Goal: Transaction & Acquisition: Purchase product/service

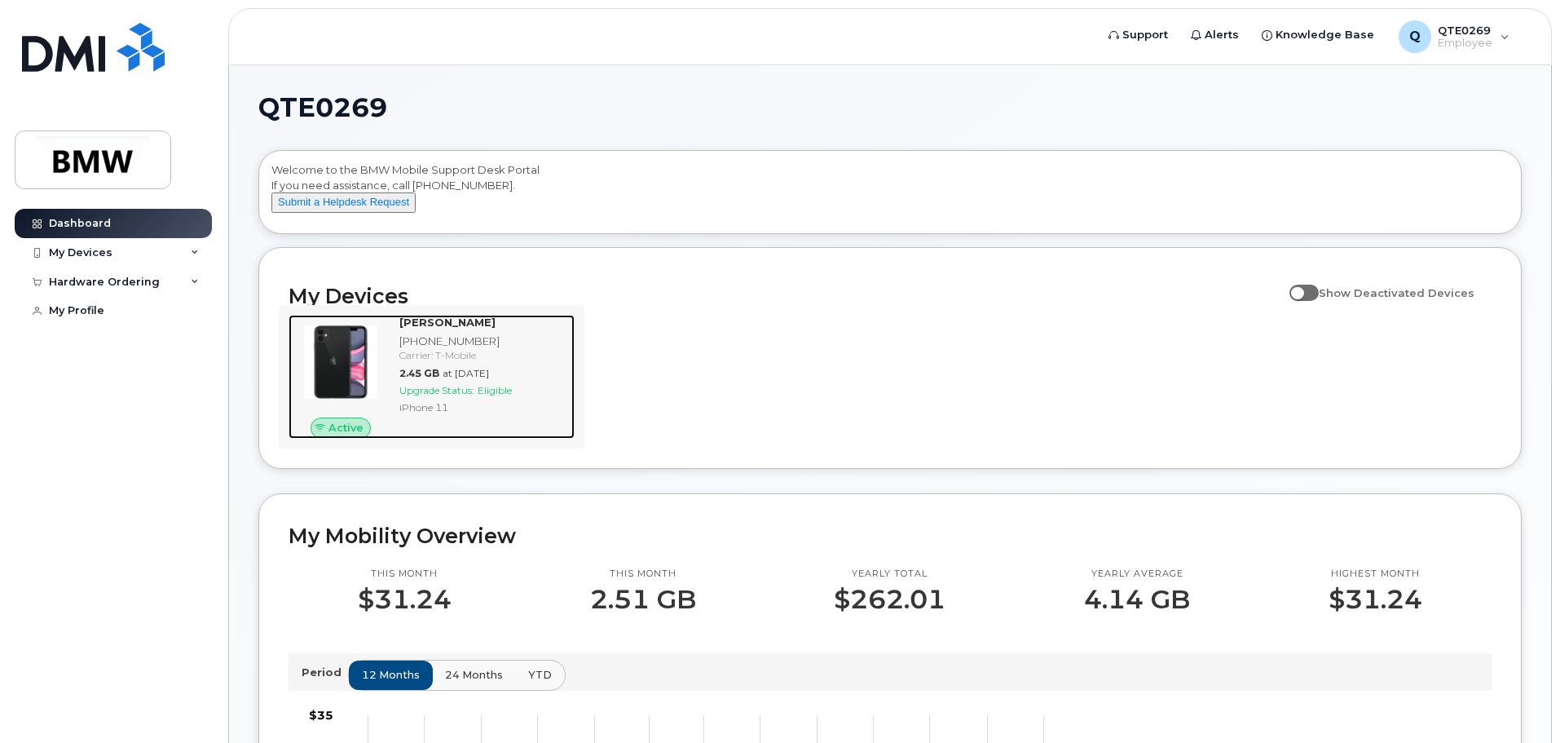
click at [442, 396] on span "Upgrade Status:" at bounding box center [436, 390] width 75 height 12
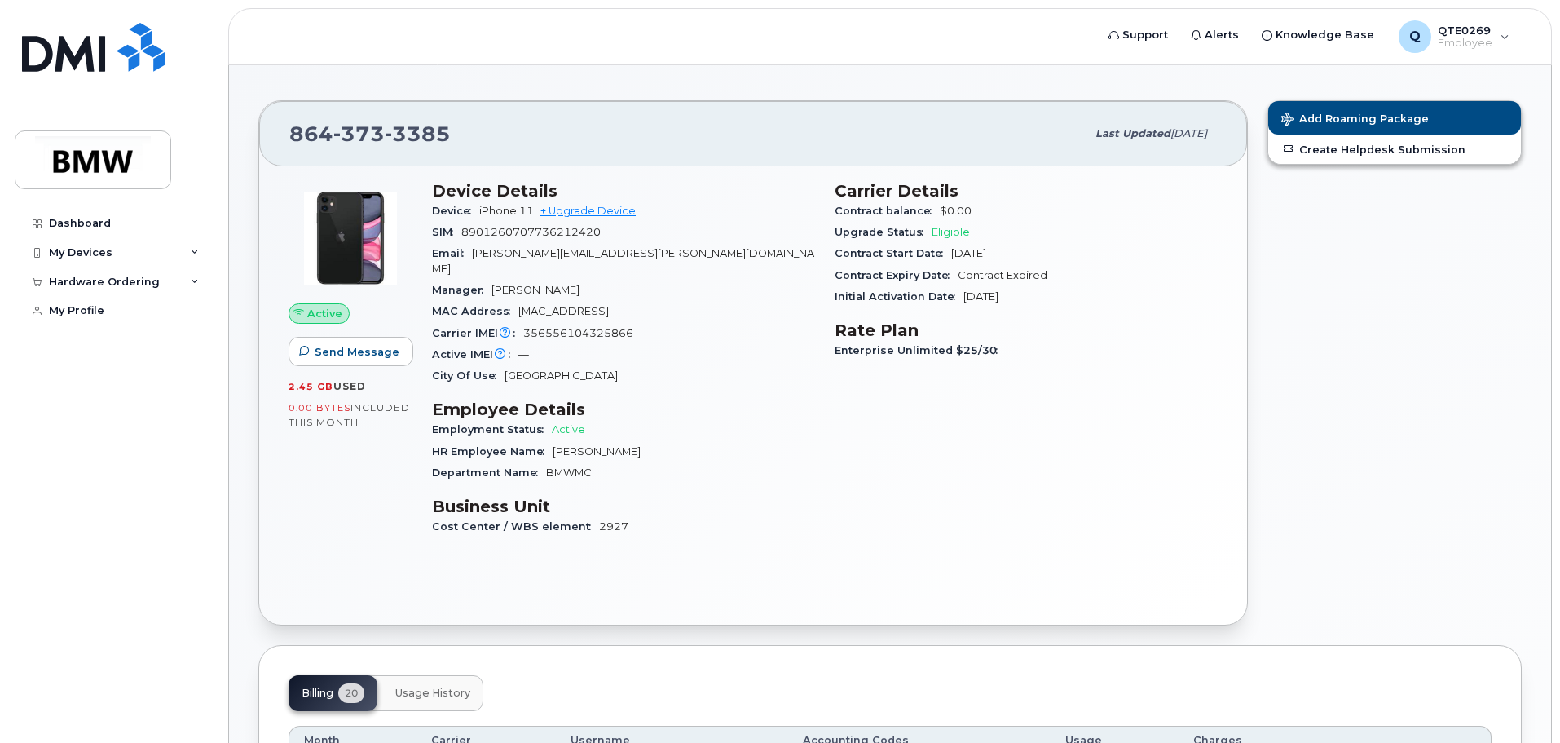
scroll to position [99, 0]
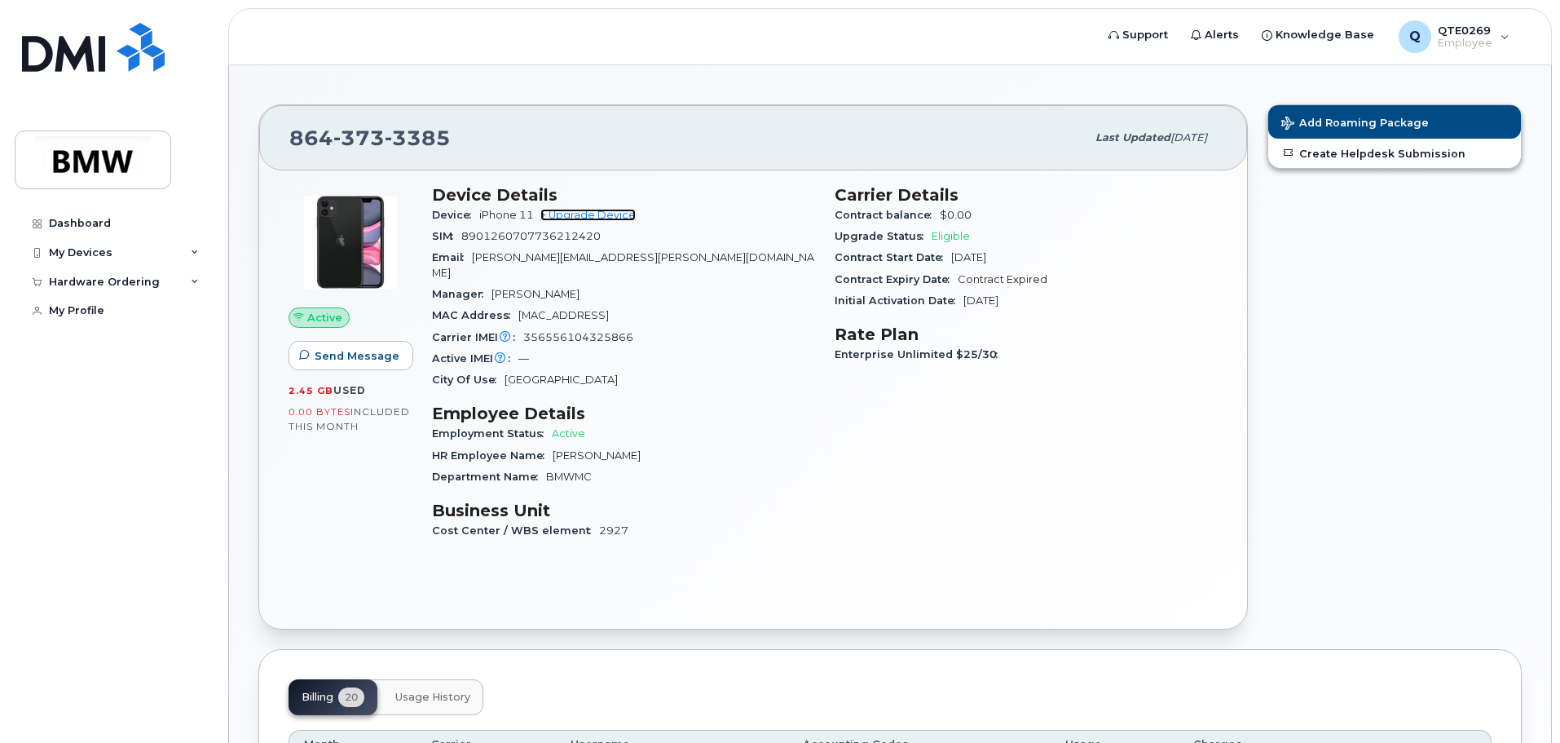
click at [595, 220] on link "+ Upgrade Device" at bounding box center [587, 215] width 95 height 12
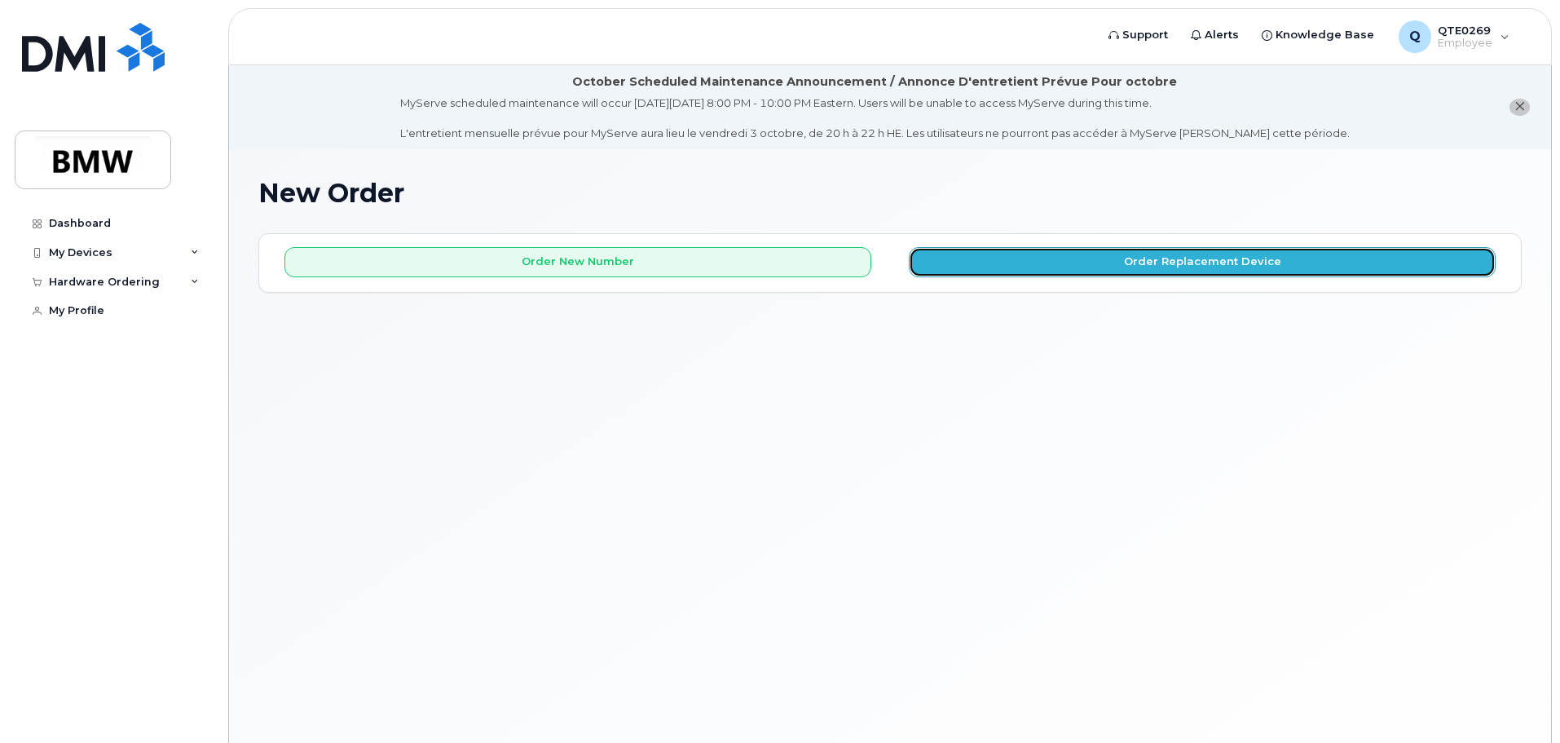
click at [1165, 267] on button "Order Replacement Device" at bounding box center [1202, 262] width 587 height 30
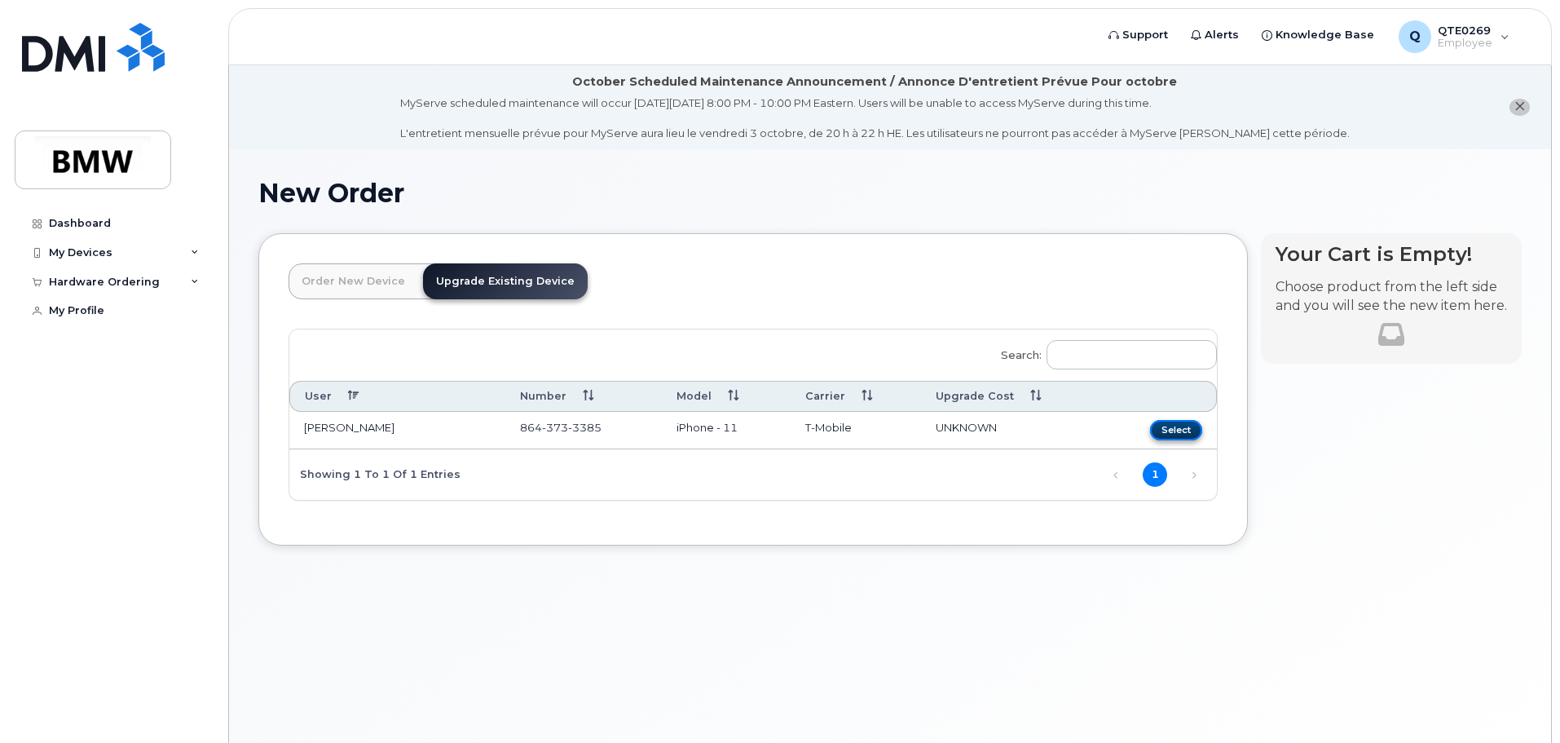
click at [1180, 430] on button "Select" at bounding box center [1176, 430] width 52 height 20
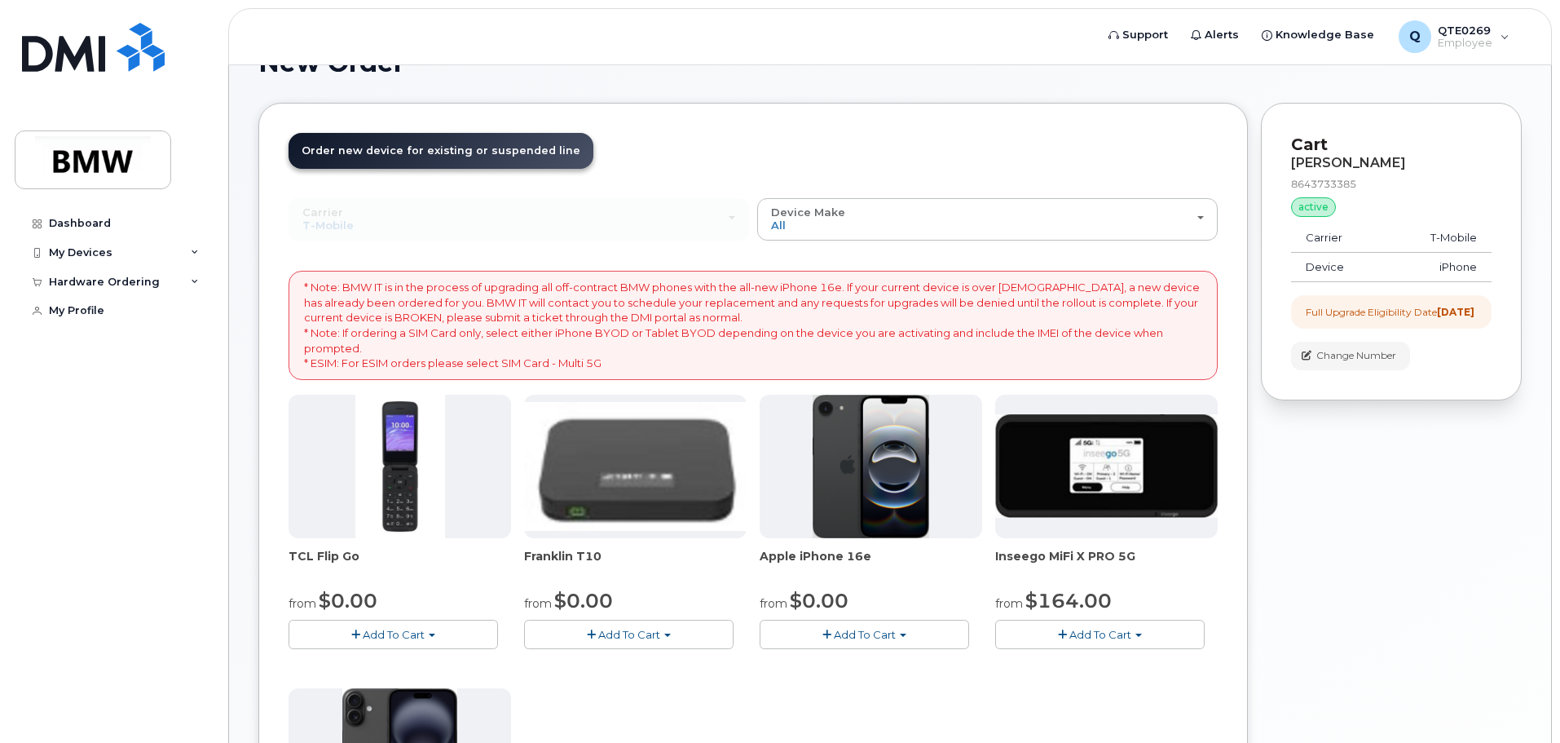
scroll to position [55, 0]
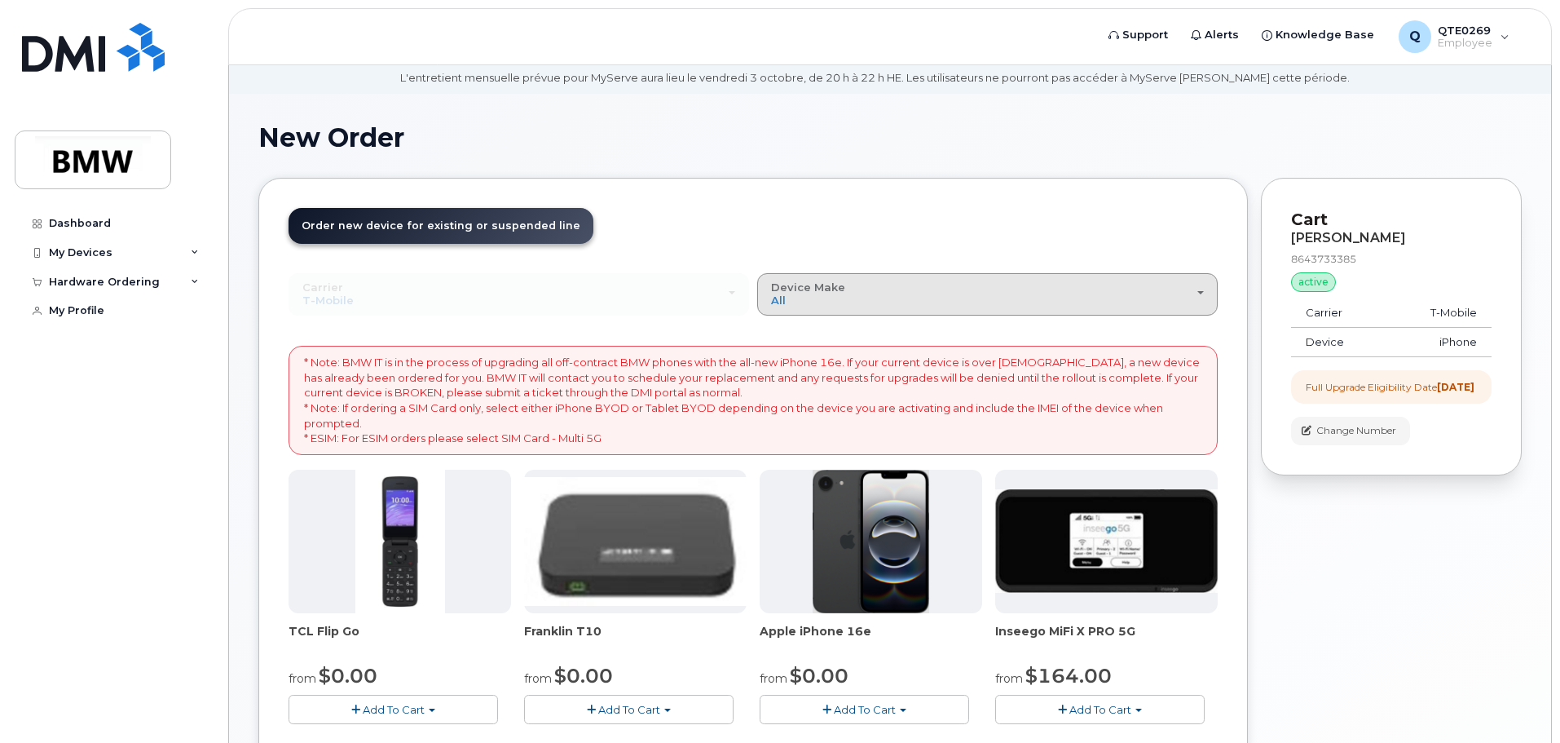
click at [1202, 302] on div "Device Make All Cell Phone iPhone Modem" at bounding box center [987, 293] width 433 height 25
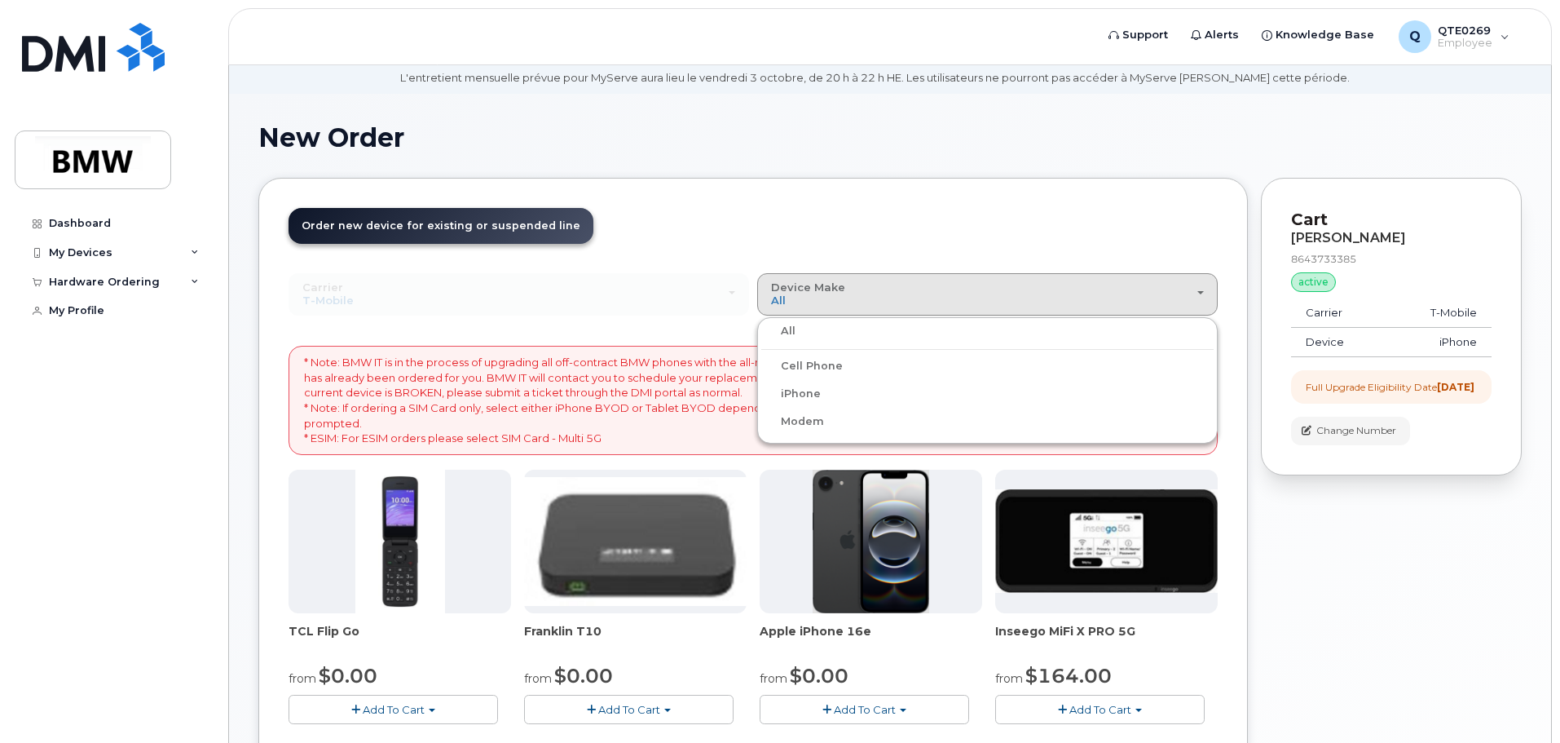
click at [809, 396] on label "iPhone" at bounding box center [791, 394] width 60 height 20
click at [0, 0] on input "iPhone" at bounding box center [0, 0] width 0 height 0
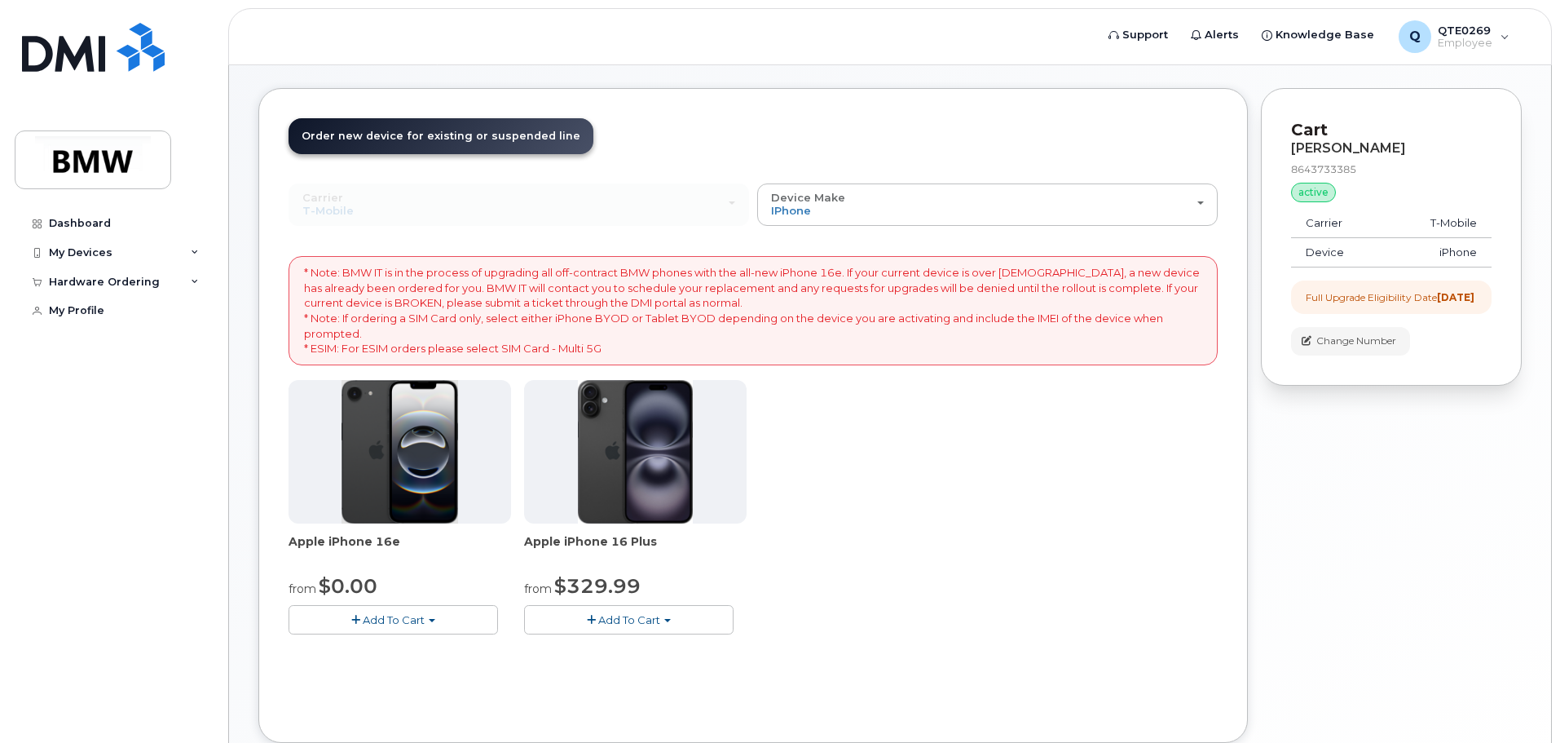
scroll to position [218, 0]
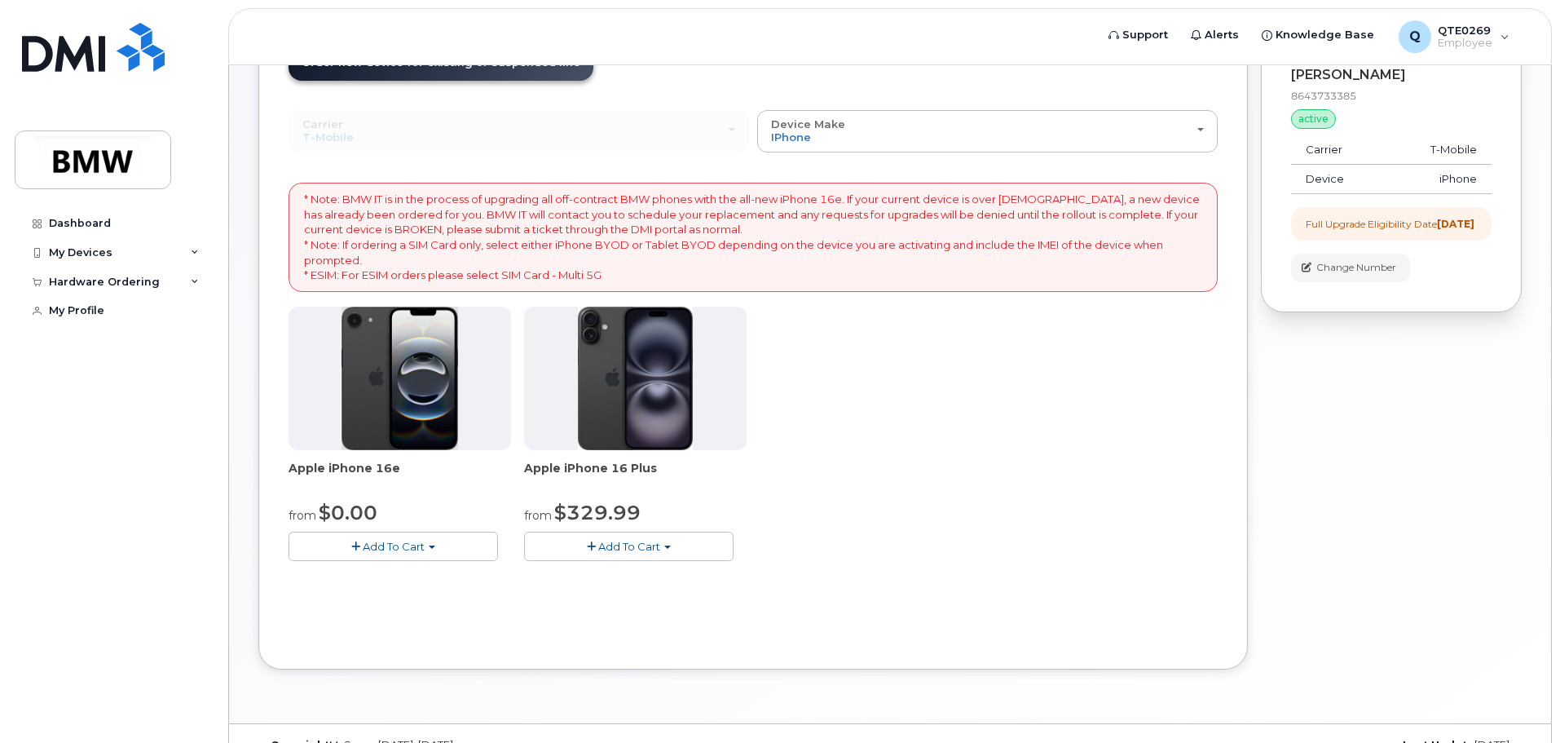
click at [381, 414] on img at bounding box center [400, 378] width 117 height 143
click at [382, 402] on img at bounding box center [400, 378] width 117 height 143
click at [432, 548] on span "button" at bounding box center [432, 546] width 7 height 3
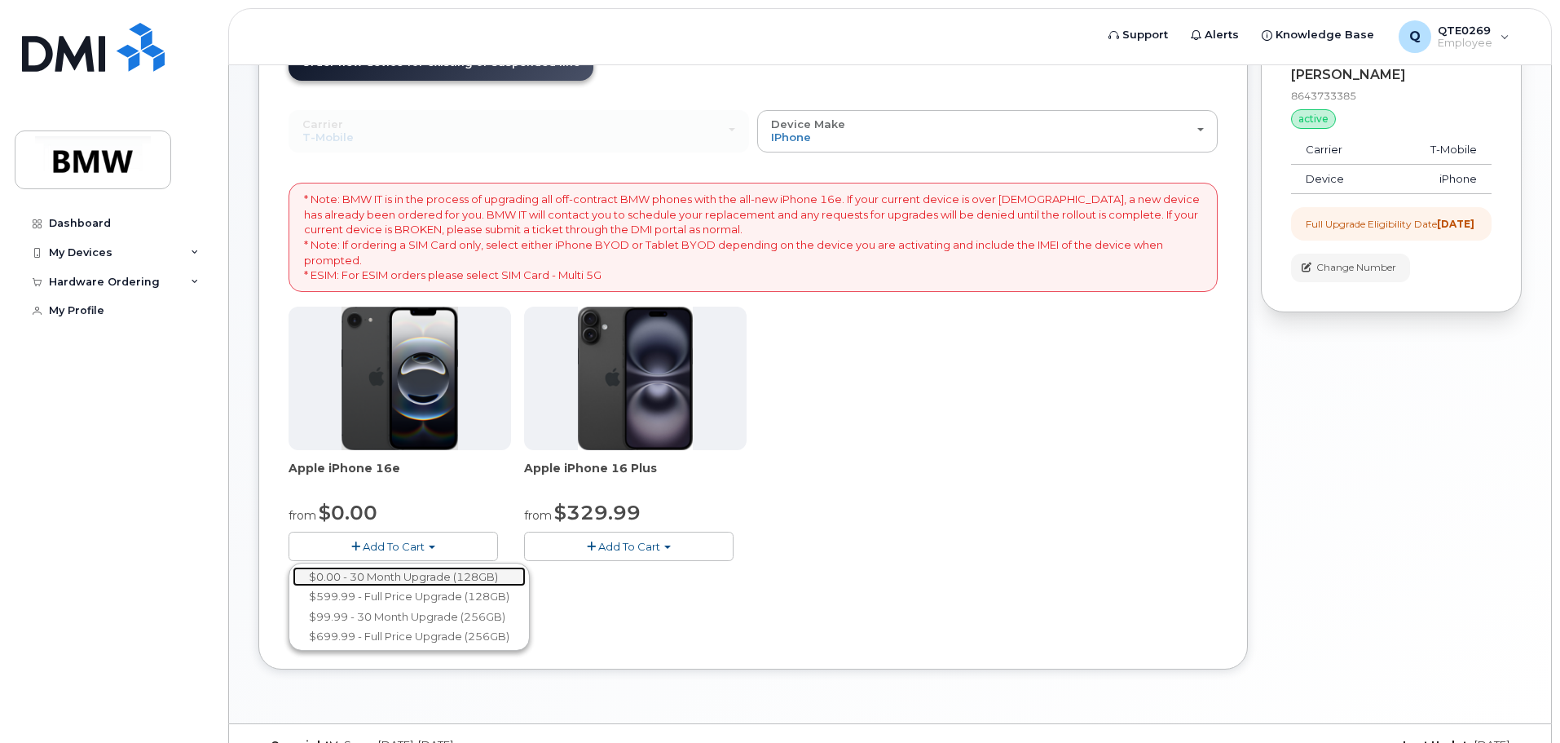
click at [422, 580] on link "$0.00 - 30 Month Upgrade (128GB)" at bounding box center [409, 577] width 233 height 20
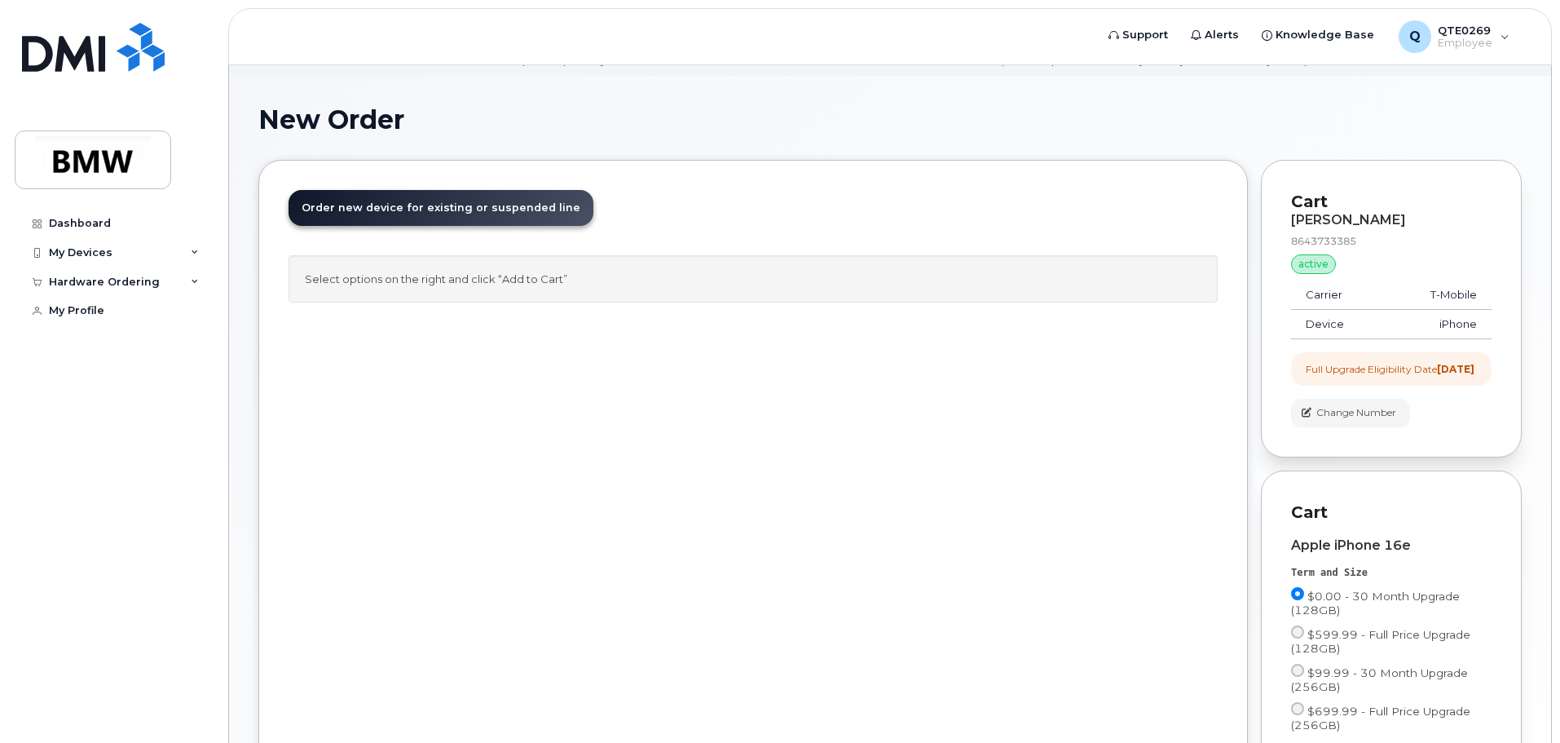
scroll to position [245, 0]
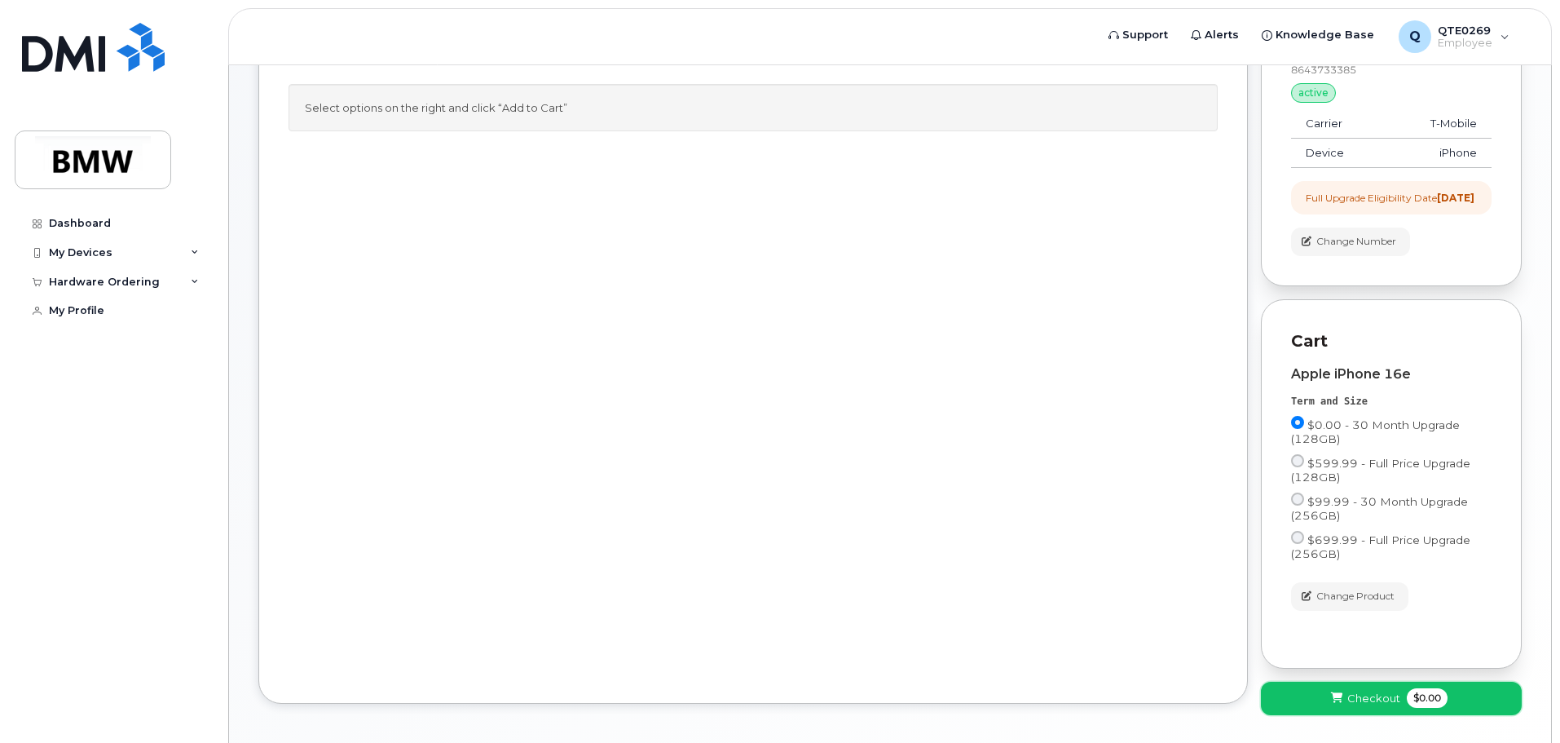
click at [1341, 705] on span at bounding box center [1337, 697] width 15 height 15
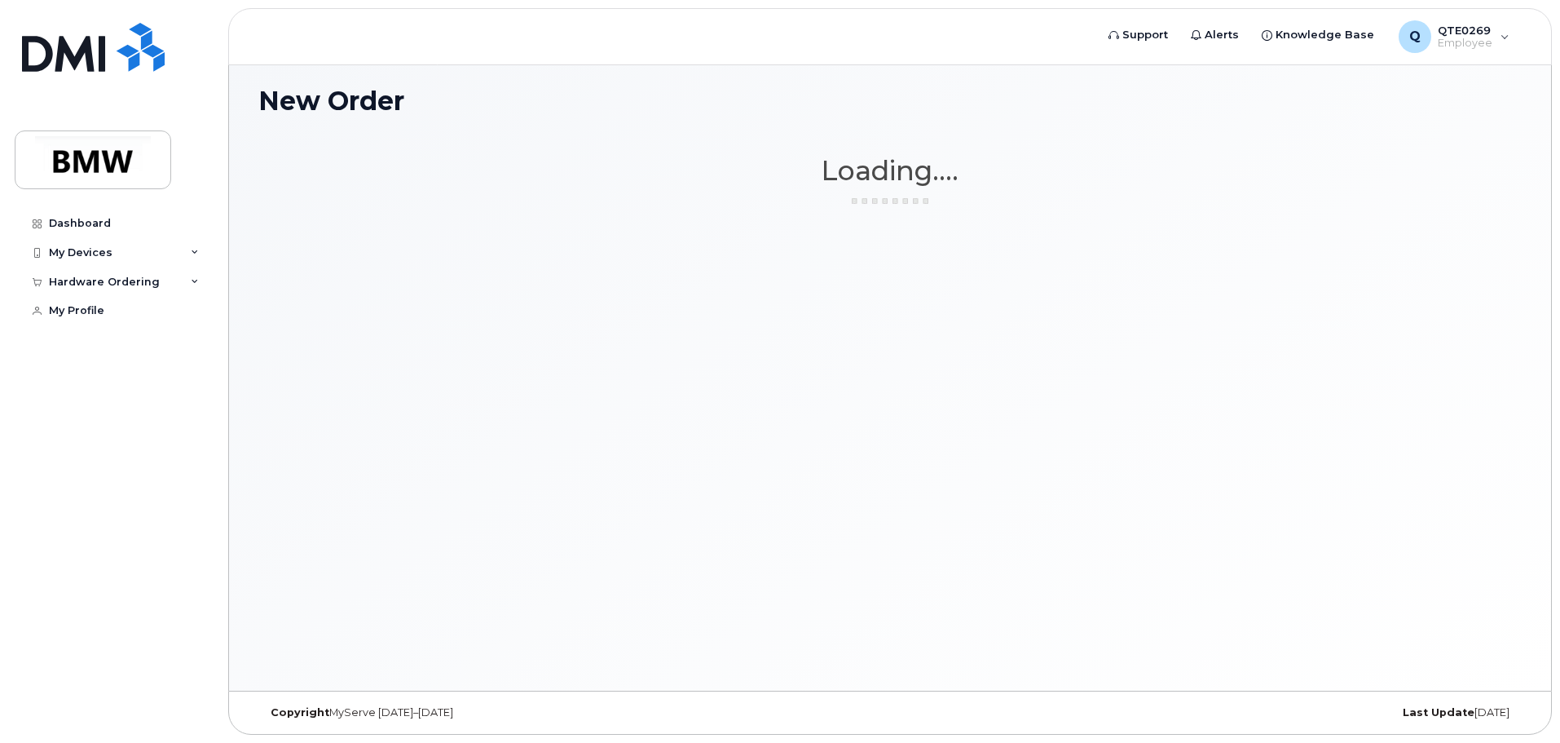
scroll to position [92, 0]
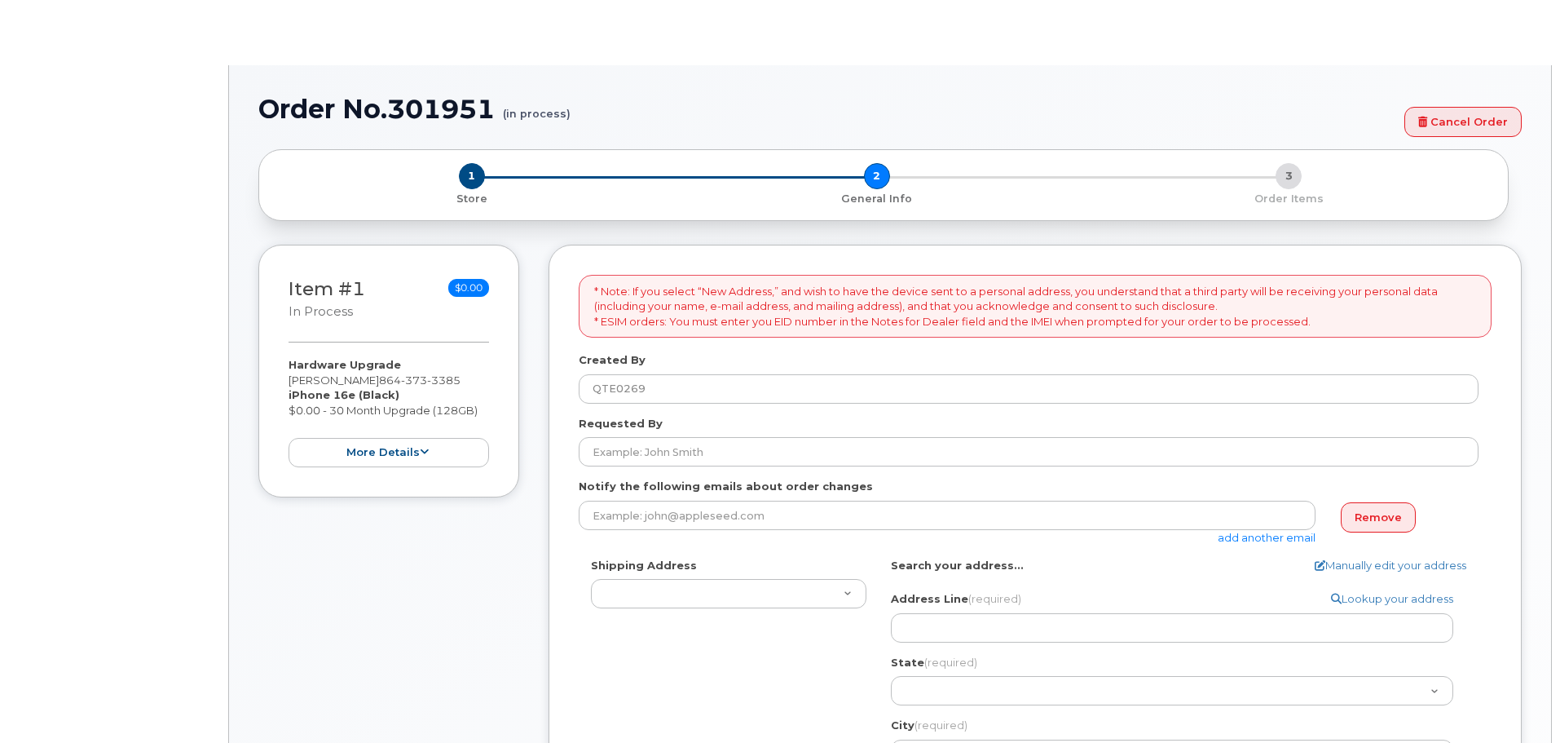
select select
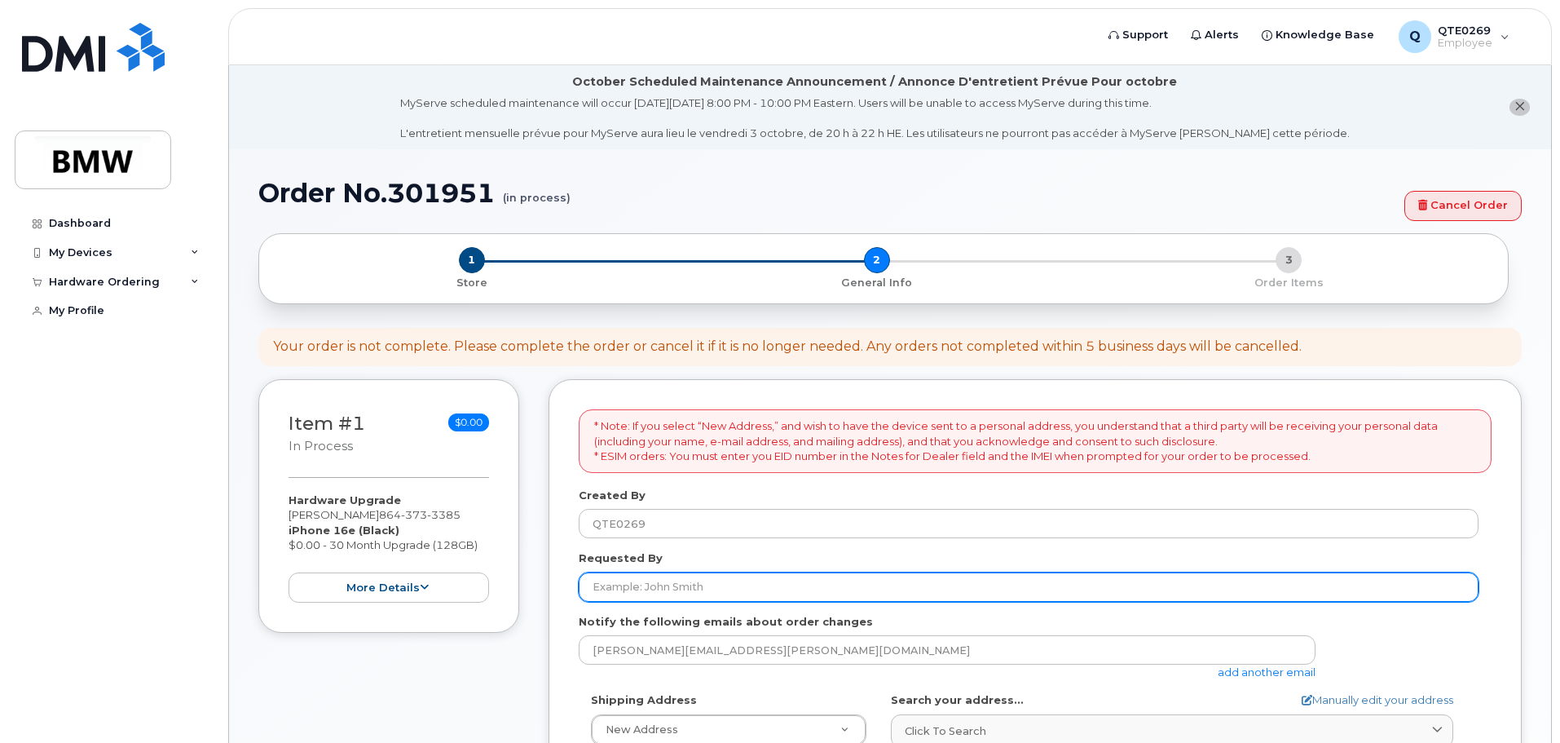
click at [611, 586] on input "Requested By" at bounding box center [1029, 586] width 900 height 29
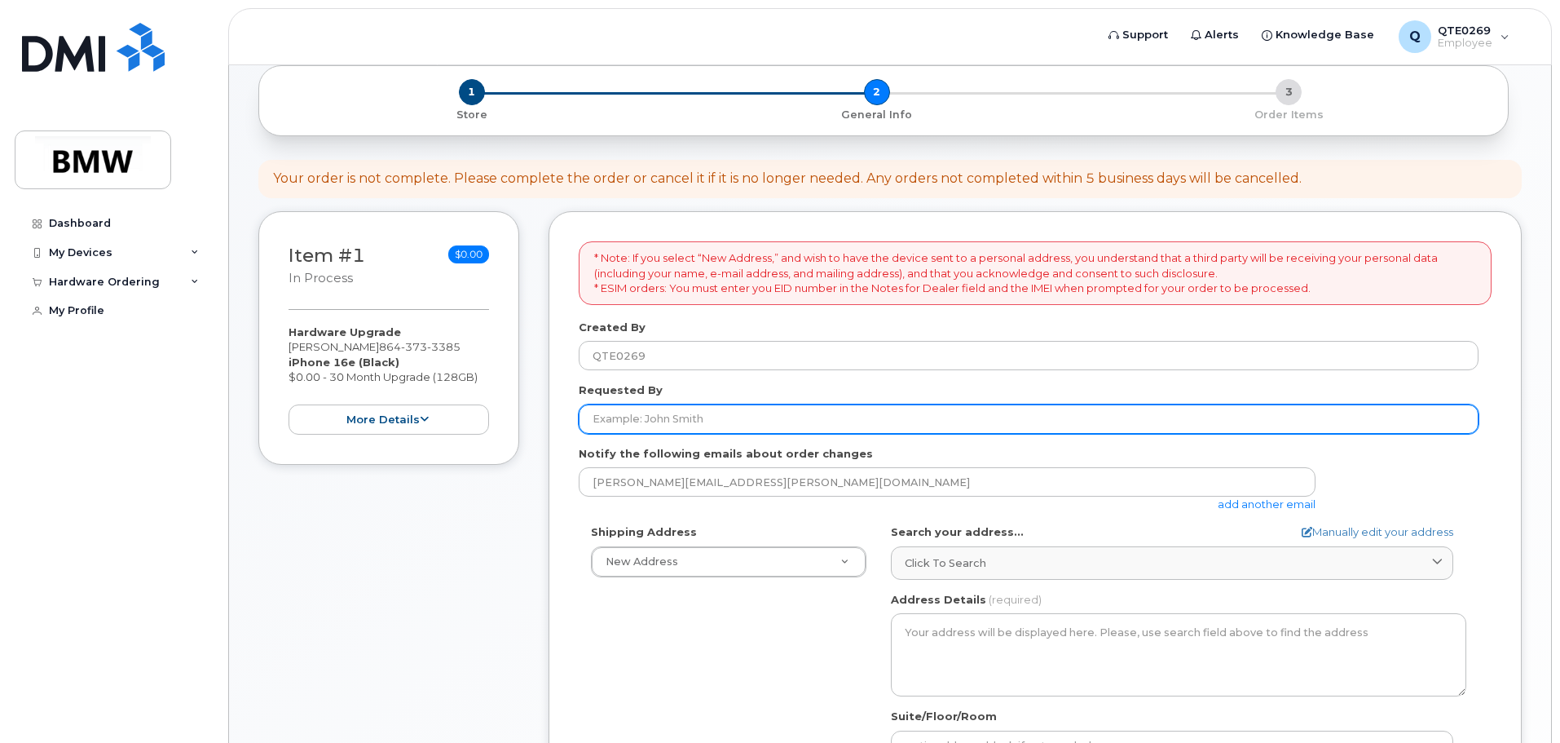
scroll to position [245, 0]
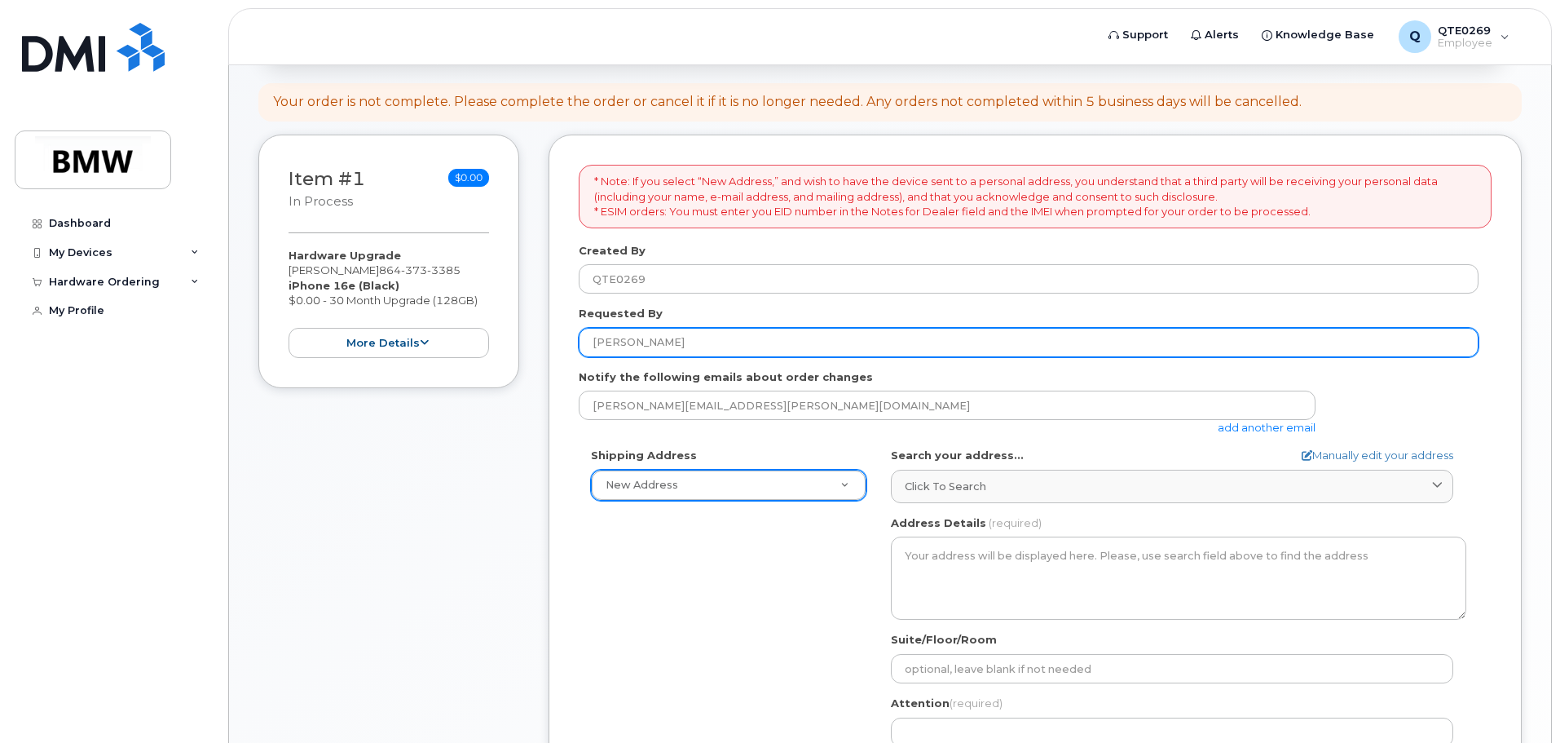
type input "[PERSON_NAME]"
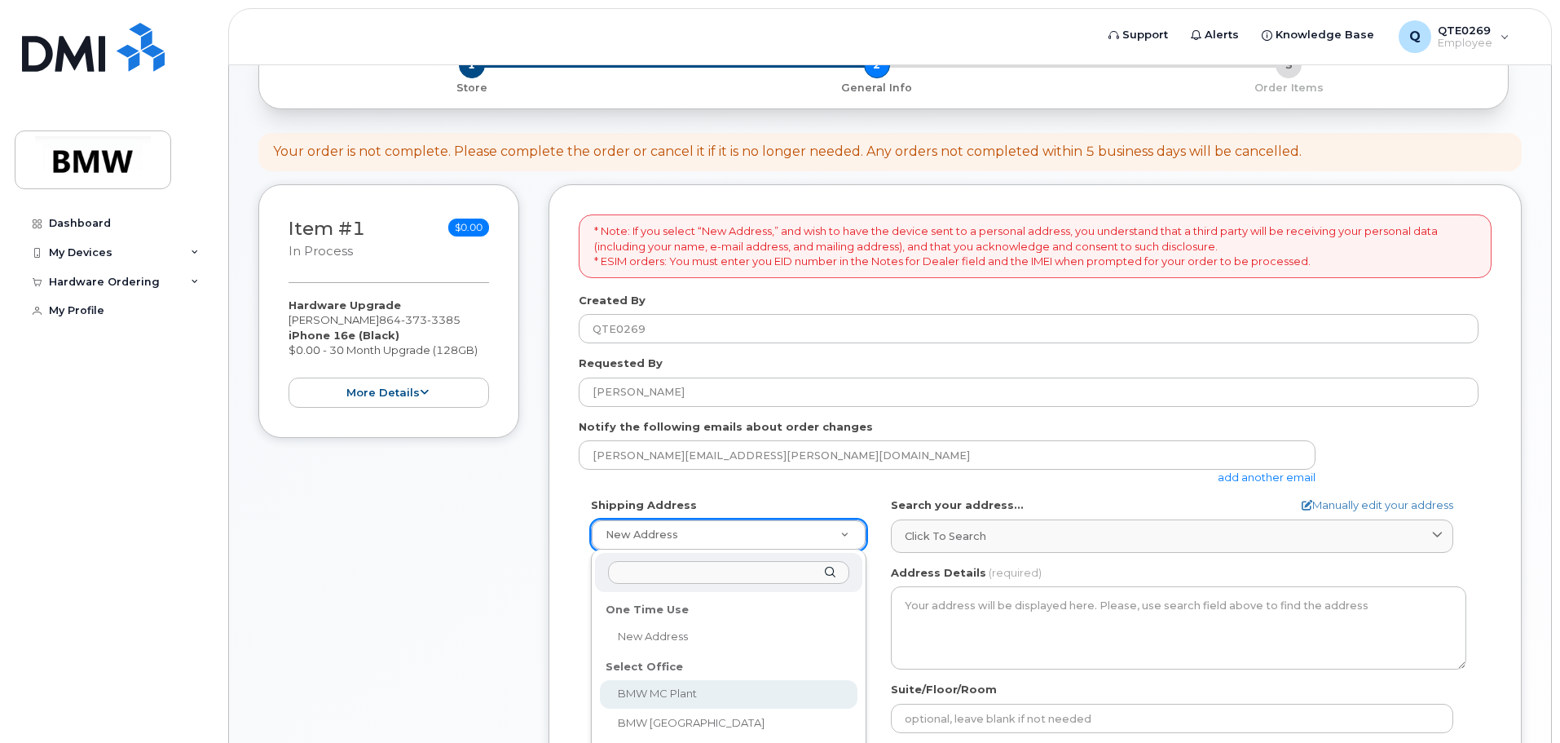
scroll to position [163, 0]
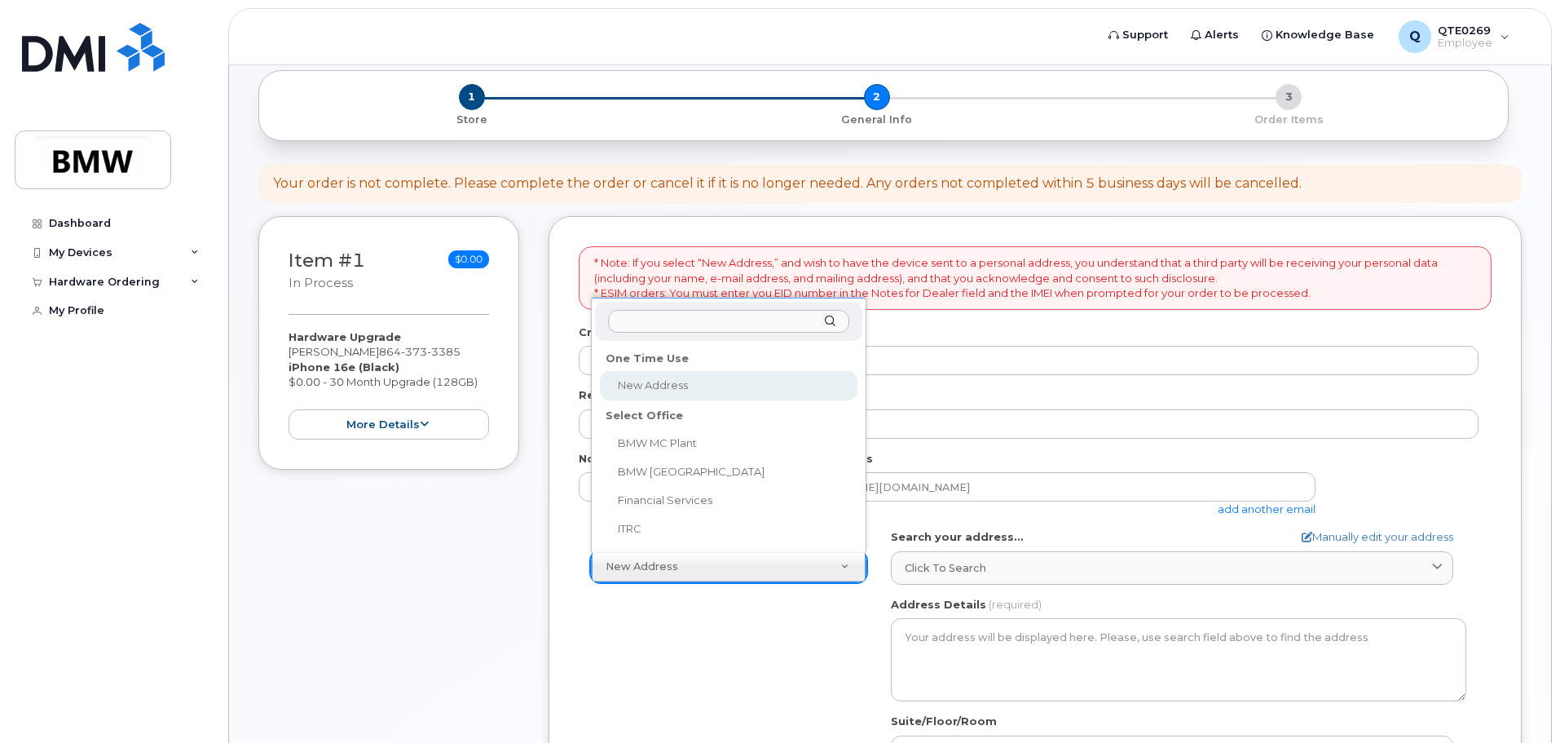
select select
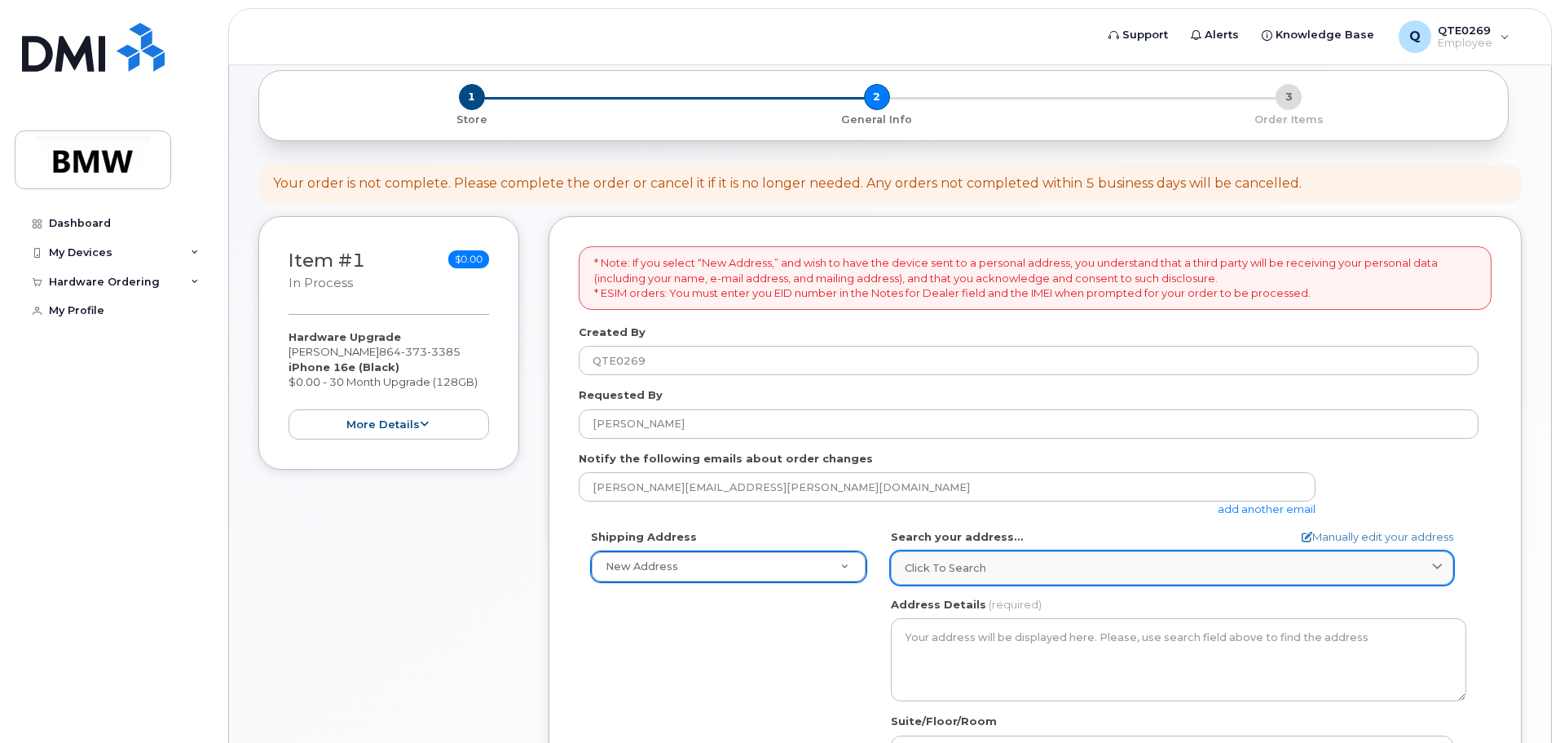
click at [989, 557] on link "Click to search" at bounding box center [1172, 567] width 562 height 33
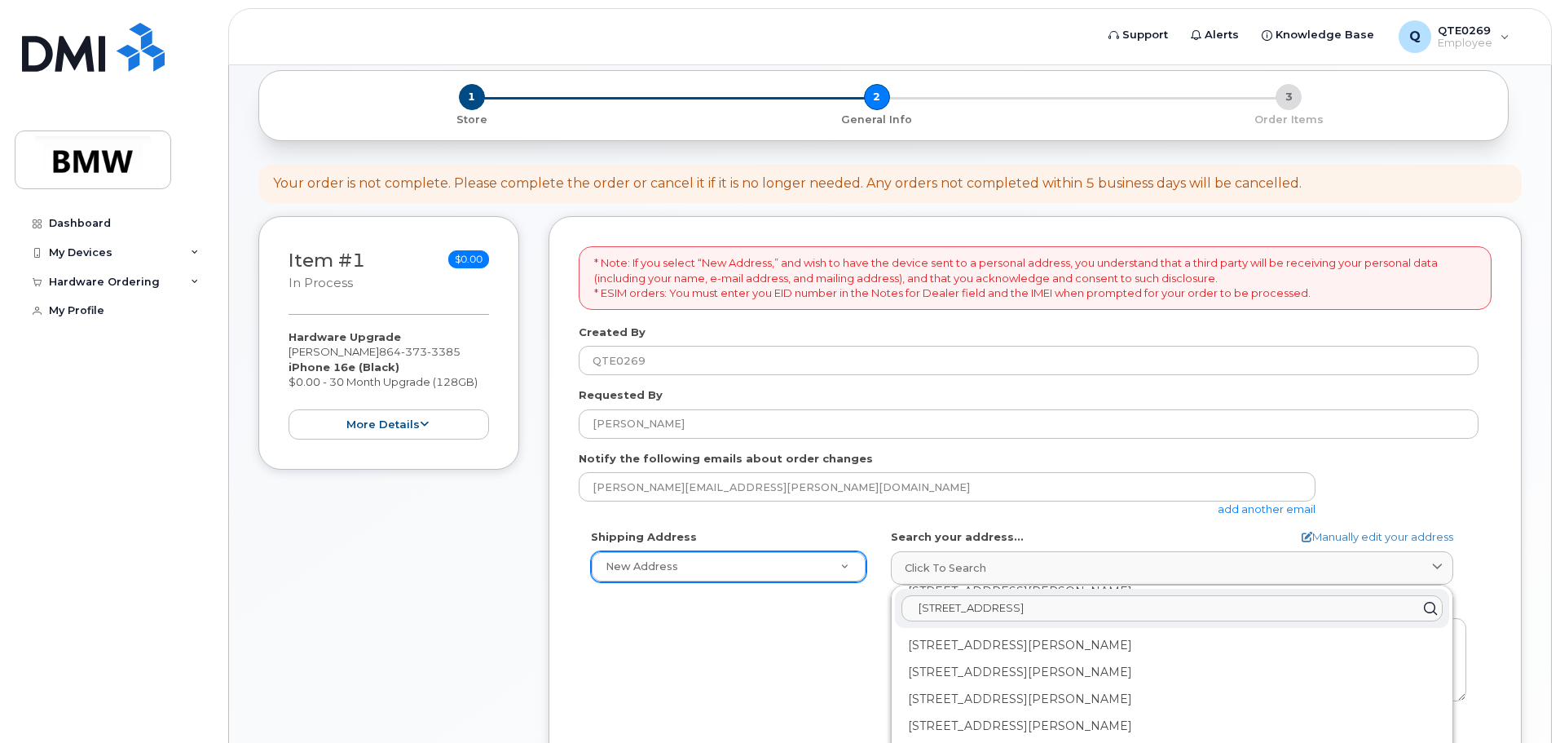
scroll to position [0, 0]
click at [1275, 503] on link "add another email" at bounding box center [1267, 508] width 98 height 13
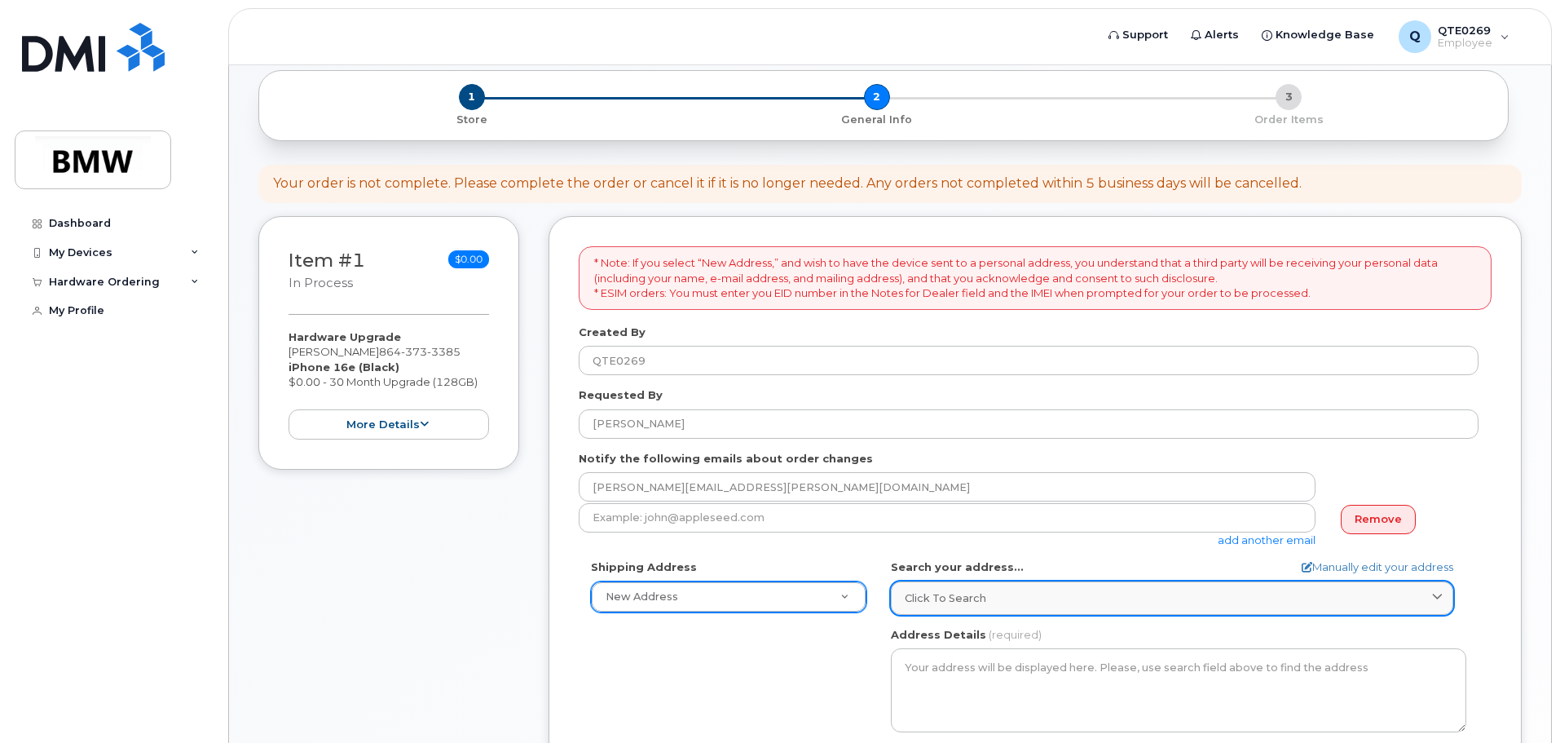
click at [1212, 601] on div "Click to search" at bounding box center [1172, 597] width 535 height 15
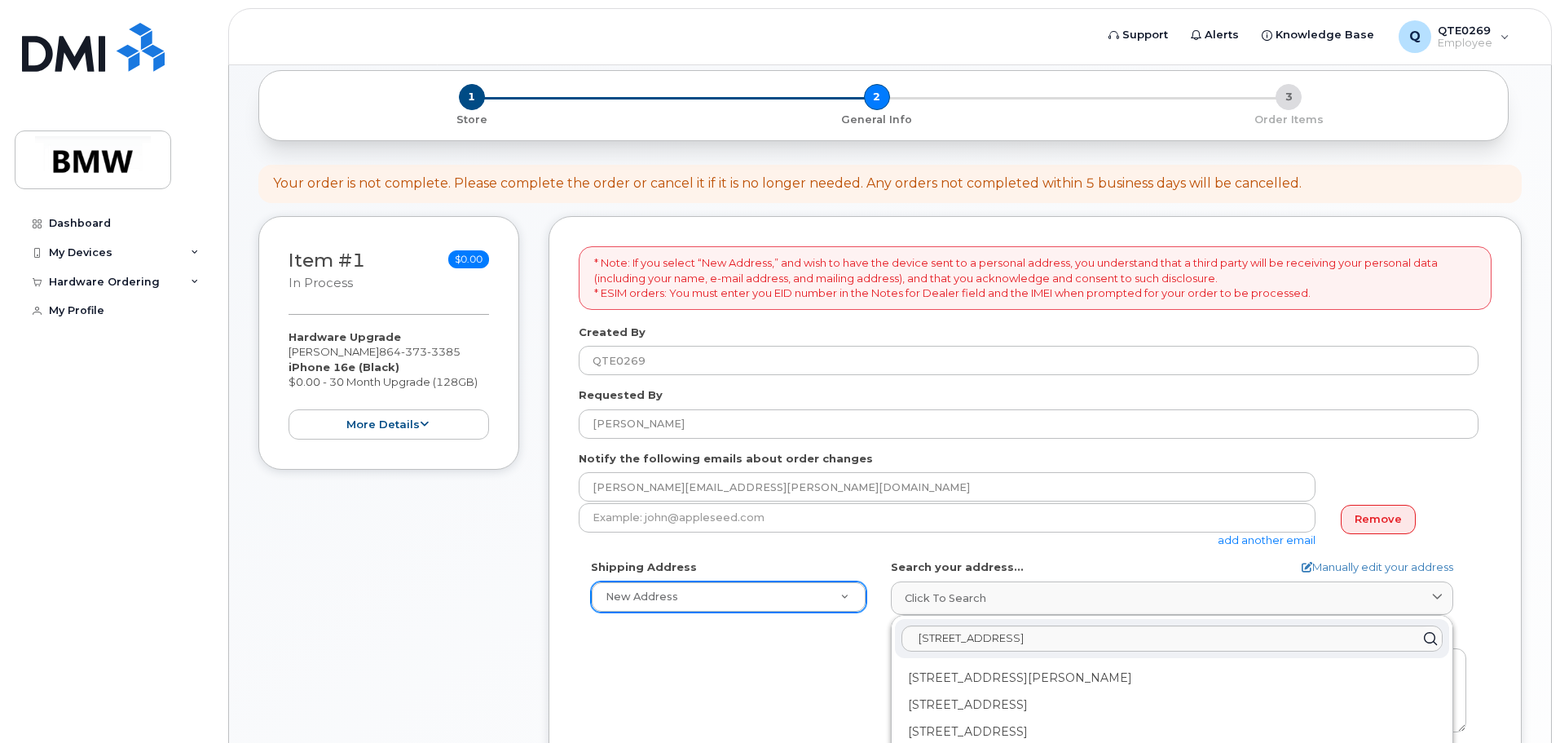
click at [1426, 644] on icon at bounding box center [1430, 639] width 24 height 24
click at [1423, 639] on icon at bounding box center [1430, 639] width 24 height 24
click at [1423, 638] on icon at bounding box center [1430, 639] width 24 height 24
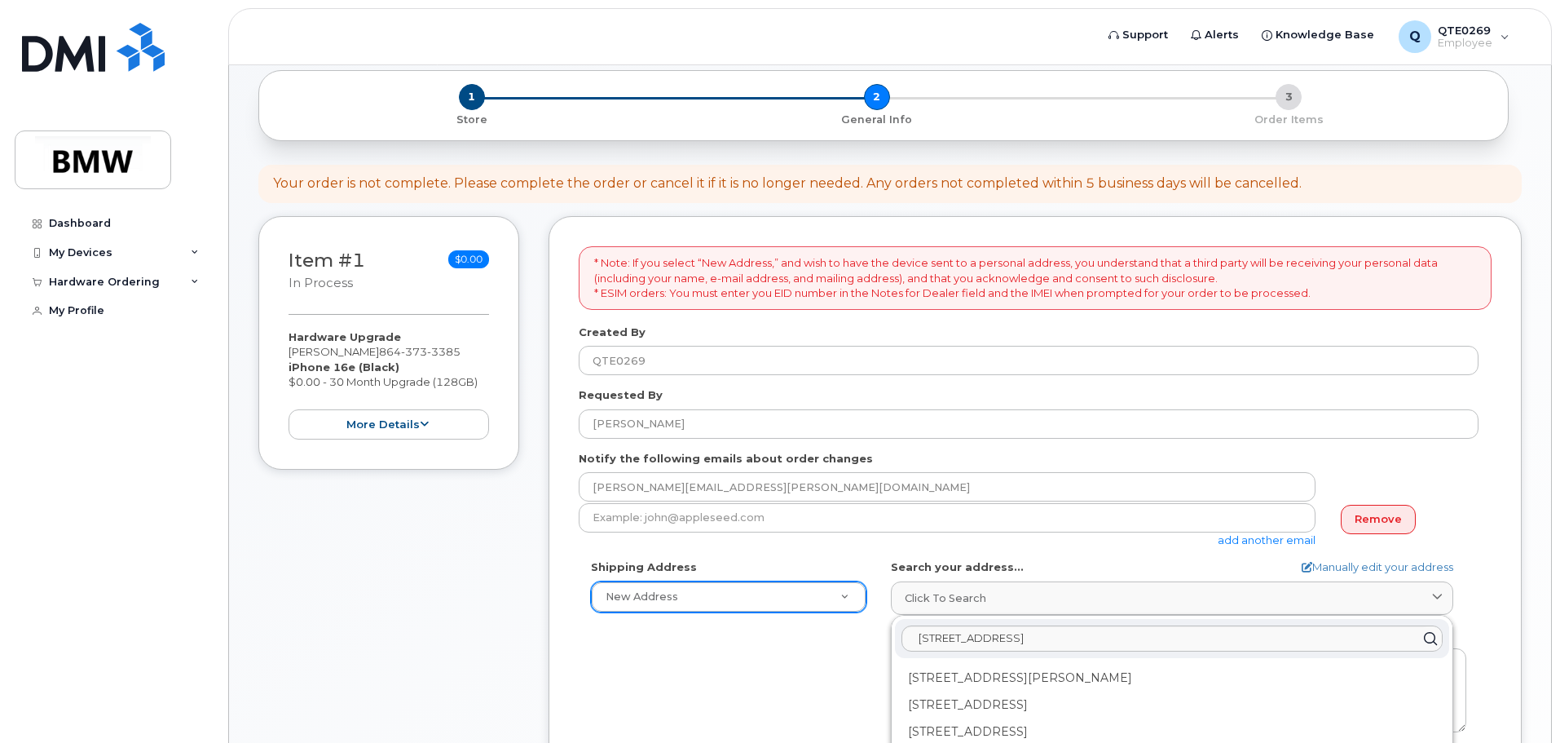
click at [1423, 638] on icon at bounding box center [1430, 639] width 24 height 24
click at [1431, 638] on icon at bounding box center [1430, 639] width 24 height 24
click at [1220, 563] on div "Search your address... Manually edit your address Click to search 29 Loop st gr…" at bounding box center [1179, 586] width 576 height 55
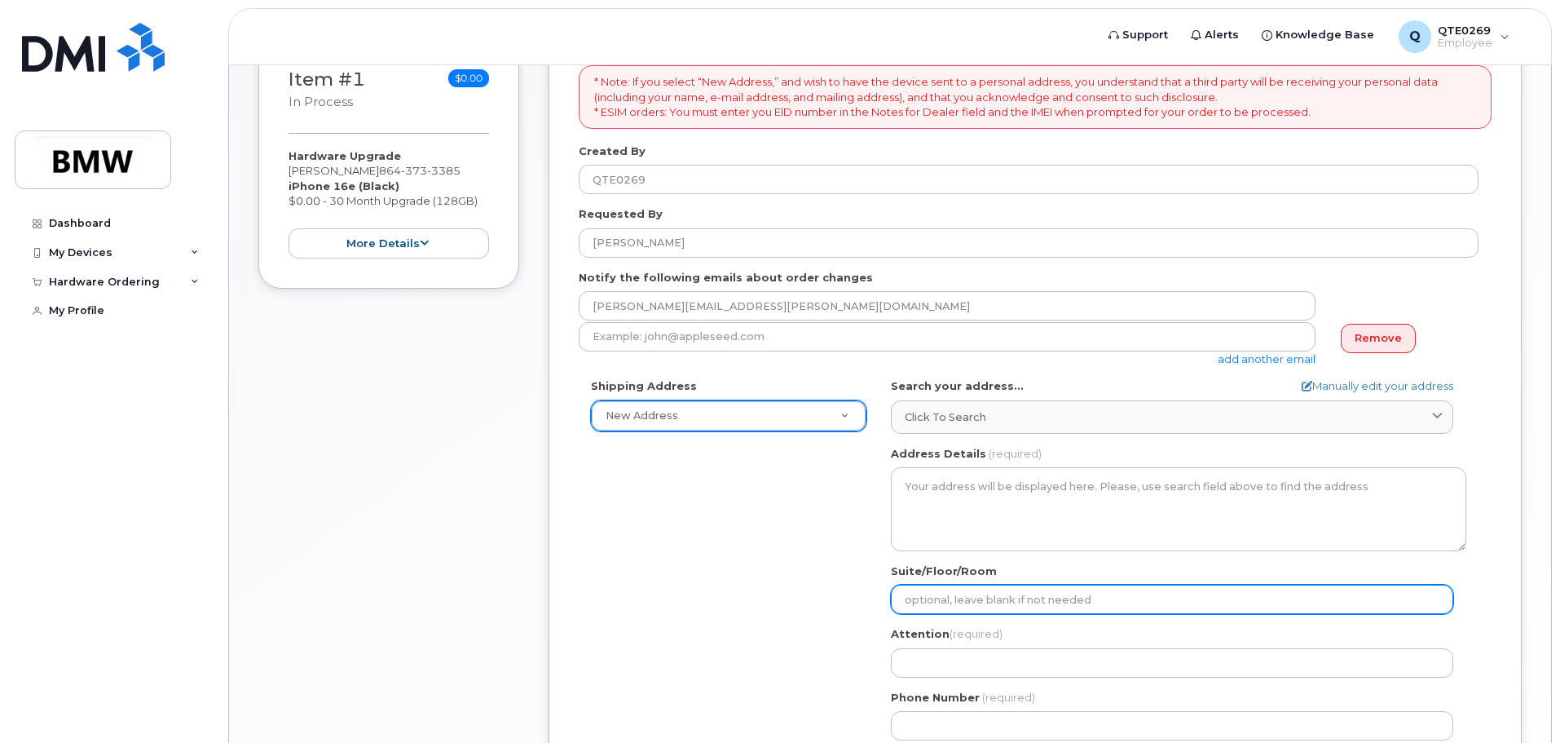
scroll to position [408, 0]
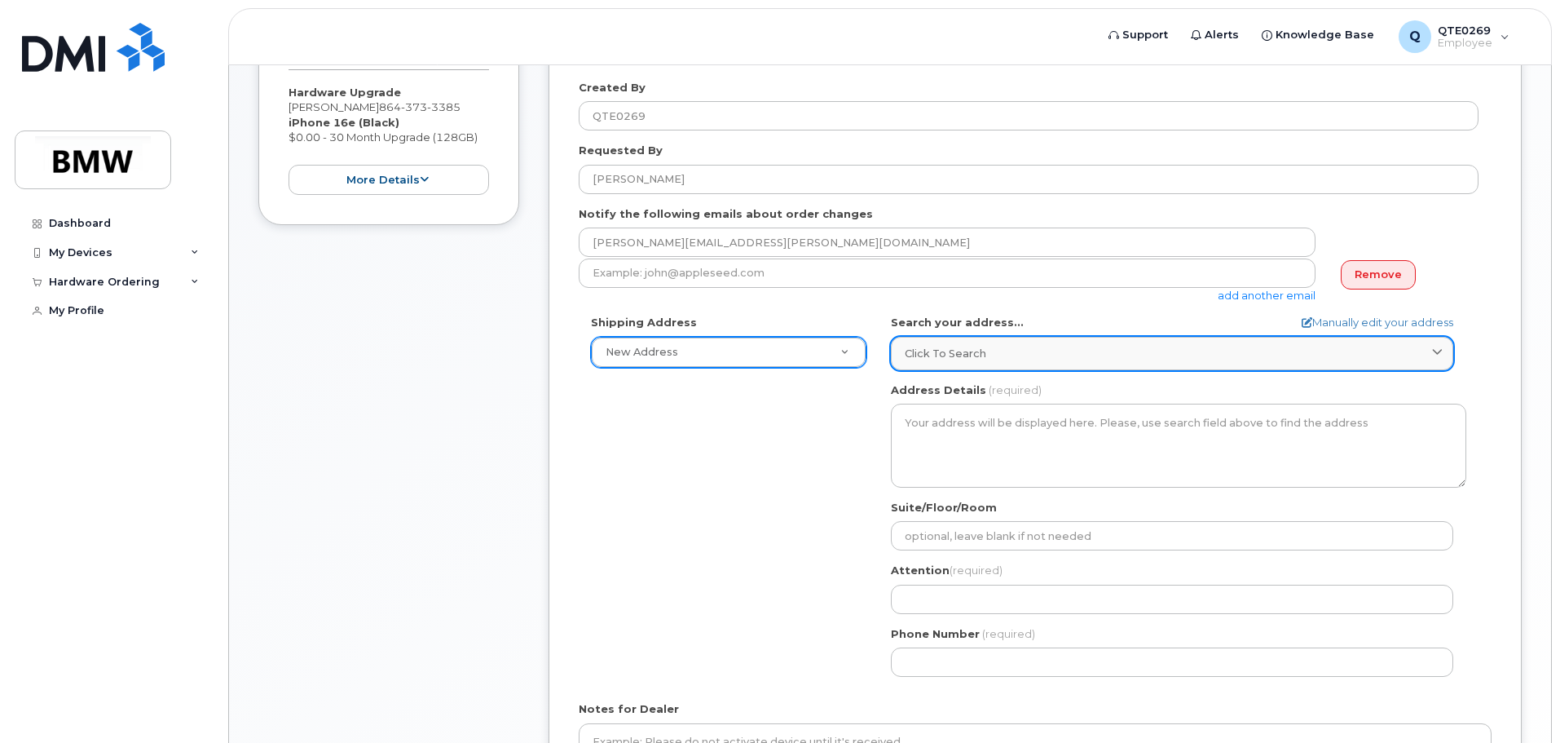
click at [921, 355] on span "Click to search" at bounding box center [946, 353] width 82 height 15
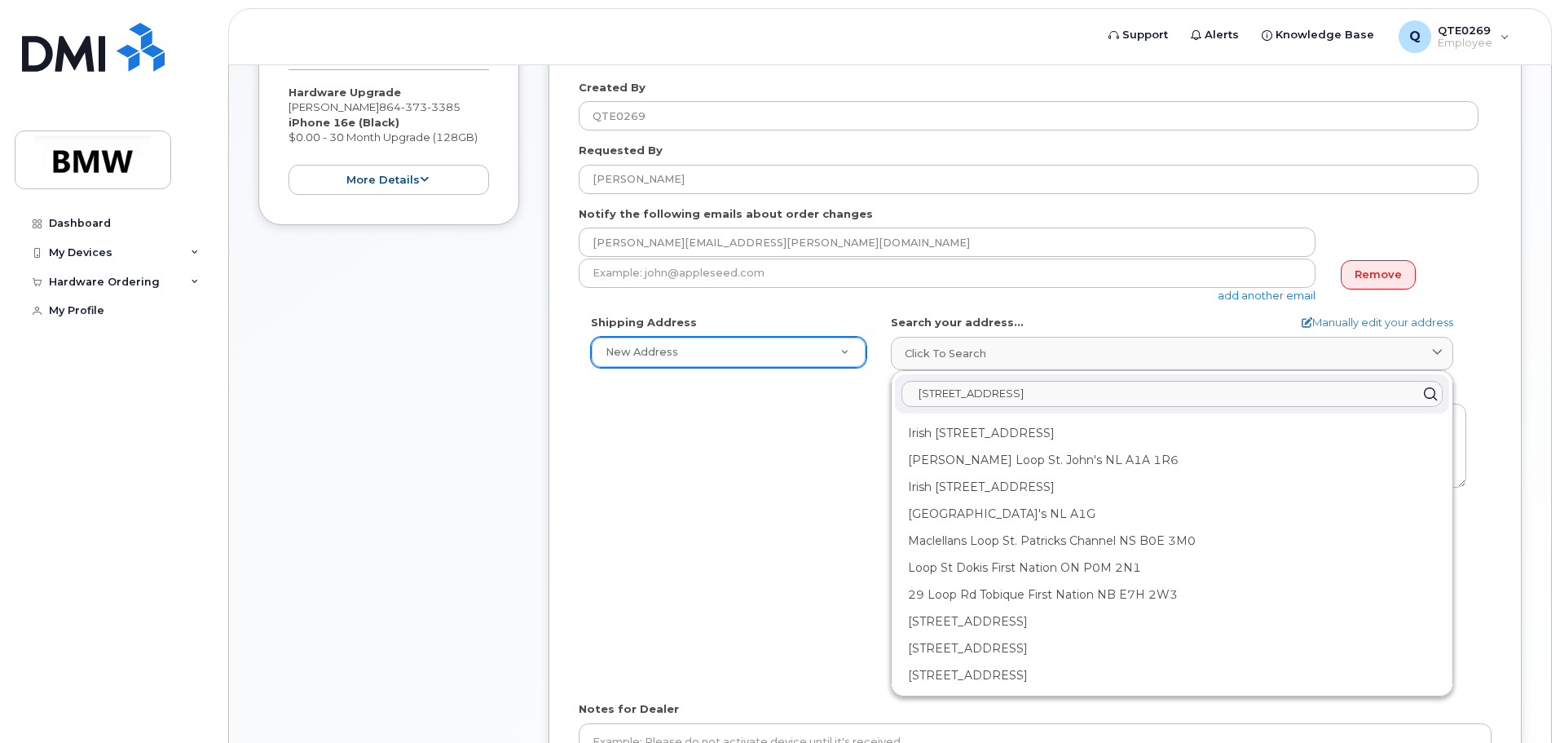
type input "[STREET_ADDRESS]"
click at [791, 479] on div "Shipping Address New Address New Address BMW MC Plant BMW North America Financi…" at bounding box center [1029, 502] width 900 height 374
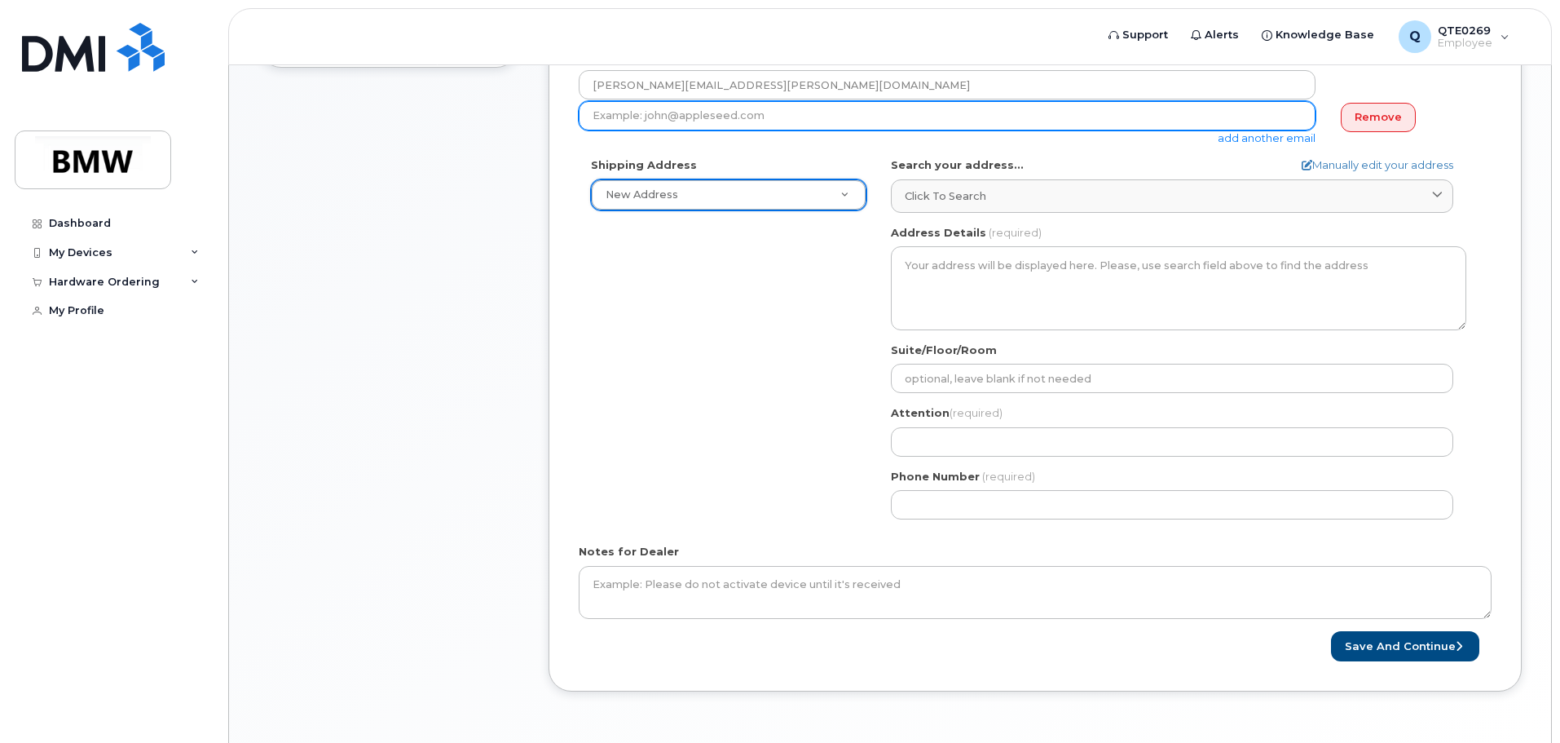
scroll to position [571, 0]
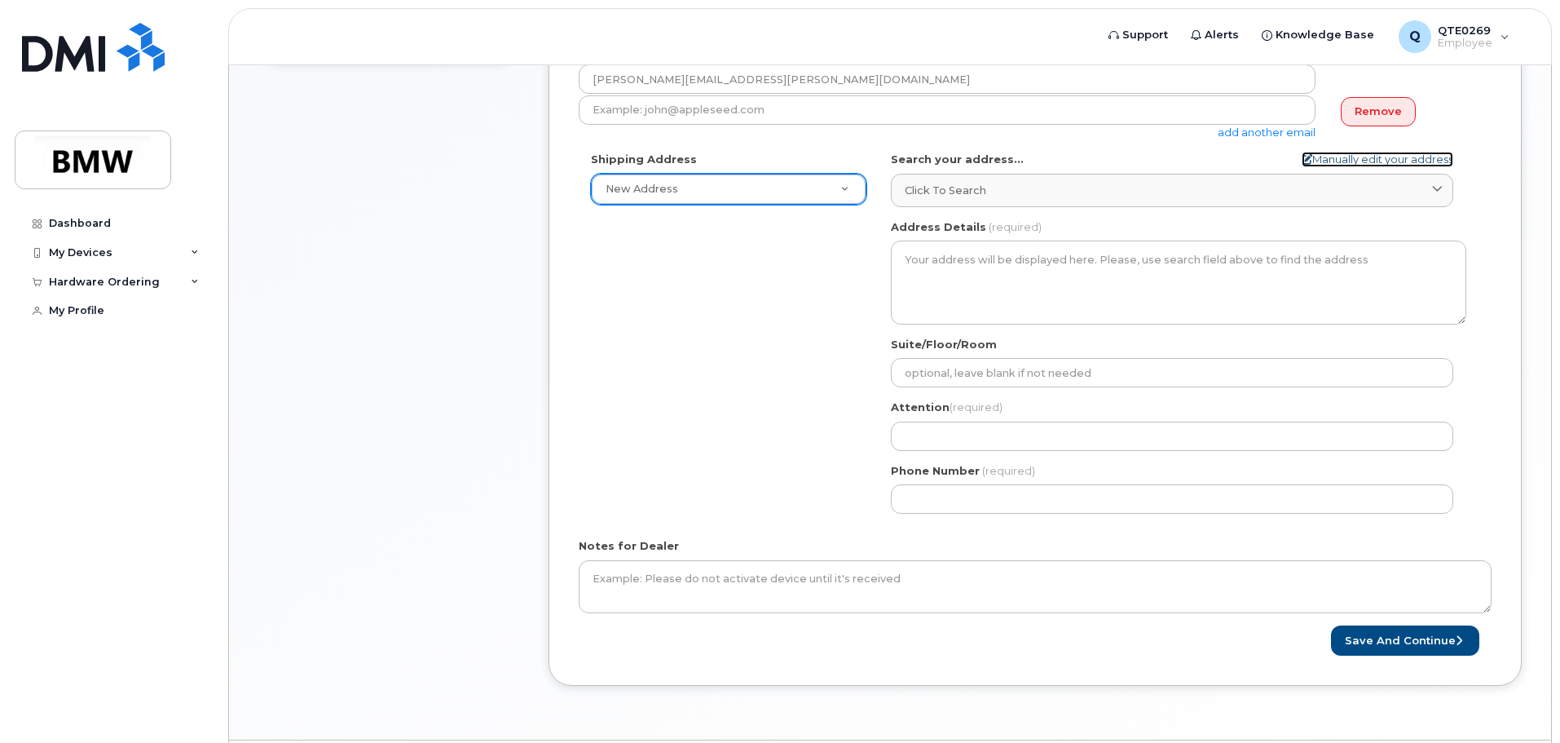
click at [1339, 163] on link "Manually edit your address" at bounding box center [1378, 159] width 152 height 15
select select
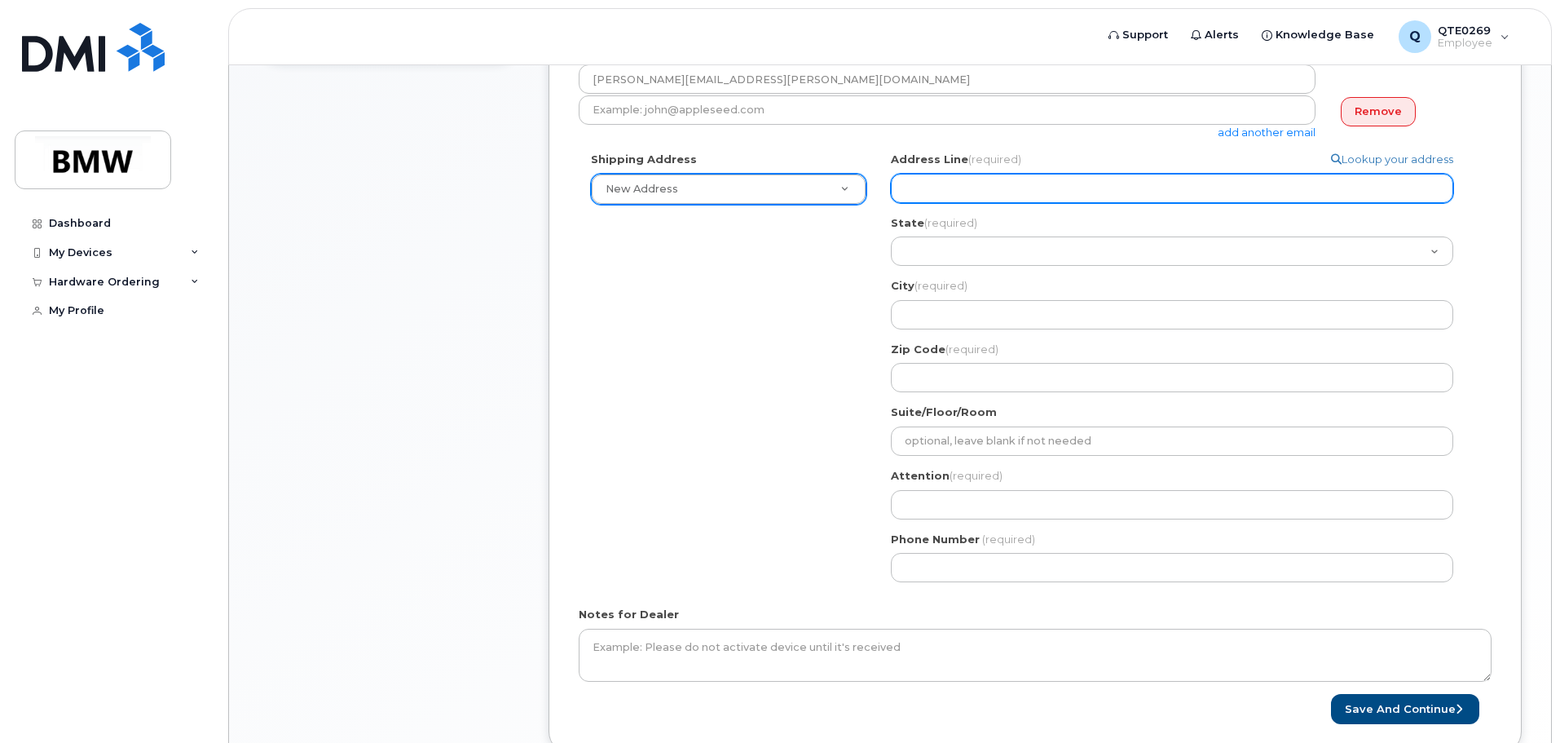
click at [1191, 196] on input "Address Line (required)" at bounding box center [1172, 188] width 562 height 29
select select
type input "2"
select select
type input "29"
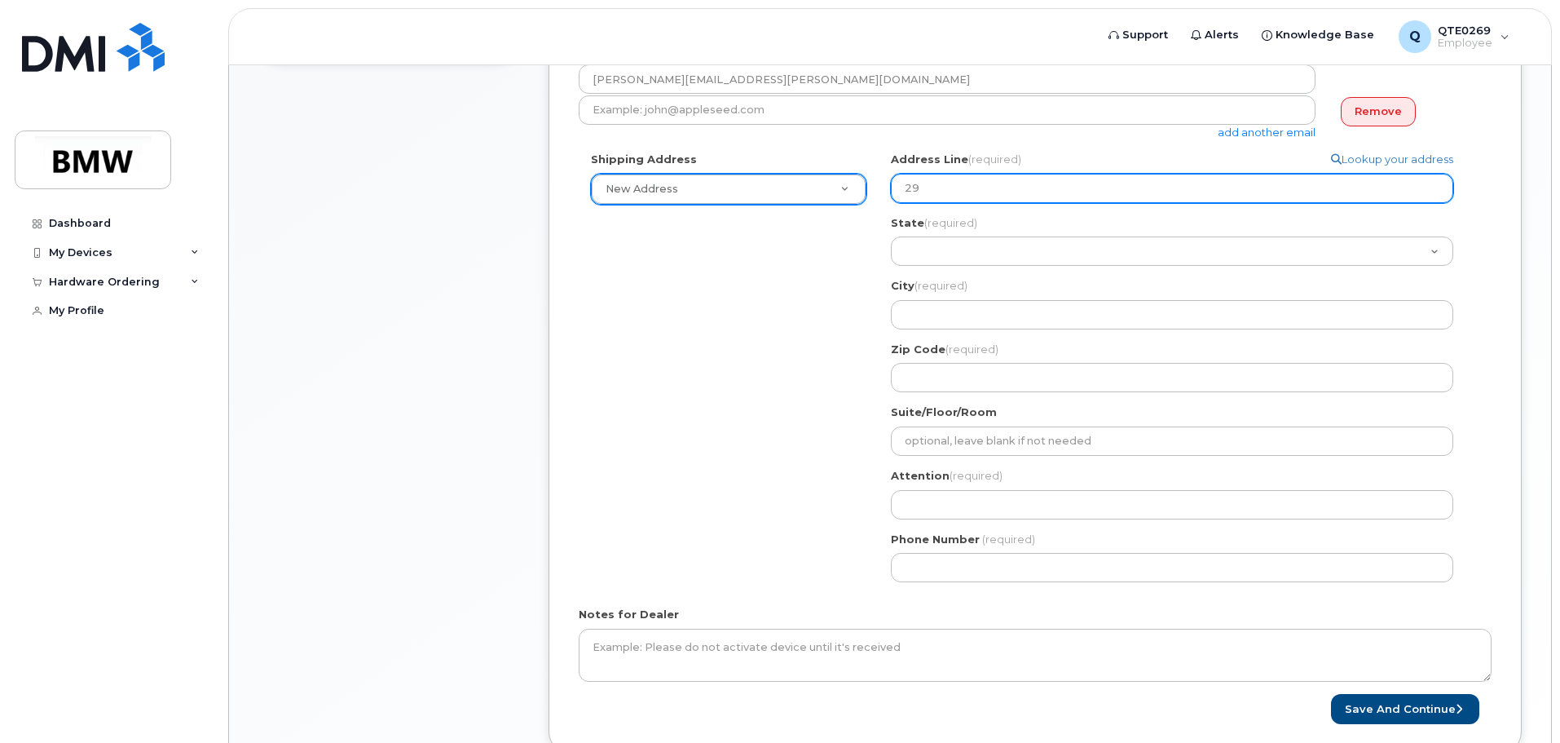
select select
type input "29 L"
select select
type input "29 Lo"
select select
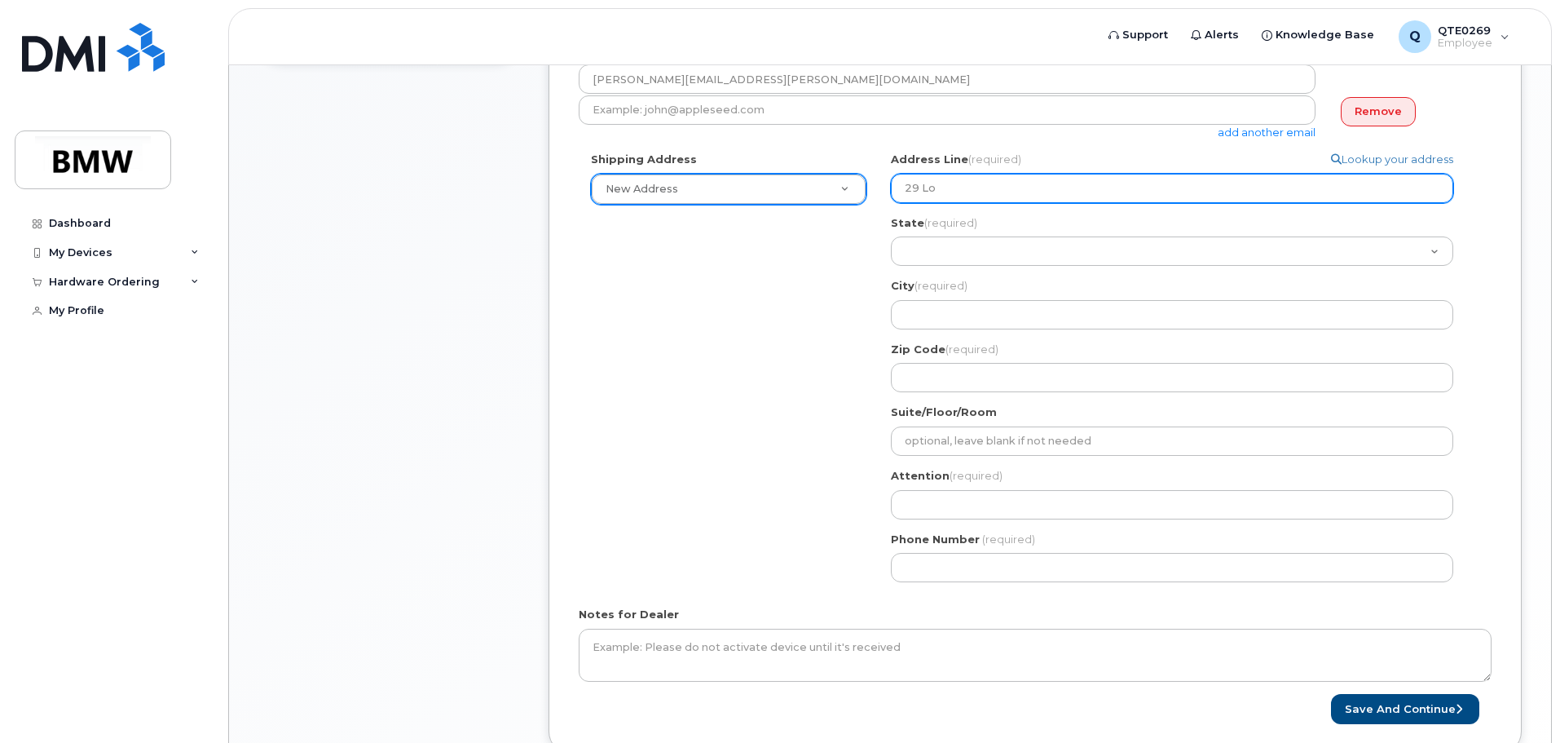
type input "29 Loo"
select select
type input "29 Loop"
select select
type input "29 Loop S"
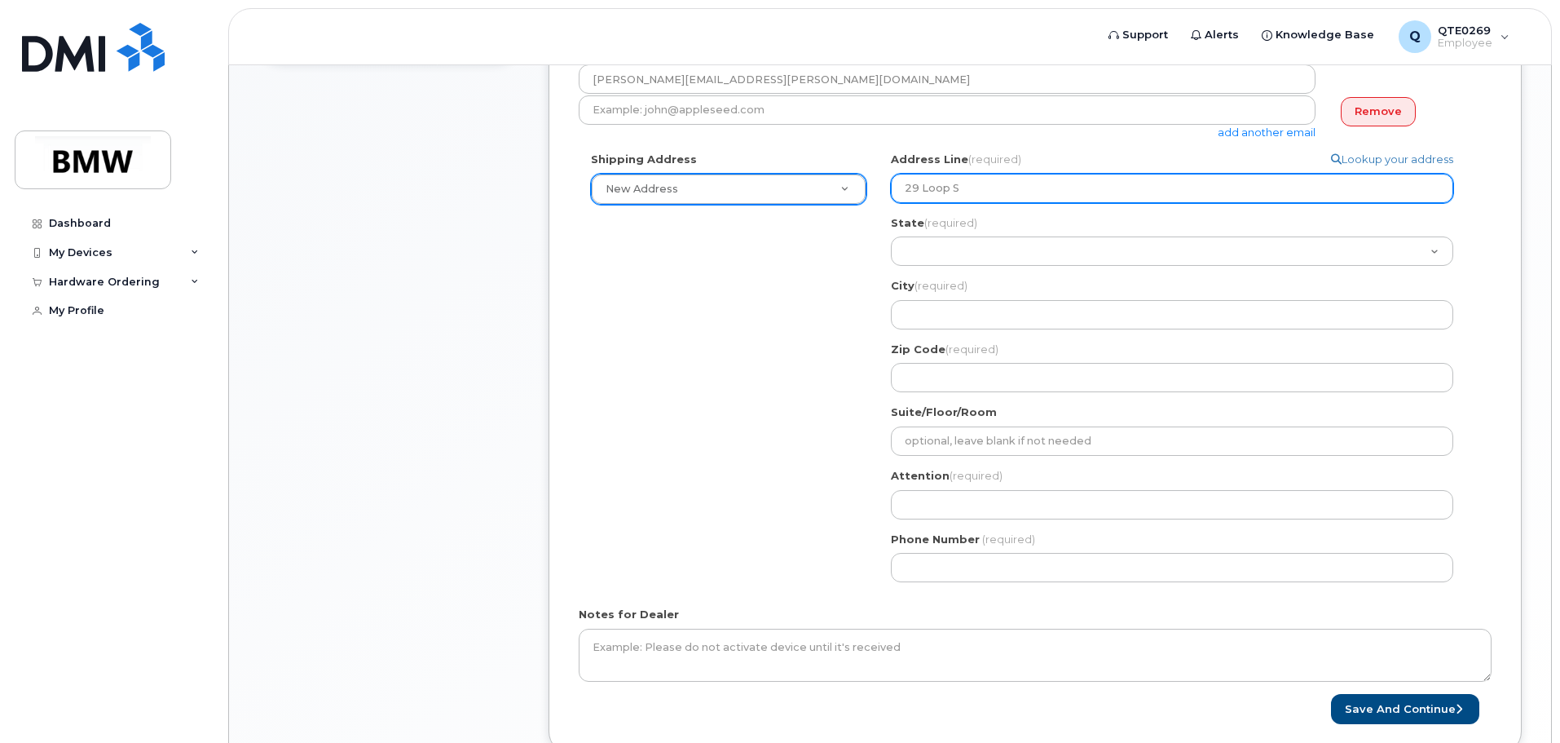
select select
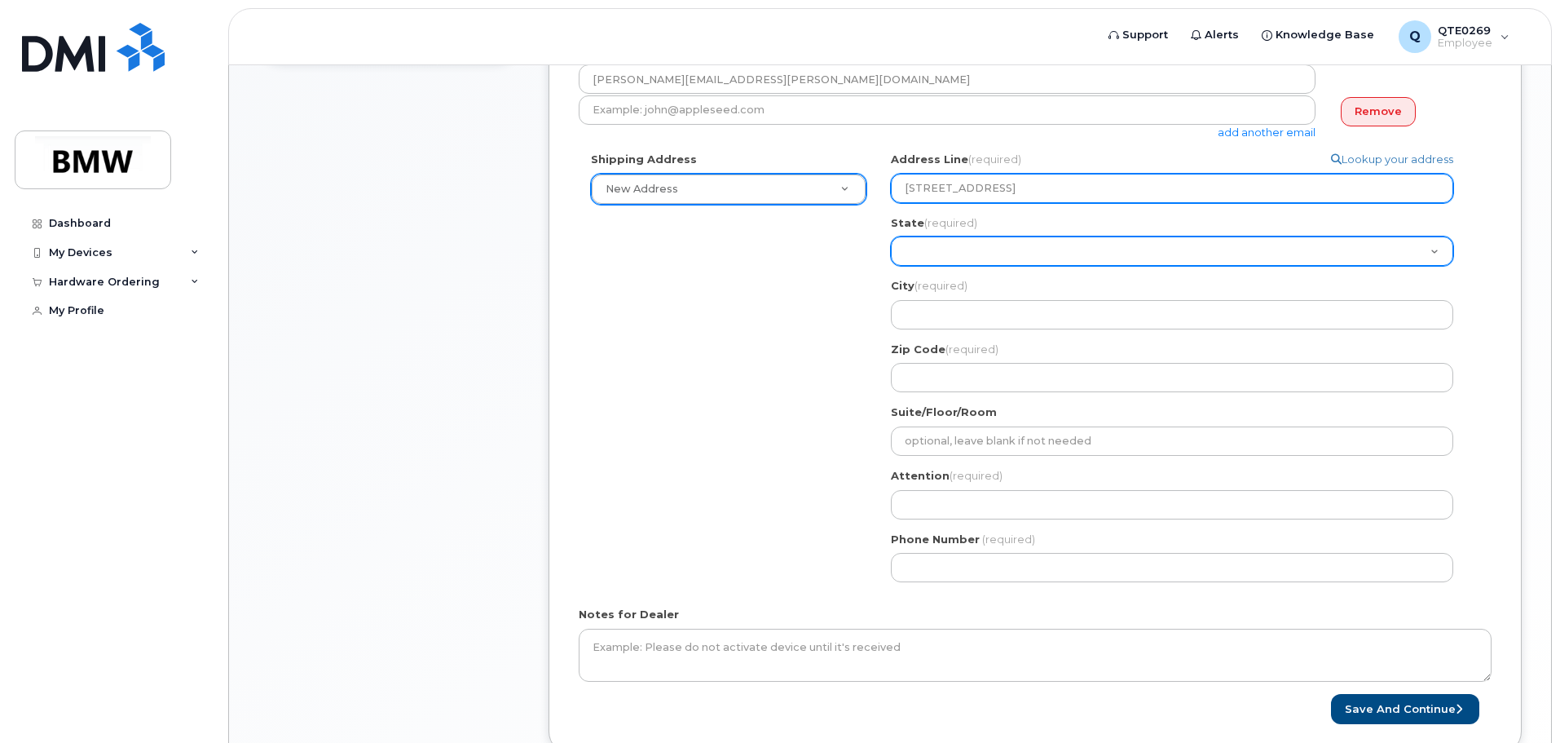
type input "29 Loop St"
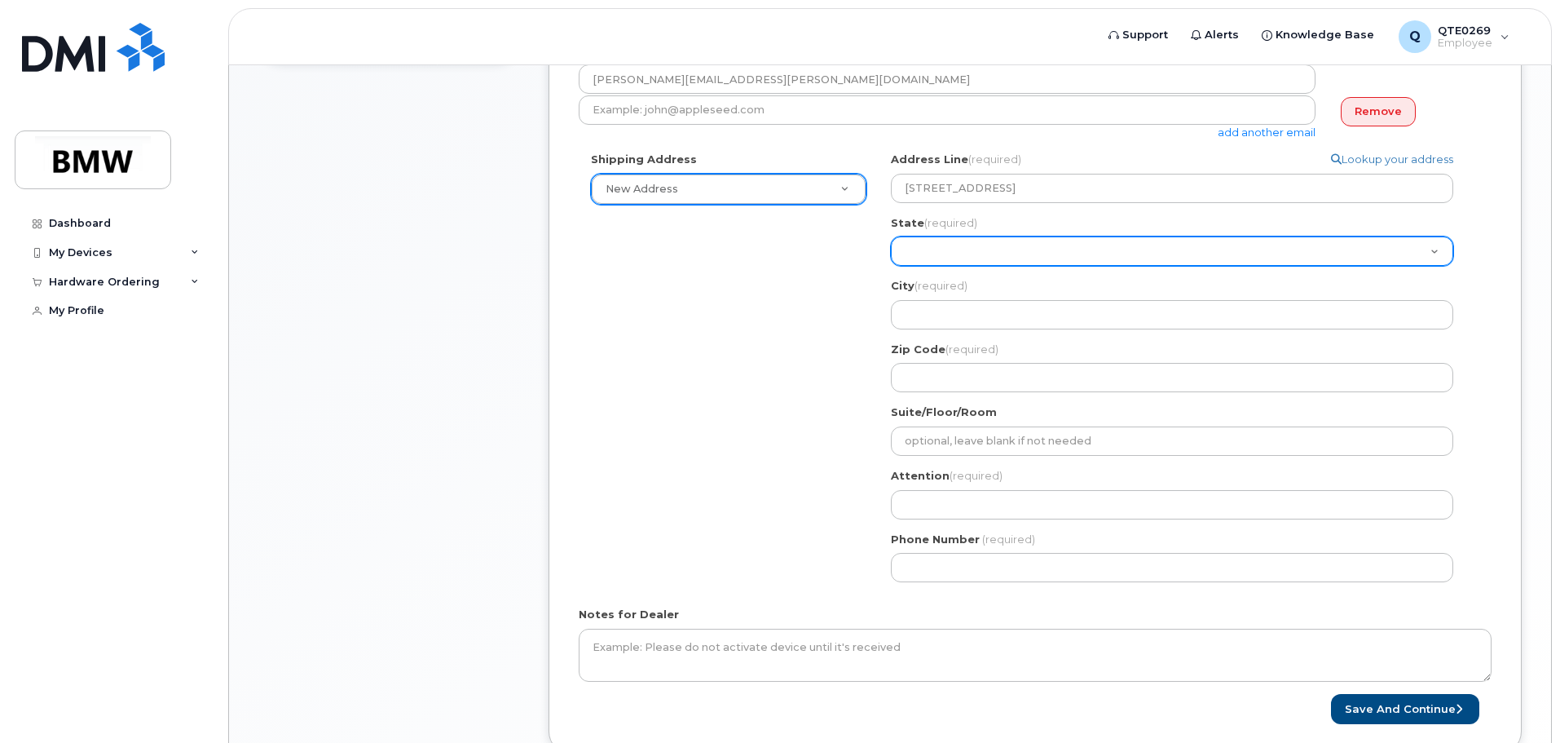
click at [1096, 247] on select "Alabama Alaska American Samoa Arizona Arkansas California Colorado Connecticut …" at bounding box center [1172, 250] width 562 height 29
select select "SC"
click at [891, 236] on select "Alabama Alaska American Samoa Arizona Arkansas California Colorado Connecticut …" at bounding box center [1172, 250] width 562 height 29
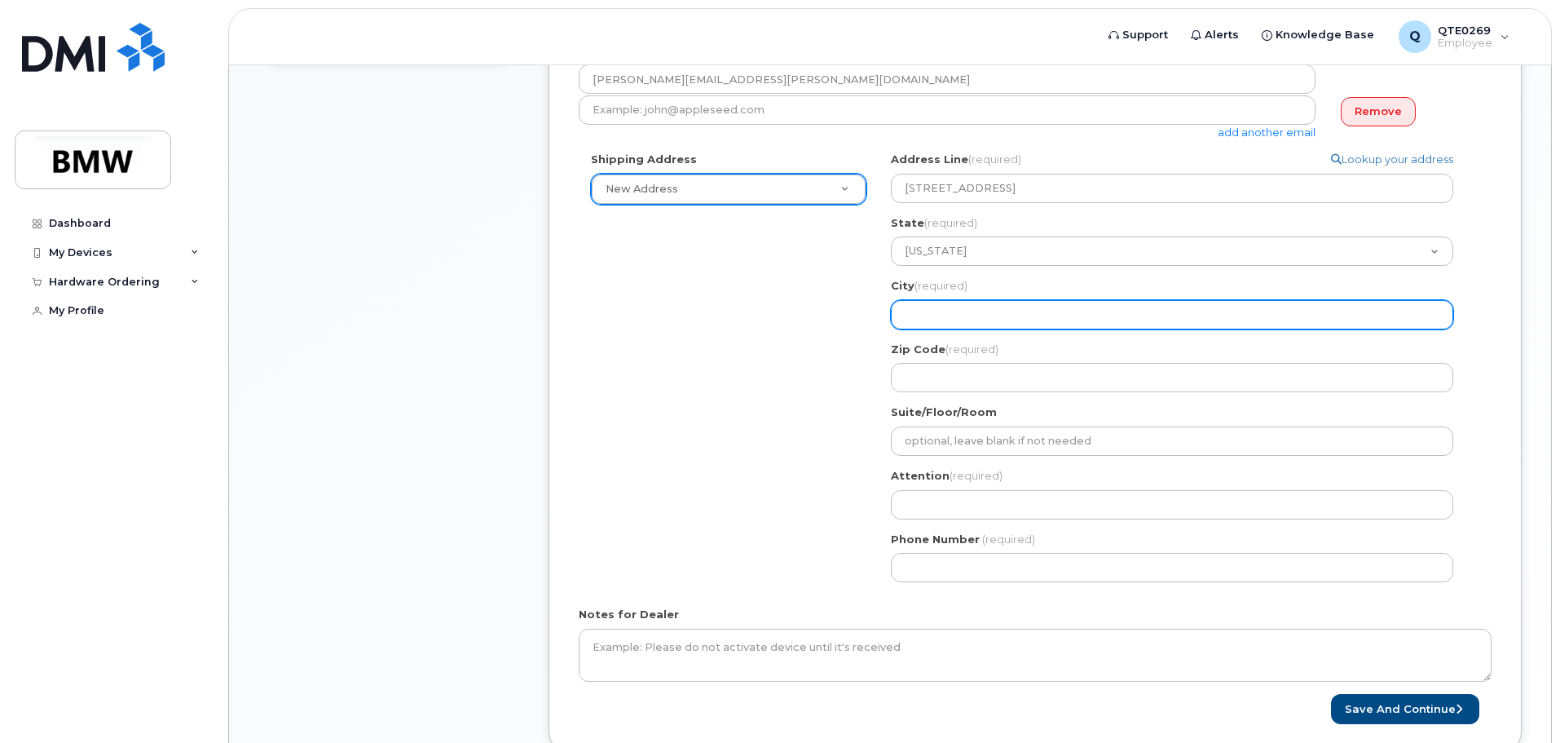
click at [986, 310] on input "City (required)" at bounding box center [1172, 314] width 562 height 29
select select
type input "G"
select select
type input "Gr"
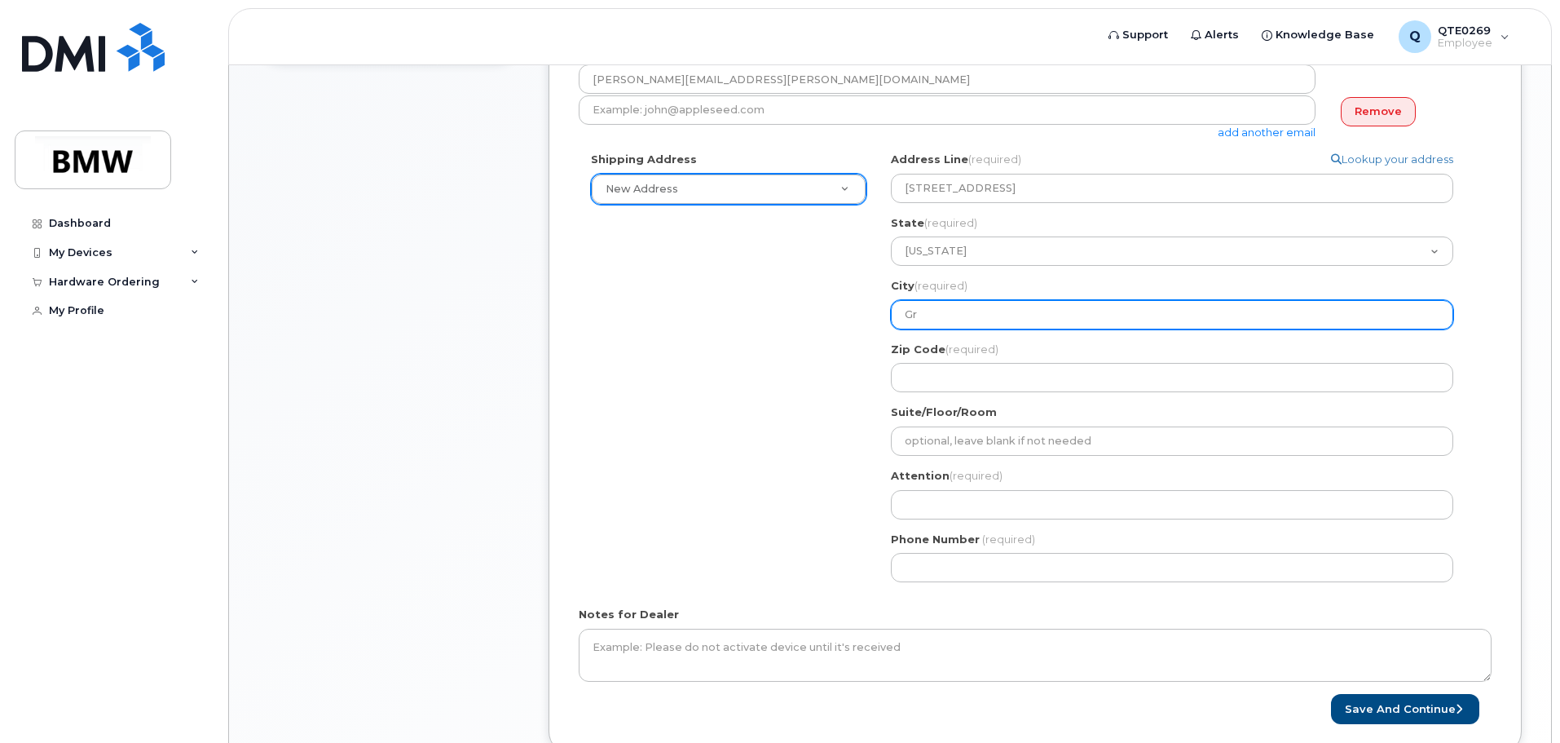
select select
type input "Gre"
select select
type input "Gree"
select select
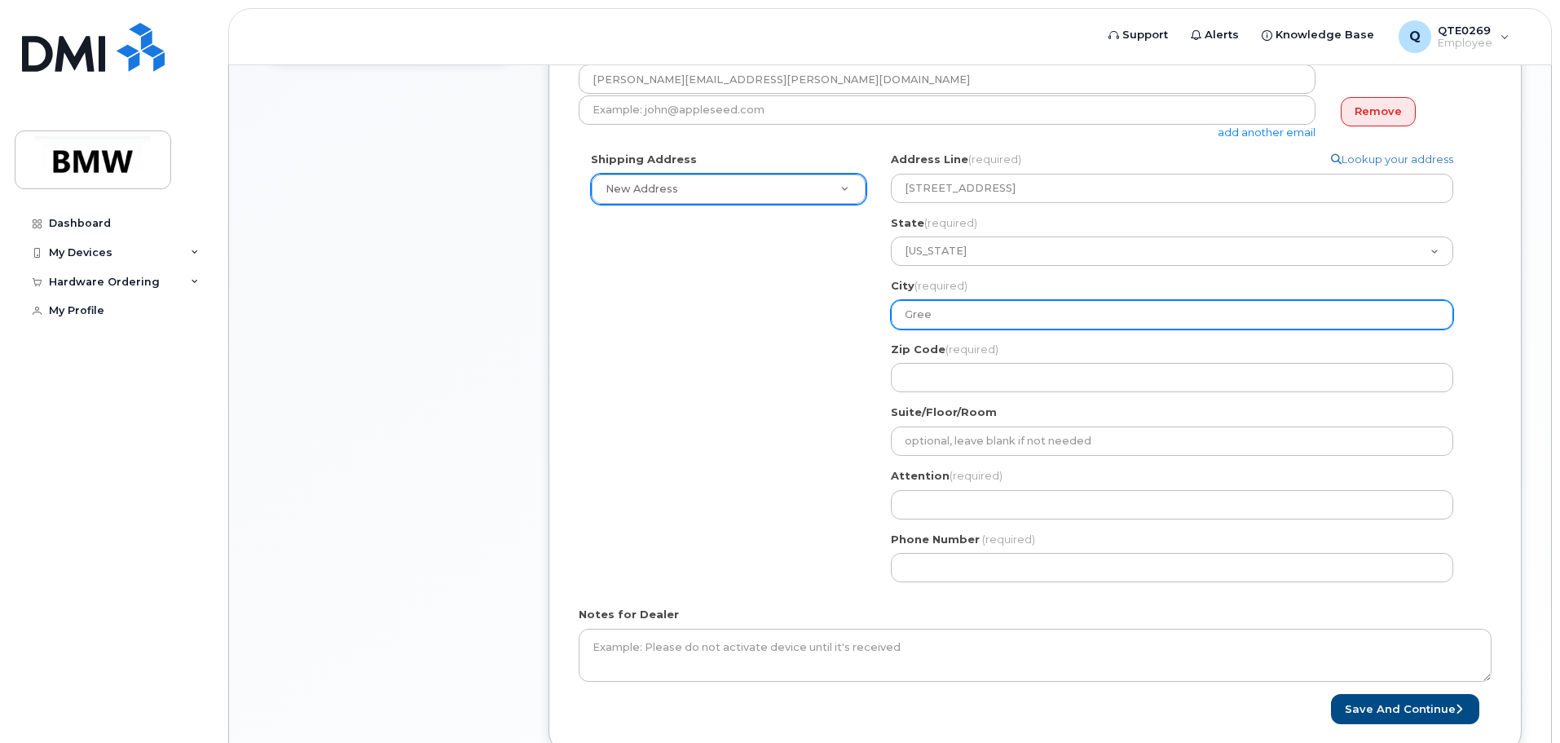
type input "Green"
select select
type input "Greenv"
select select
type input "Greenvi"
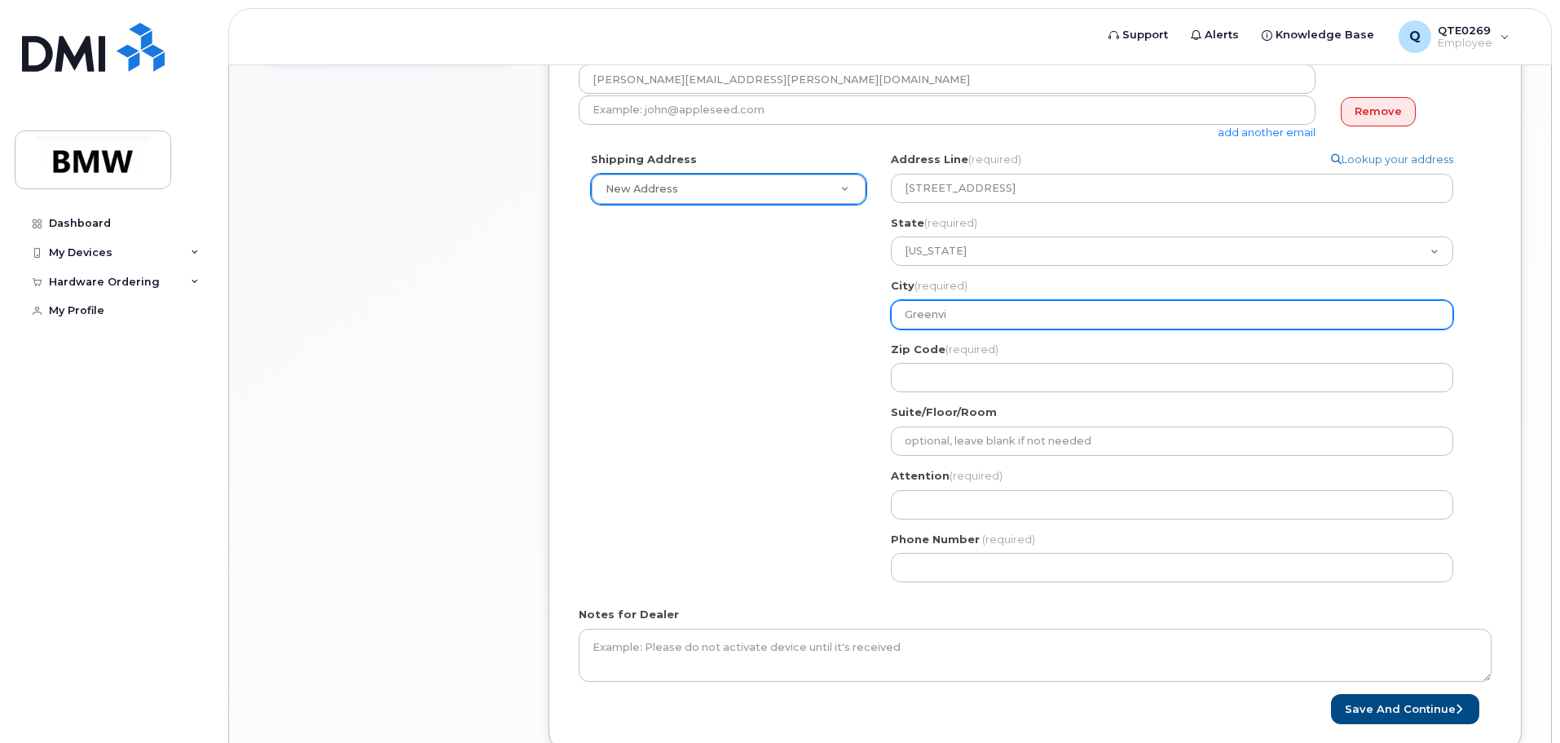
select select
type input "Greenvil"
select select
type input "Greenvill"
select select
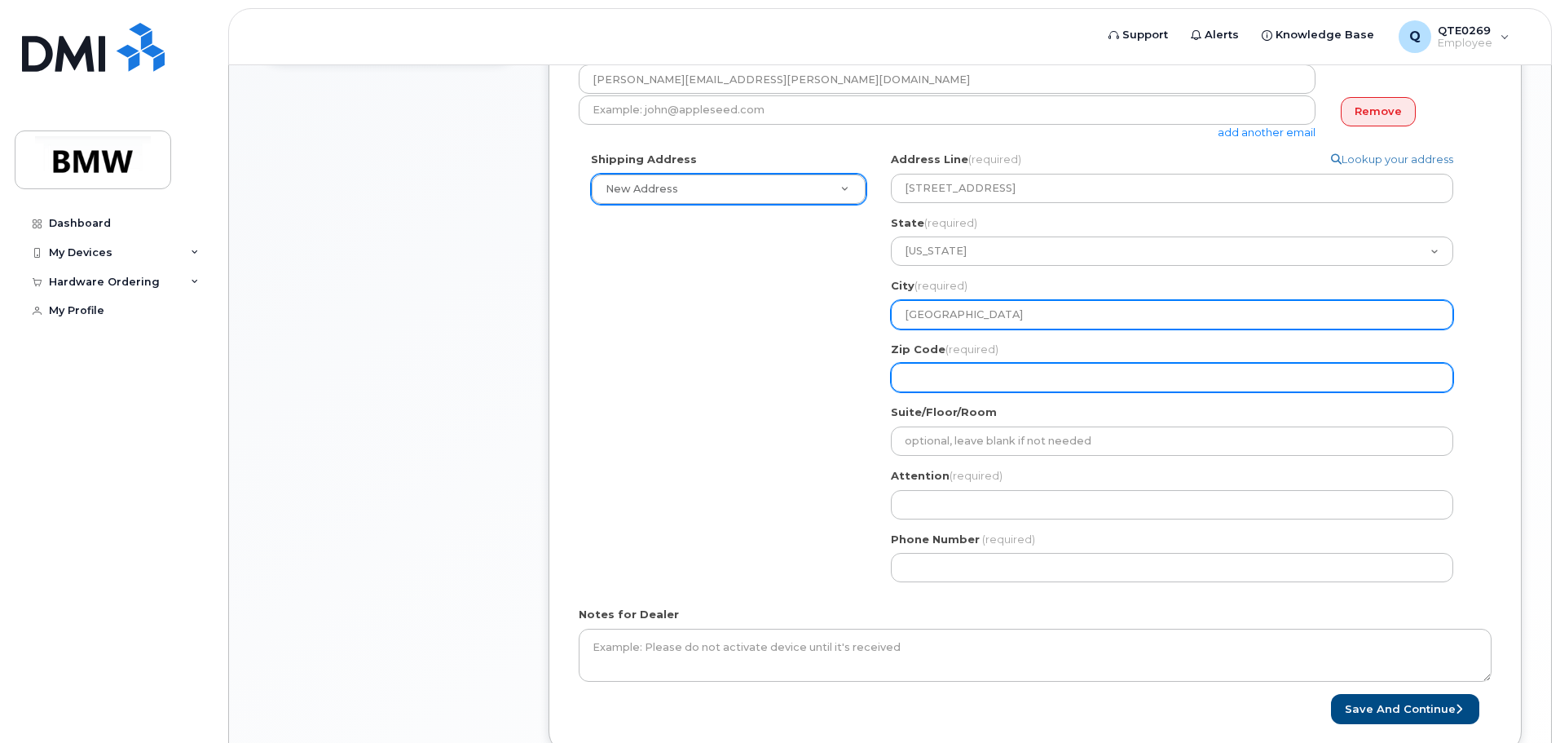
type input "Greenville"
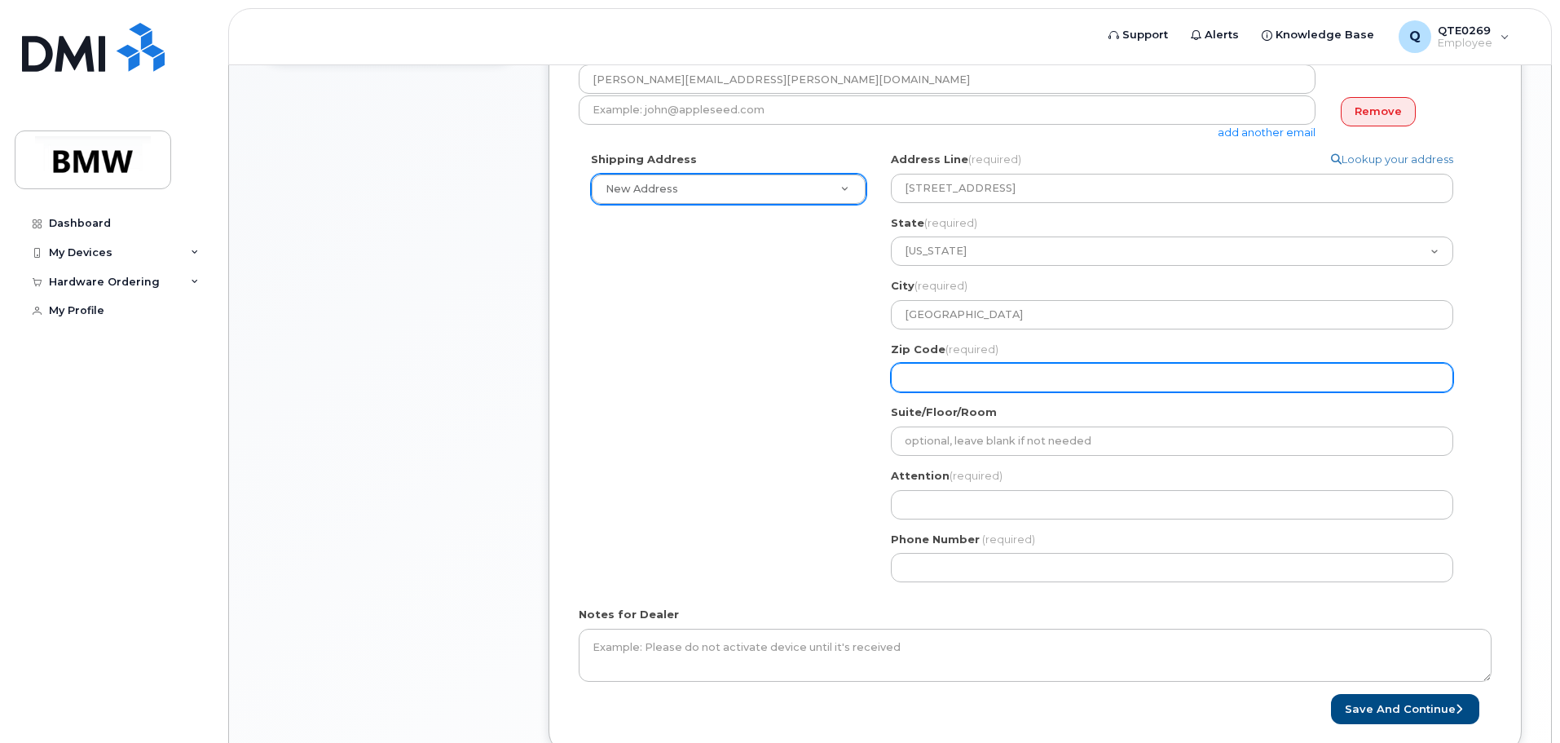
click at [1017, 371] on input "Zip Code (required)" at bounding box center [1172, 377] width 562 height 29
select select
type input "2"
select select
type input "29"
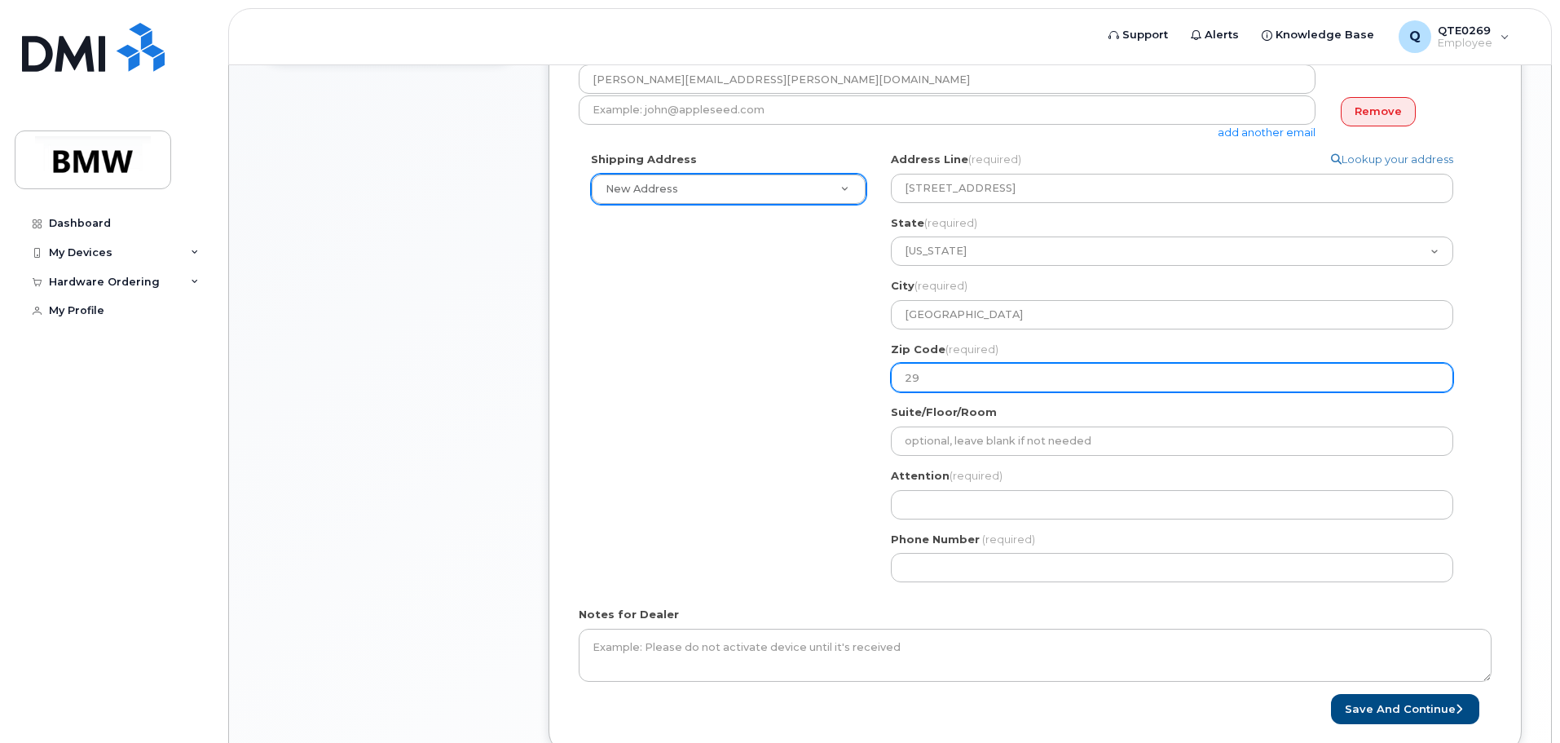
select select
type input "296"
select select
type input "2960"
select select
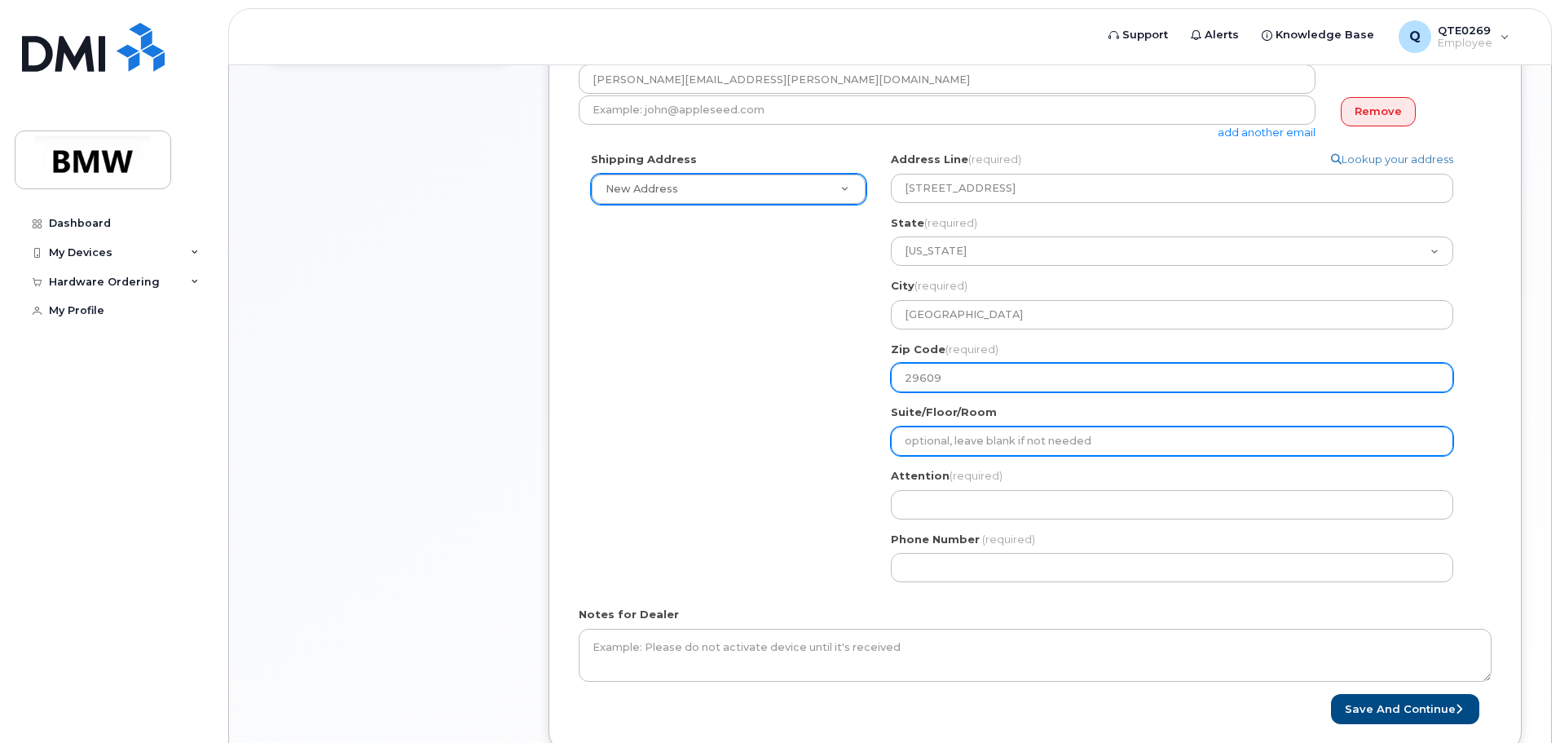
type input "29609"
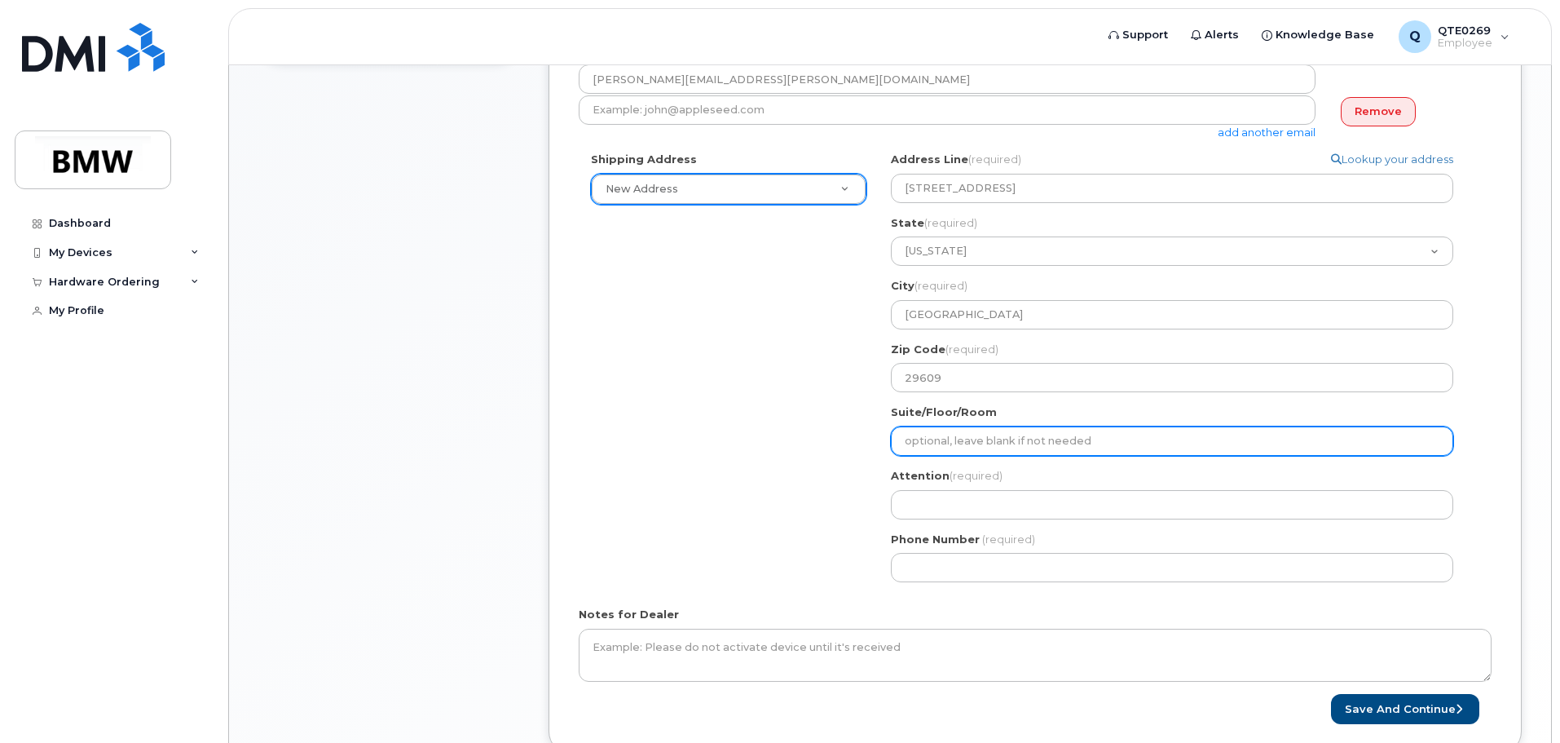
click at [1008, 433] on input "Suite/Floor/Room" at bounding box center [1172, 440] width 562 height 29
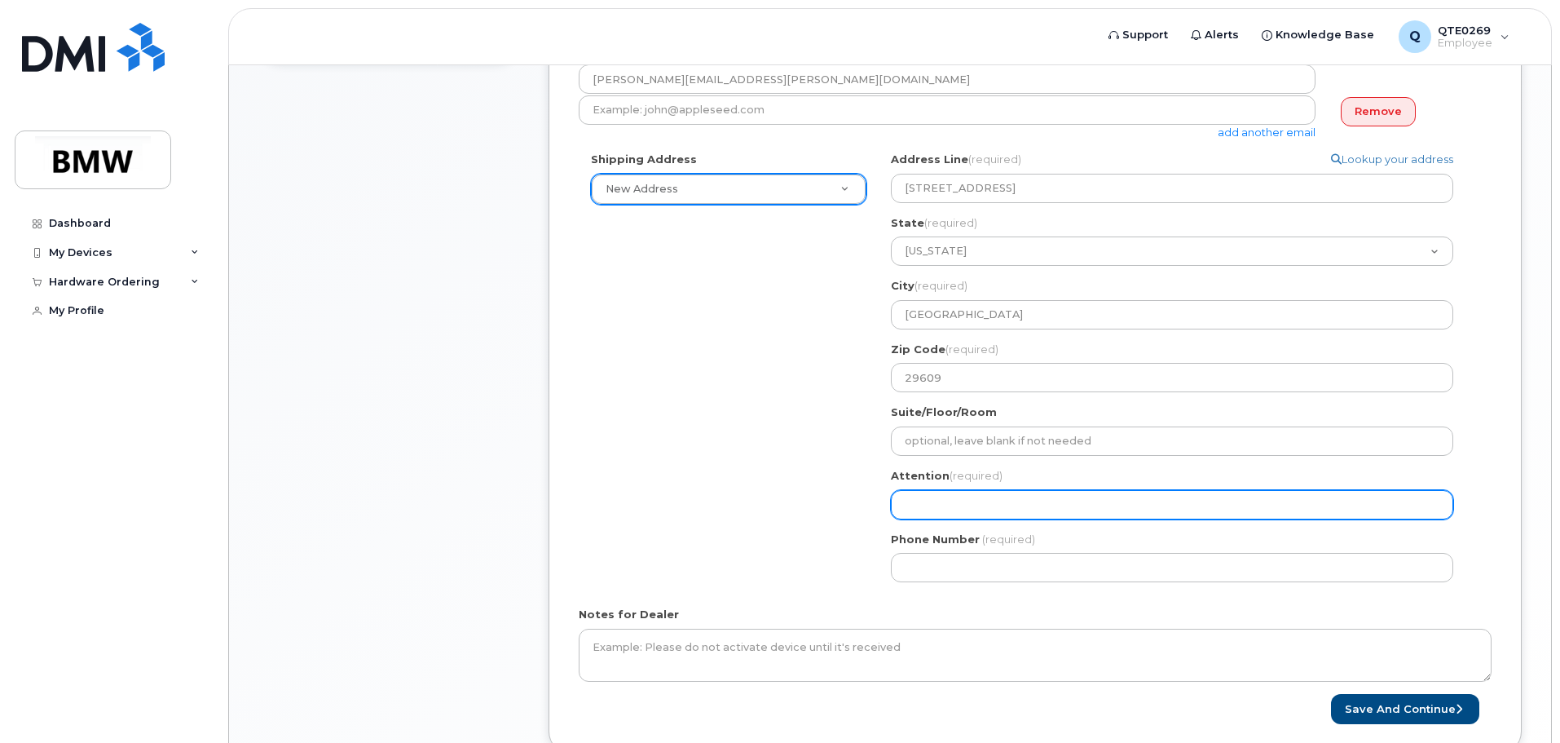
click at [1088, 500] on input "Attention (required)" at bounding box center [1172, 504] width 562 height 29
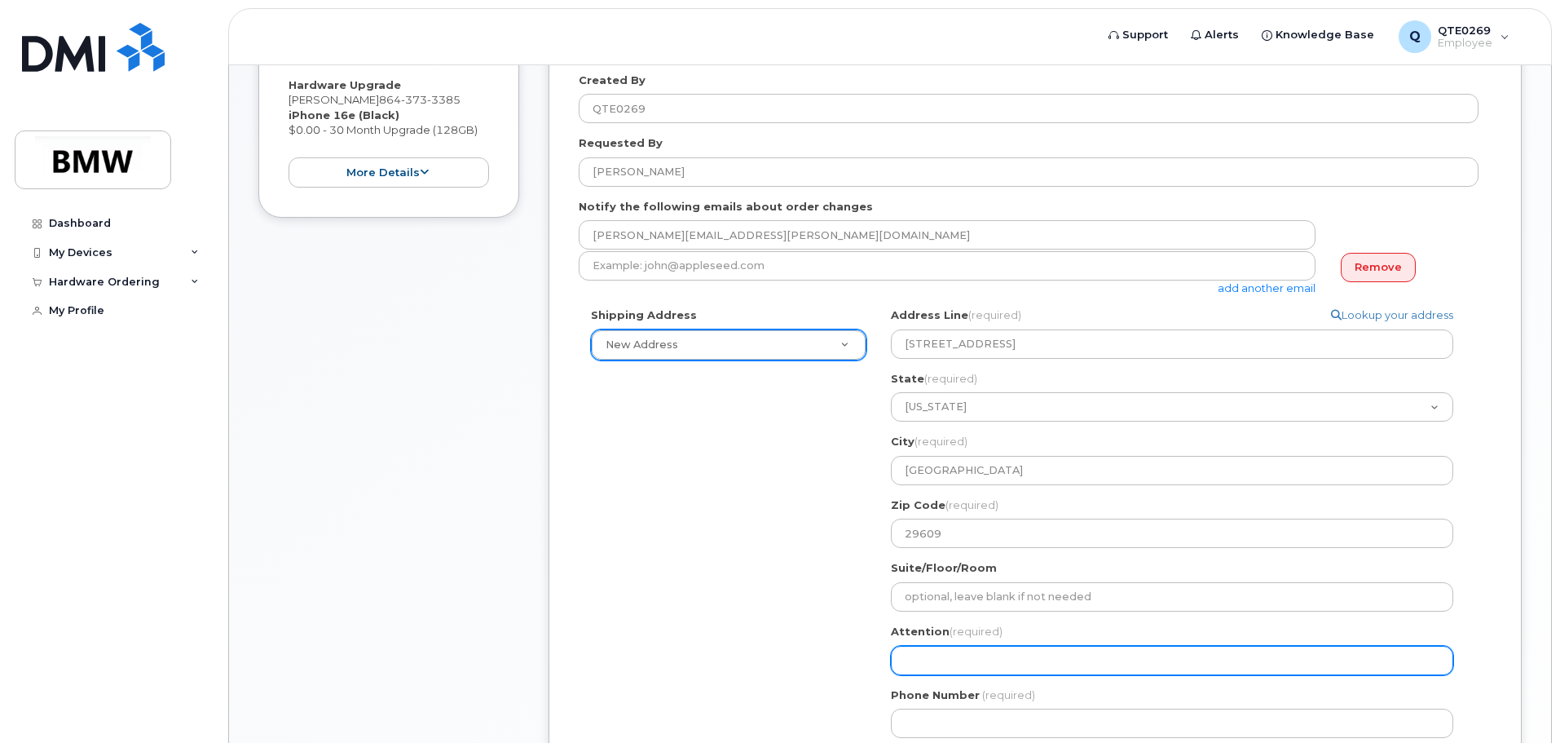
scroll to position [408, 0]
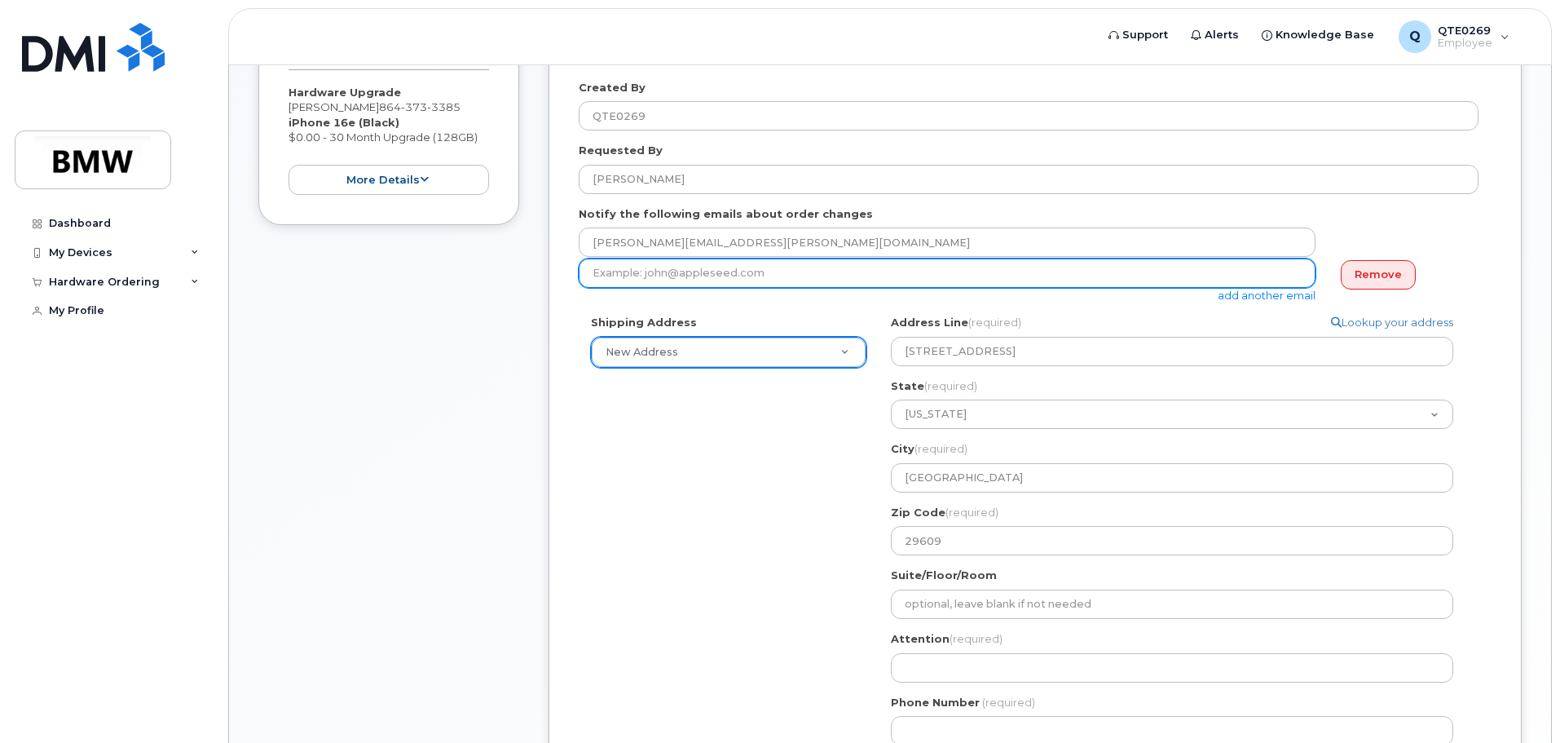
click at [687, 260] on input "email" at bounding box center [947, 272] width 737 height 29
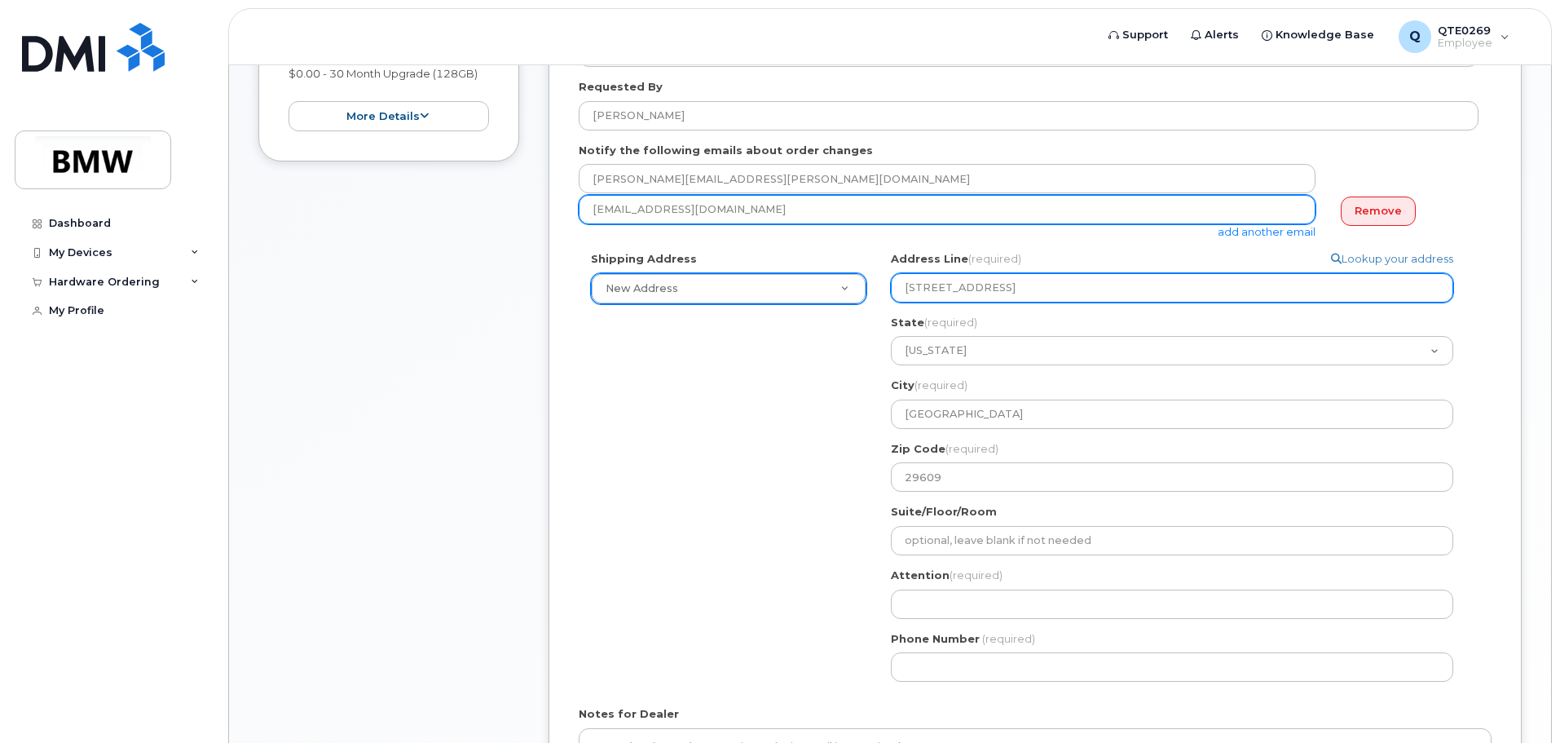
scroll to position [571, 0]
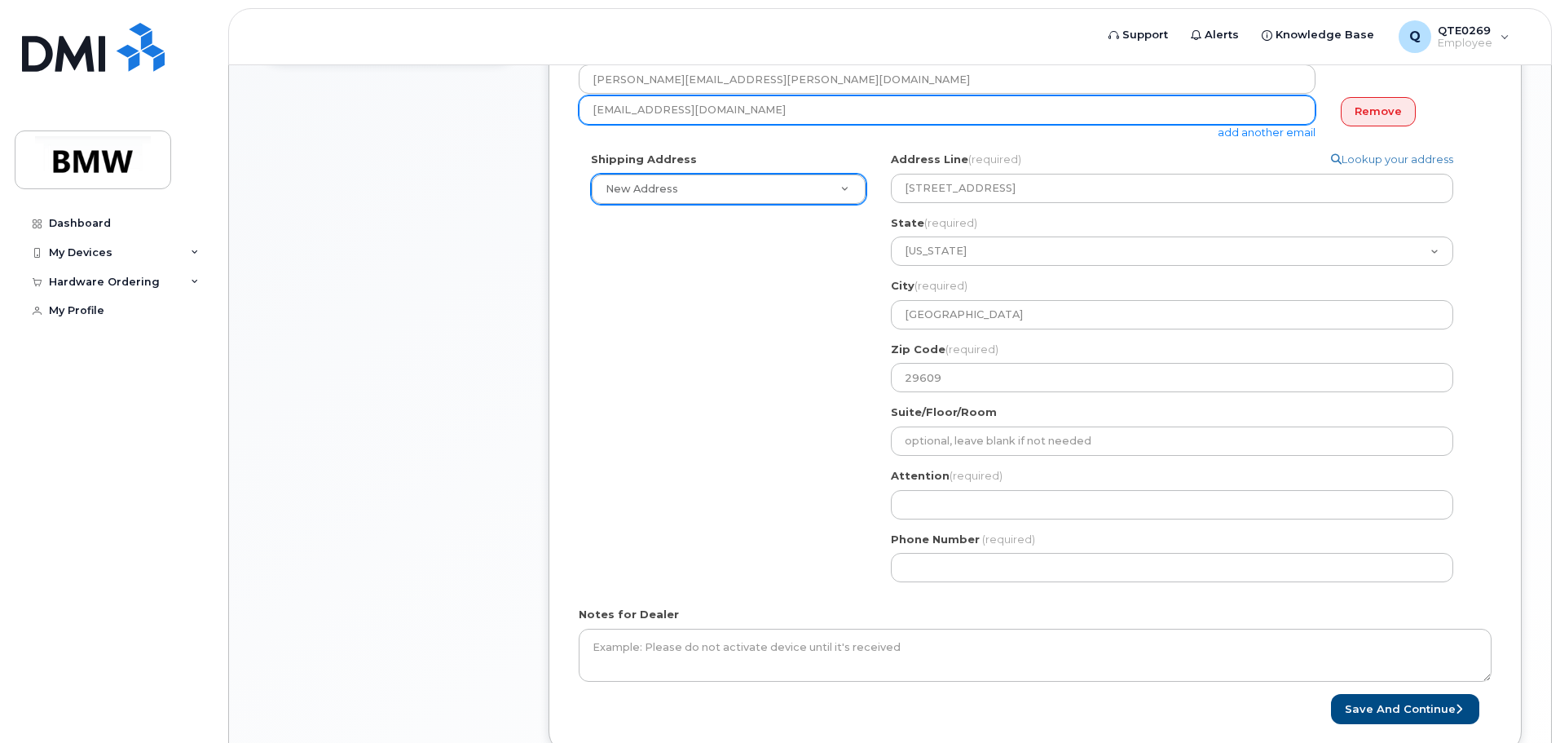
type input "omarescobar788@gmail.com"
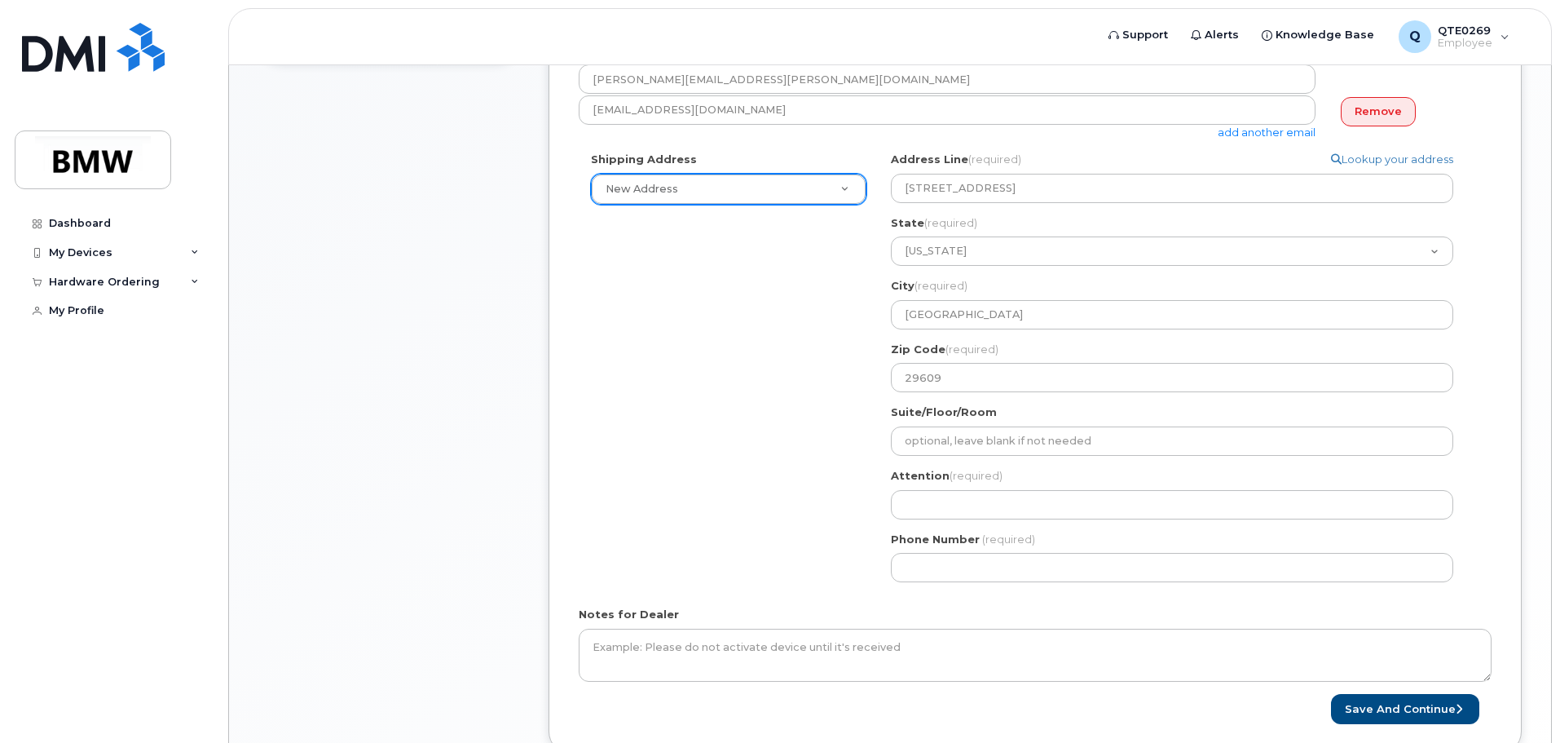
click at [990, 553] on div "Phone Number (required)" at bounding box center [1179, 557] width 576 height 51
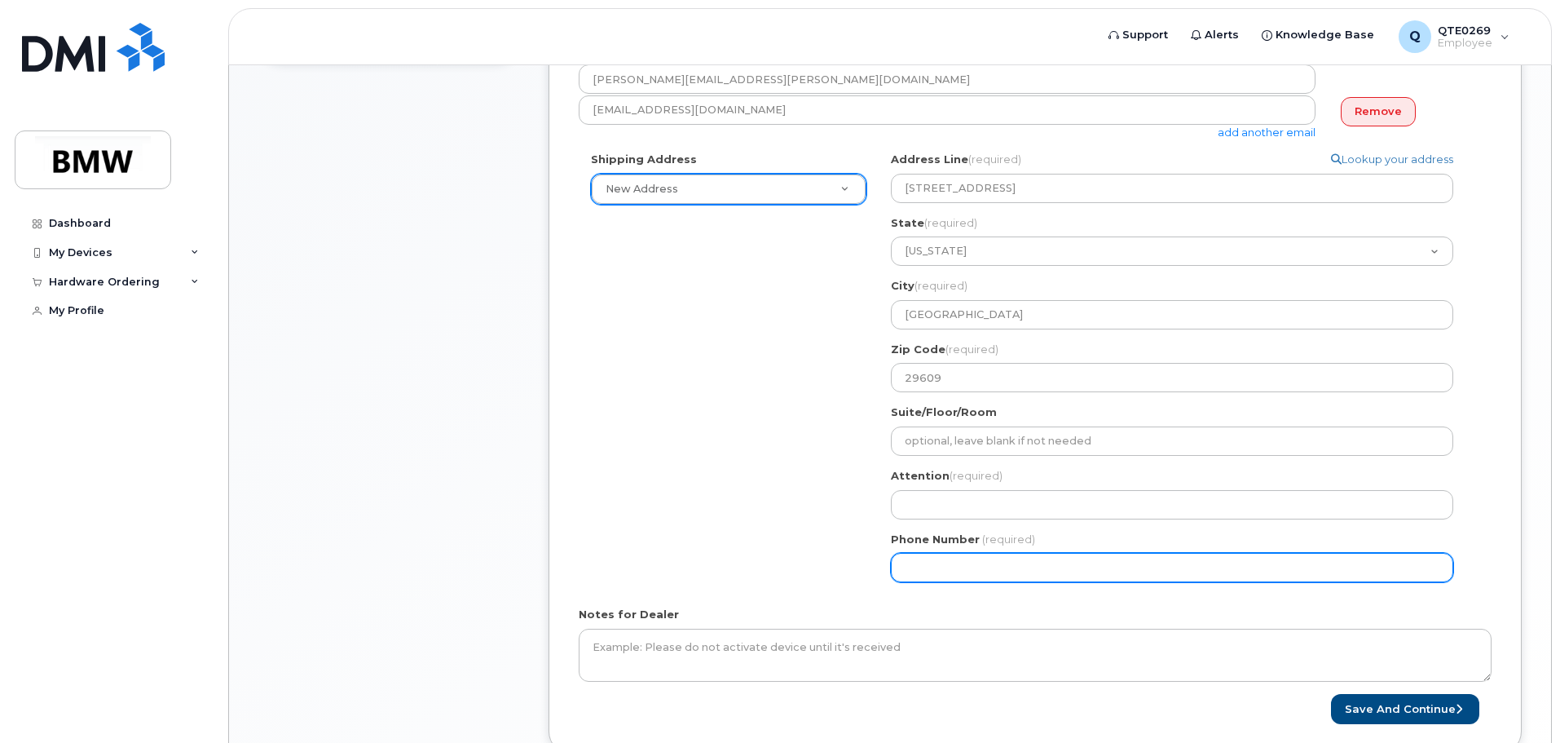
click at [1004, 555] on input "Phone Number" at bounding box center [1172, 567] width 562 height 29
type input "864509807"
select select
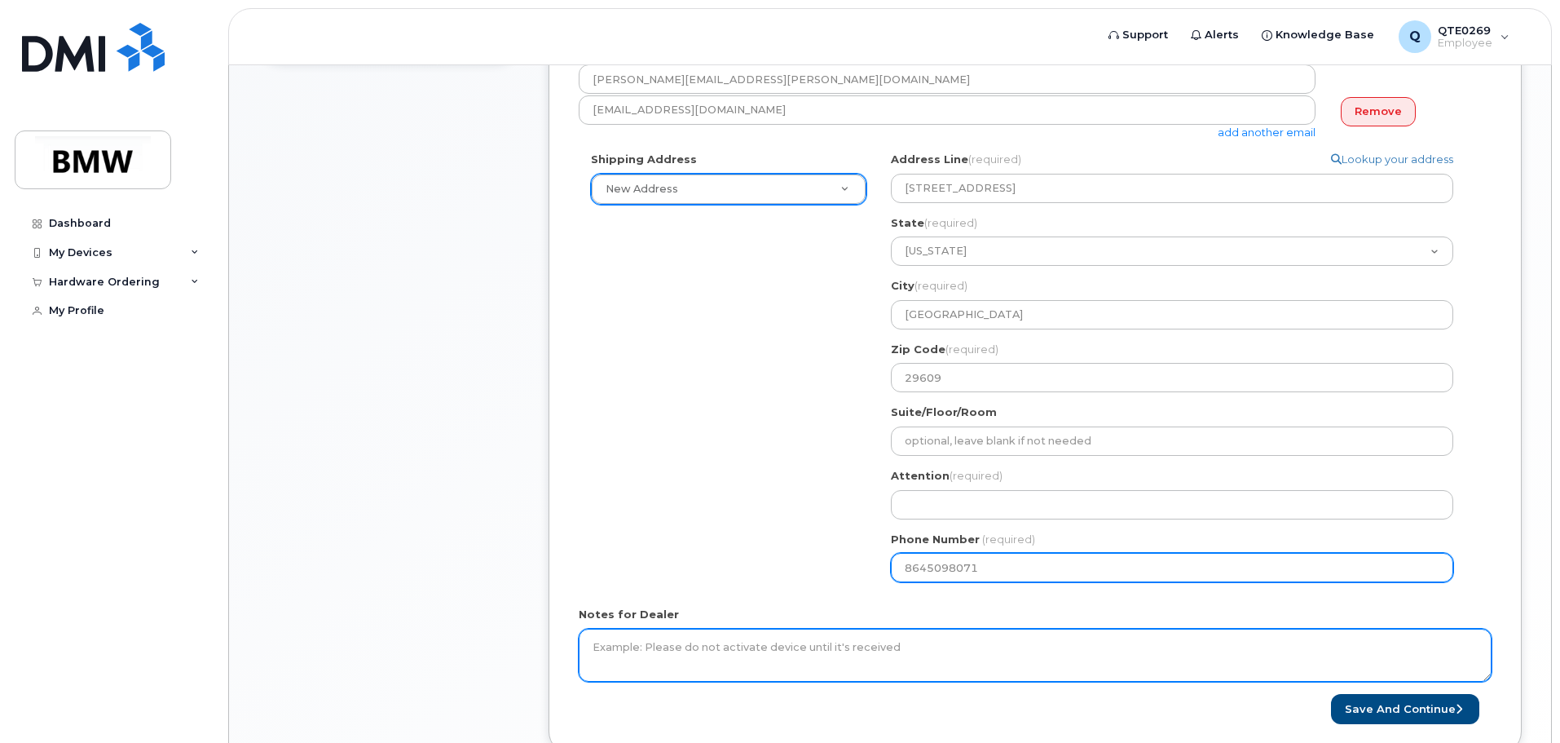
type input "8645098071"
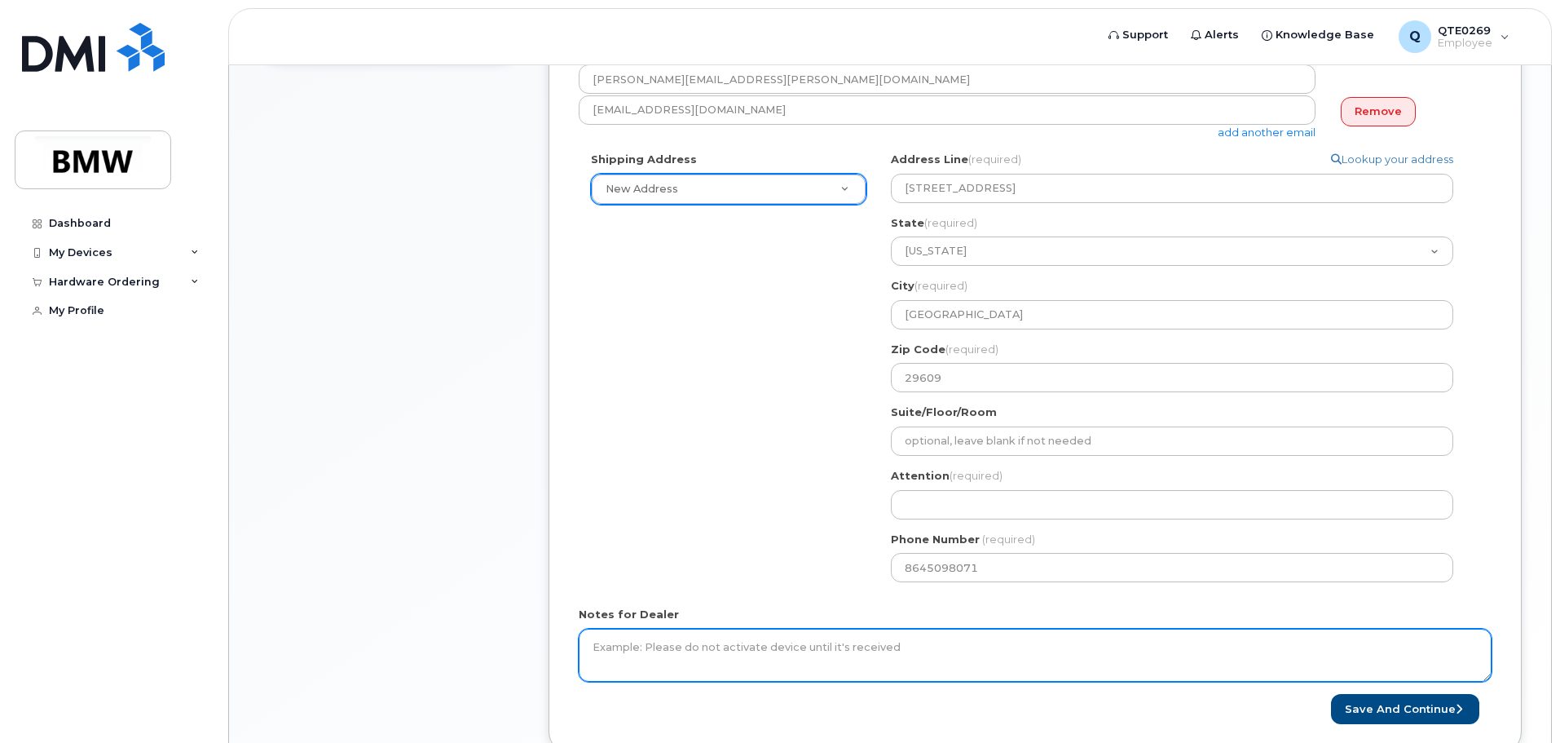
click at [887, 651] on textarea "Notes for Dealer" at bounding box center [1035, 656] width 913 height 54
type textarea "S"
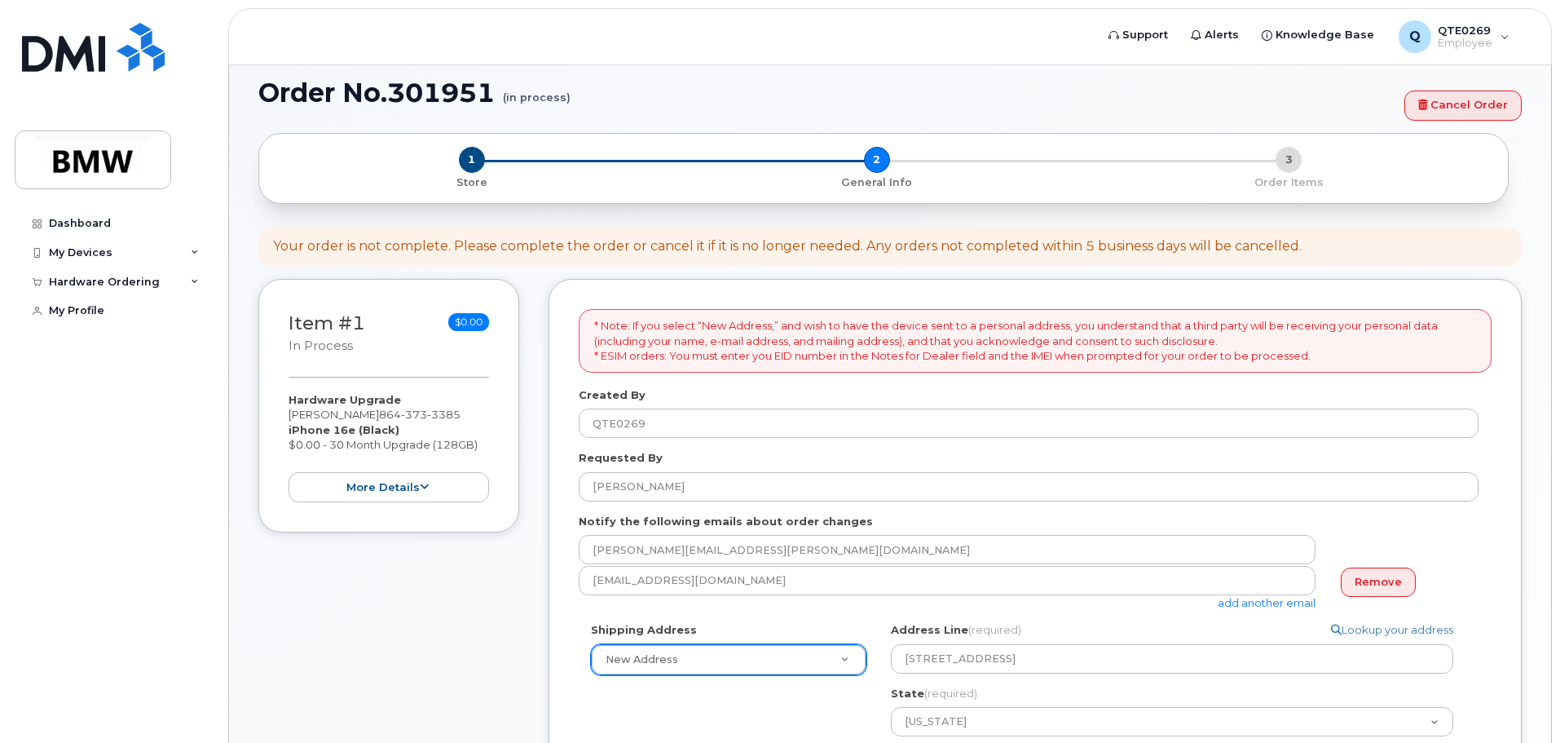
scroll to position [82, 0]
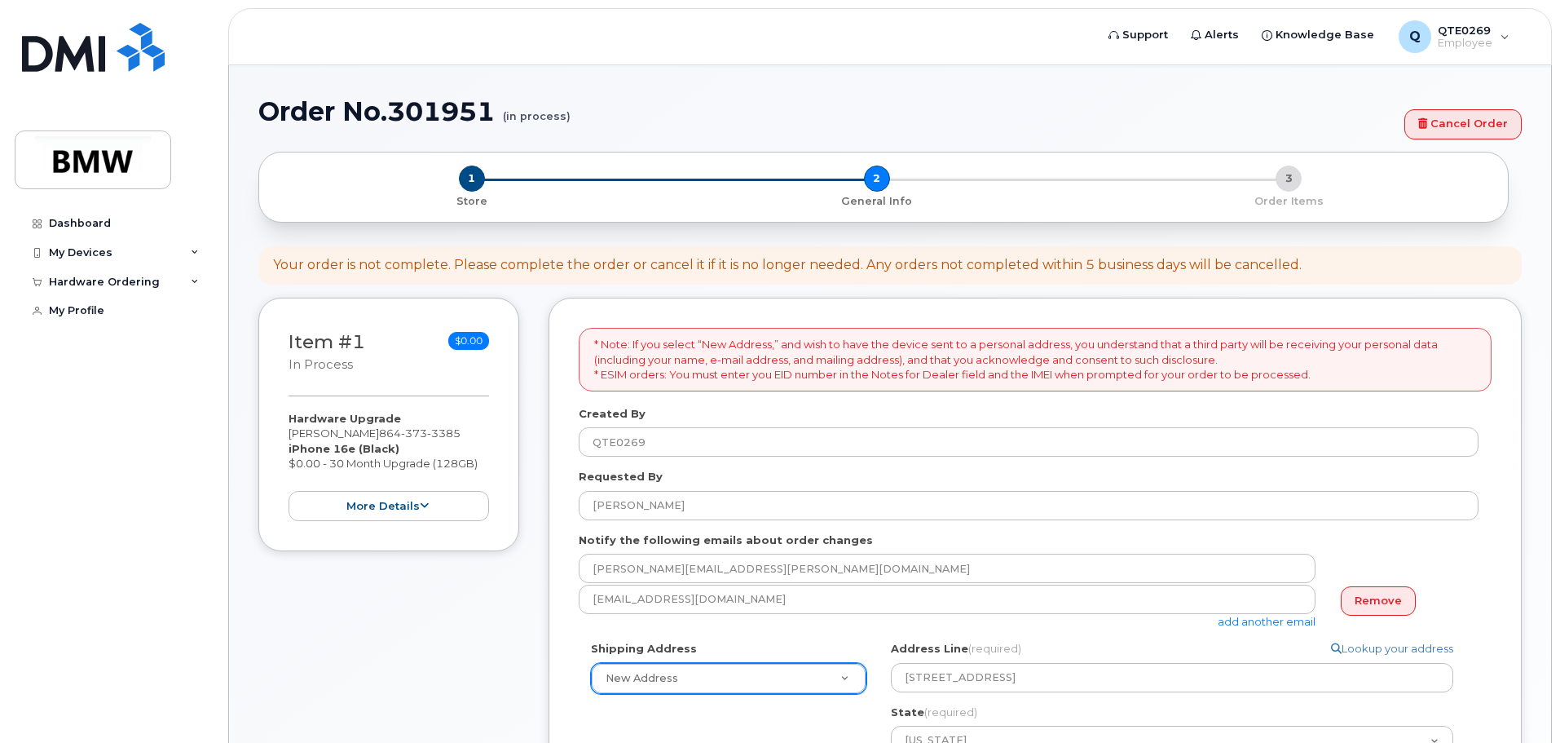
type textarea "Preferably Saturday"
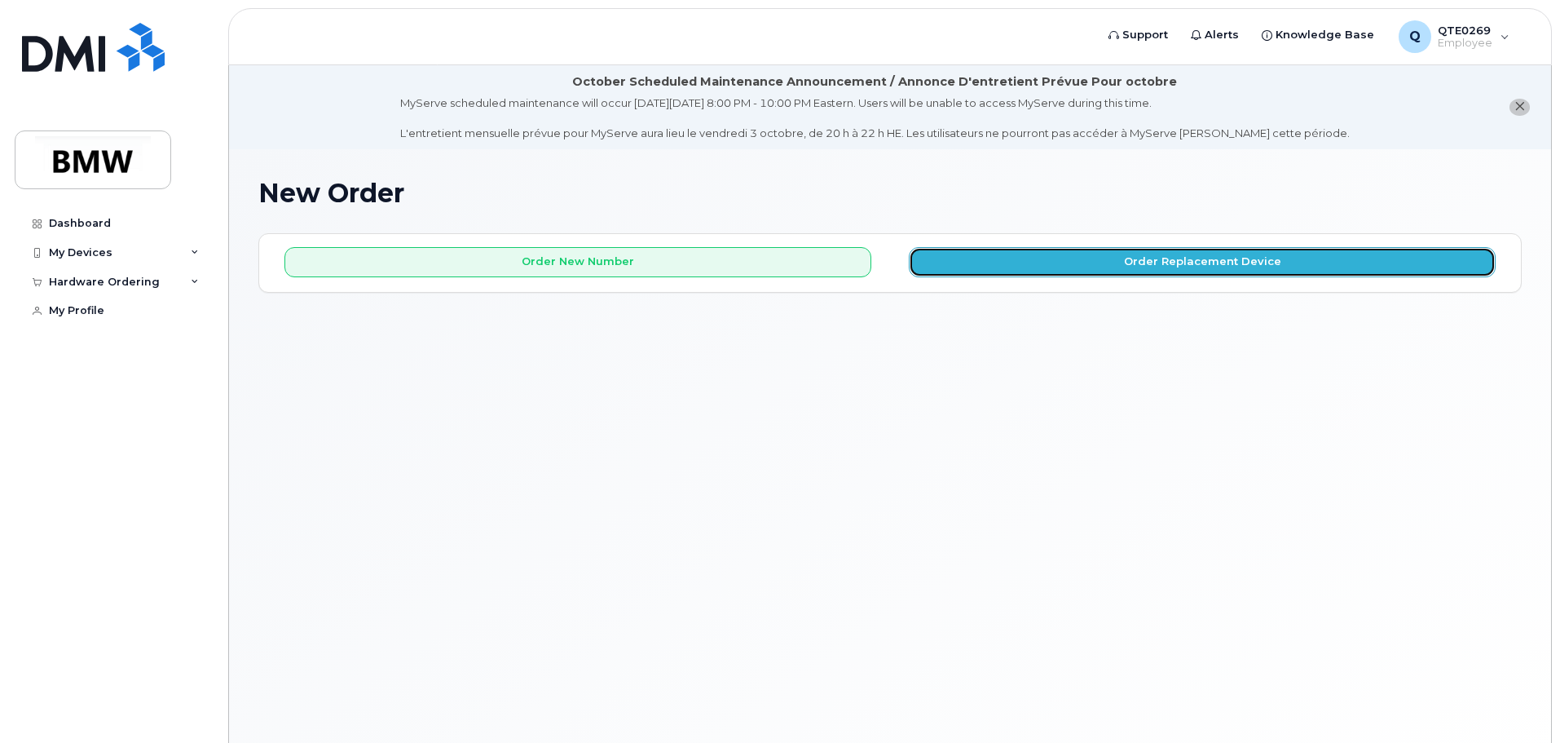
click at [951, 262] on button "Order Replacement Device" at bounding box center [1202, 262] width 587 height 30
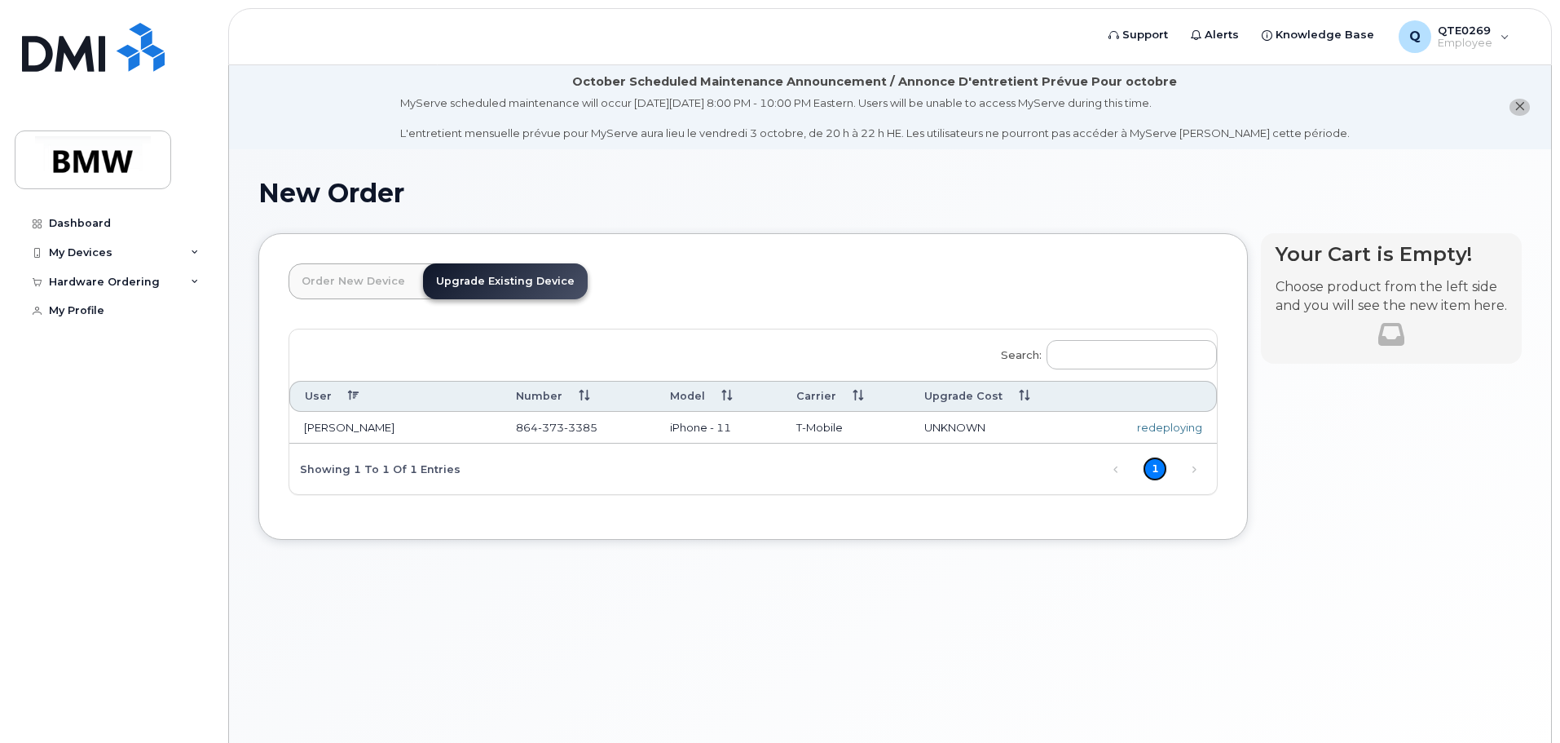
click at [1155, 462] on link "1" at bounding box center [1155, 469] width 24 height 24
drag, startPoint x: 553, startPoint y: 274, endPoint x: 624, endPoint y: 287, distance: 72.9
click at [553, 273] on link "Upgrade Existing Device" at bounding box center [505, 281] width 165 height 36
click at [847, 335] on div "Search: User Number Model Carrier Upgrade Cost Jose Velasquez-Benitez 864 373 3…" at bounding box center [753, 411] width 928 height 165
click at [846, 402] on th "Carrier" at bounding box center [846, 396] width 128 height 30
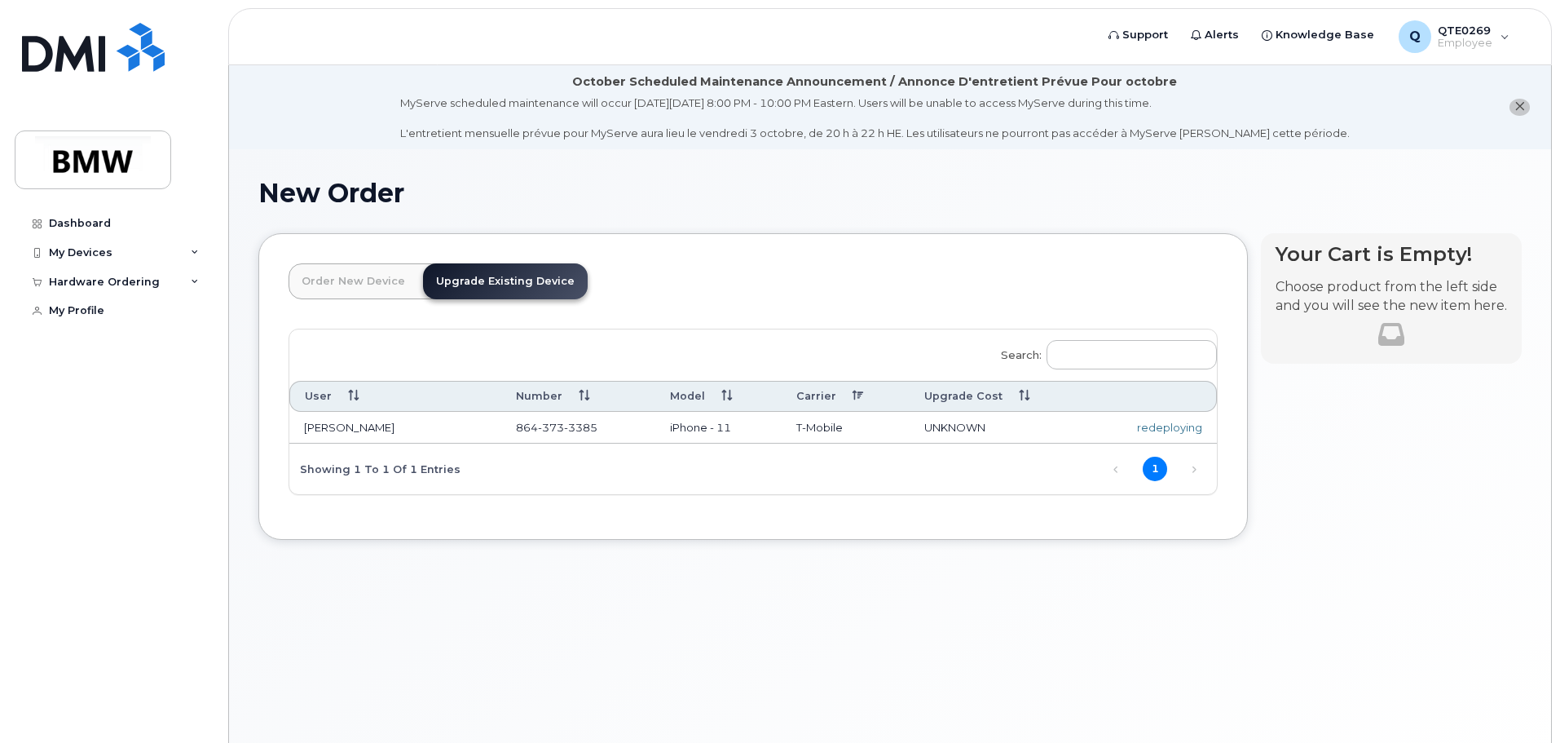
click at [1183, 431] on div "redeploying" at bounding box center [1152, 427] width 99 height 15
click at [997, 400] on th "Upgrade Cost" at bounding box center [999, 396] width 179 height 30
click at [1012, 395] on th "Upgrade Cost" at bounding box center [999, 396] width 179 height 30
click at [1087, 346] on input "Search:" at bounding box center [1132, 354] width 170 height 29
click at [1166, 471] on link "1" at bounding box center [1155, 469] width 24 height 24
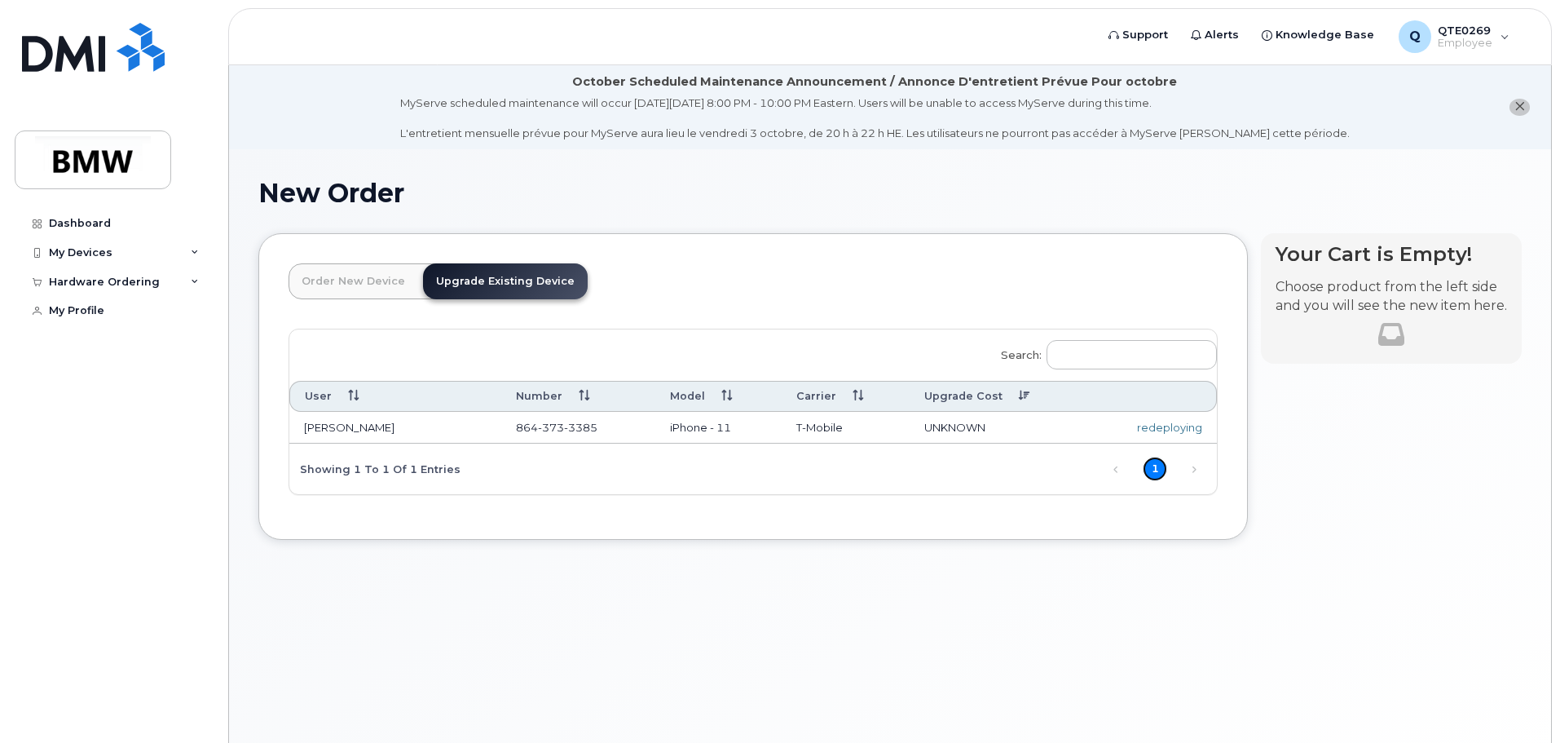
click at [1166, 471] on link "1" at bounding box center [1155, 469] width 24 height 24
click at [1152, 464] on link "1" at bounding box center [1155, 469] width 24 height 24
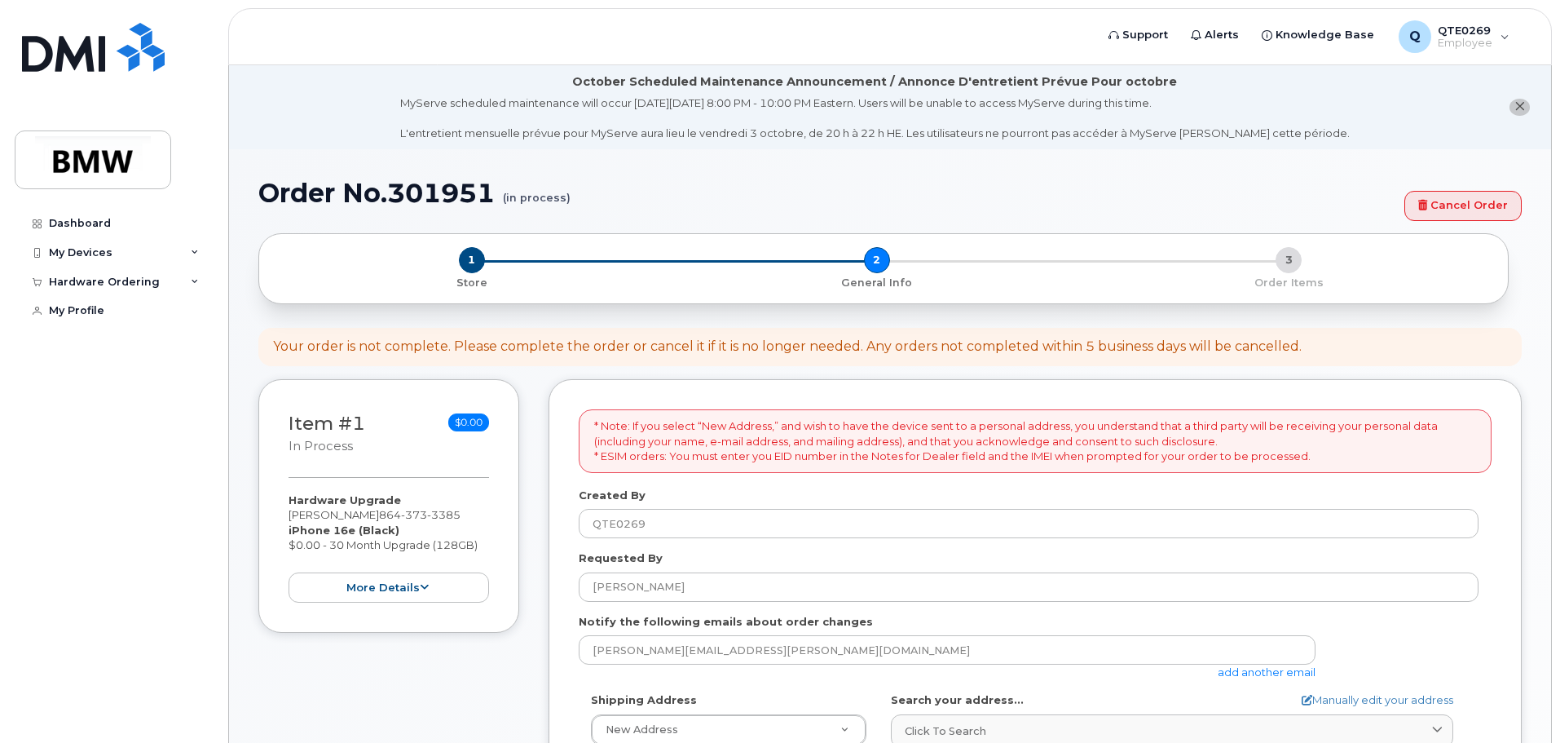
select select
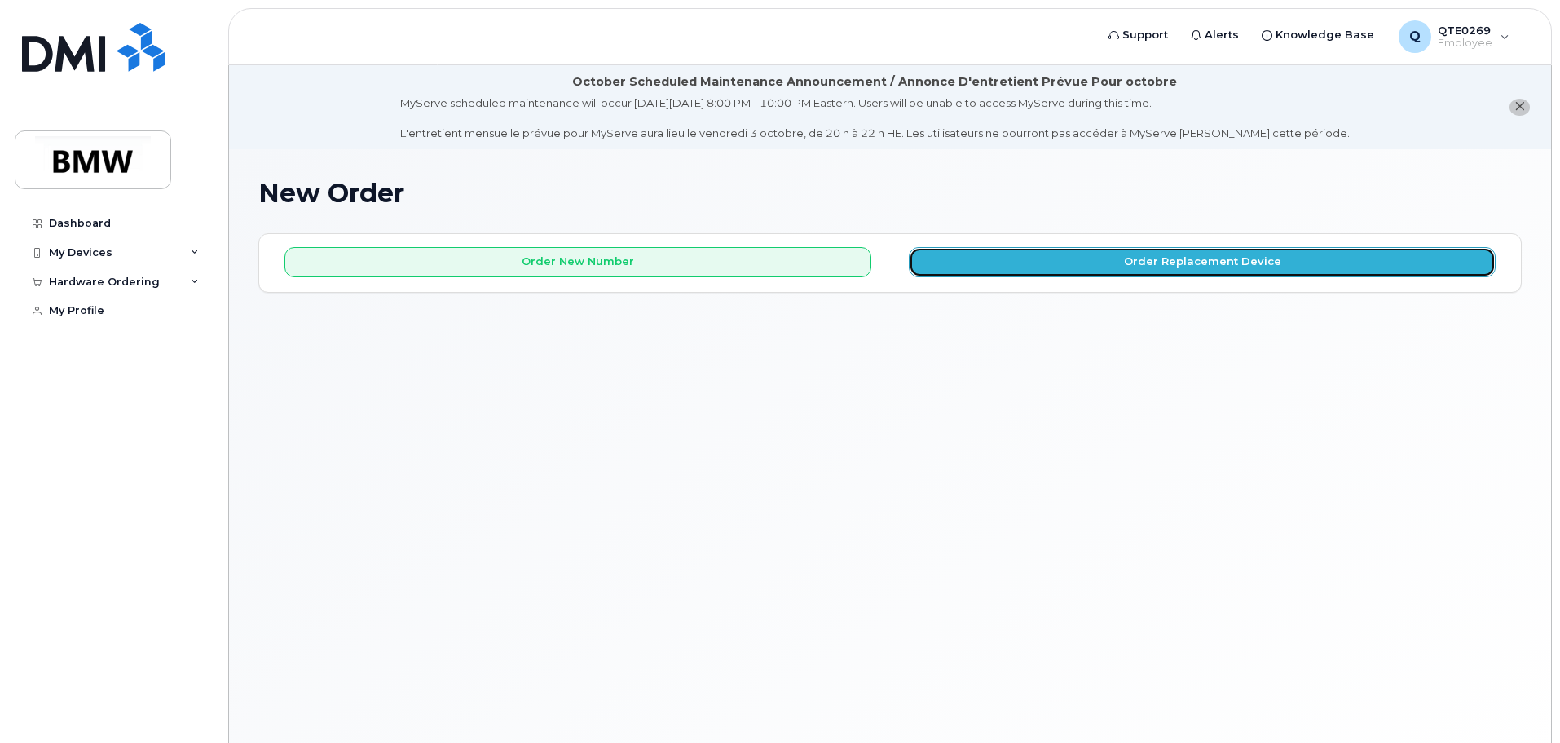
click at [1063, 273] on button "Order Replacement Device" at bounding box center [1202, 262] width 587 height 30
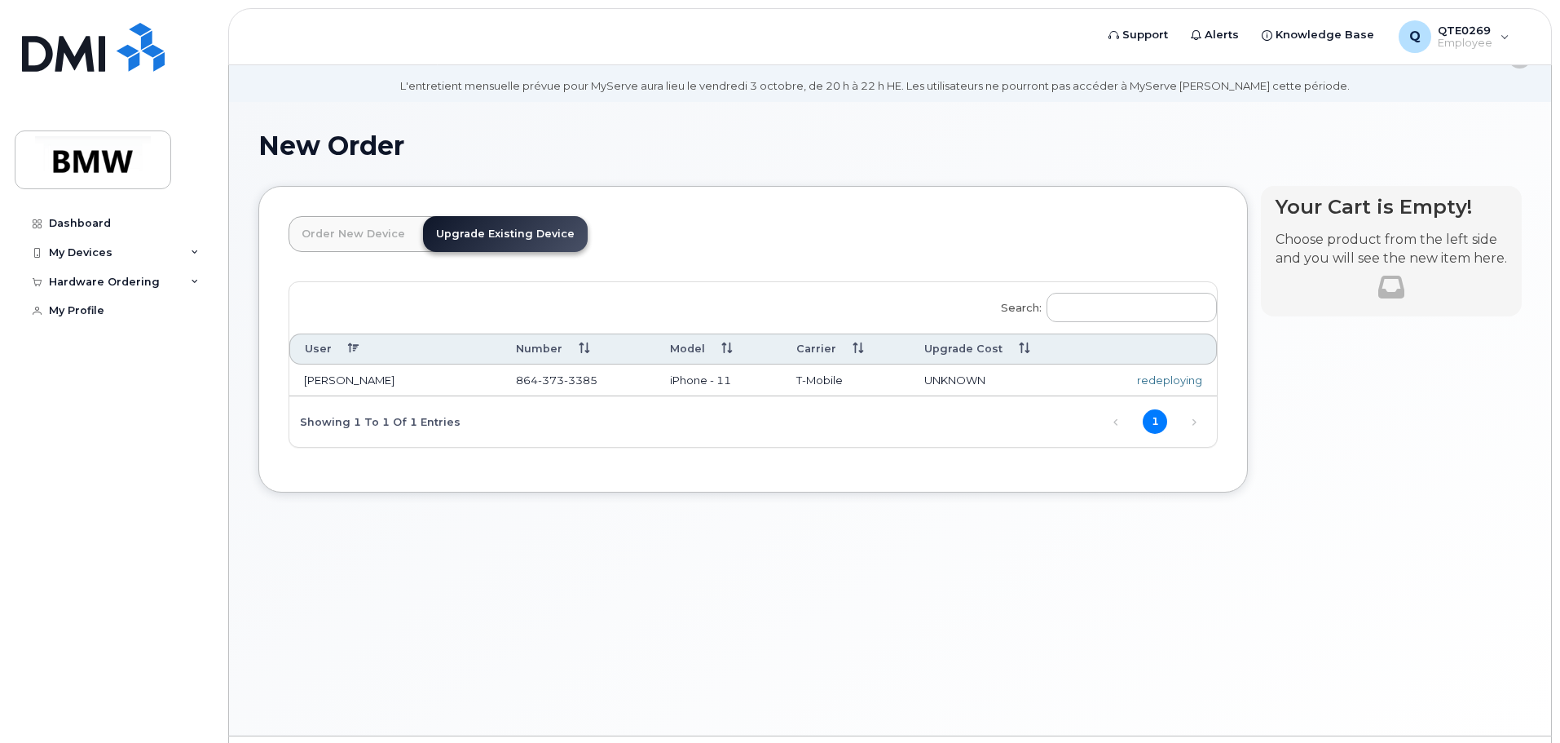
scroll to position [92, 0]
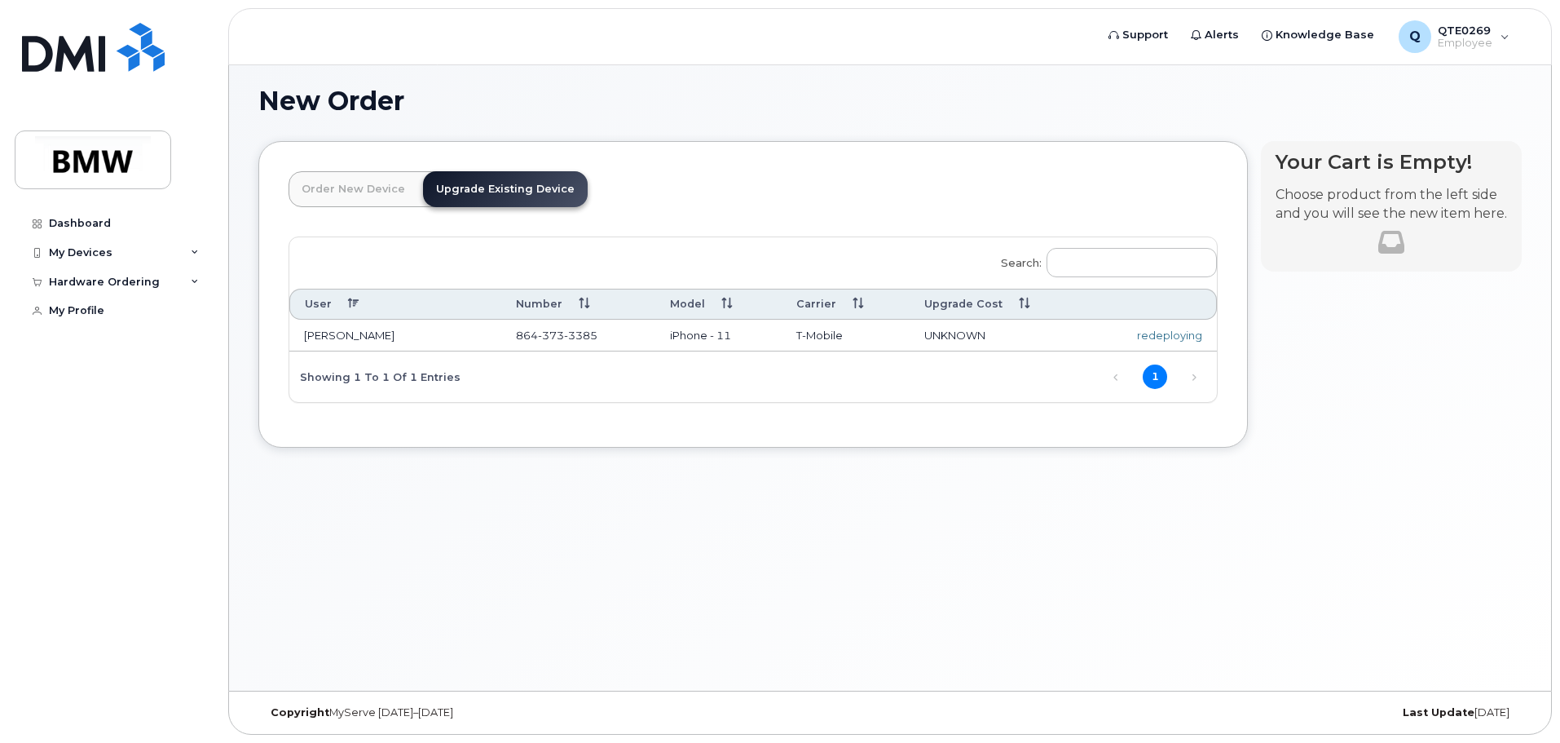
drag, startPoint x: 787, startPoint y: 335, endPoint x: 796, endPoint y: 331, distance: 9.8
click at [787, 334] on td "T-Mobile" at bounding box center [846, 336] width 128 height 33
click at [951, 320] on td "UNKNOWN" at bounding box center [999, 336] width 179 height 33
click at [1017, 328] on td "UNKNOWN" at bounding box center [999, 336] width 179 height 33
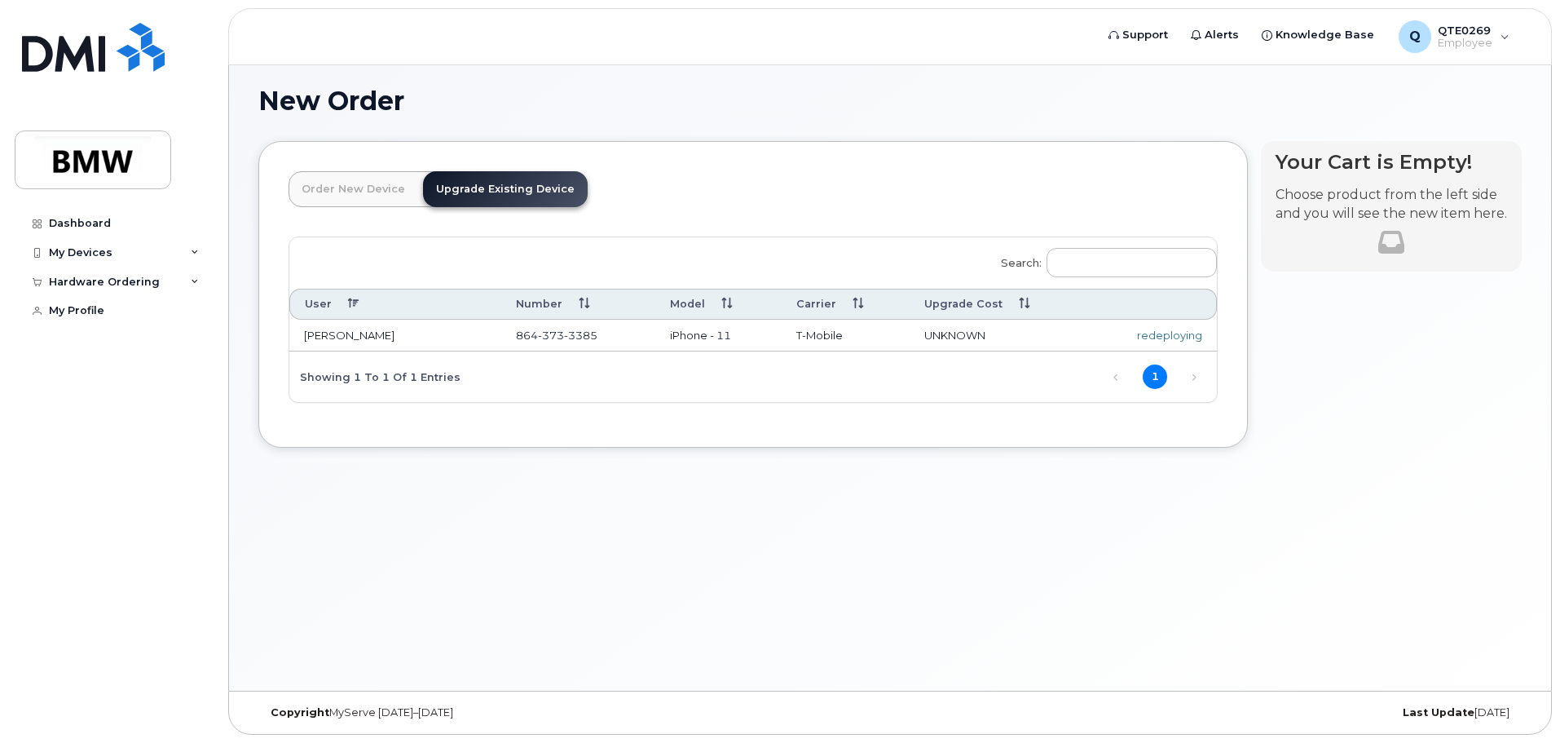
click at [1109, 330] on div "redeploying" at bounding box center [1152, 335] width 99 height 15
click at [1168, 334] on div "redeploying" at bounding box center [1152, 335] width 99 height 15
click at [1158, 378] on link "1" at bounding box center [1155, 376] width 24 height 24
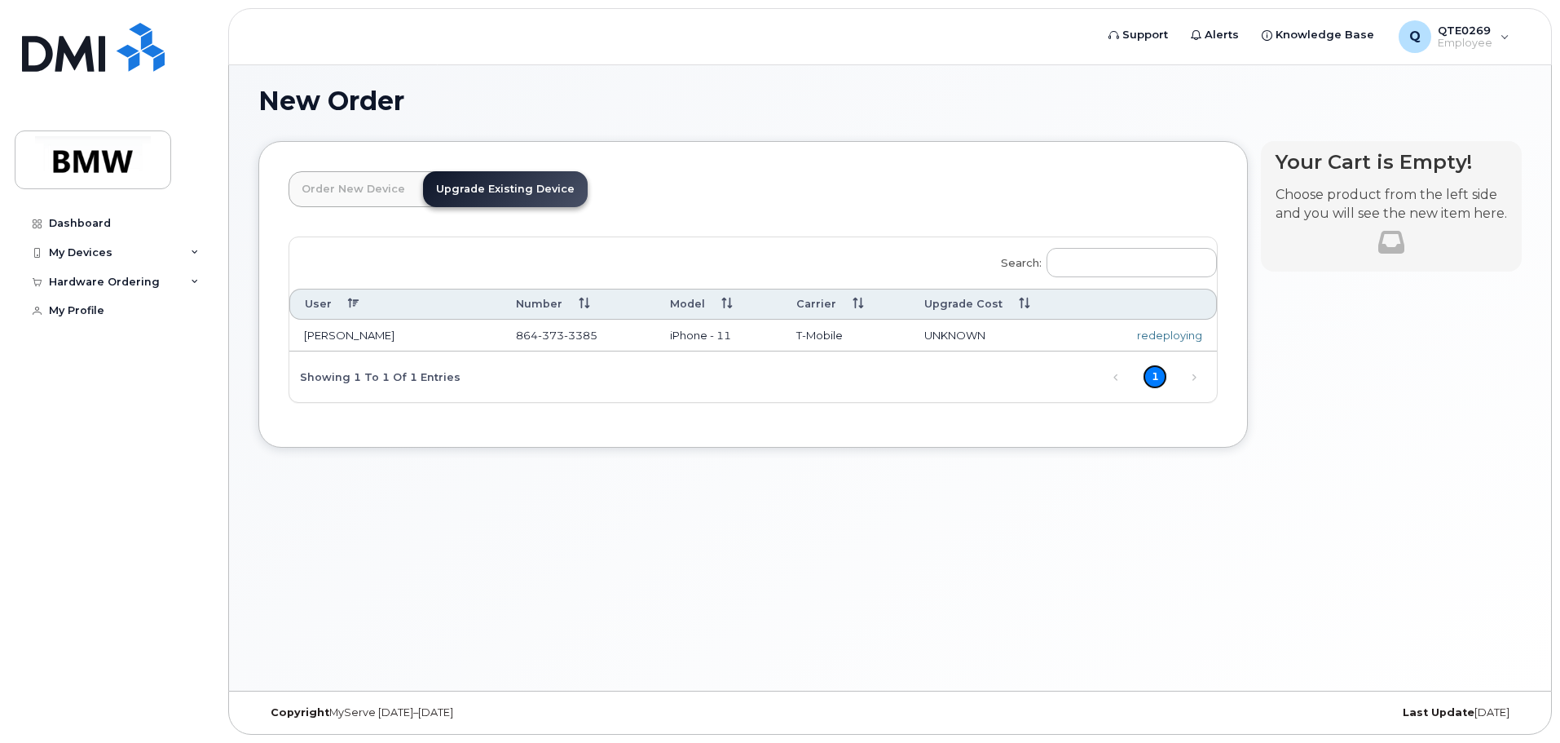
click at [1158, 378] on link "1" at bounding box center [1155, 376] width 24 height 24
click at [1194, 377] on link "Next" at bounding box center [1194, 377] width 24 height 24
click at [321, 305] on th "User" at bounding box center [395, 304] width 212 height 30
click at [325, 327] on td "[PERSON_NAME]" at bounding box center [395, 336] width 212 height 33
click at [326, 329] on td "[PERSON_NAME]" at bounding box center [395, 336] width 212 height 33
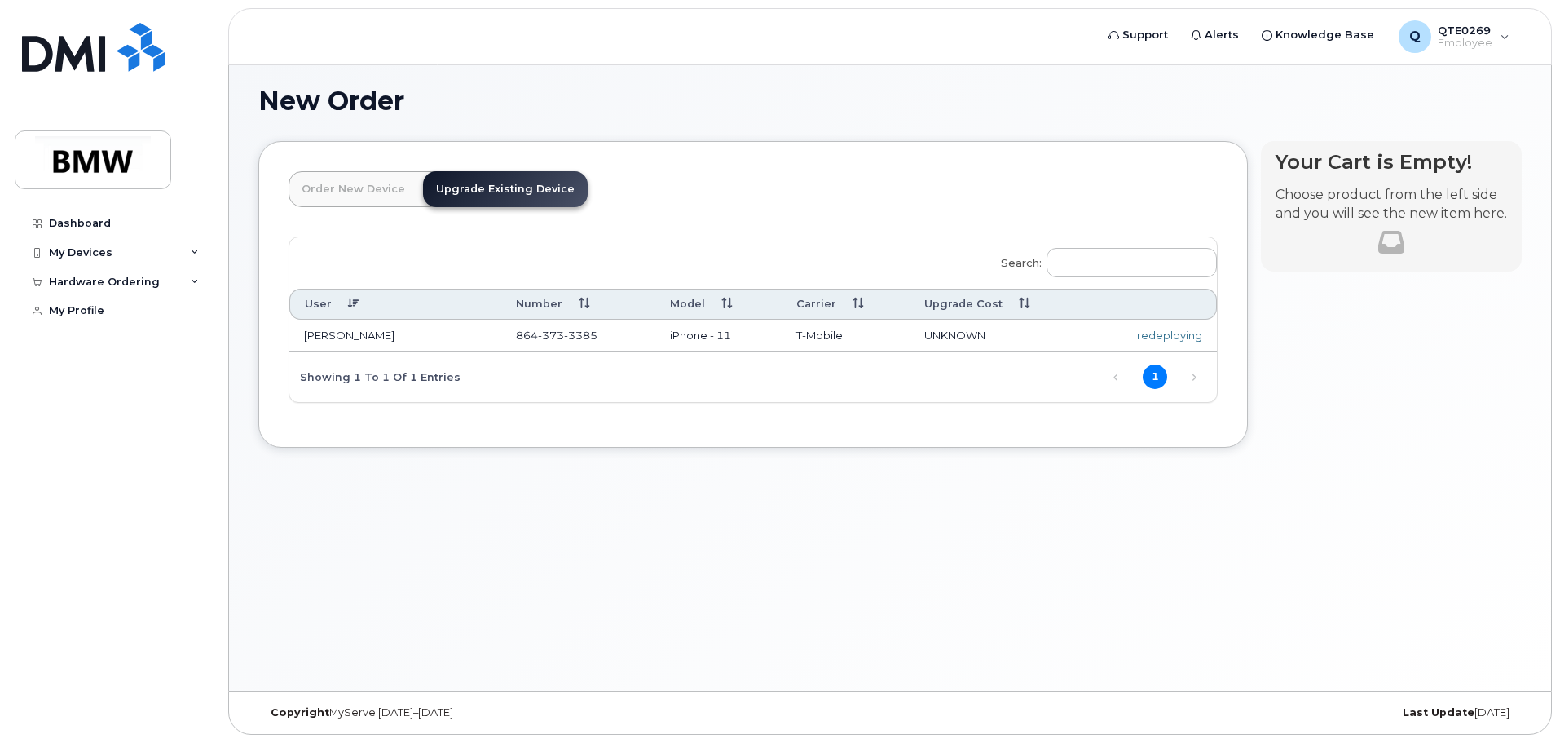
click at [523, 191] on link "Upgrade Existing Device" at bounding box center [505, 189] width 165 height 36
click at [337, 192] on link "Order New Device" at bounding box center [354, 189] width 130 height 36
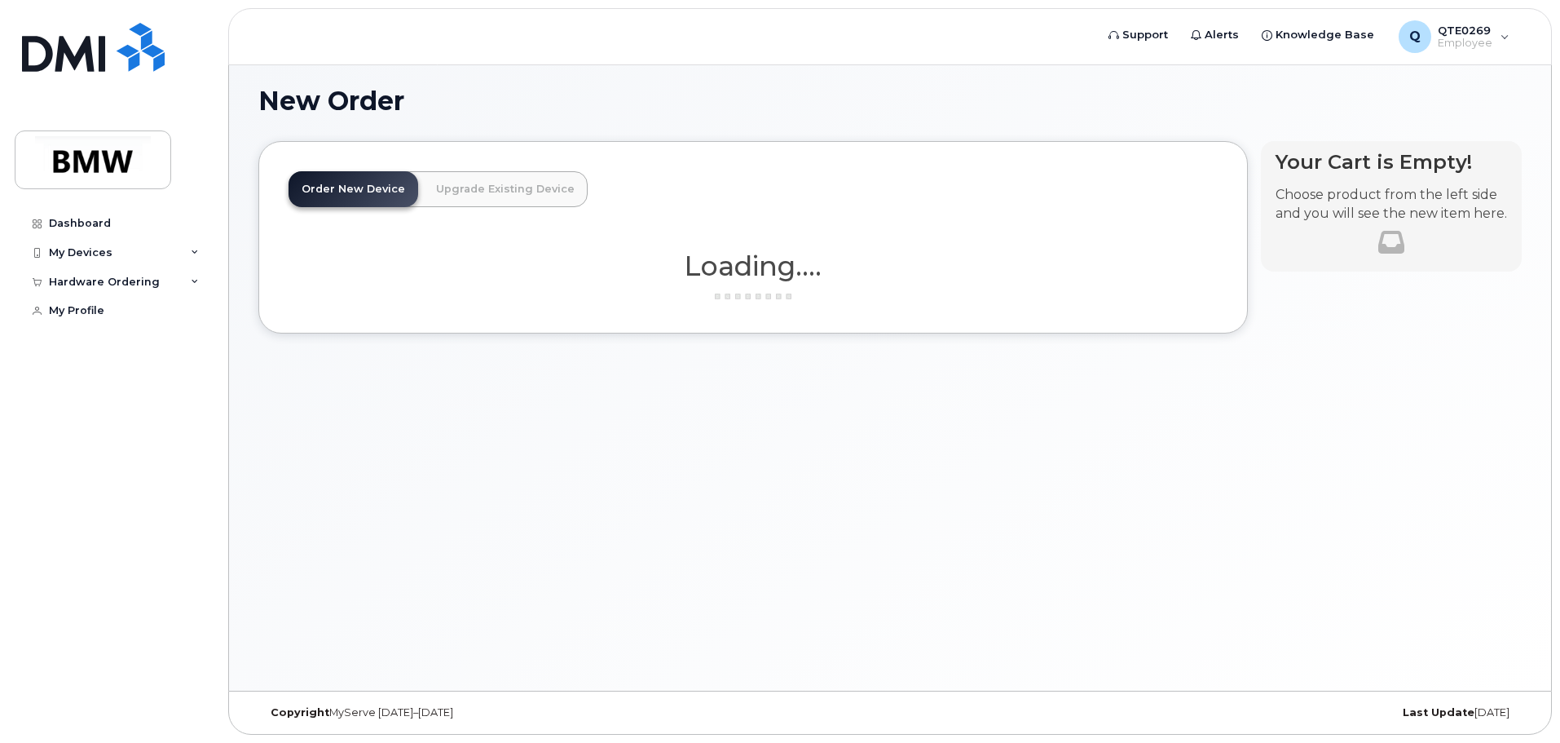
click at [339, 190] on link "Order New Device" at bounding box center [354, 189] width 130 height 36
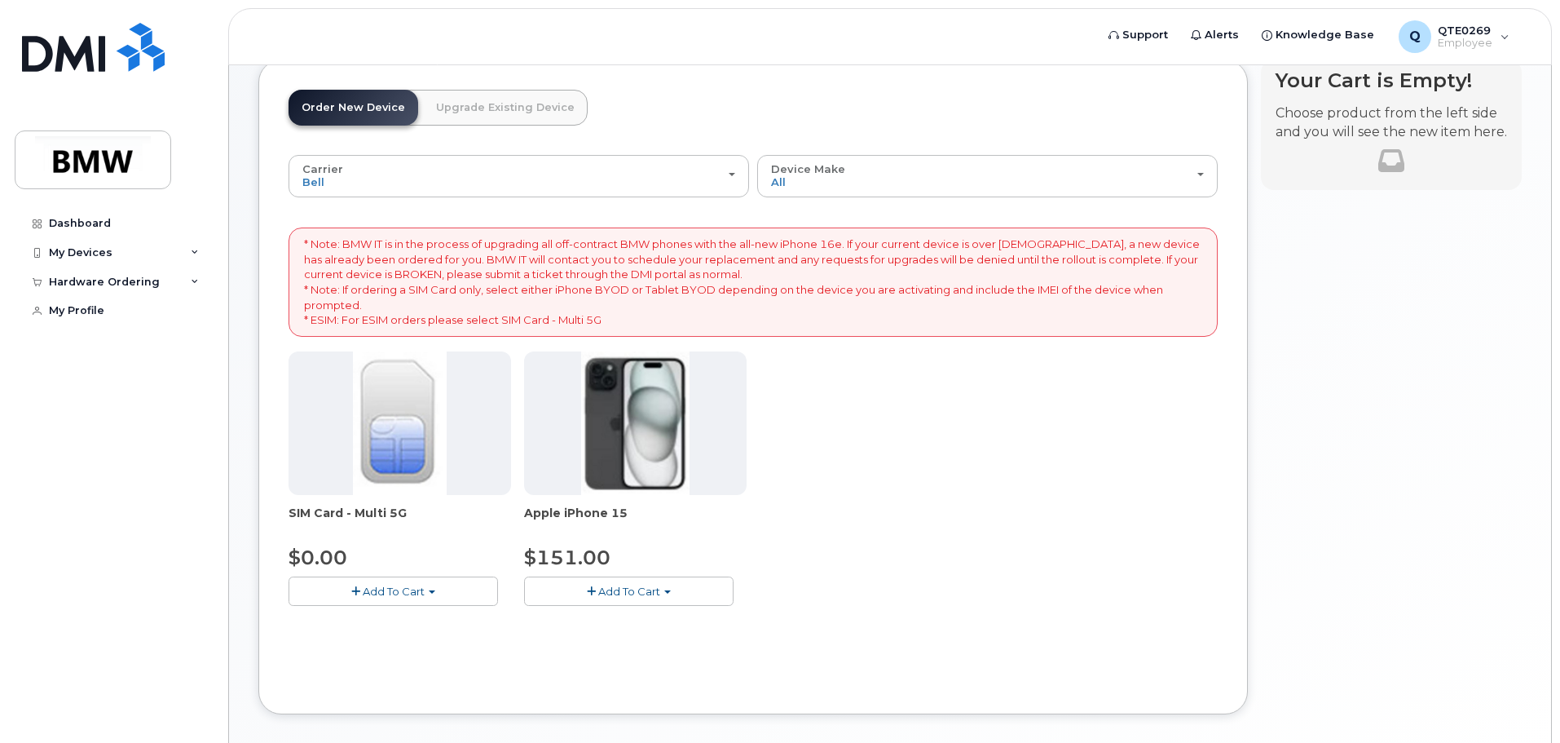
scroll to position [170, 0]
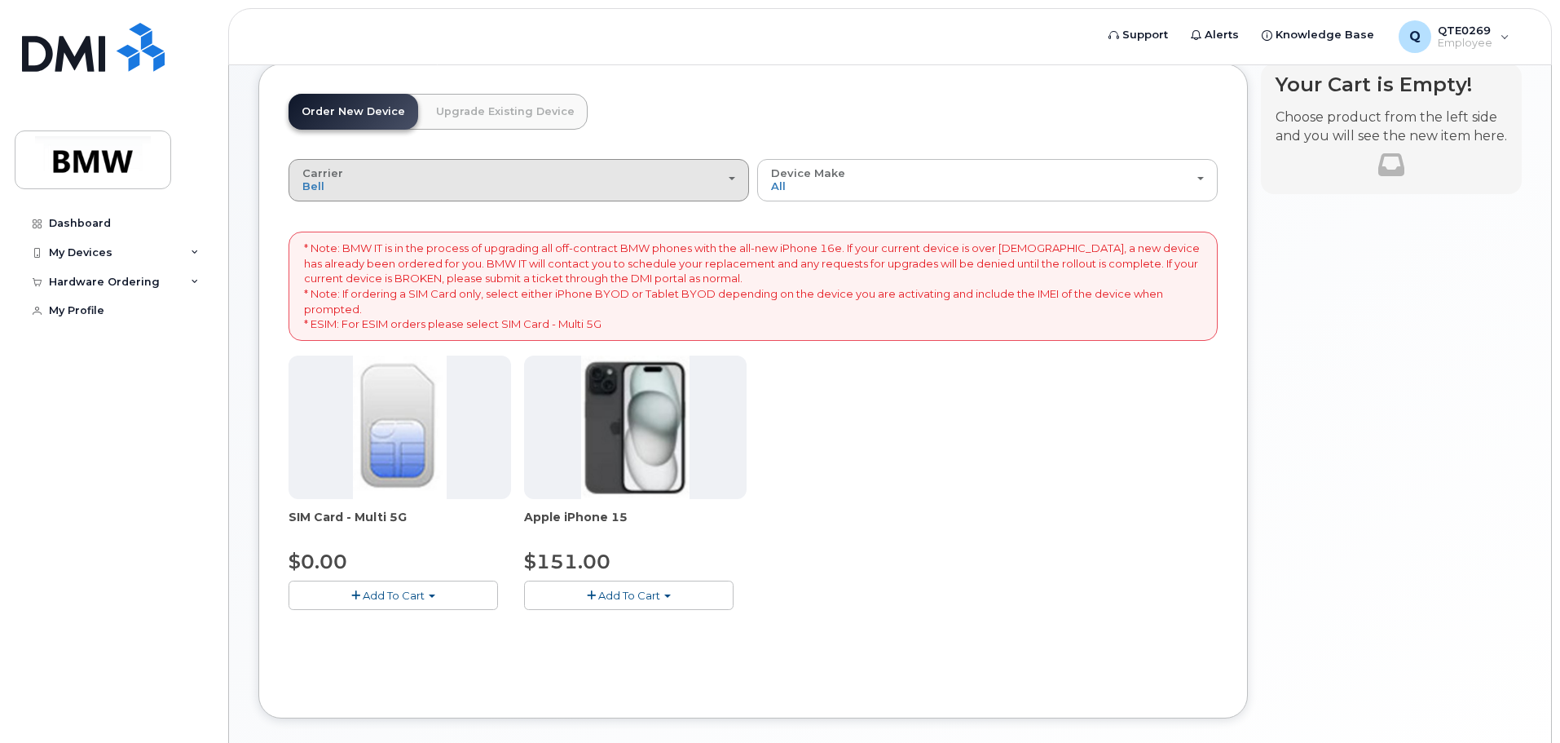
click at [683, 183] on div "Carrier Bell T-Mobile" at bounding box center [518, 179] width 433 height 25
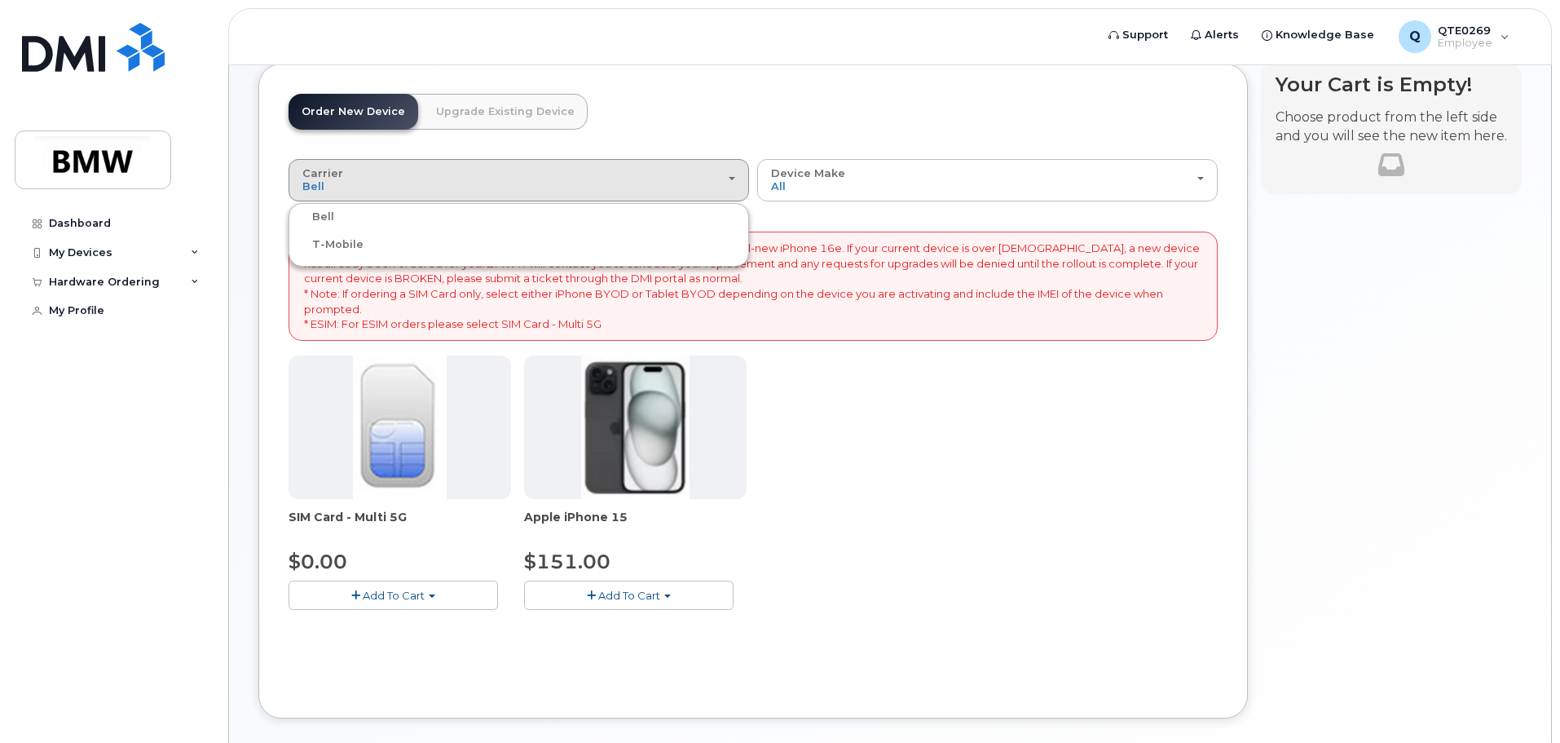
click at [300, 231] on ul "Bell T-Mobile" at bounding box center [519, 235] width 461 height 64
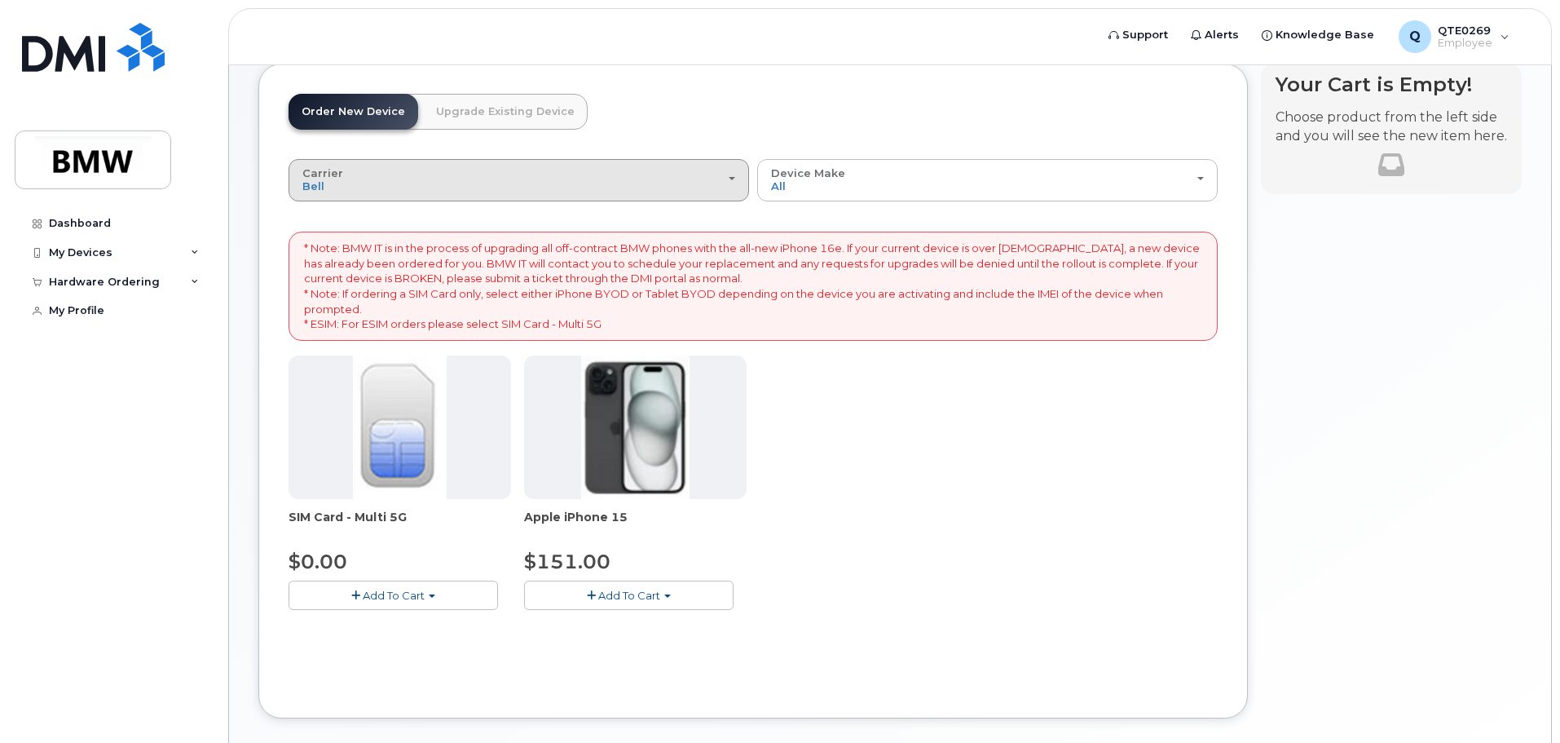
click at [333, 179] on span "Carrier" at bounding box center [322, 172] width 41 height 13
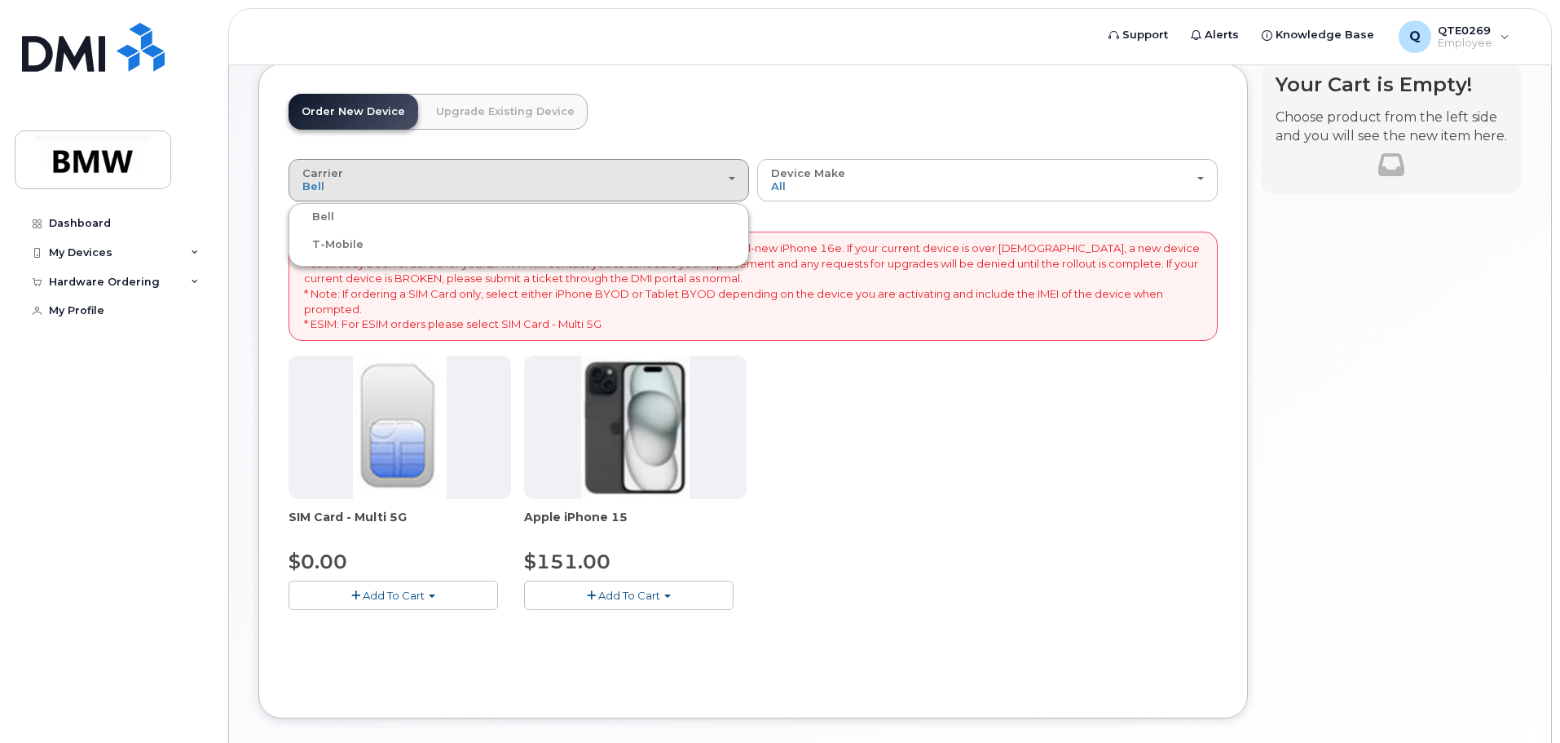
click at [338, 244] on label "T-Mobile" at bounding box center [328, 245] width 71 height 20
click at [0, 0] on input "T-Mobile" at bounding box center [0, 0] width 0 height 0
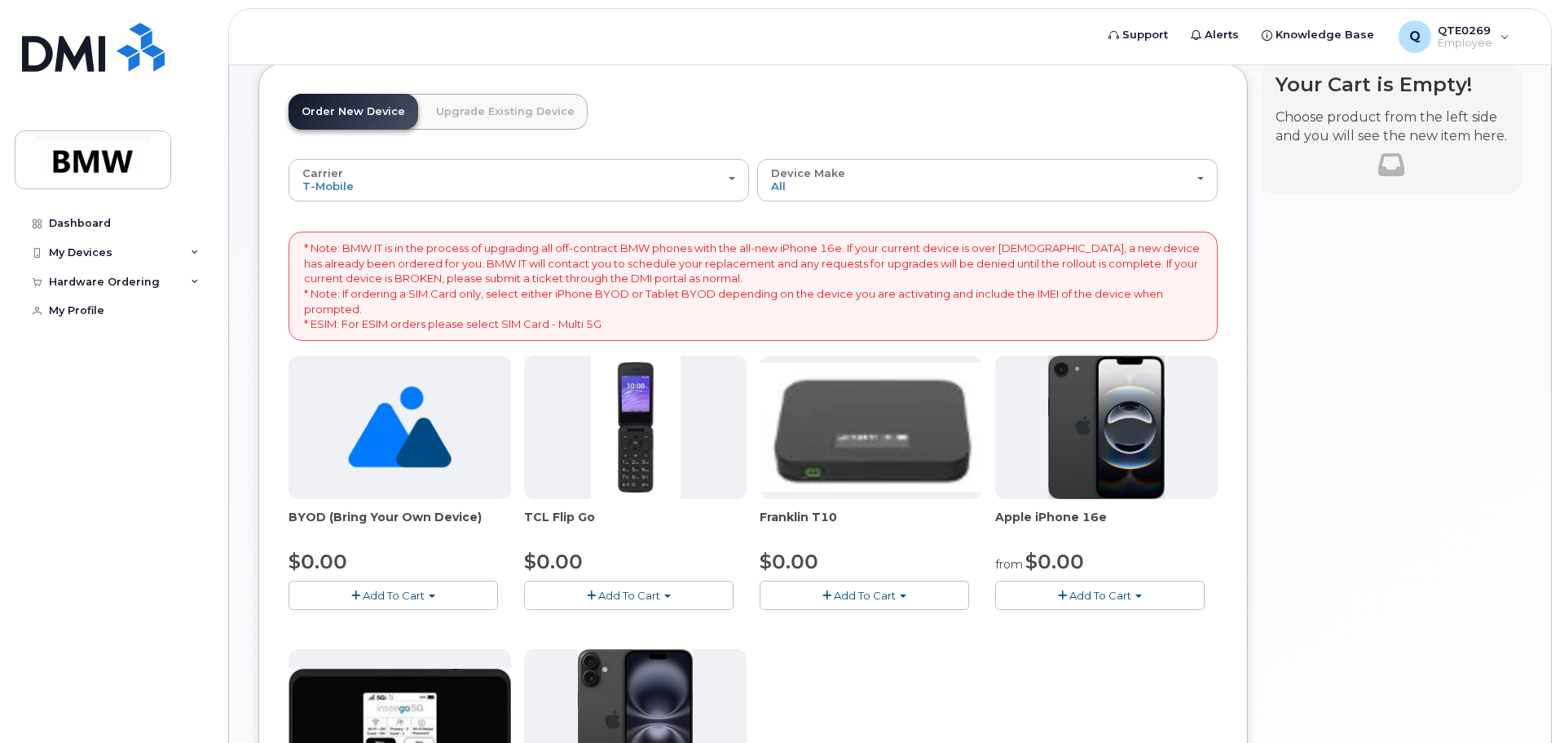
click at [1108, 598] on span "Add To Cart" at bounding box center [1101, 595] width 62 height 13
click at [1118, 624] on link "$0.00 - 30 Month Activation (128GB)" at bounding box center [1116, 625] width 235 height 20
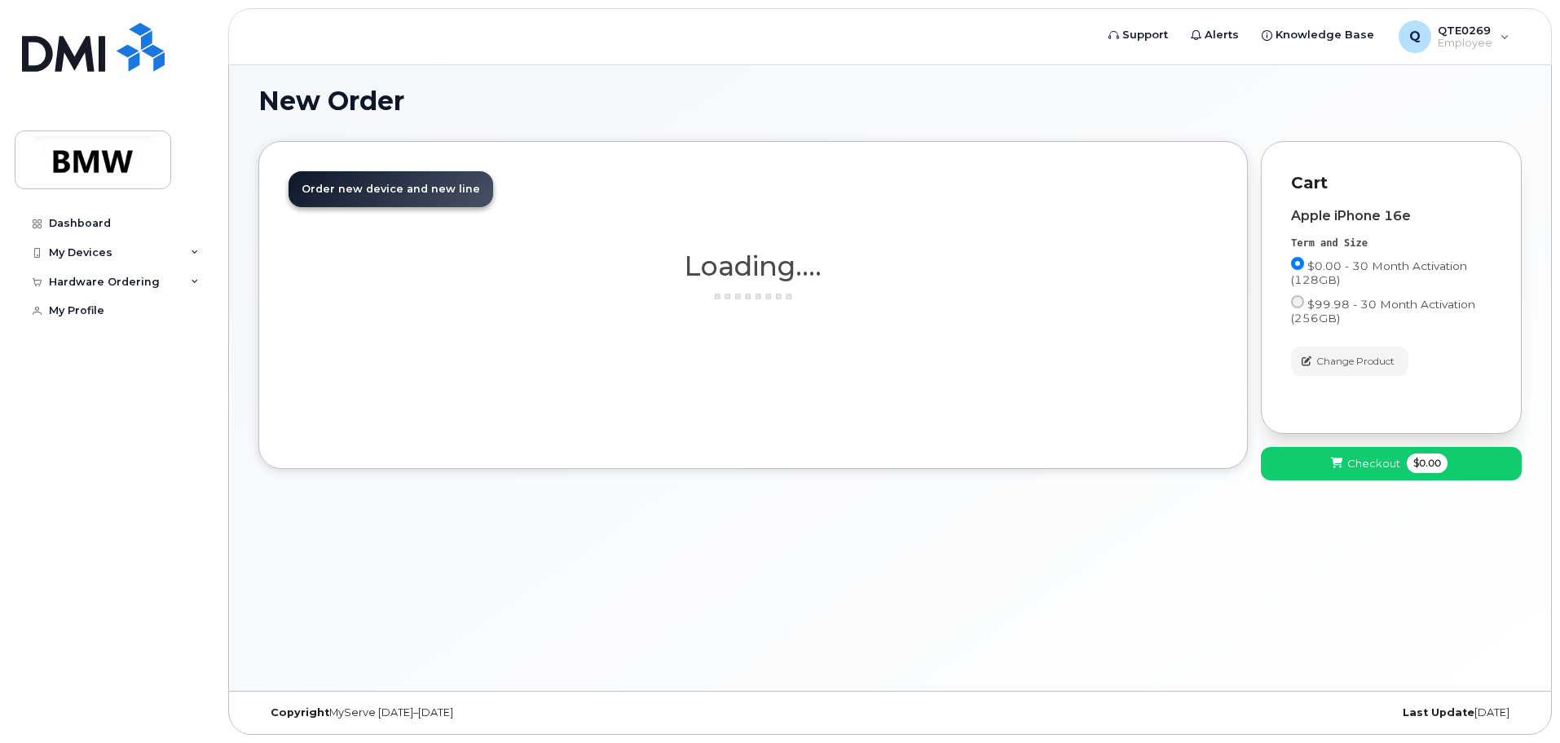
scroll to position [92, 0]
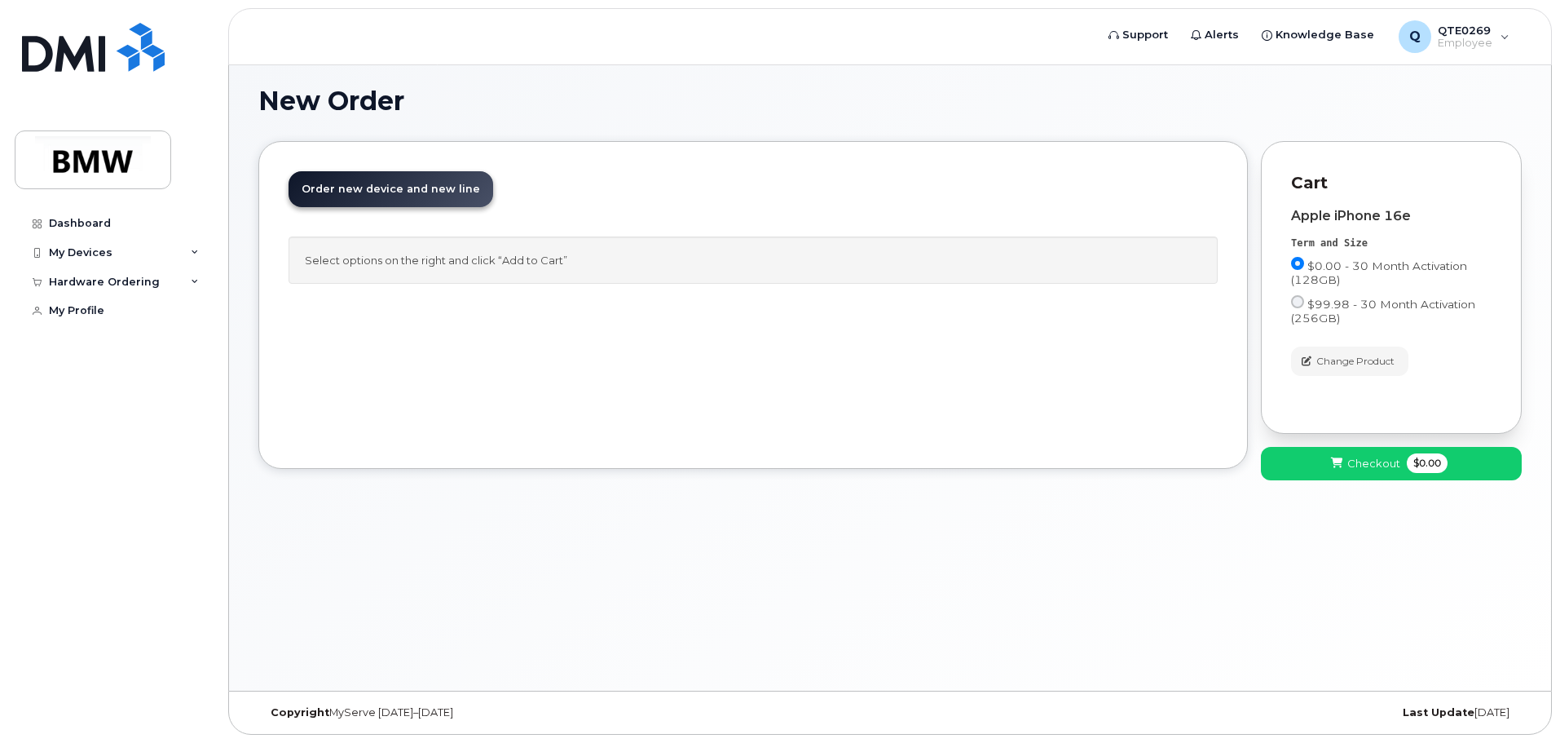
click at [394, 201] on link "Order new device and new line Order new device for existing or suspended line O…" at bounding box center [391, 189] width 205 height 36
click at [404, 188] on span "Order new device and new line" at bounding box center [391, 189] width 179 height 12
click at [1341, 456] on span at bounding box center [1337, 463] width 15 height 15
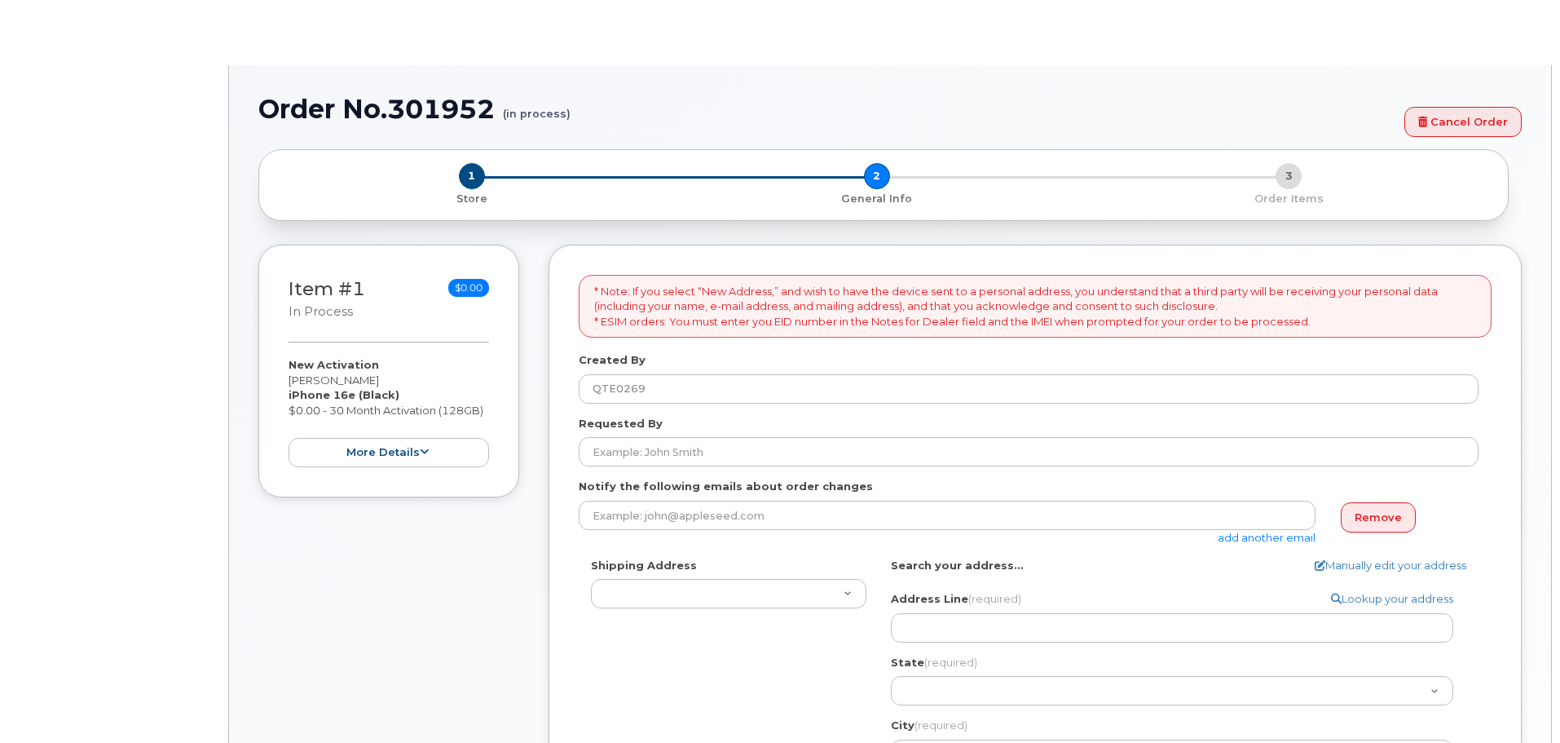
select select
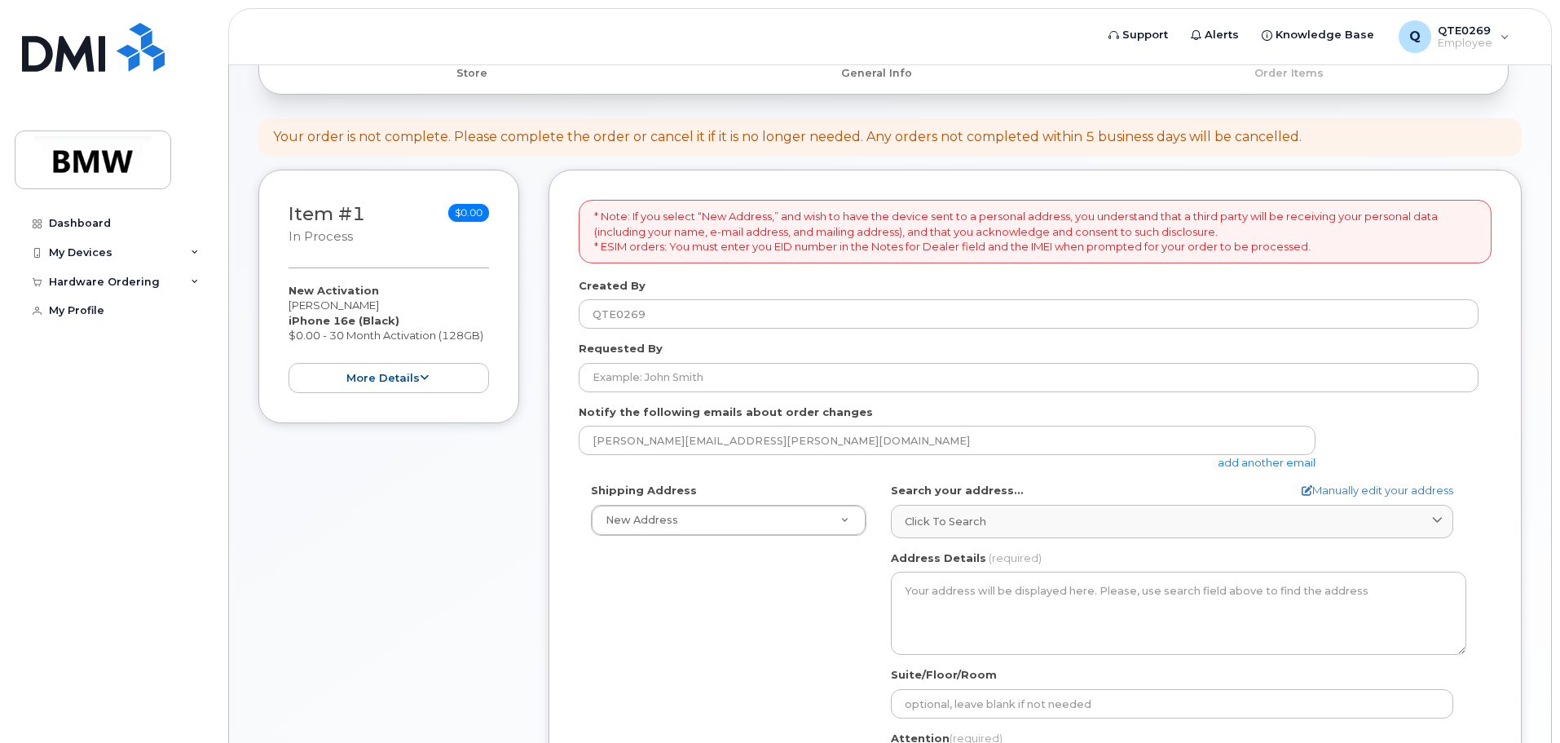
scroll to position [245, 0]
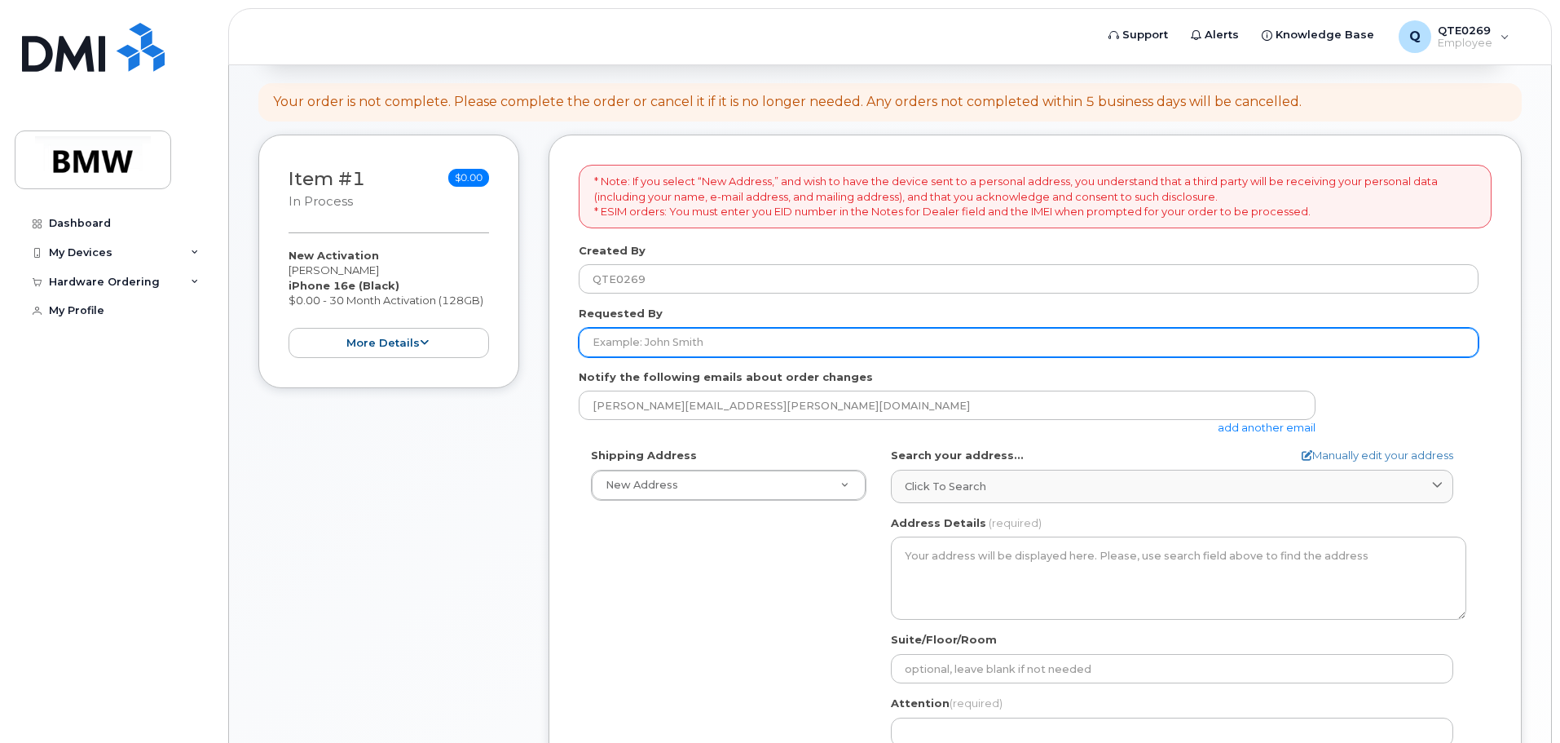
click at [748, 331] on input "Requested By" at bounding box center [1029, 342] width 900 height 29
type input "[PERSON_NAME]"
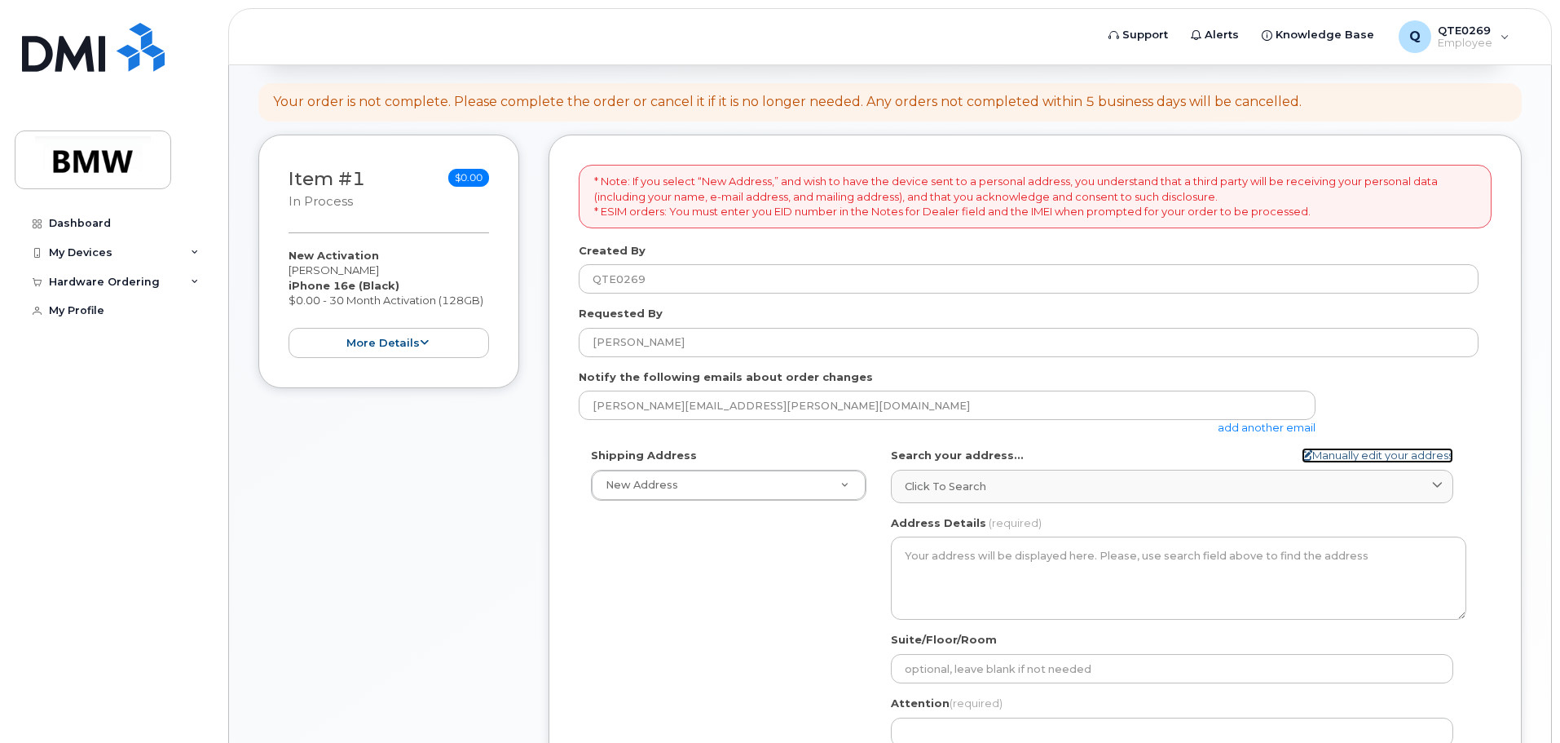
click at [1350, 455] on link "Manually edit your address" at bounding box center [1378, 455] width 152 height 15
select select
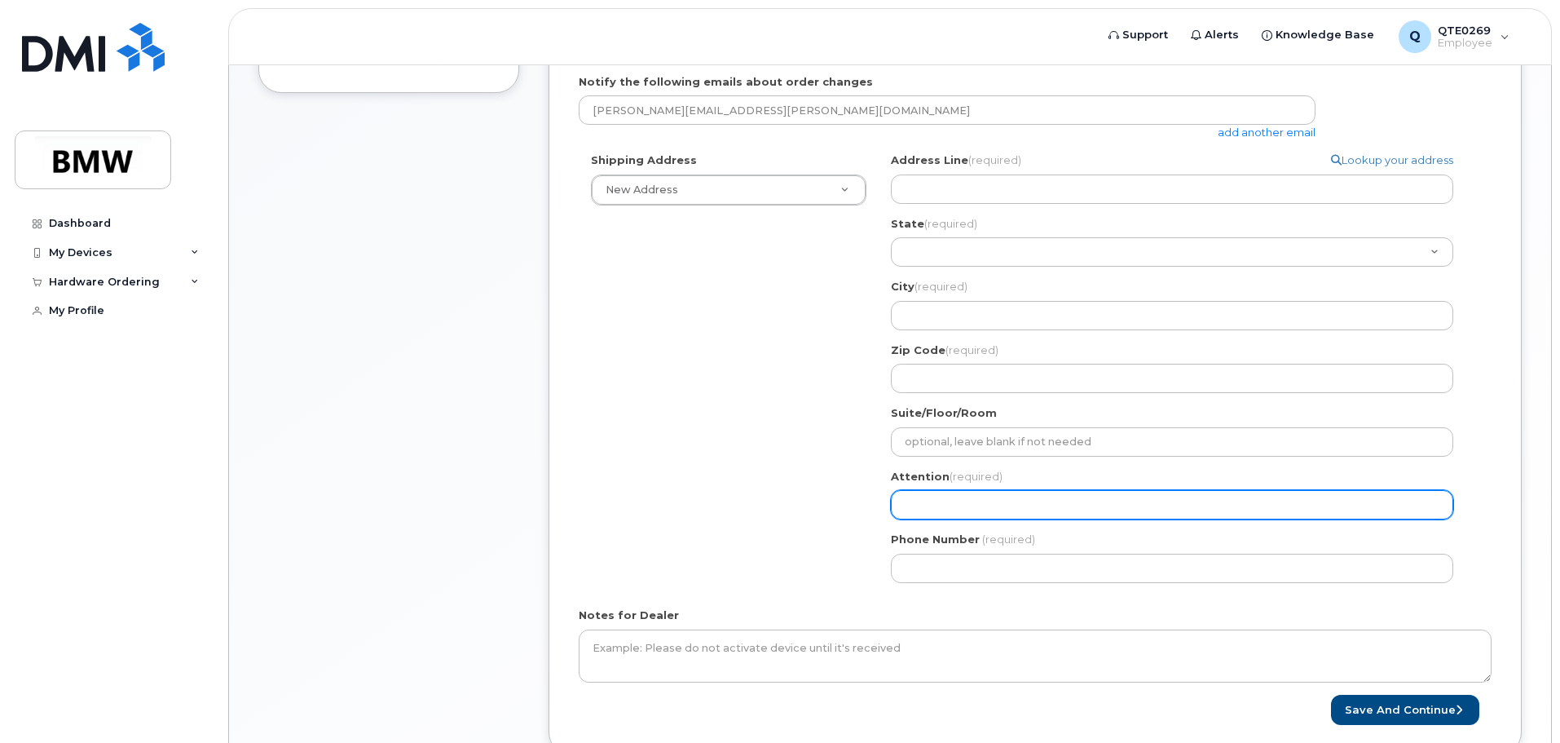
scroll to position [413, 0]
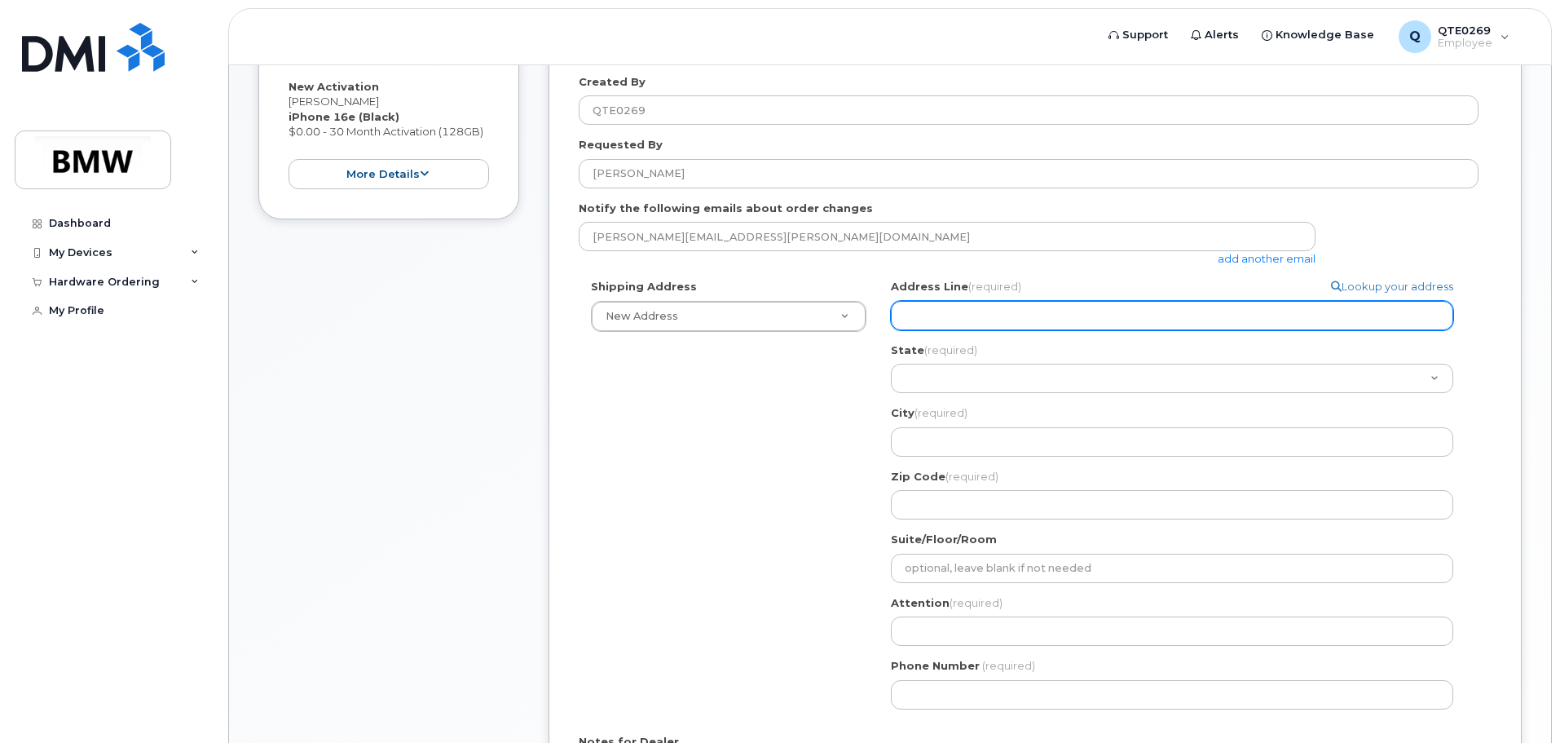
click at [997, 315] on input "Address Line (required)" at bounding box center [1172, 315] width 562 height 29
select select
type input "2"
select select
type input "29"
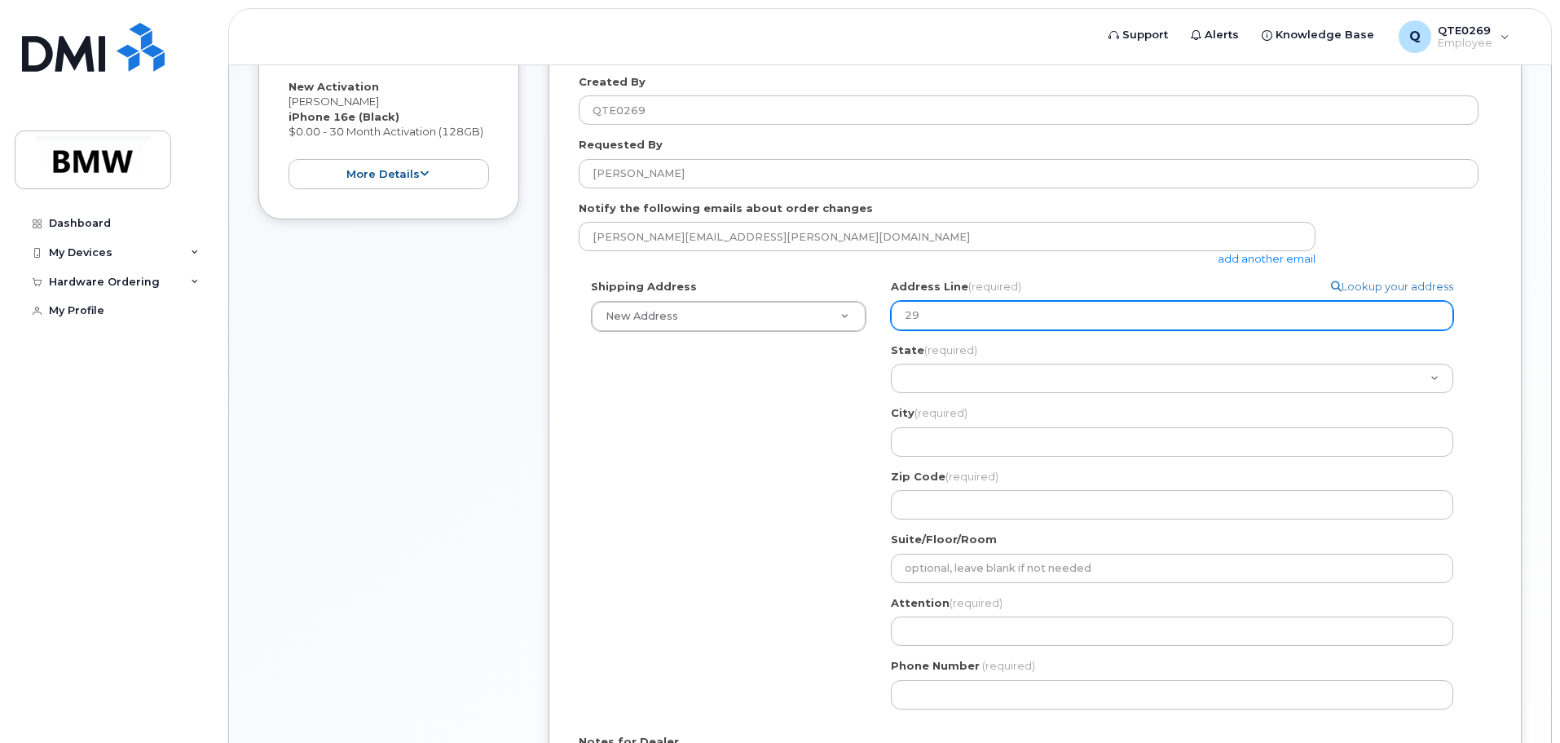
select select
type input "29 L"
select select
type input "29 Lo"
select select
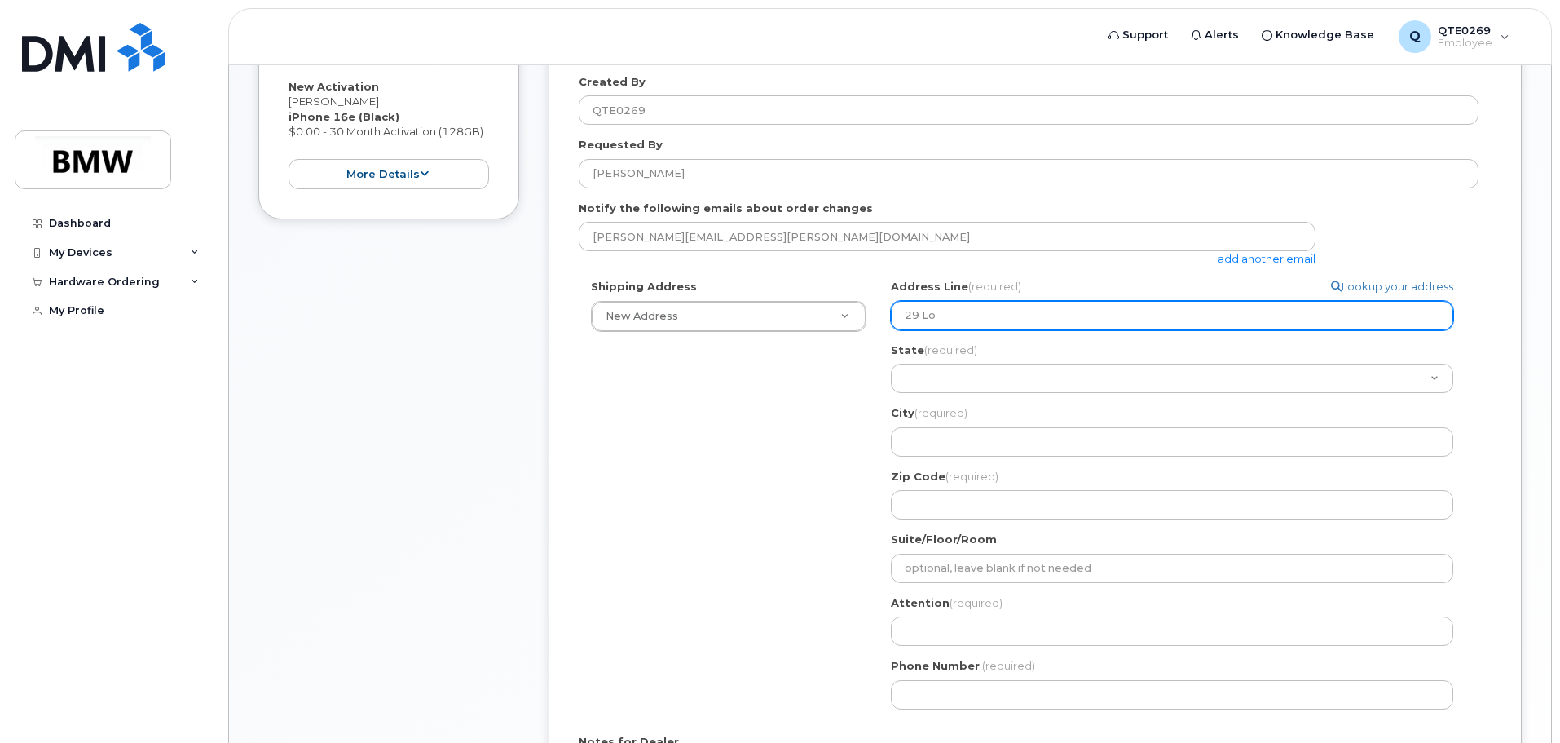
type input "29 Loo"
select select
type input "29 Loop"
select select
type input "29 Loop S"
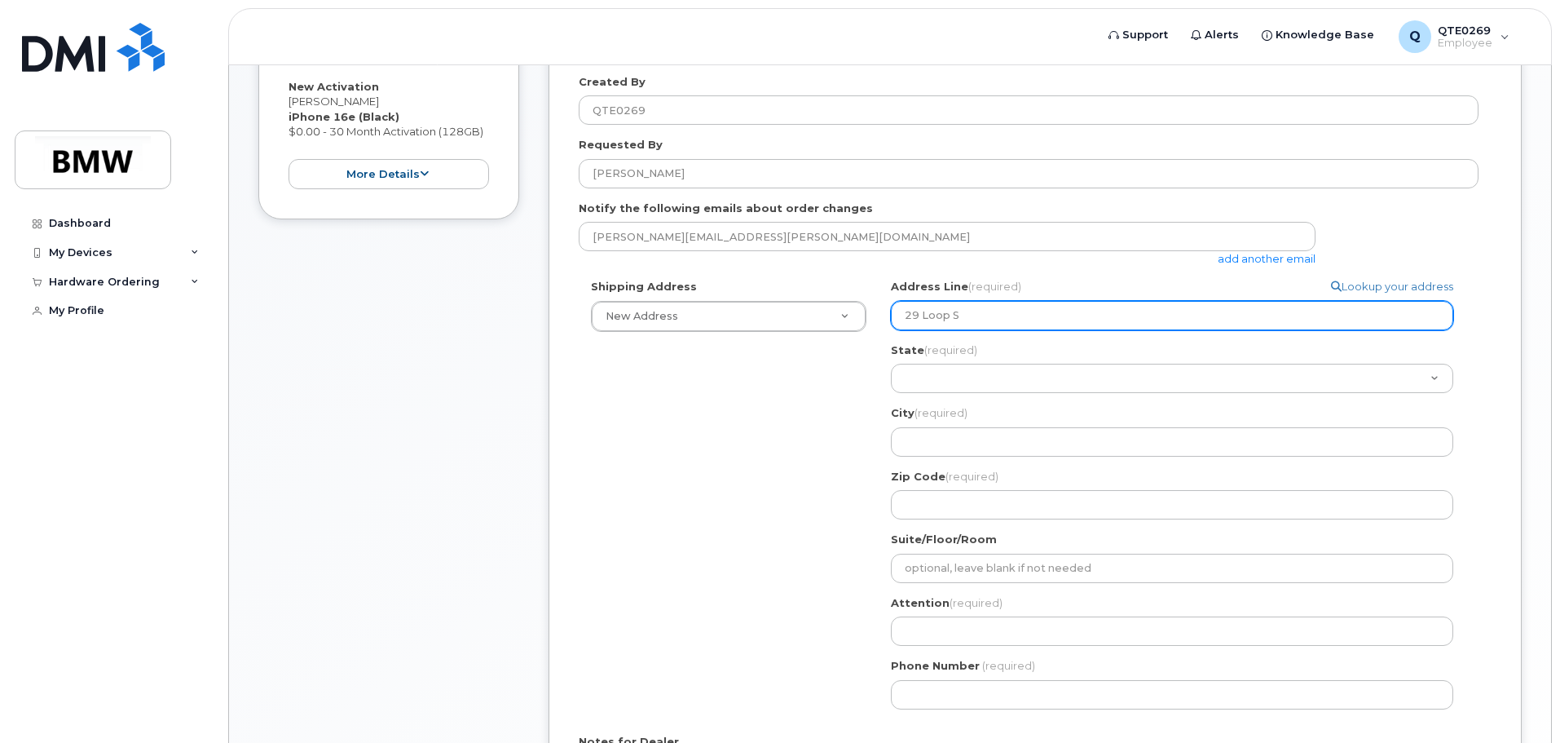
select select
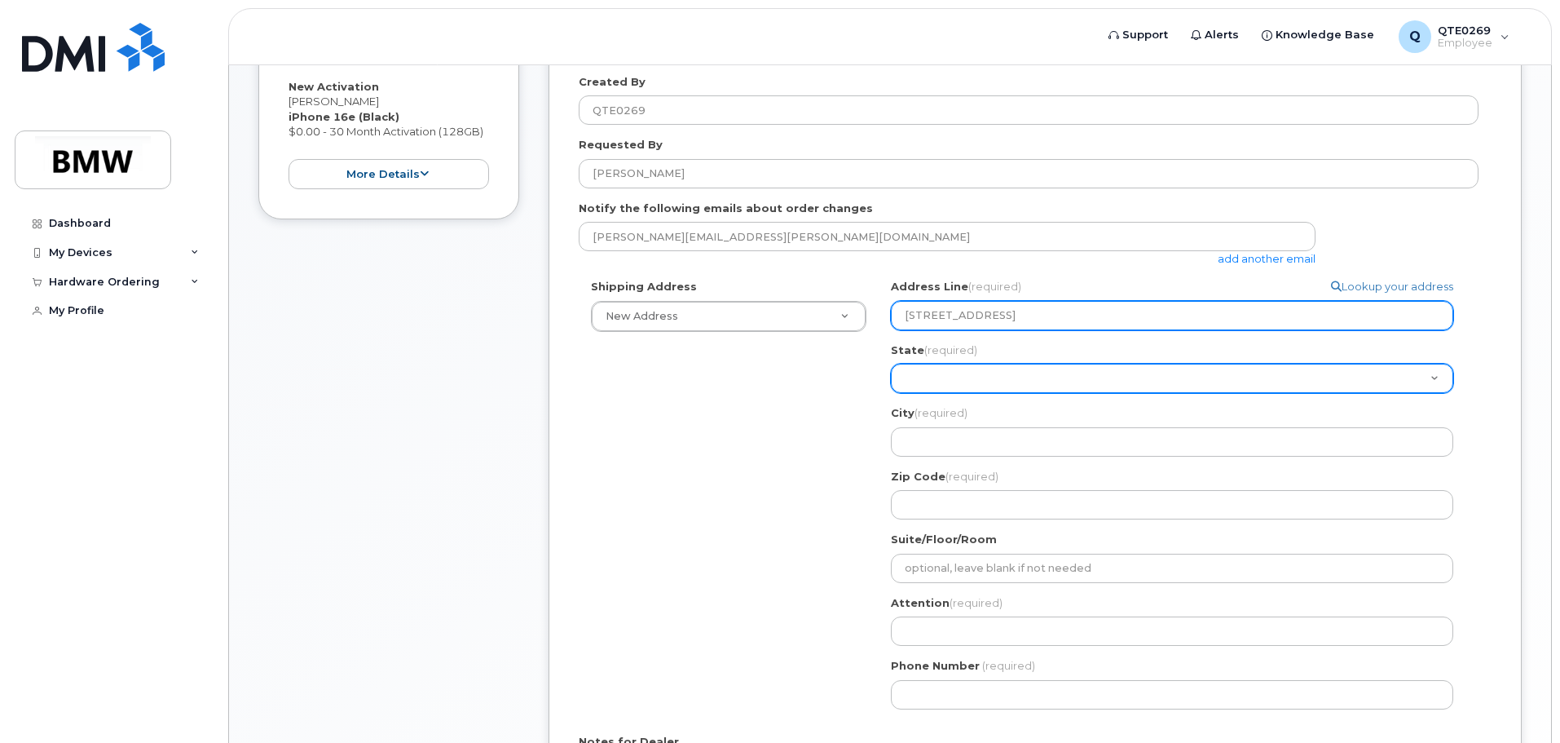
type input "29 Loop St"
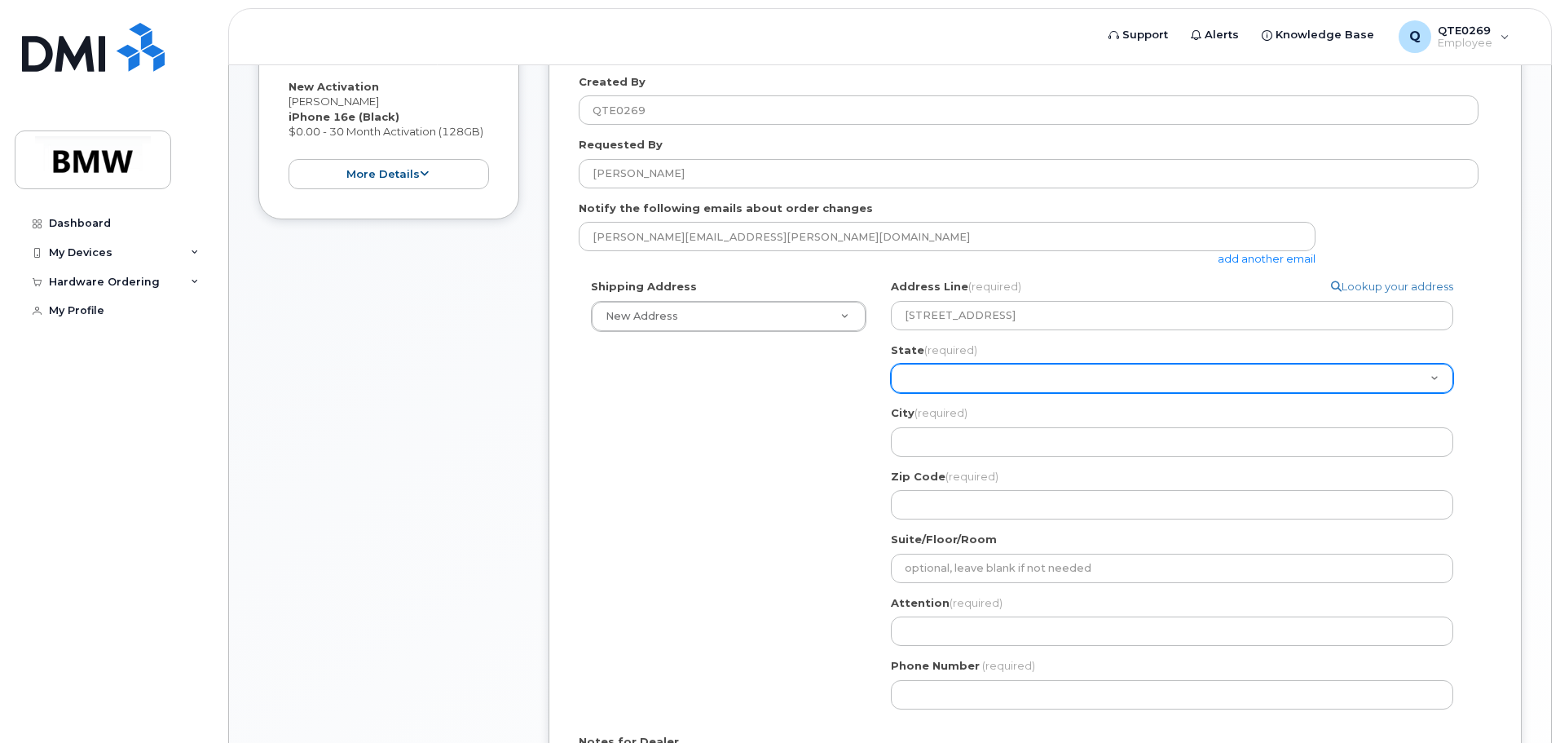
click at [967, 369] on select "Alabama Alaska American Samoa Arizona Arkansas California Colorado Connecticut …" at bounding box center [1172, 378] width 562 height 29
select select "SC"
click at [891, 364] on select "Alabama Alaska American Samoa Arizona Arkansas California Colorado Connecticut …" at bounding box center [1172, 378] width 562 height 29
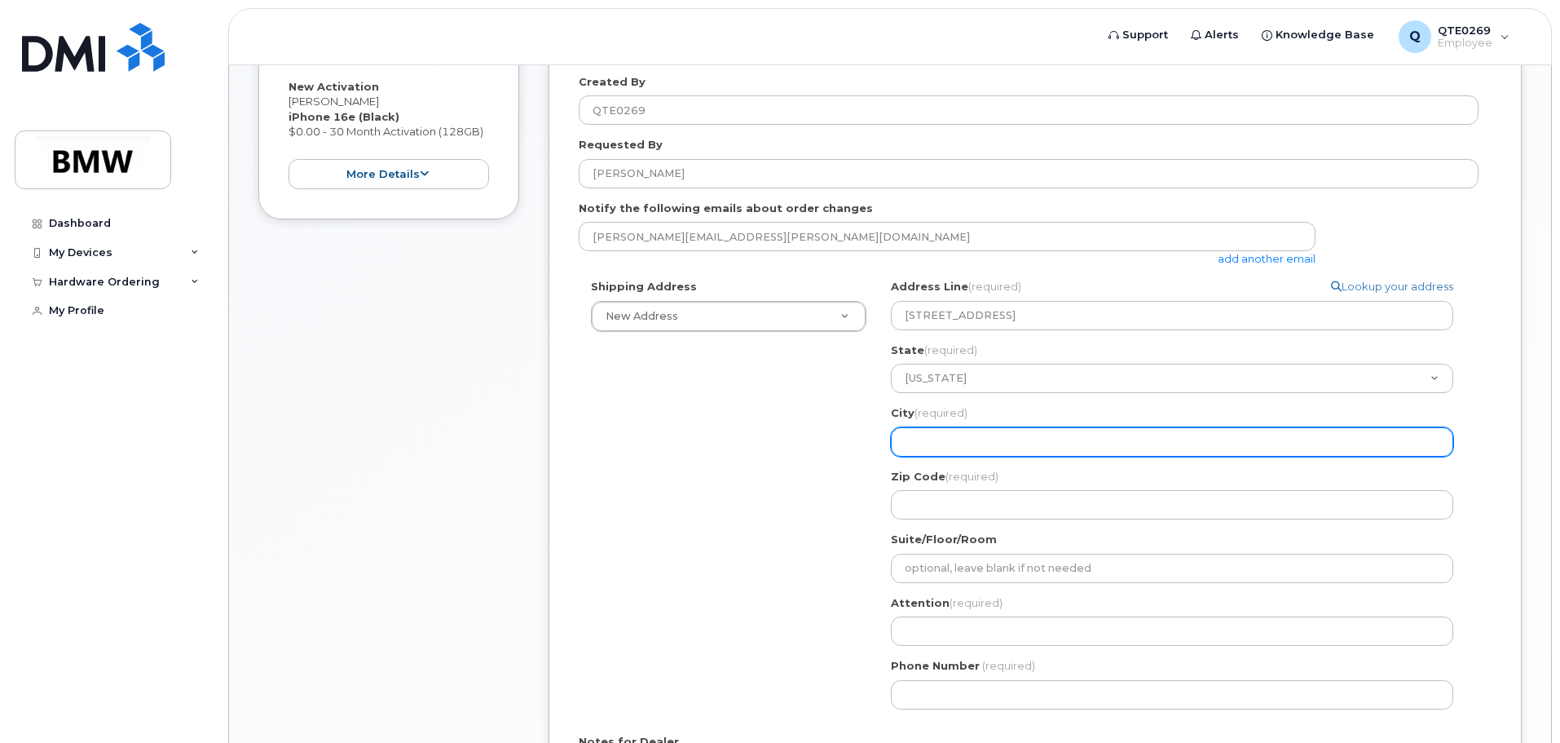
click at [983, 451] on input "City (required)" at bounding box center [1172, 441] width 562 height 29
select select
type input "G"
select select
type input "Gr"
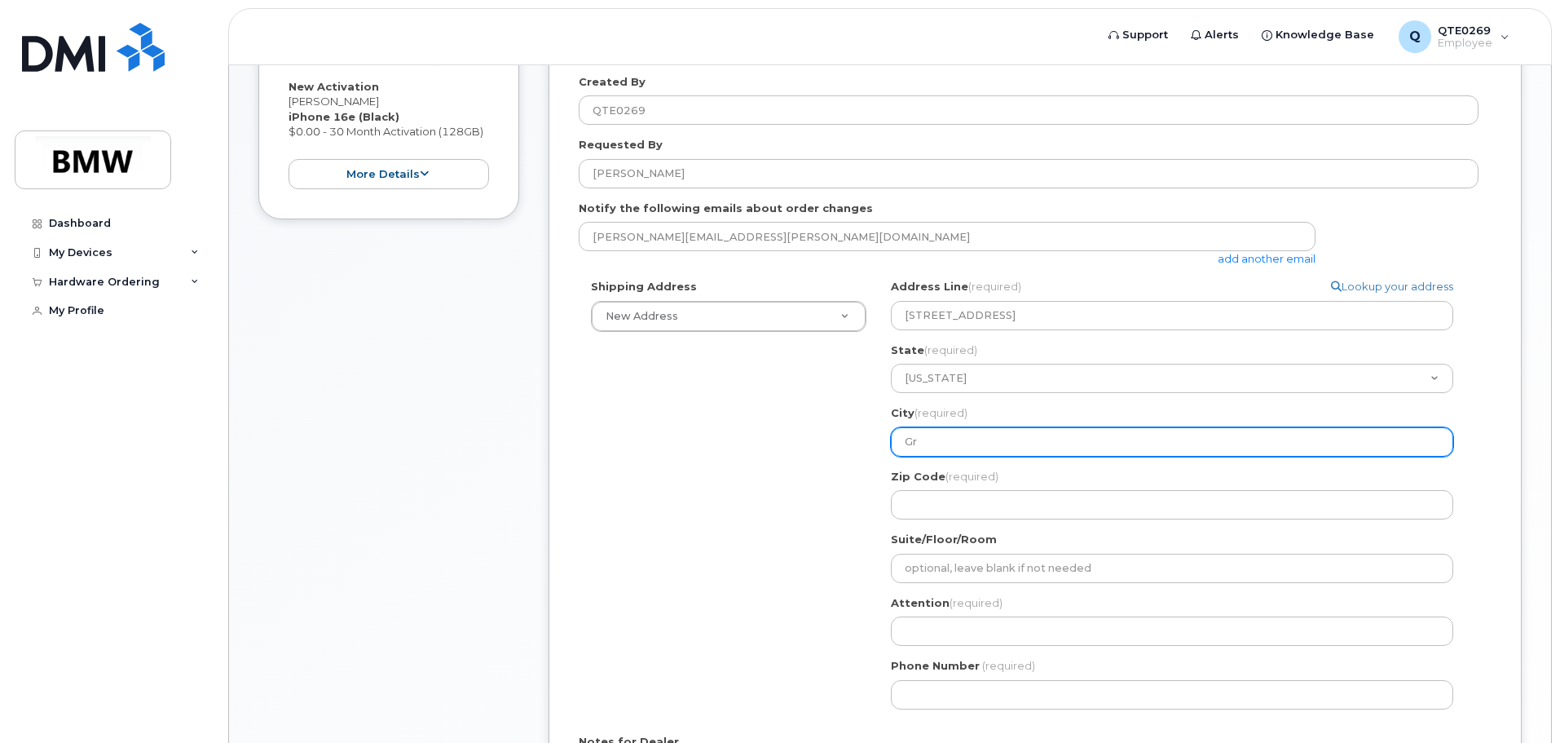
select select
type input "Gre"
select select
type input "Gree"
select select
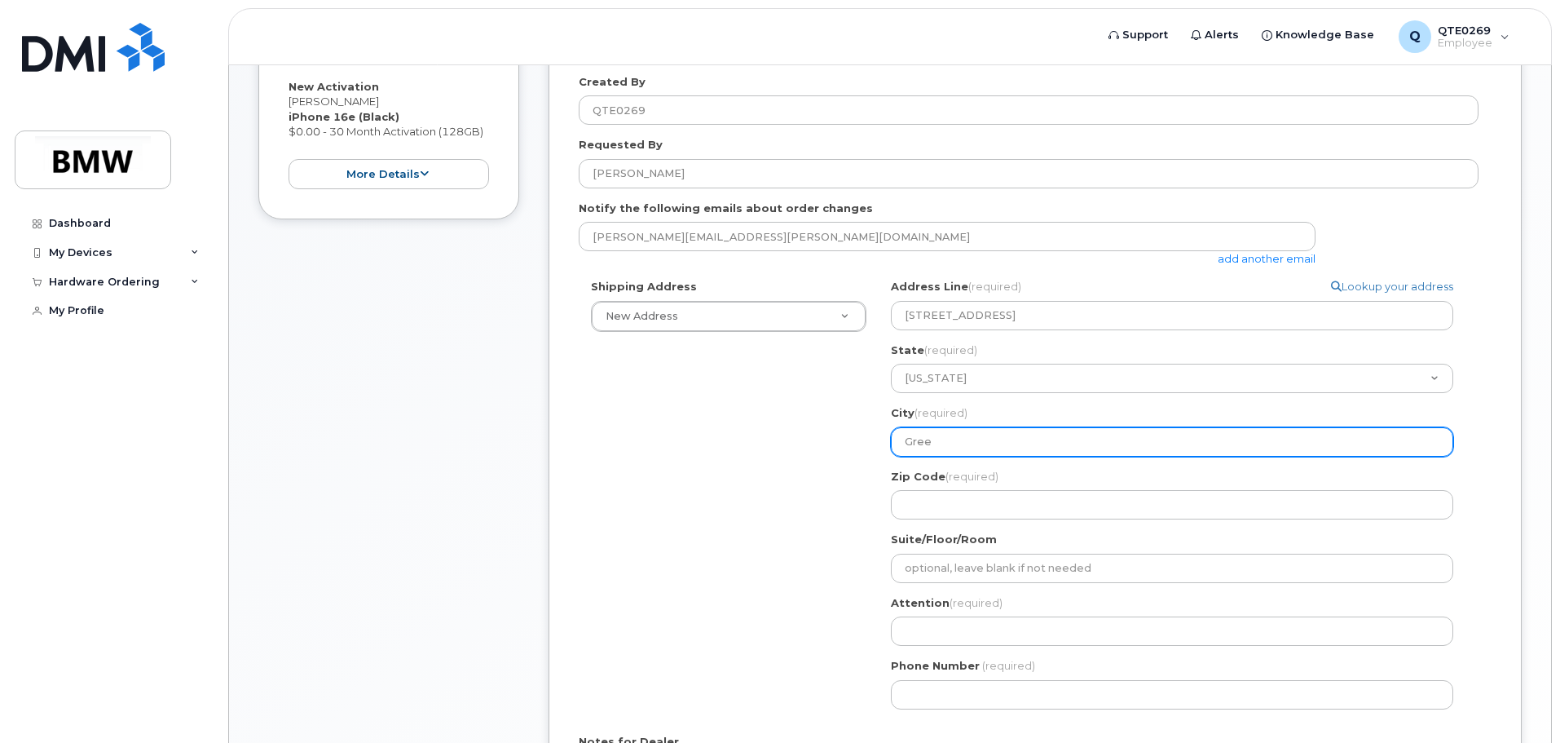
type input "Green"
select select
type input "Greenv"
select select
type input "Greenvi"
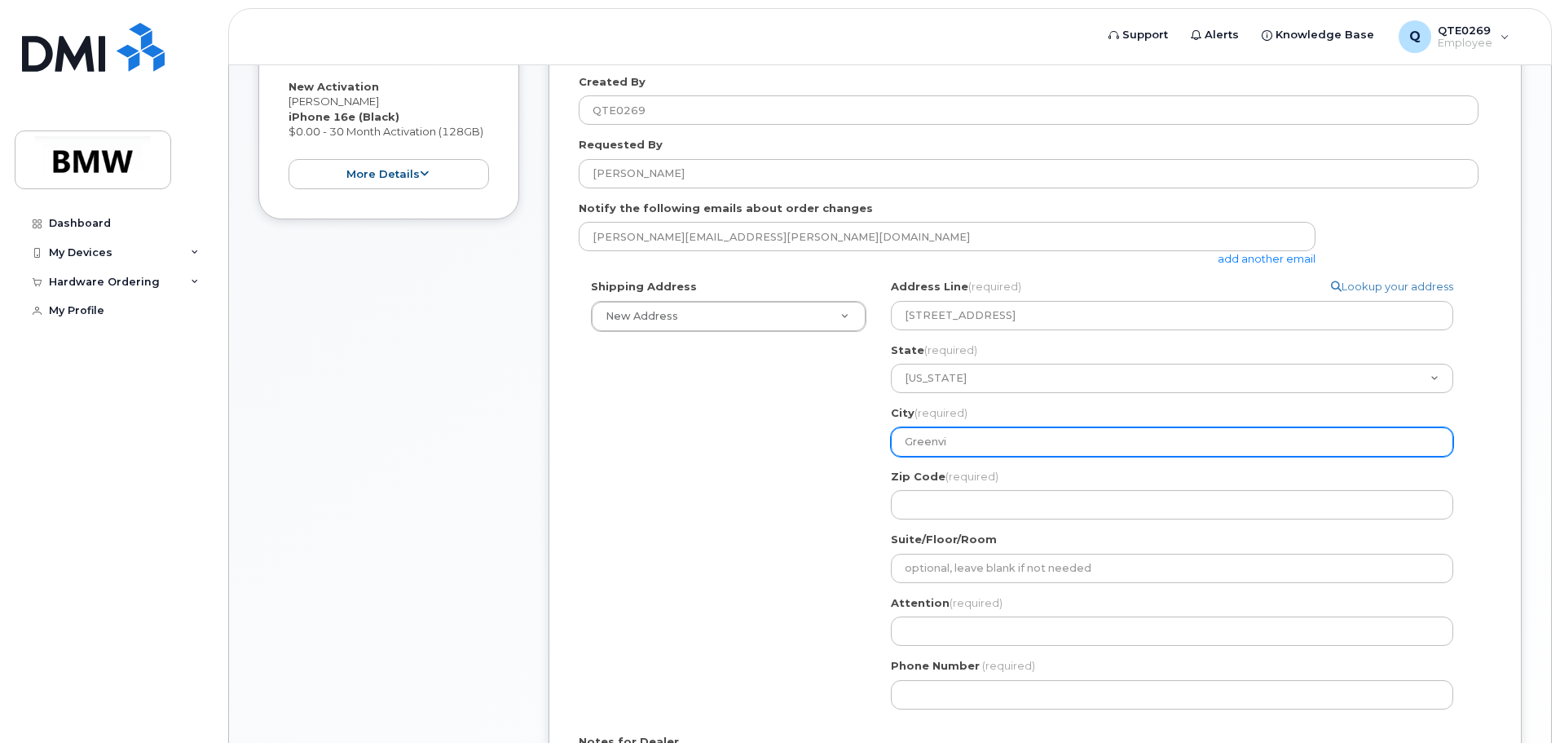
select select
type input "Greenvil"
select select
type input "Greenvill"
select select
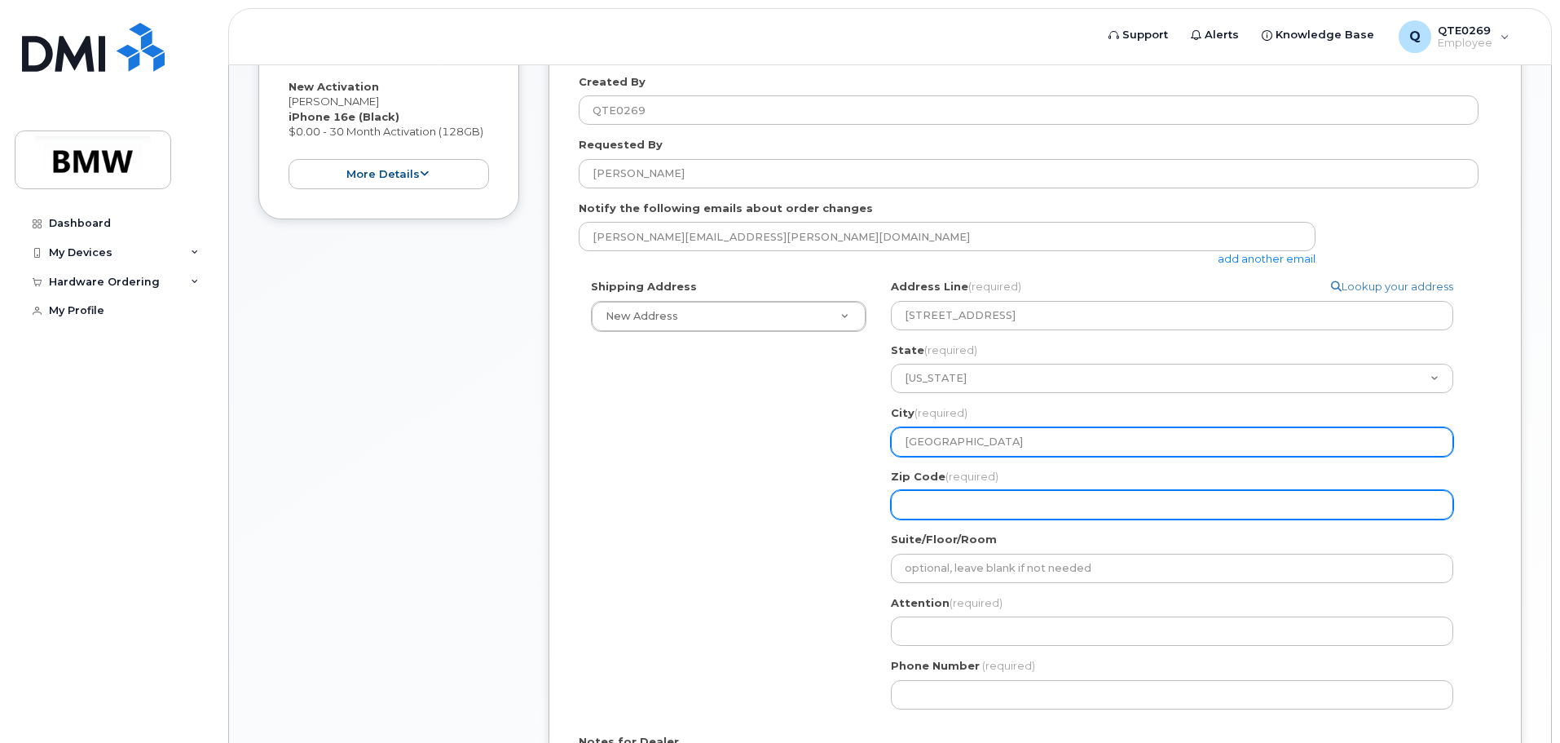
type input "Greenville"
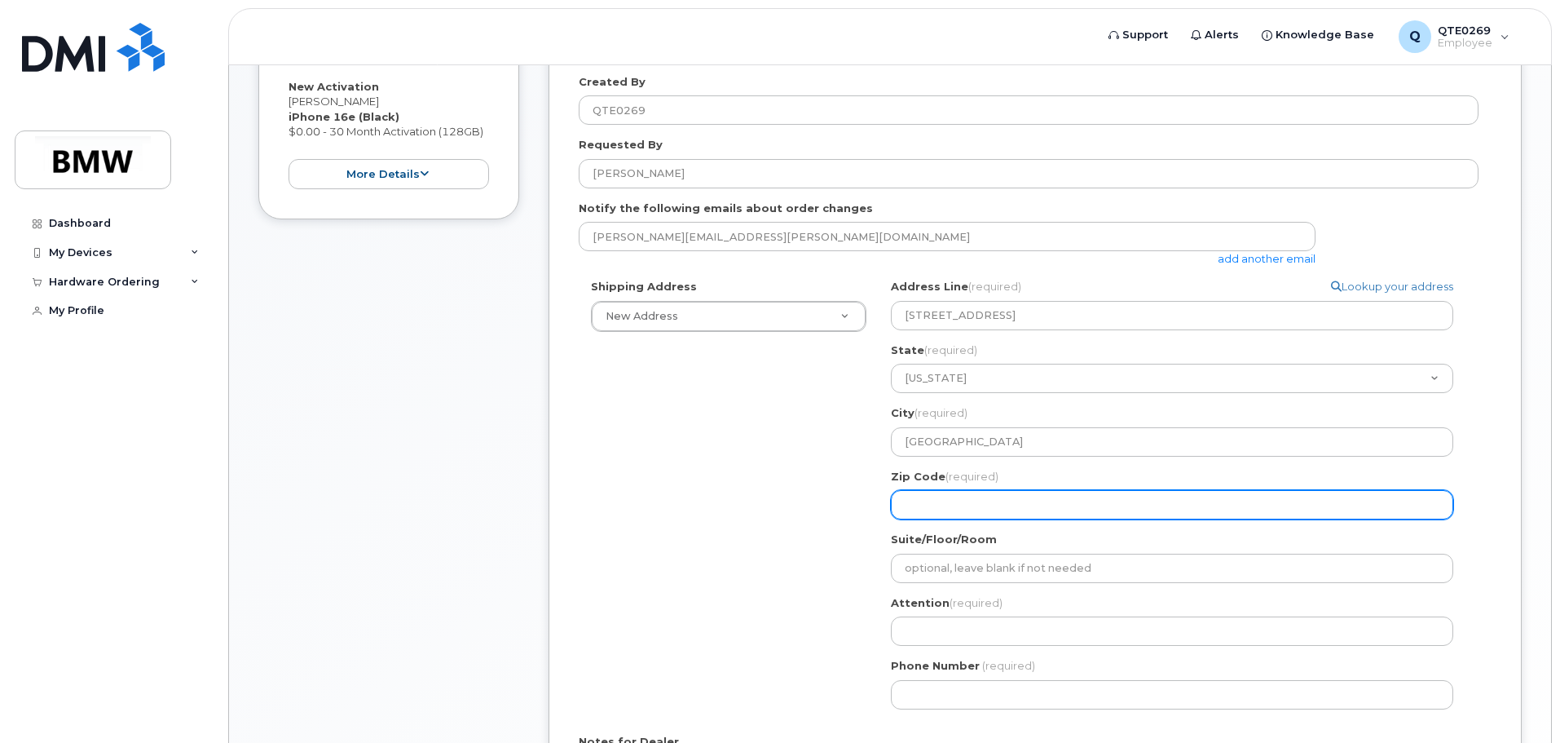
click at [959, 501] on input "Zip Code (required)" at bounding box center [1172, 504] width 562 height 29
select select
type input "2"
select select
type input "26"
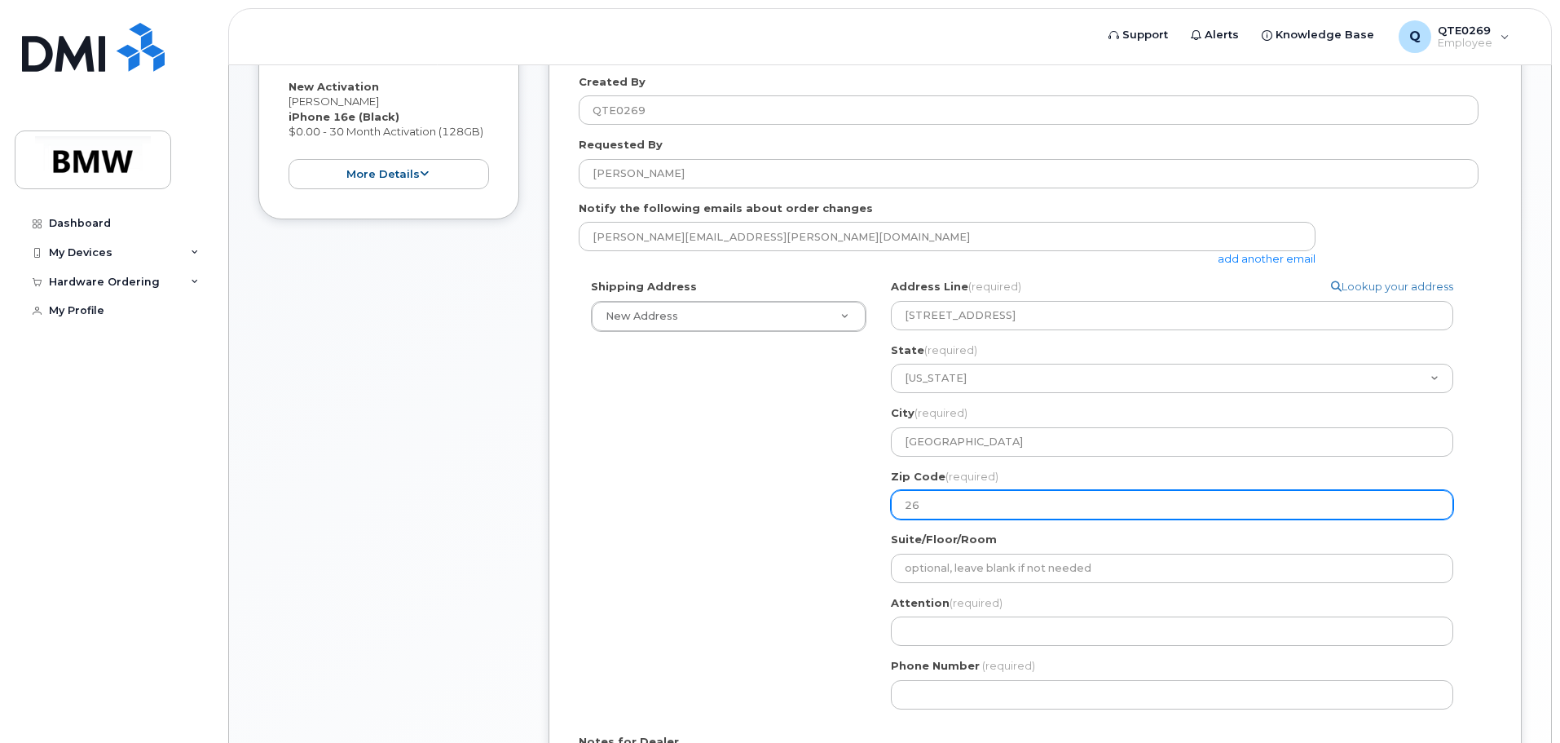
select select
type input "2"
select select
type input "29"
select select
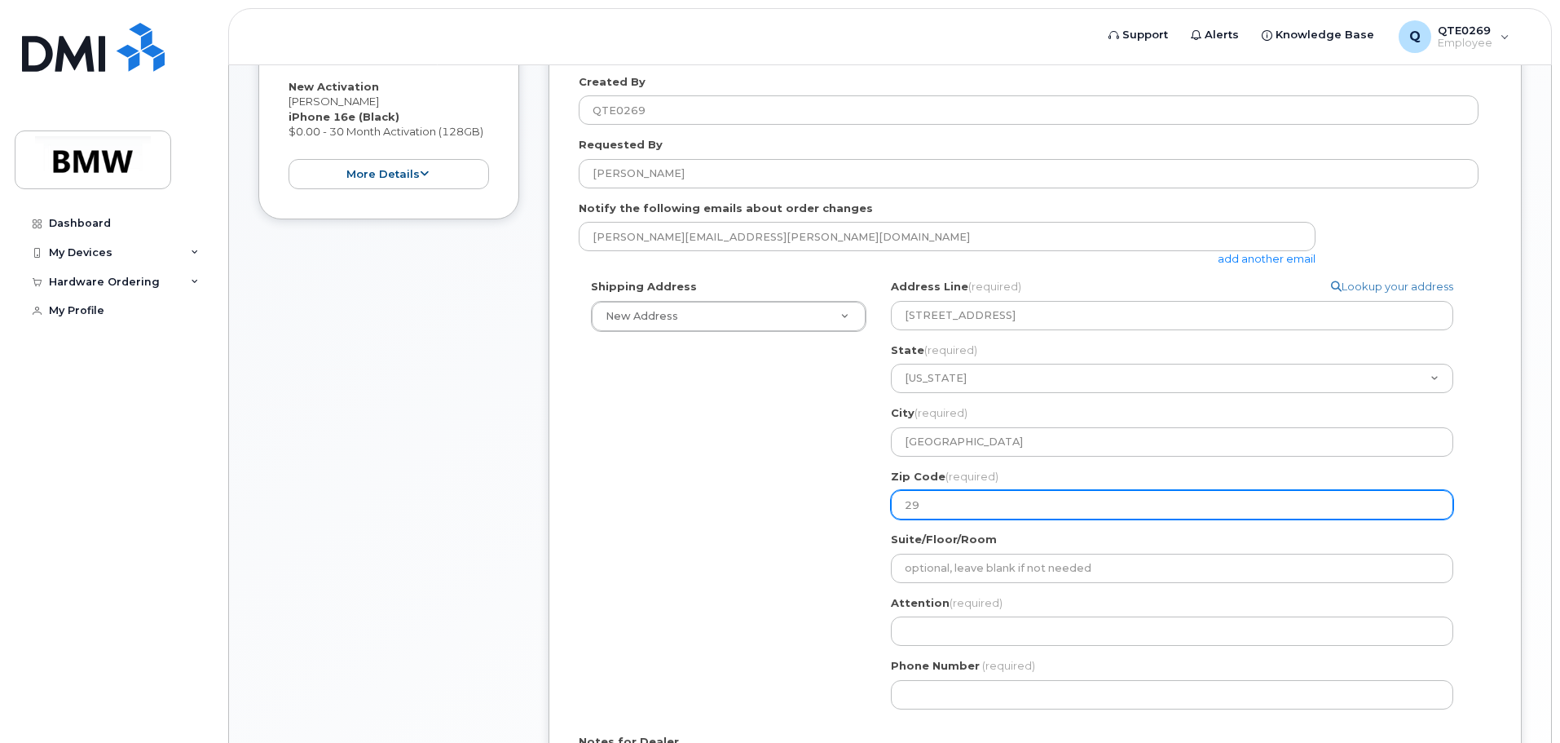
type input "296"
select select
type input "2960"
select select
type input "29609"
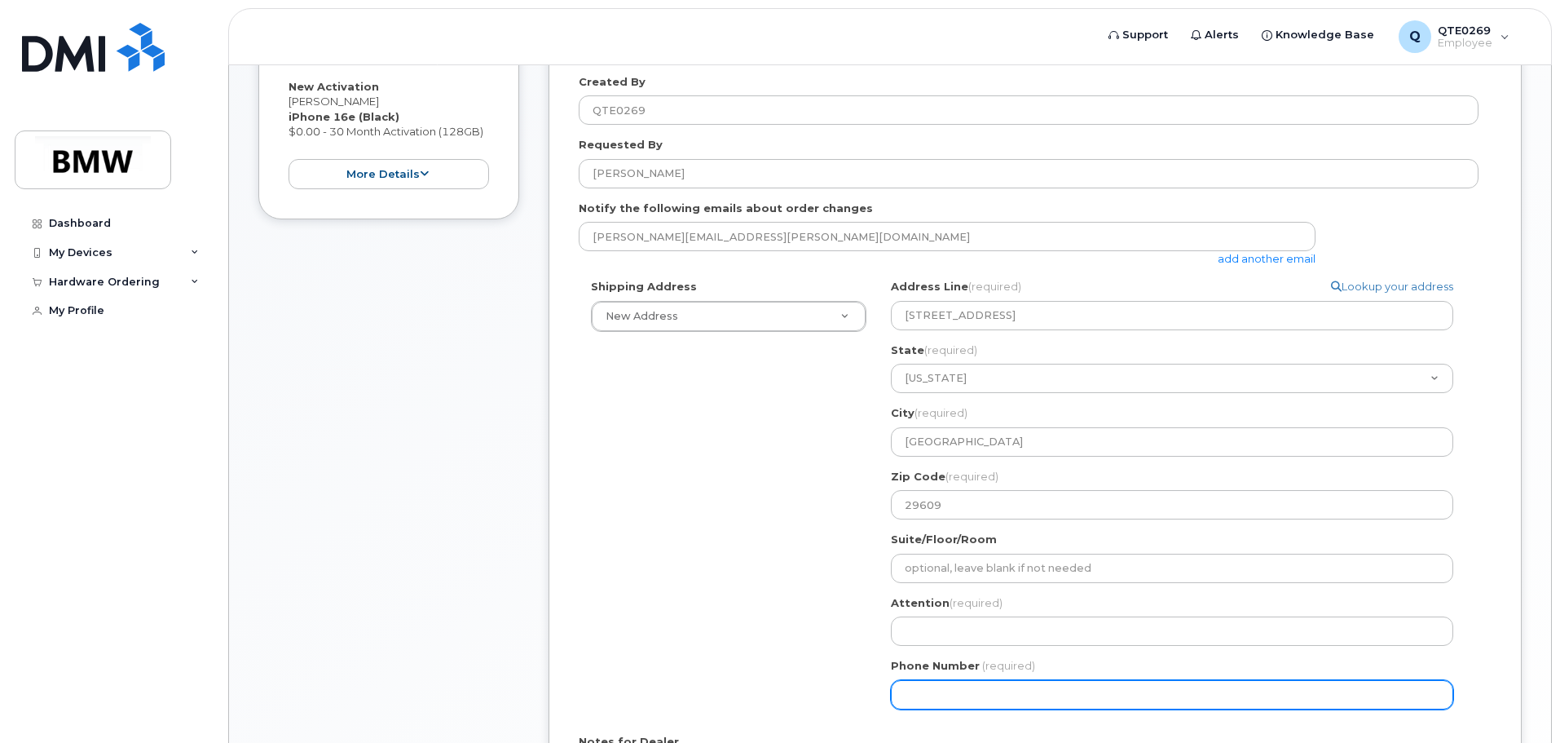
click at [985, 678] on div "Phone Number (required)" at bounding box center [1179, 683] width 576 height 51
type input "864509807"
select select
type input "8645098071"
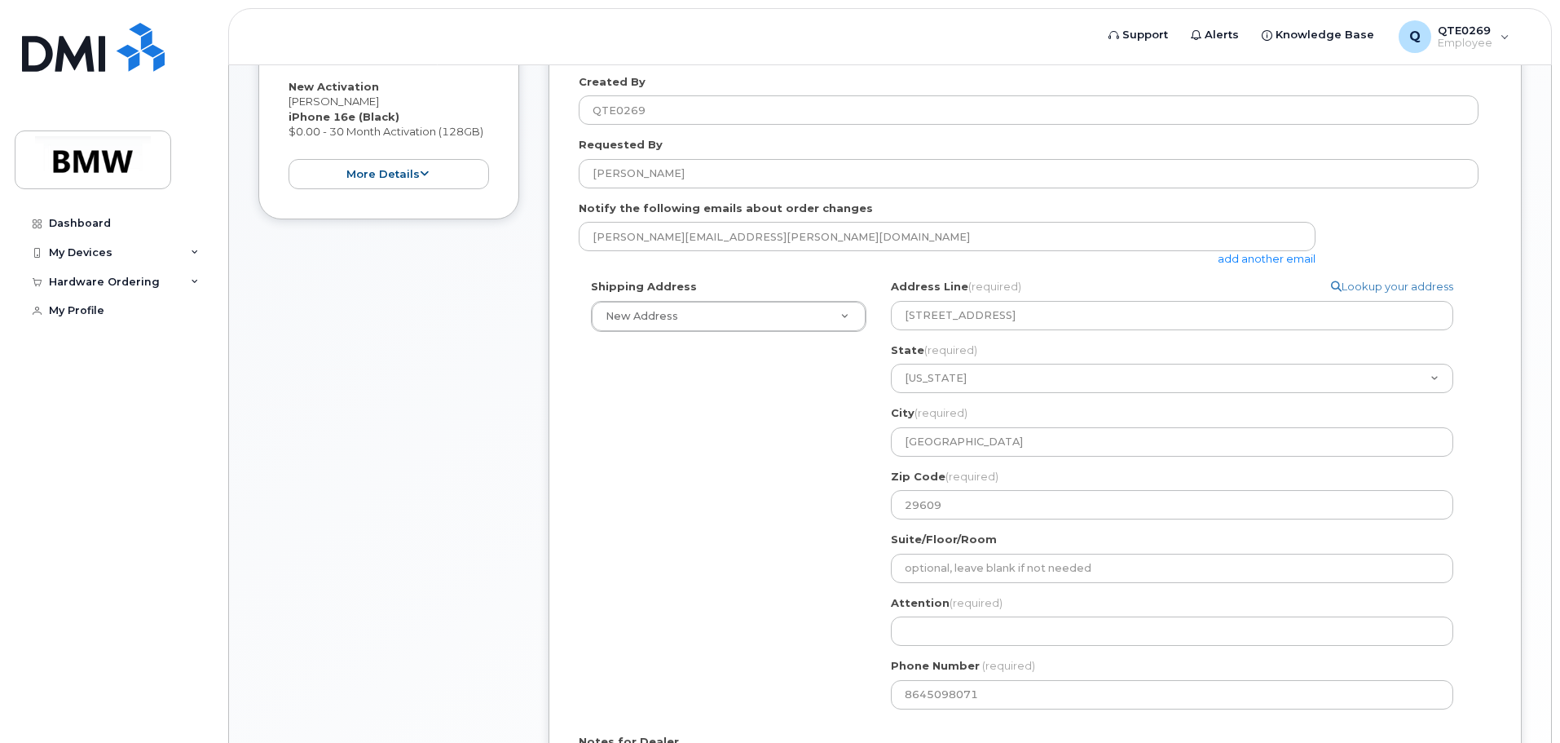
click at [1237, 258] on link "add another email" at bounding box center [1267, 258] width 98 height 13
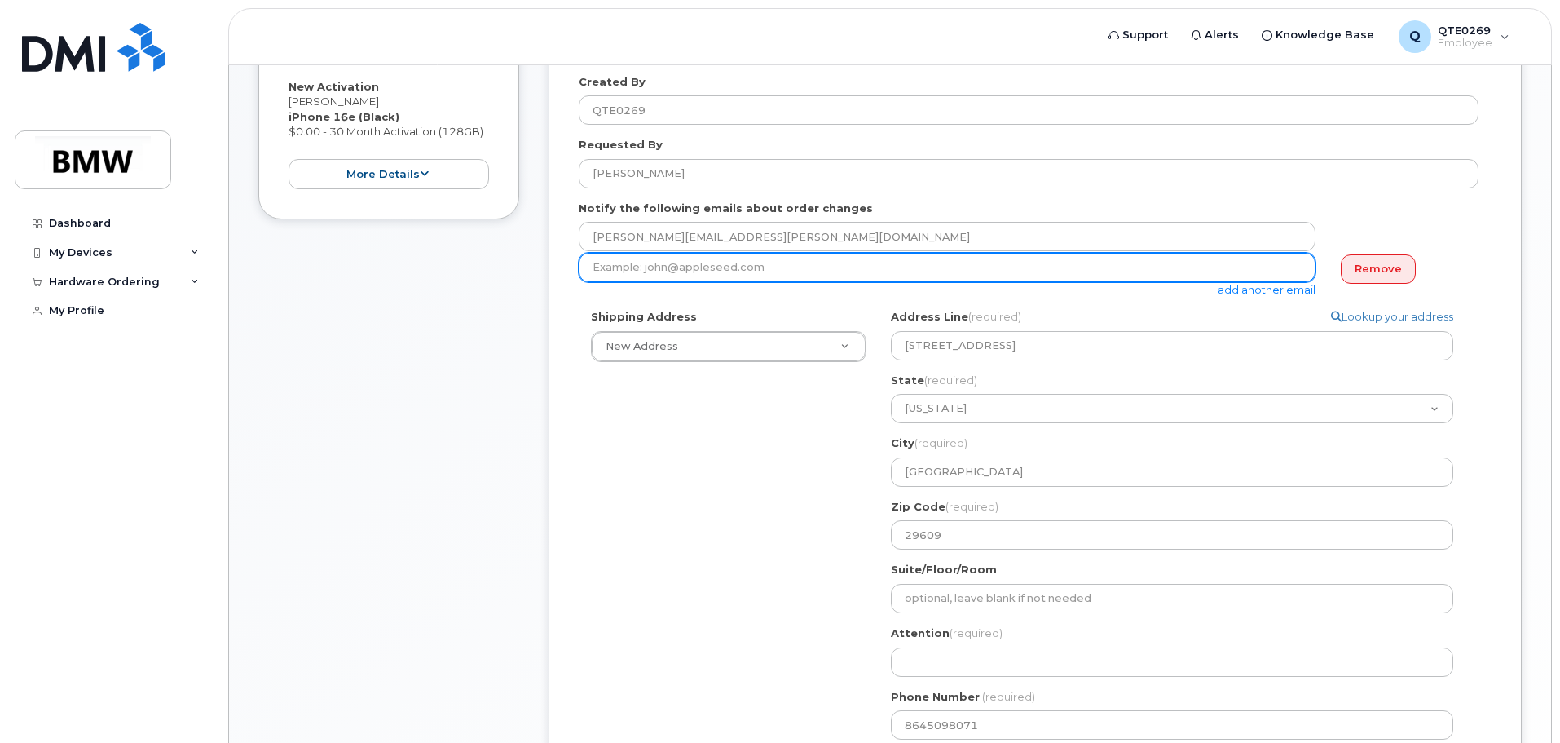
click at [860, 279] on input "email" at bounding box center [947, 267] width 737 height 29
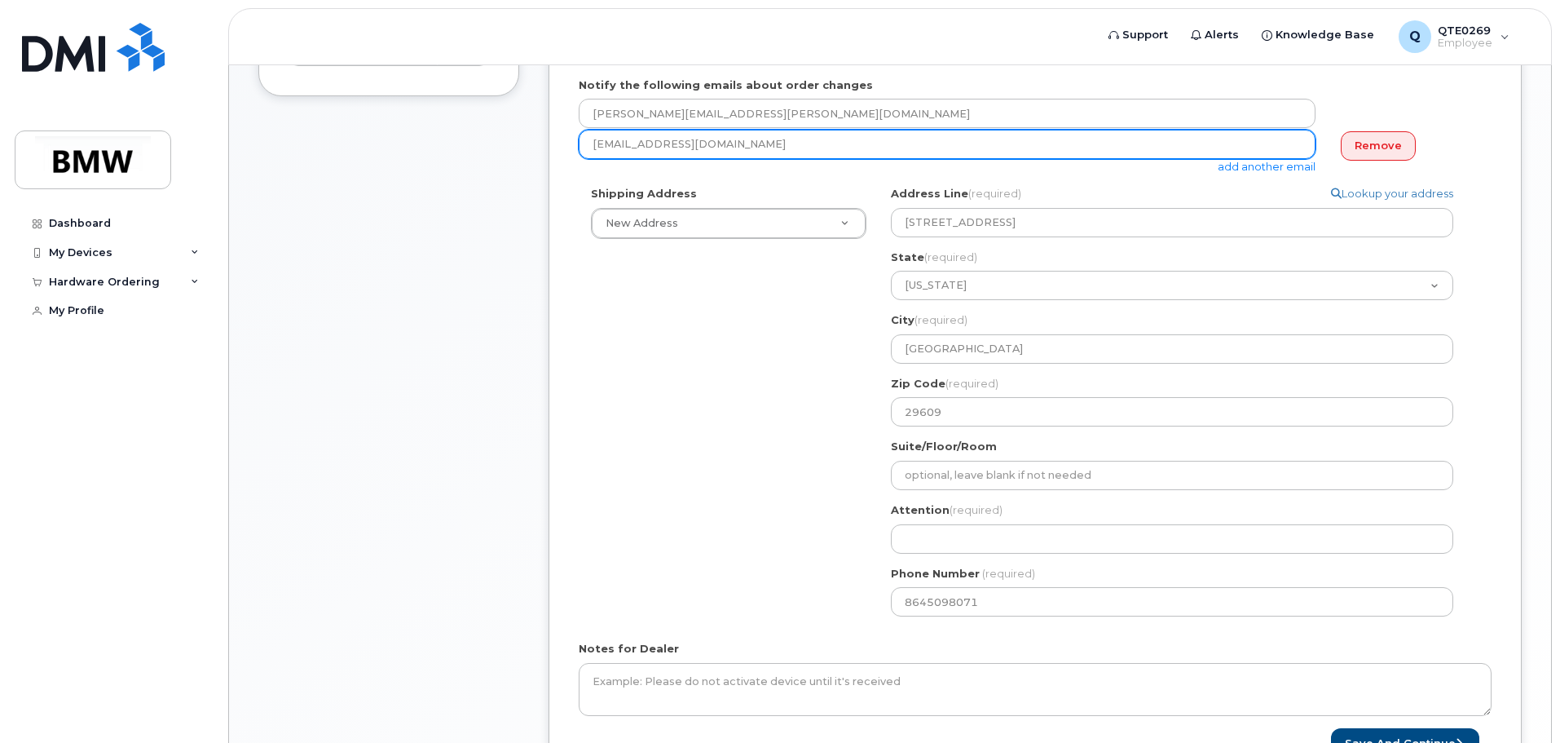
scroll to position [576, 0]
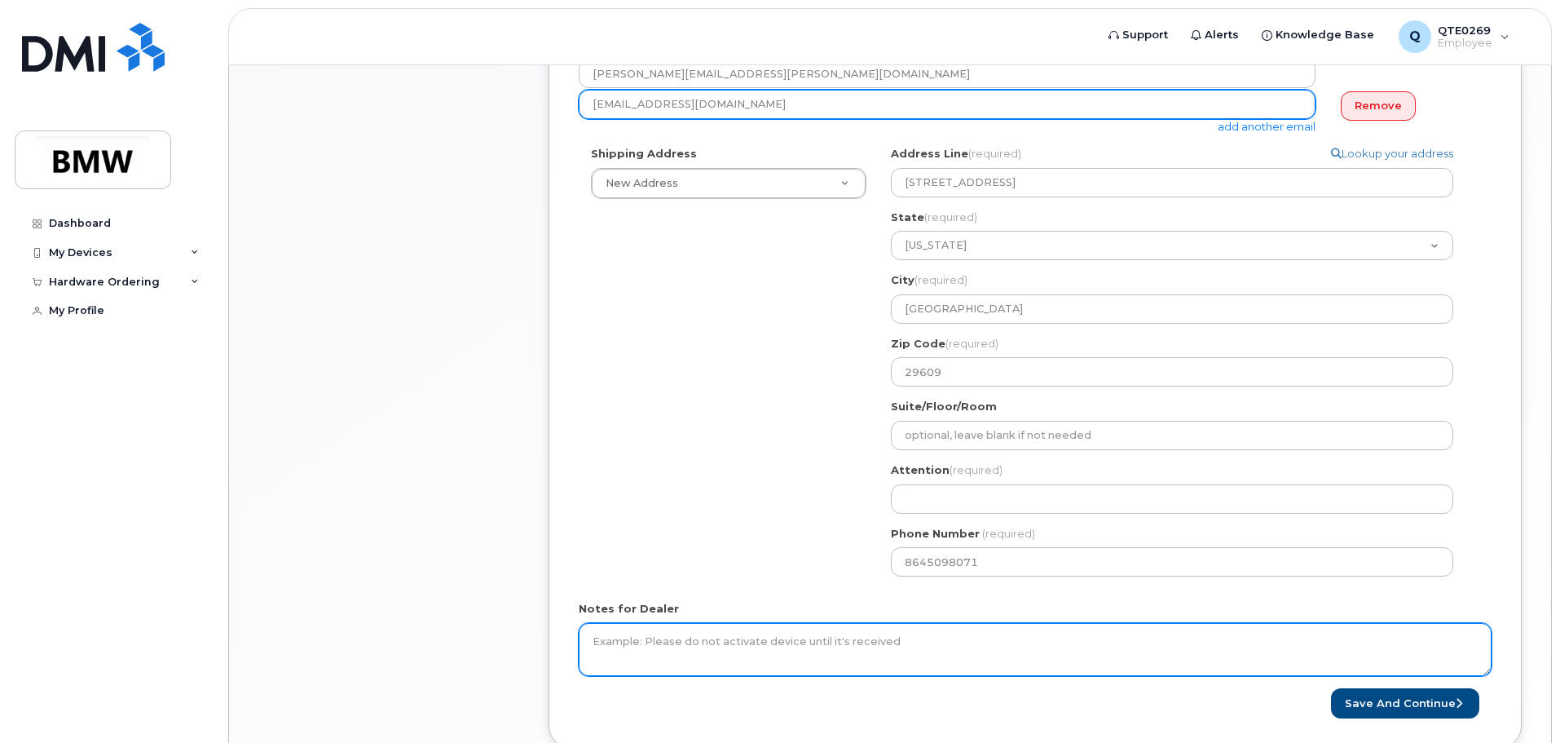
type input "Omarescobar788@gmail.com"
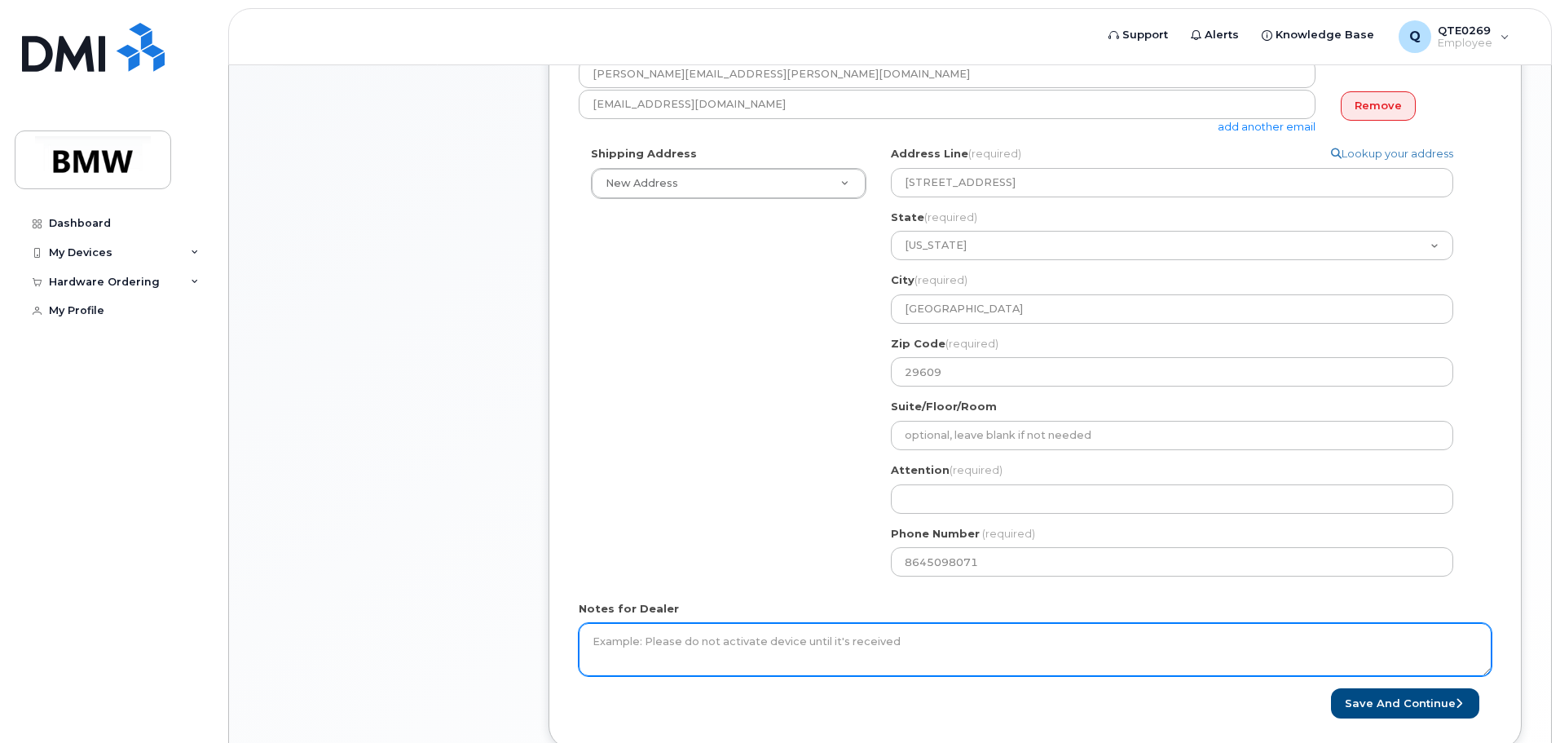
click at [801, 644] on textarea "Notes for Dealer" at bounding box center [1035, 650] width 913 height 54
click at [648, 643] on textarea "Preferably Saturday after noon" at bounding box center [1035, 650] width 913 height 54
click at [664, 642] on textarea "Preferably delievery Saturday after noon" at bounding box center [1035, 650] width 913 height 54
click at [809, 643] on textarea "Preferably delivery Saturday after noon" at bounding box center [1035, 650] width 913 height 54
type textarea "Preferably delivery Saturday after noon."
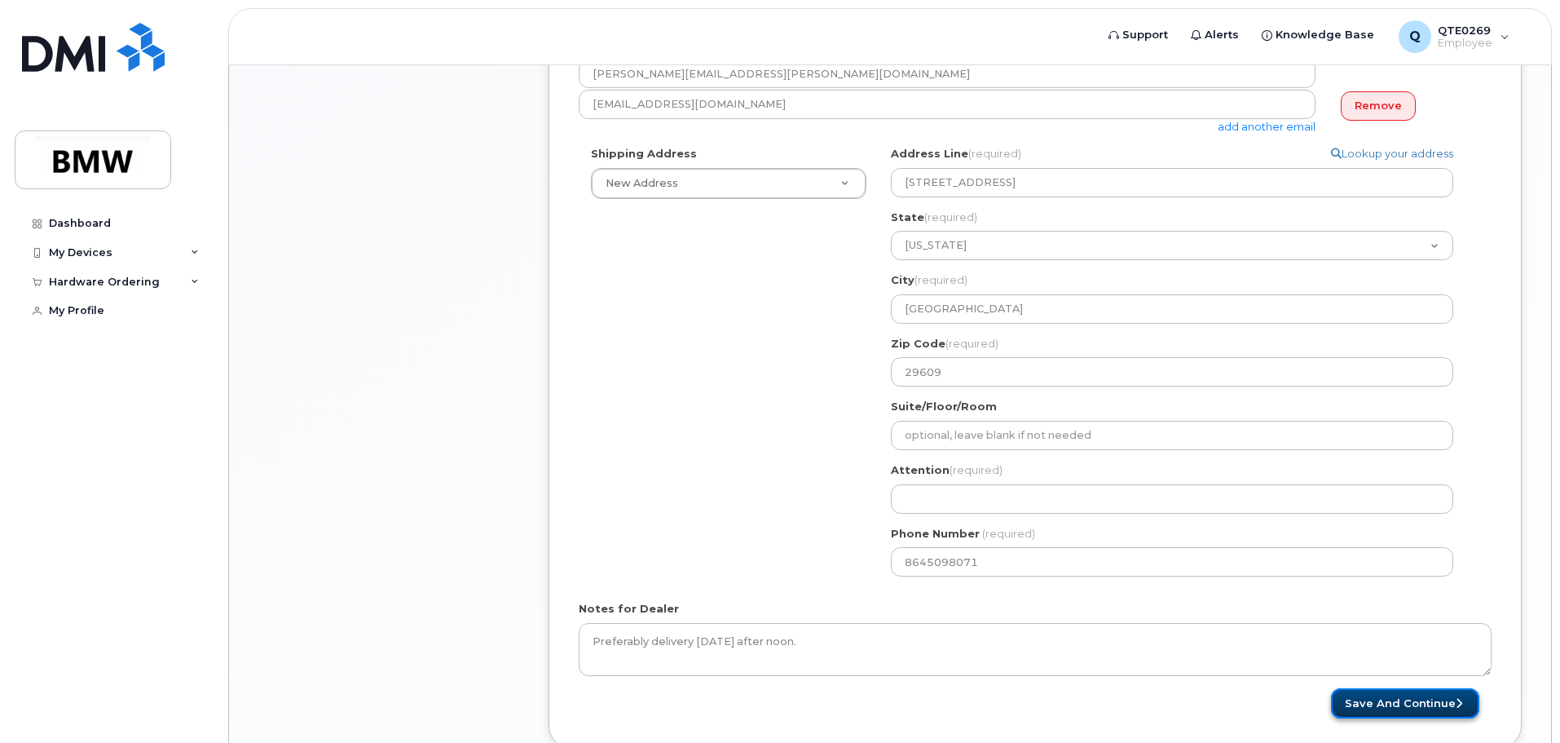
click at [1427, 705] on button "Save and Continue" at bounding box center [1405, 703] width 148 height 30
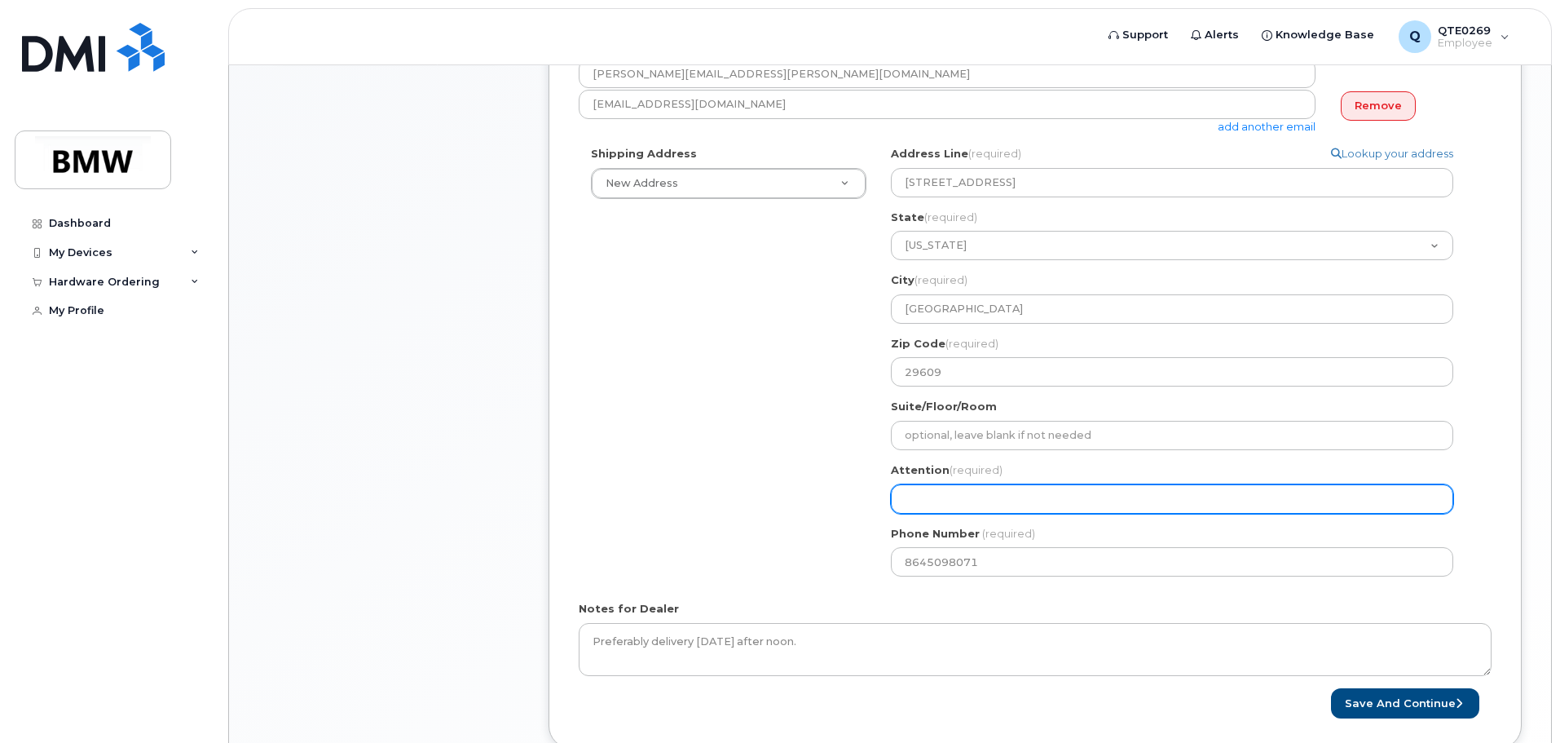
select select
type input "V"
select select
type input "Vi"
select select
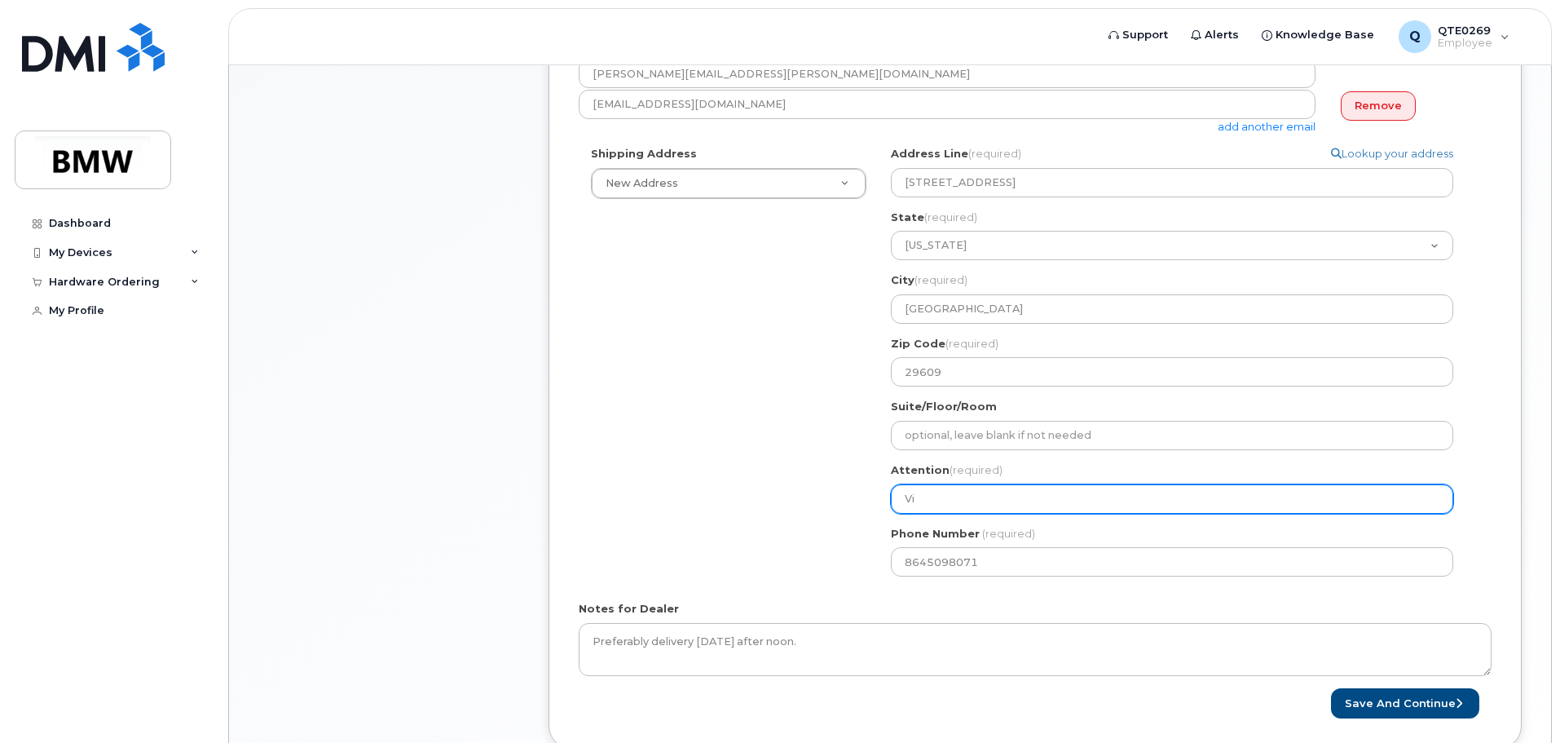
type input "Vic"
select select
type input "Vict"
select select
type input "Victo"
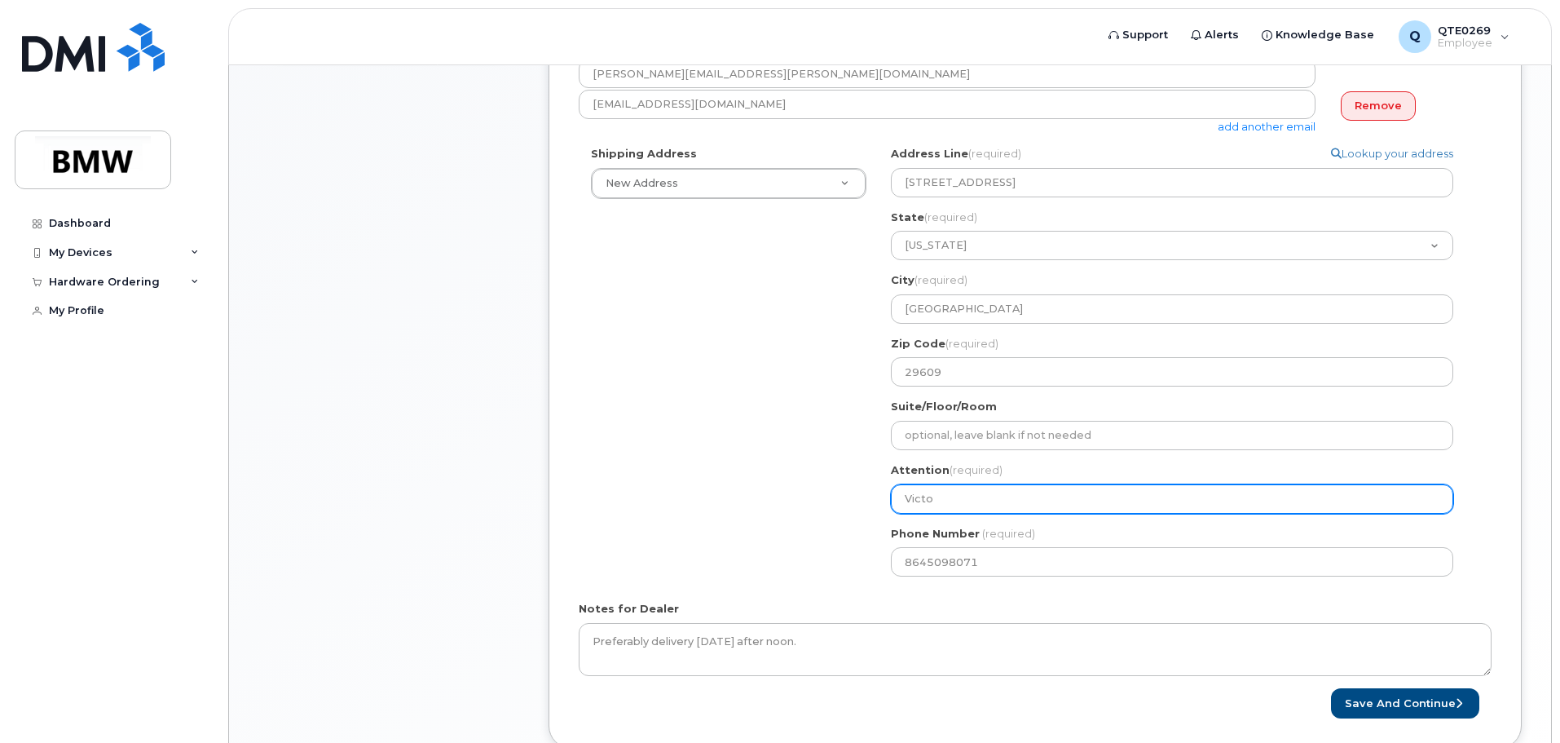
select select
type input "Victor"
select select
type input "Victor E"
select select
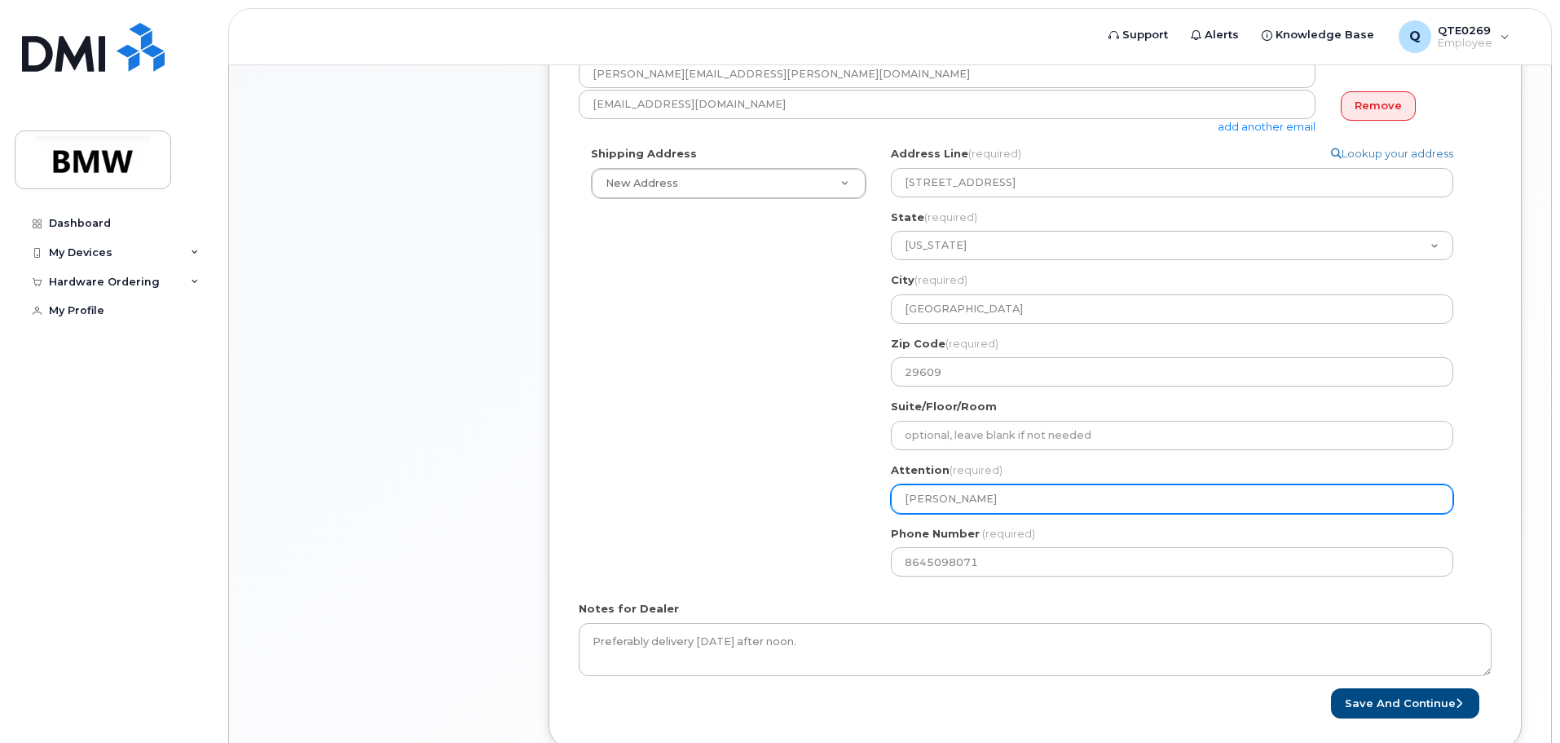
type input "Victor Es"
select select
type input "Victor Esc"
select select
type input "Victor Esco"
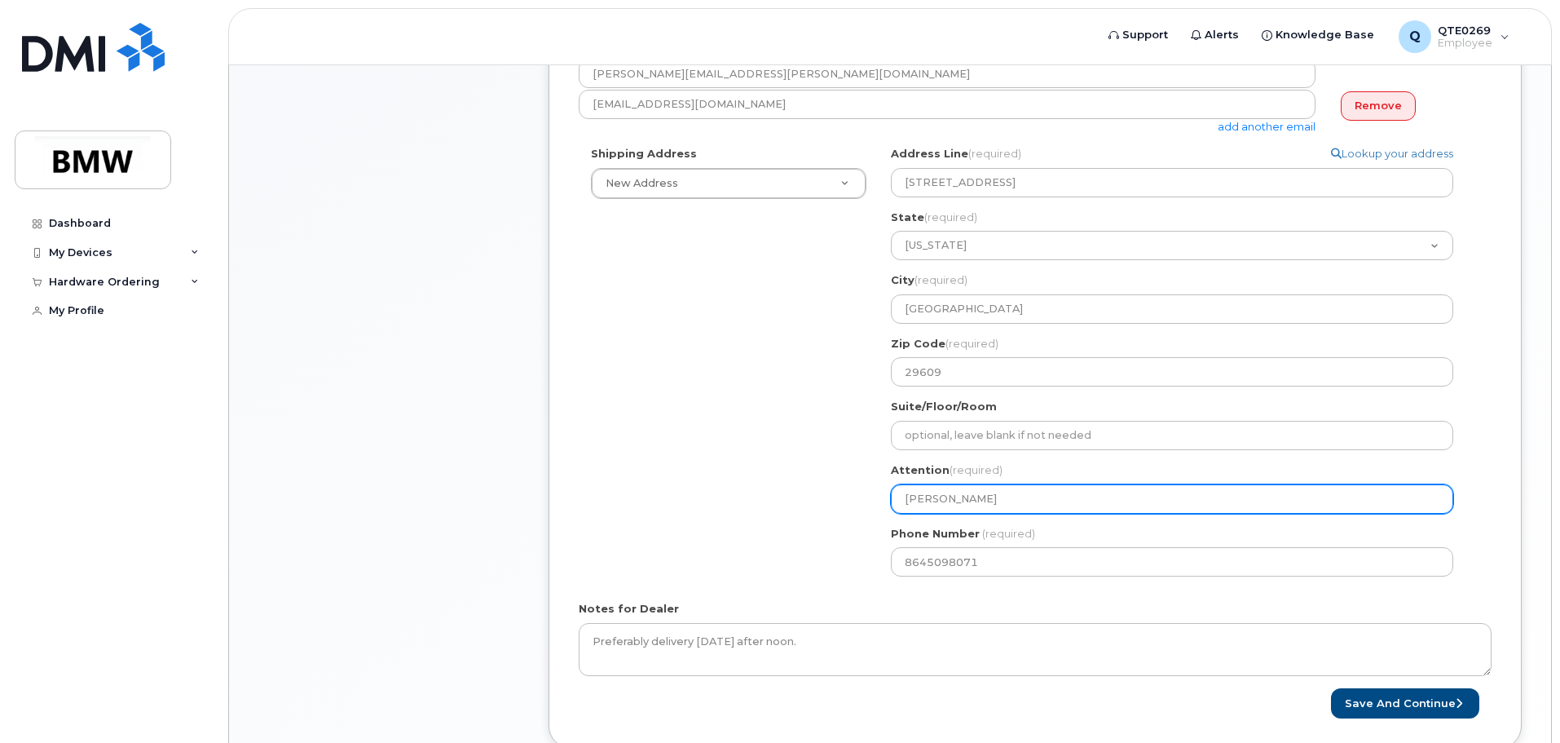
select select
type input "Victor Escob"
select select
type input "Victor Escoba"
select select
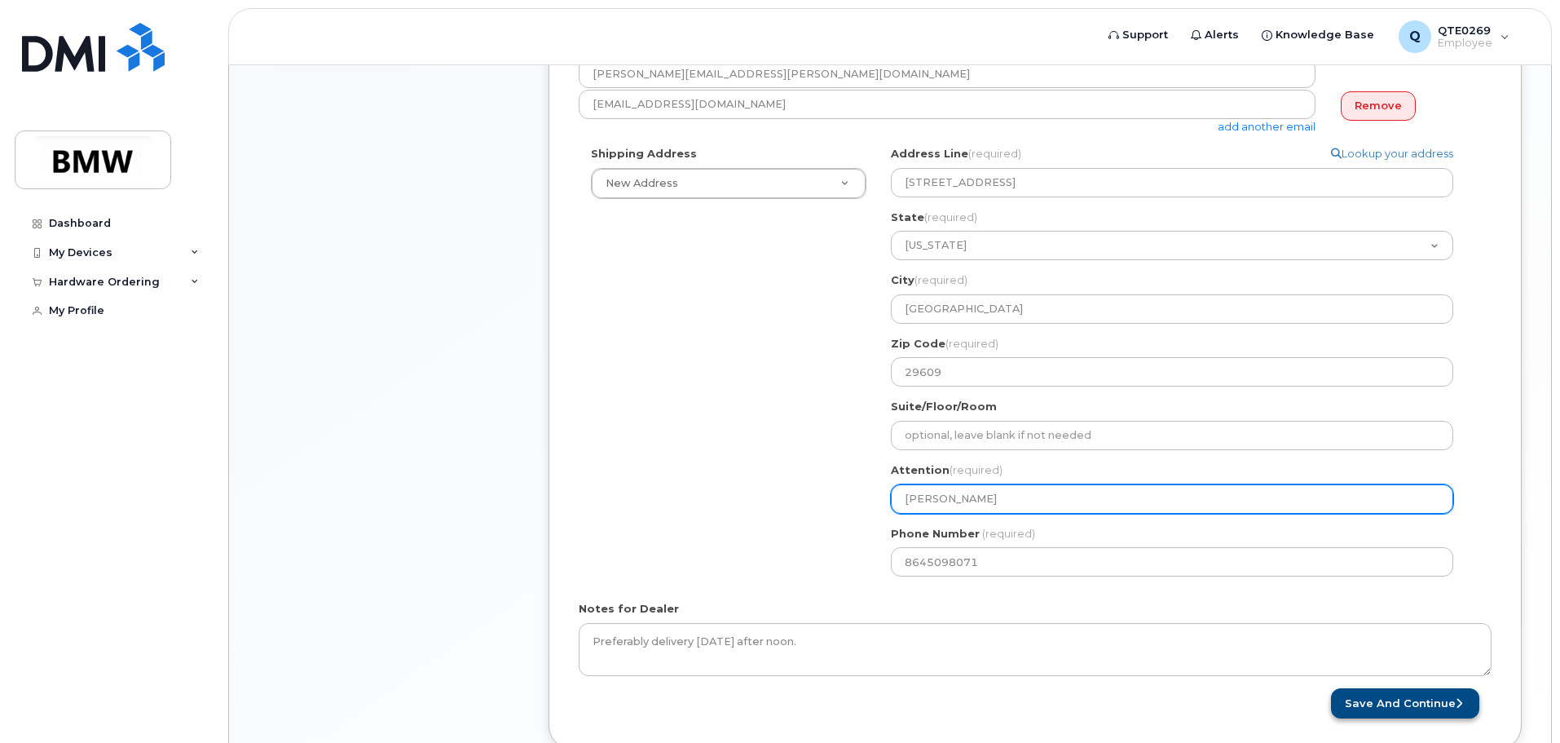
type input "[PERSON_NAME]"
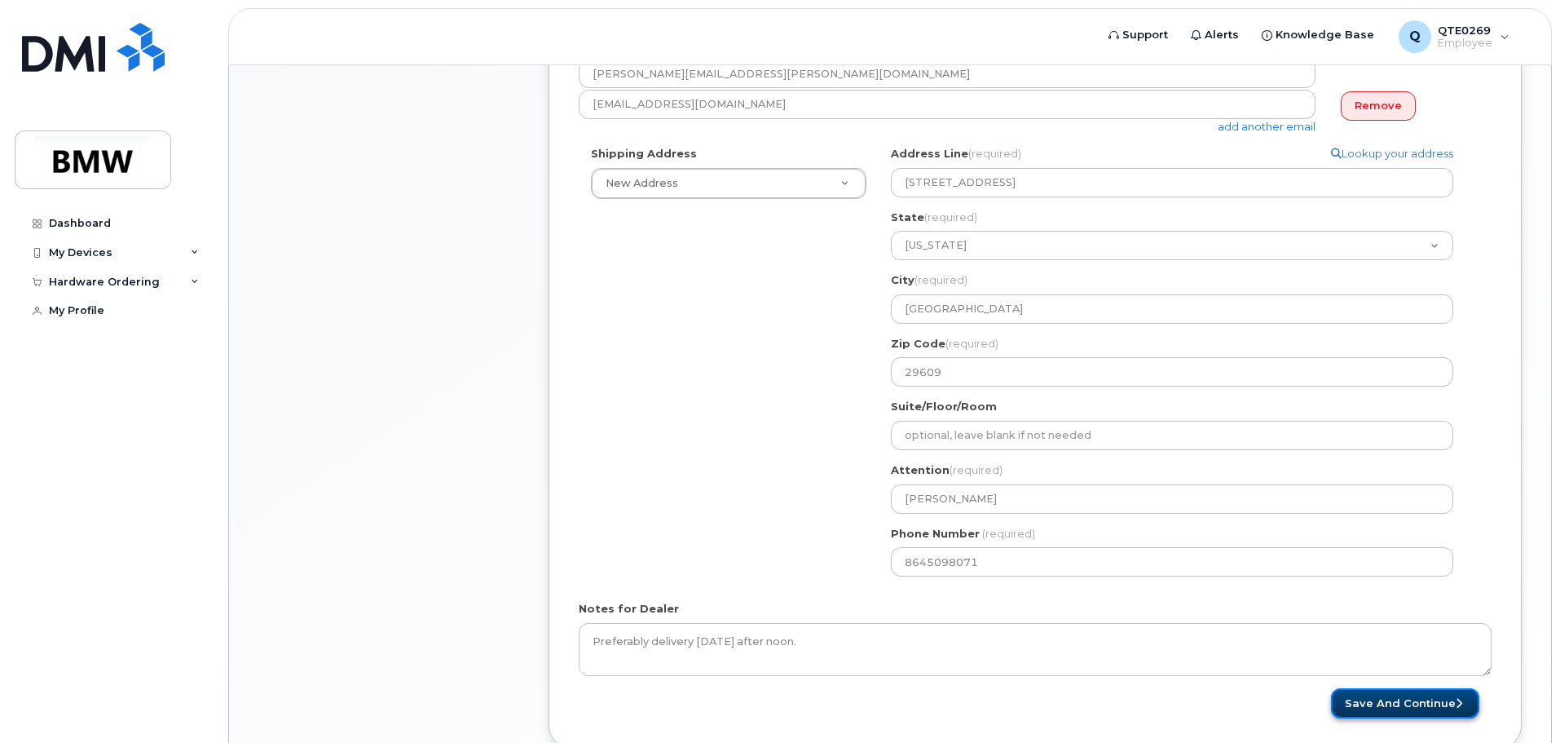
click at [1416, 695] on button "Save and Continue" at bounding box center [1405, 703] width 148 height 30
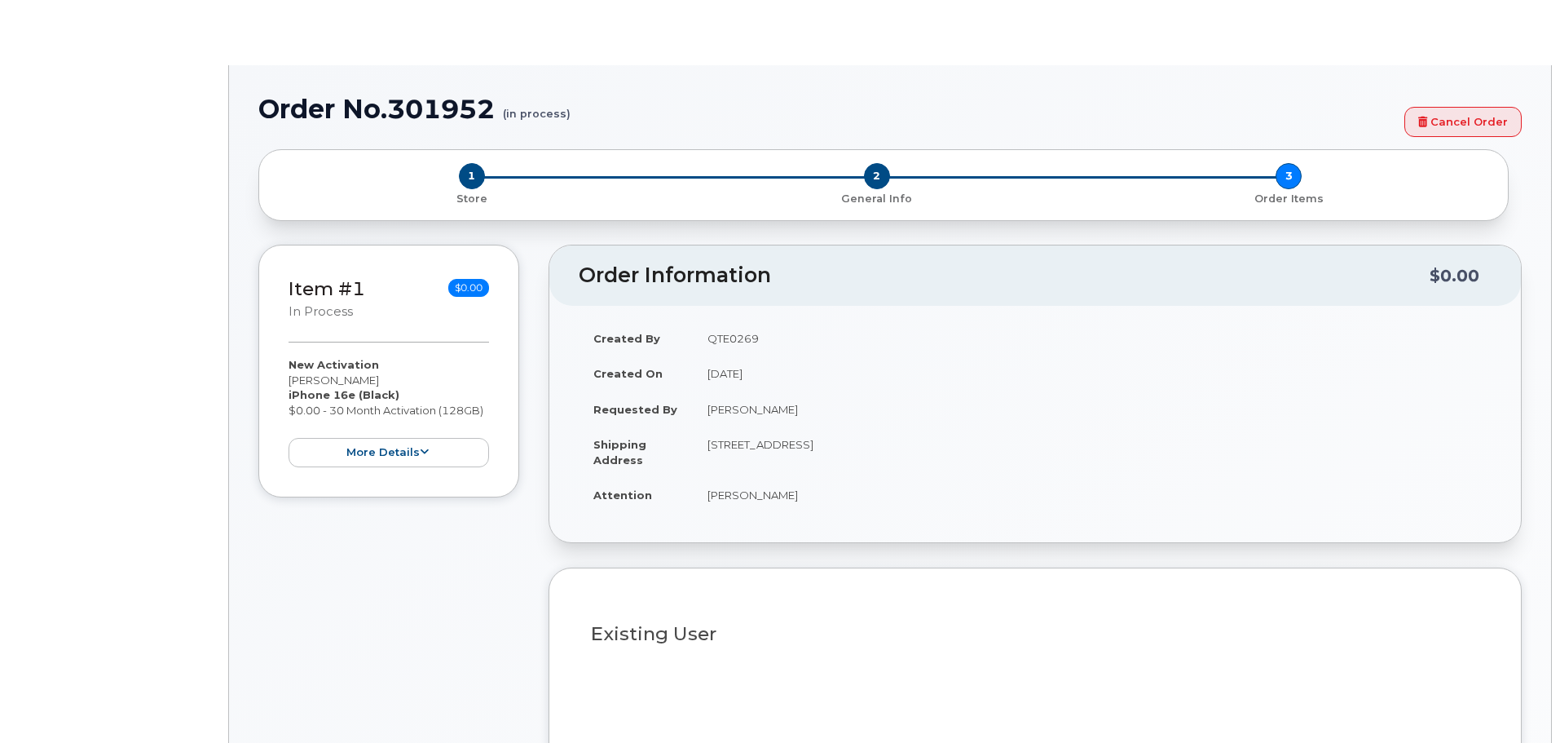
select select "1885307"
radio input "true"
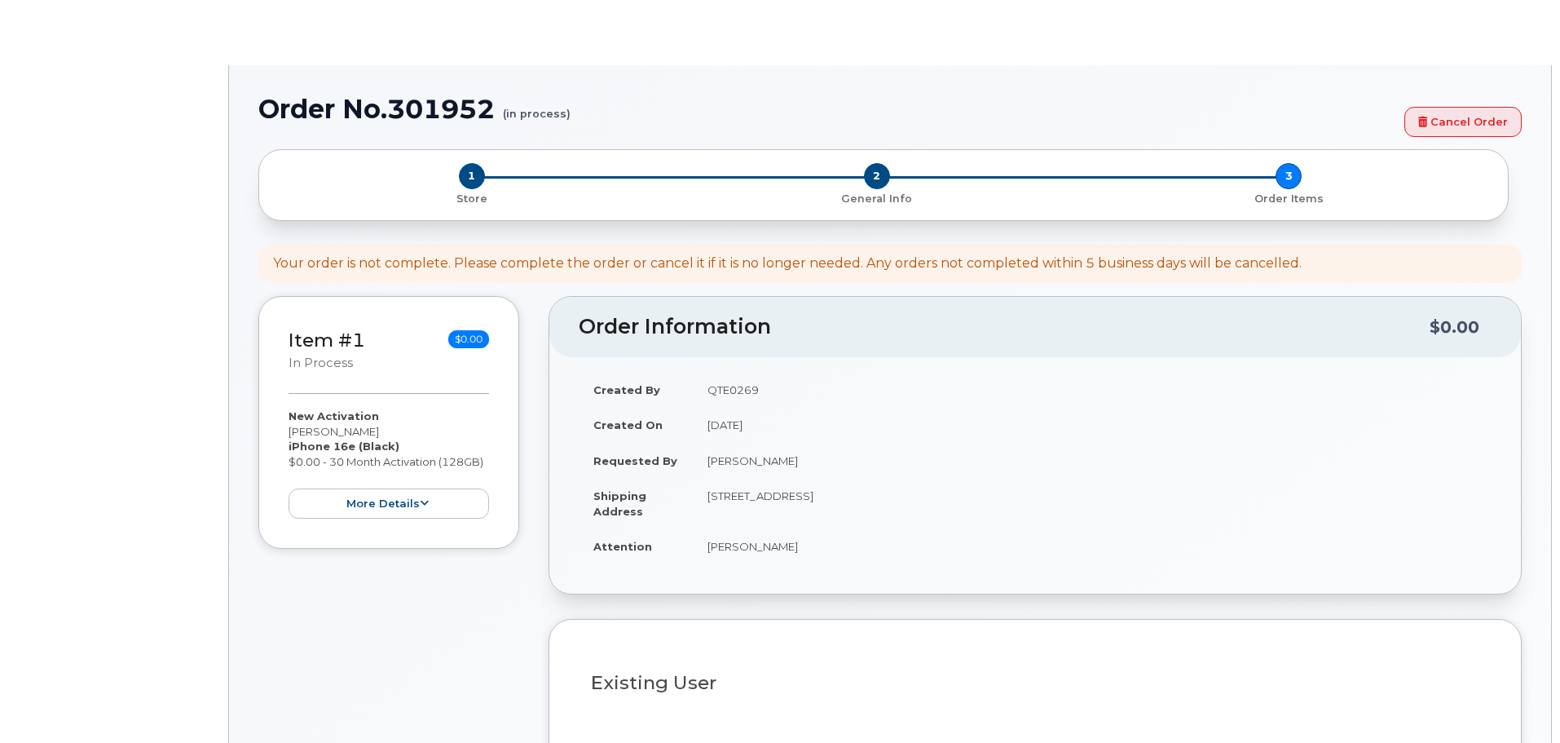
type input "1904082"
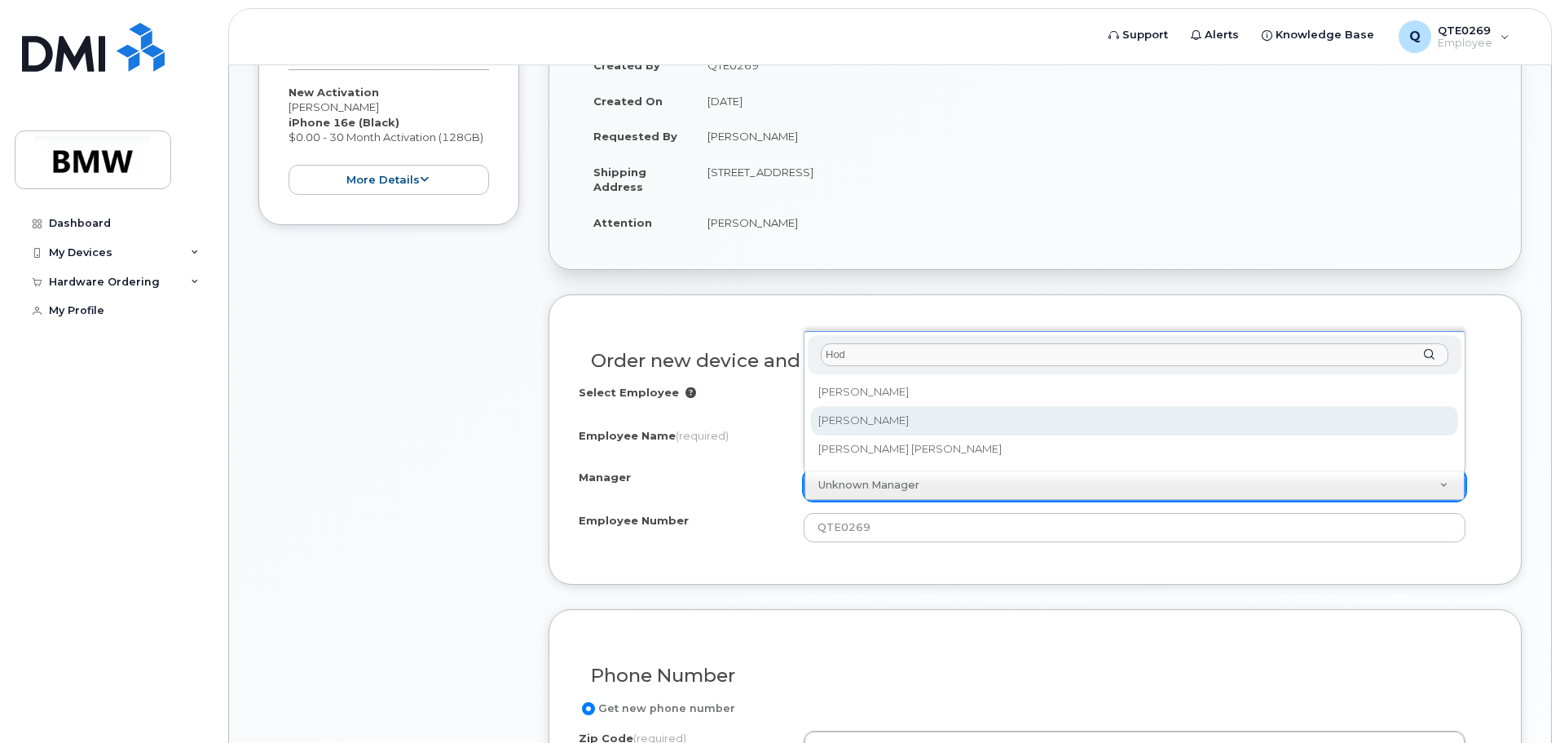
type input "Hod"
select select "1901880"
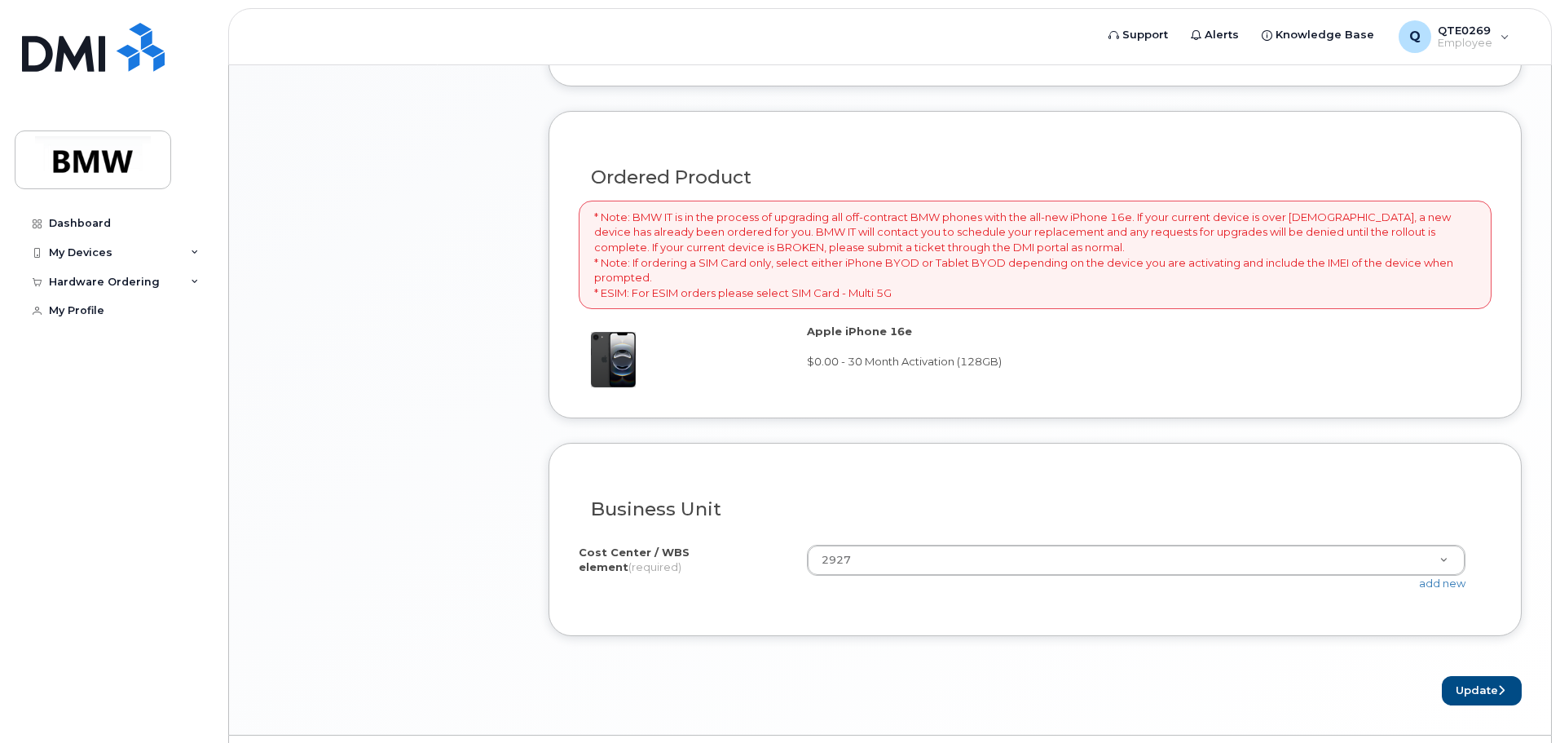
scroll to position [1141, 0]
click at [937, 577] on div "add new" at bounding box center [1143, 582] width 672 height 15
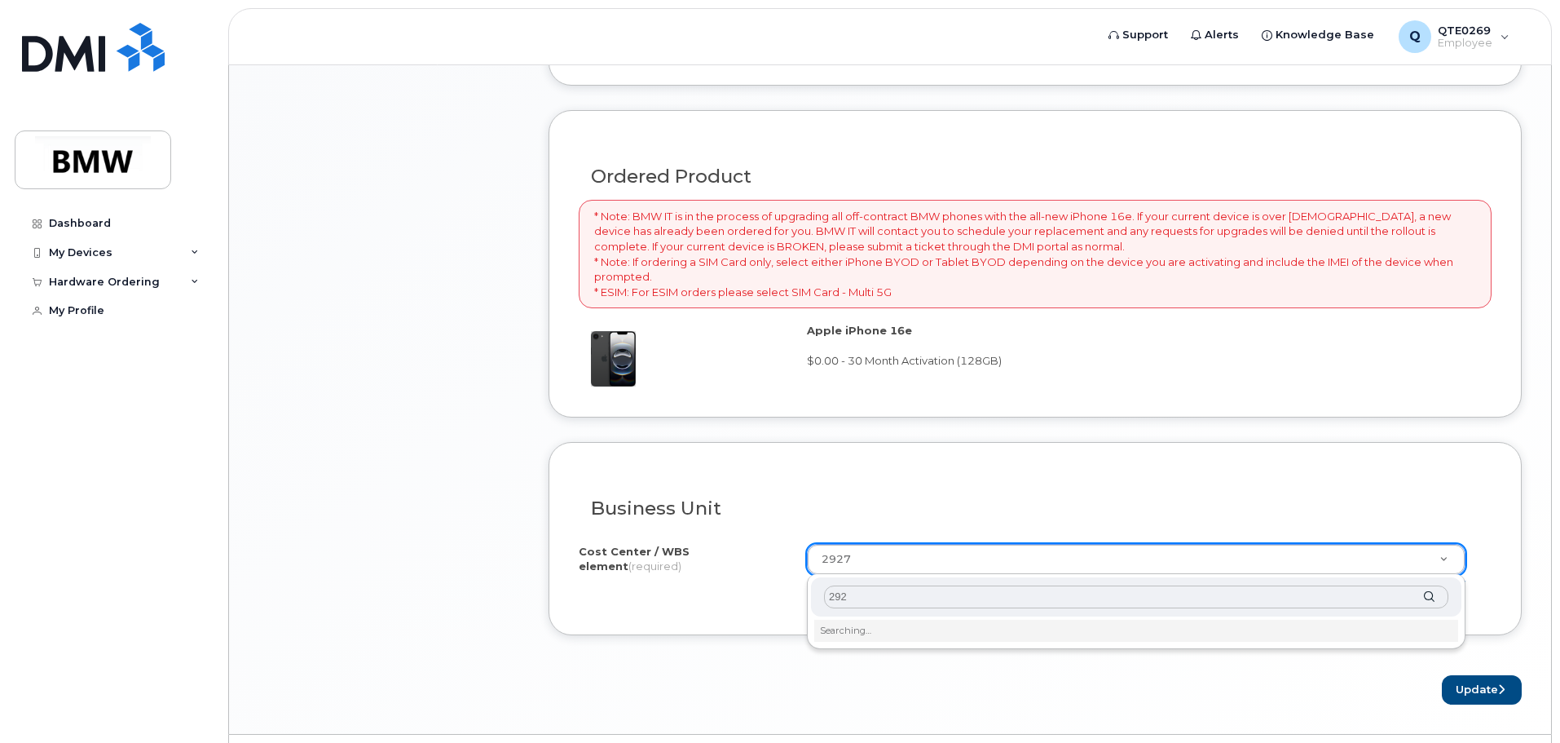
type input "2925"
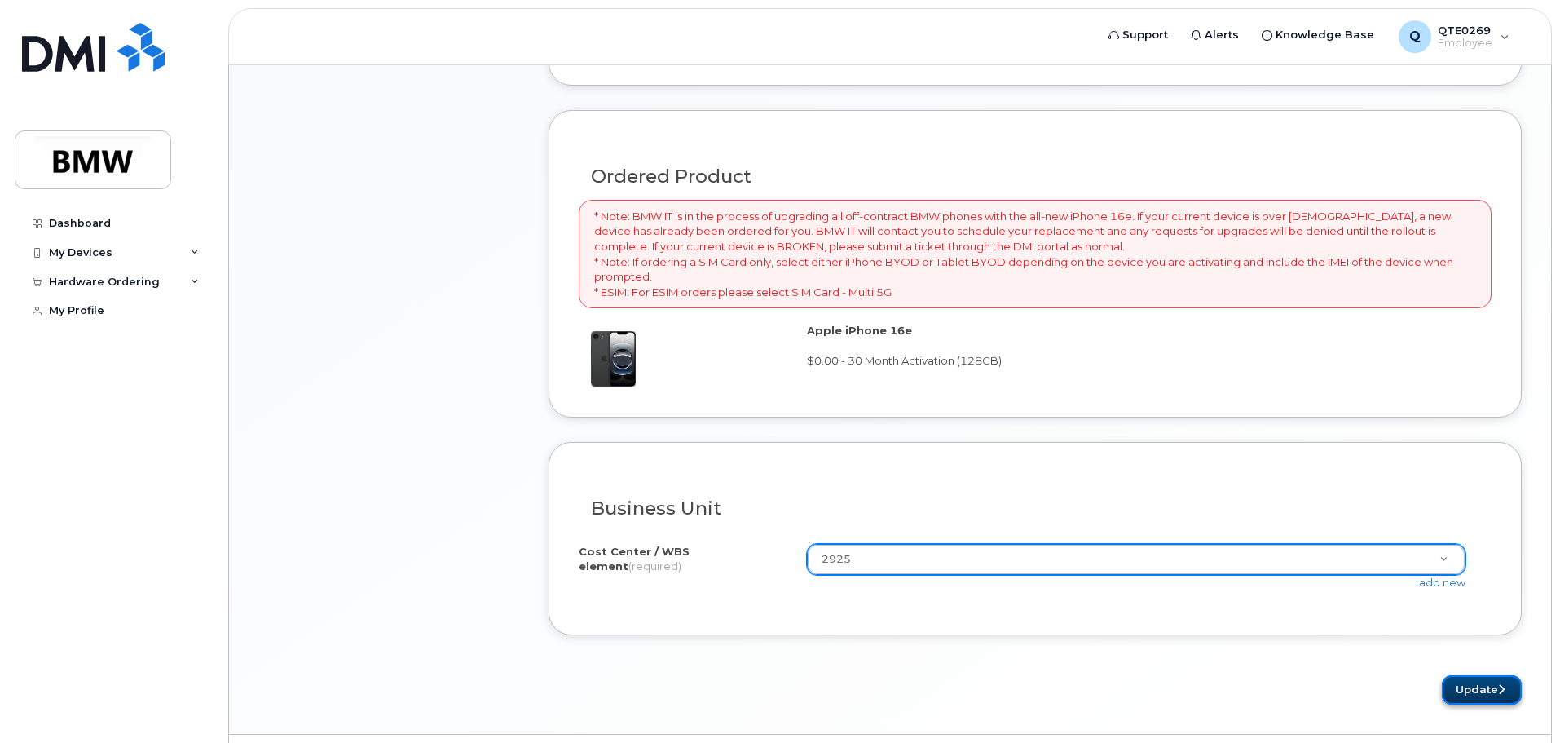
click at [1460, 677] on button "Update" at bounding box center [1482, 690] width 80 height 30
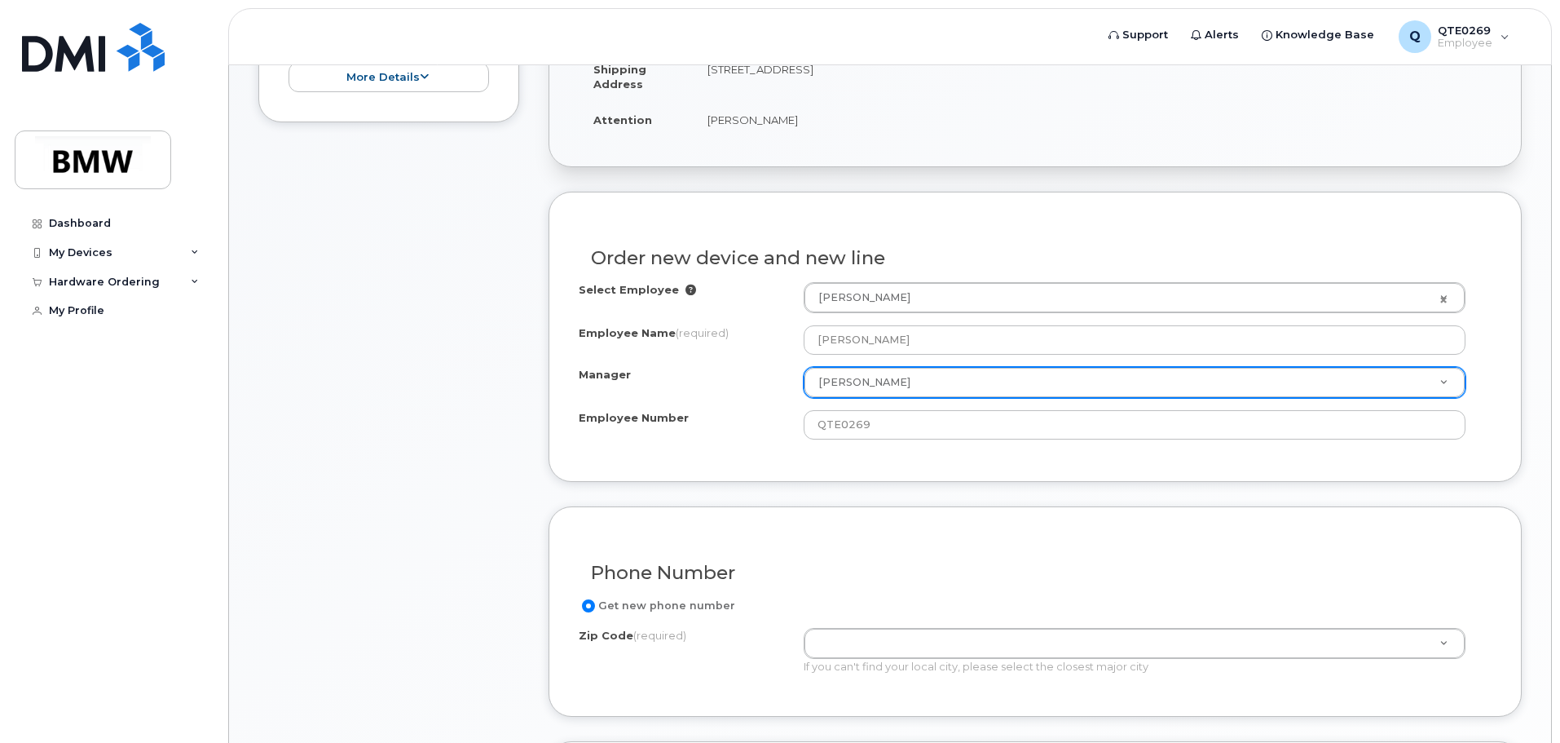
scroll to position [562, 0]
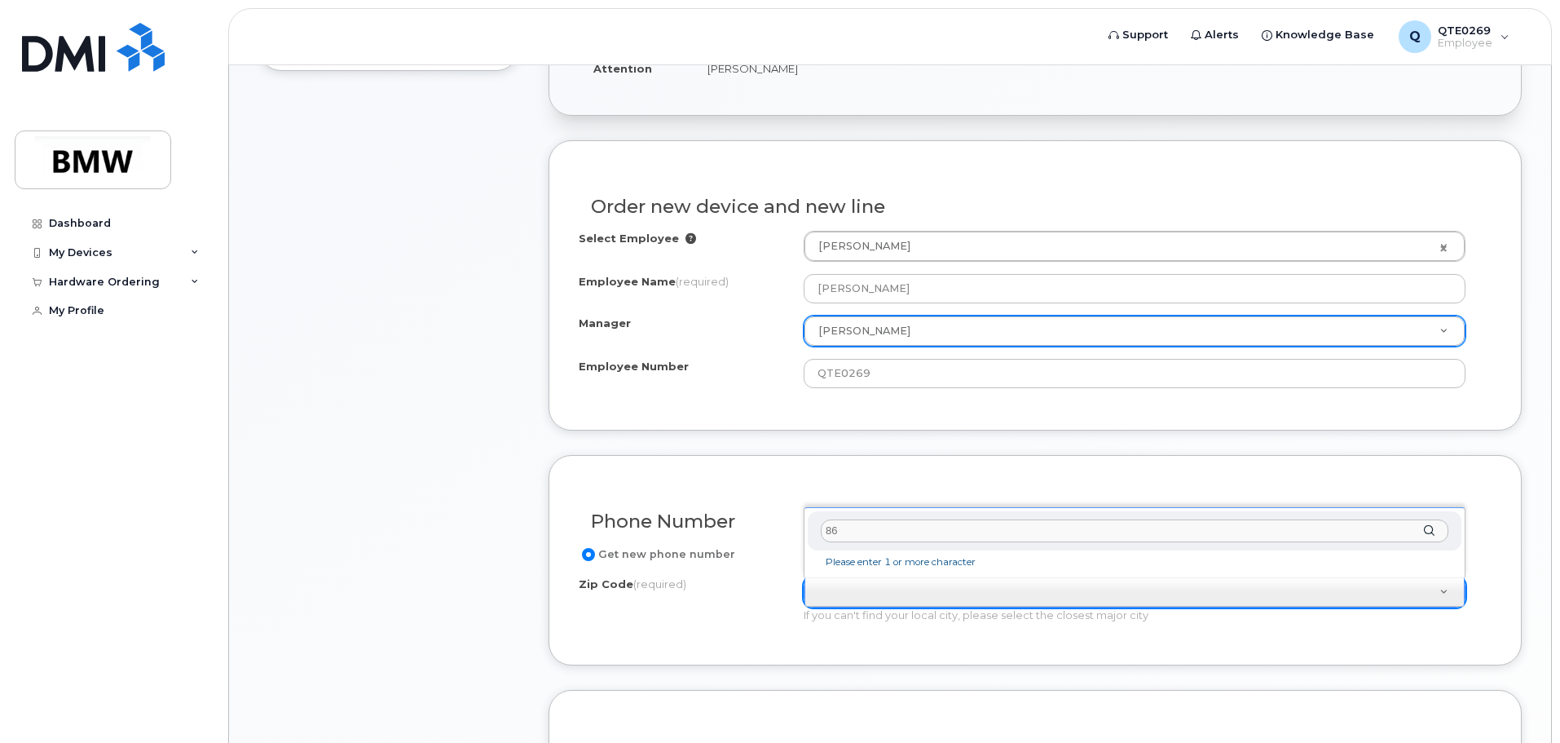
type input "8"
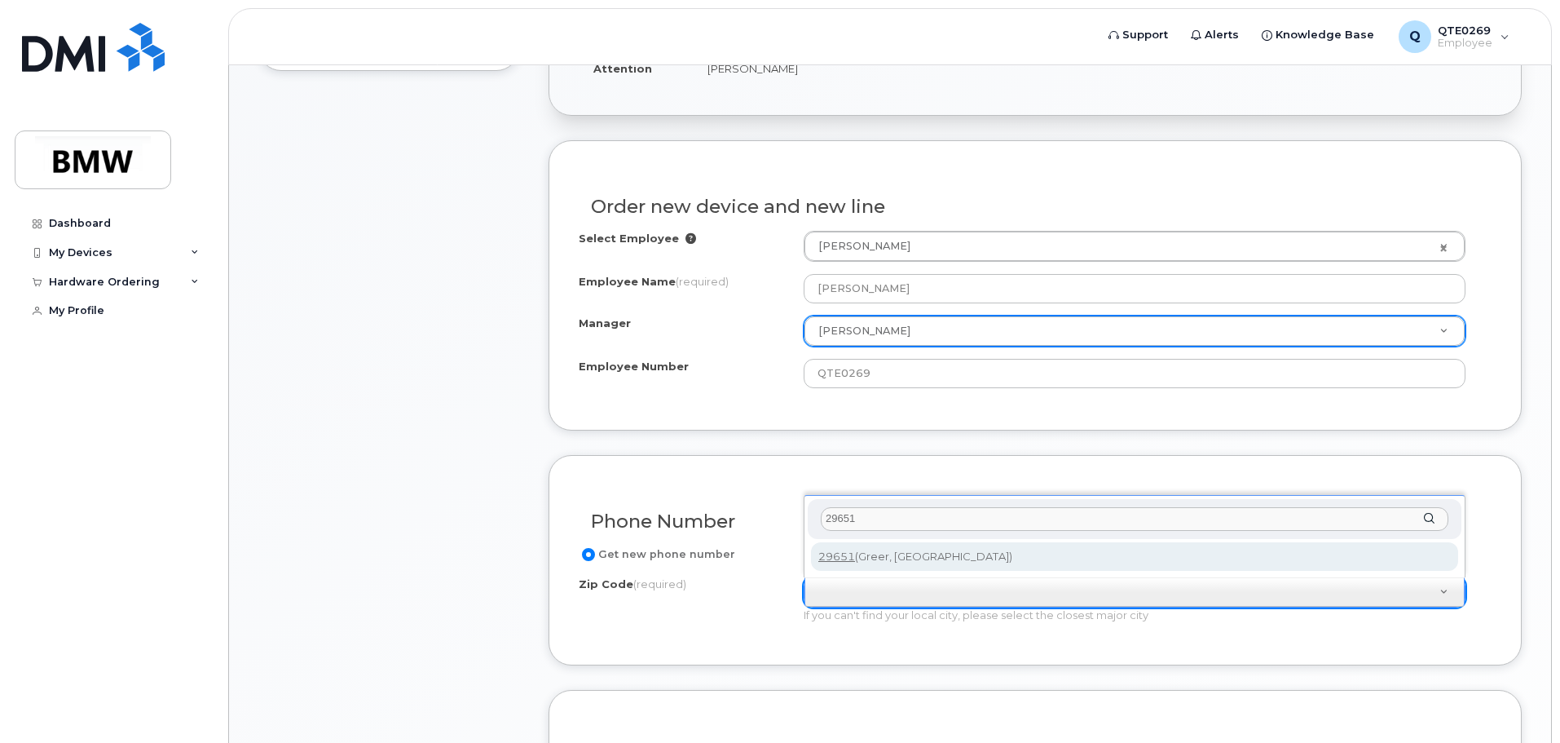
type input "29651"
type input "29651 (Greer, [GEOGRAPHIC_DATA])"
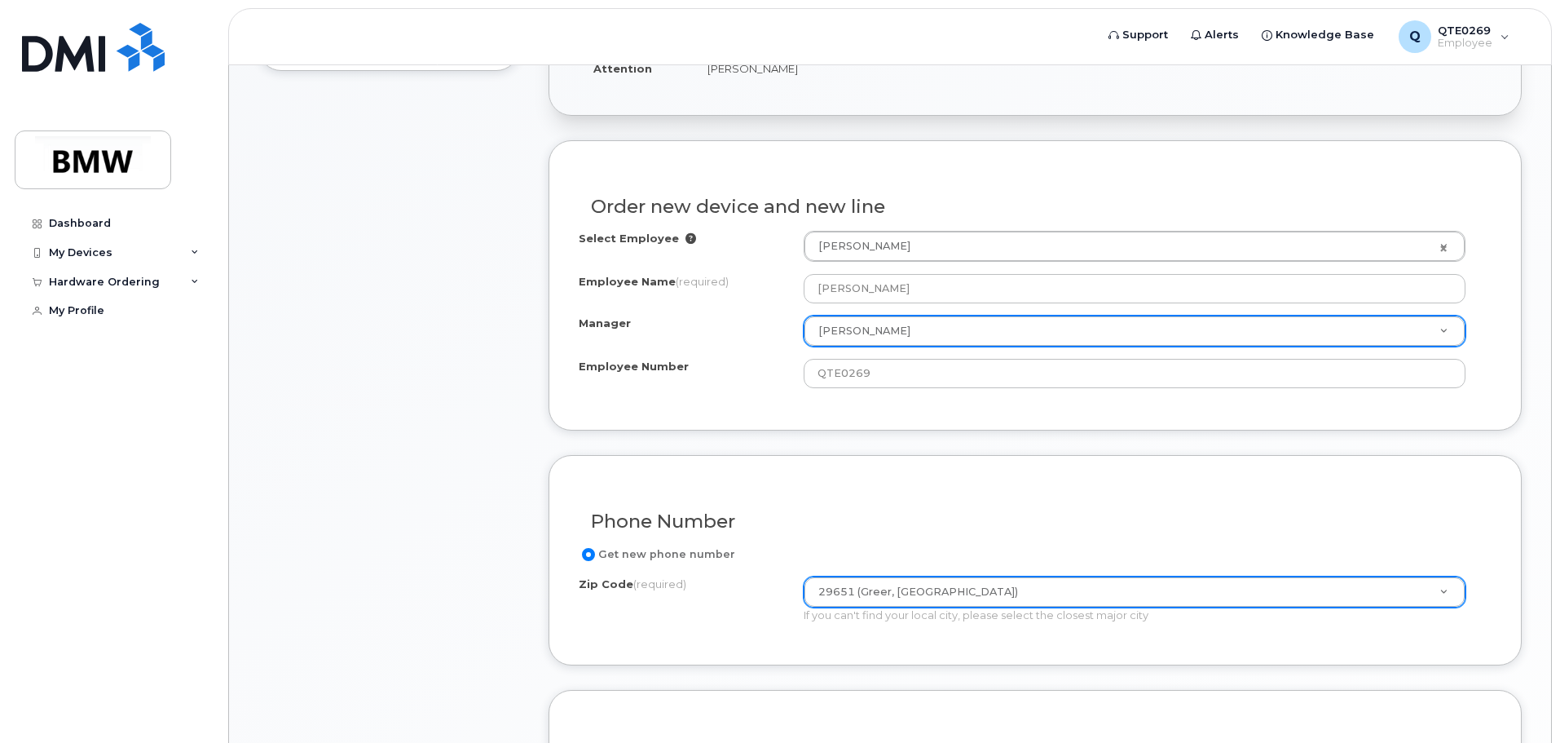
click at [593, 549] on input "Get new phone number" at bounding box center [588, 554] width 13 height 13
click at [593, 553] on input "Get new phone number" at bounding box center [588, 554] width 13 height 13
click at [593, 554] on input "Get new phone number" at bounding box center [588, 554] width 13 height 13
click at [593, 555] on input "Get new phone number" at bounding box center [588, 554] width 13 height 13
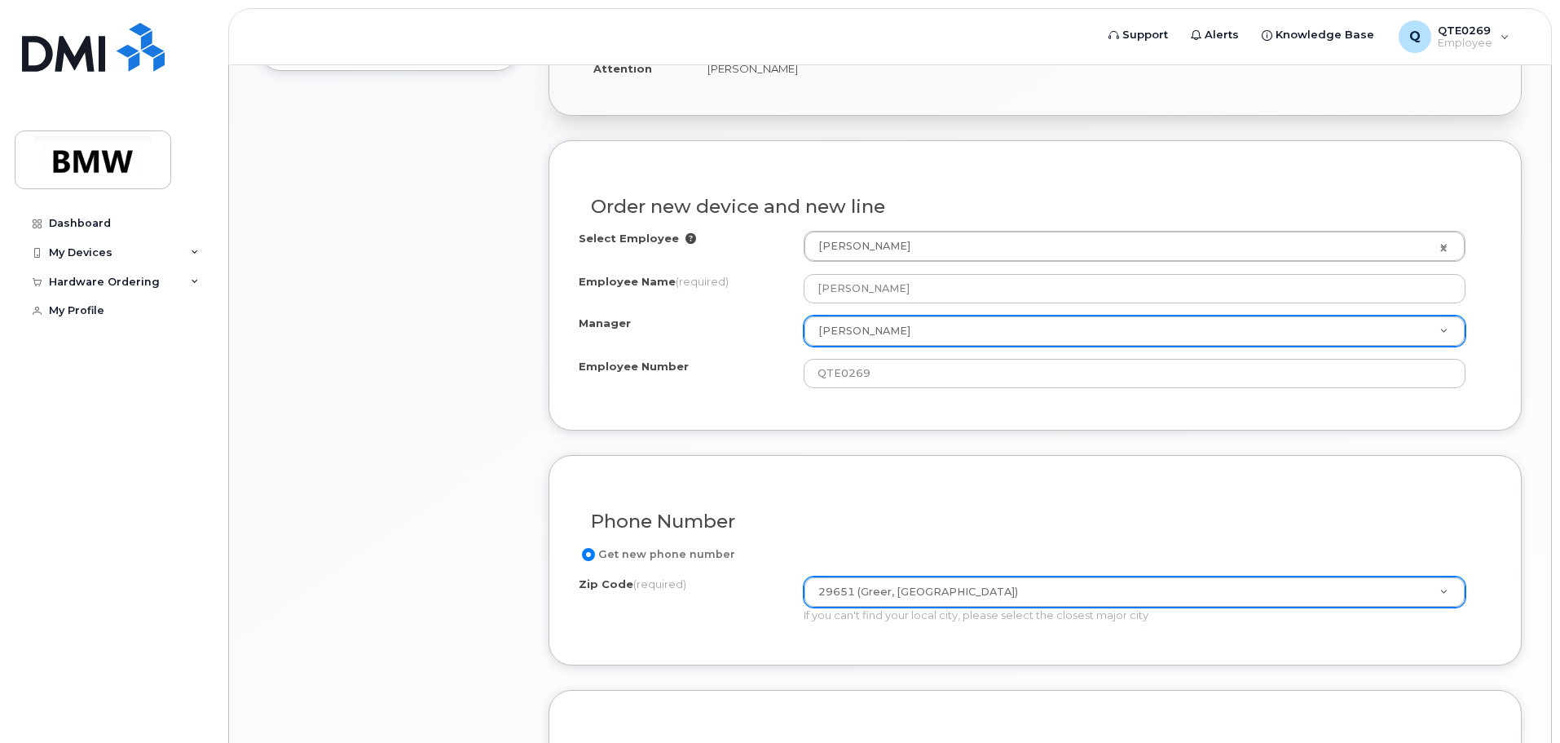
click at [593, 555] on input "Get new phone number" at bounding box center [588, 554] width 13 height 13
click at [592, 556] on input "Get new phone number" at bounding box center [588, 554] width 13 height 13
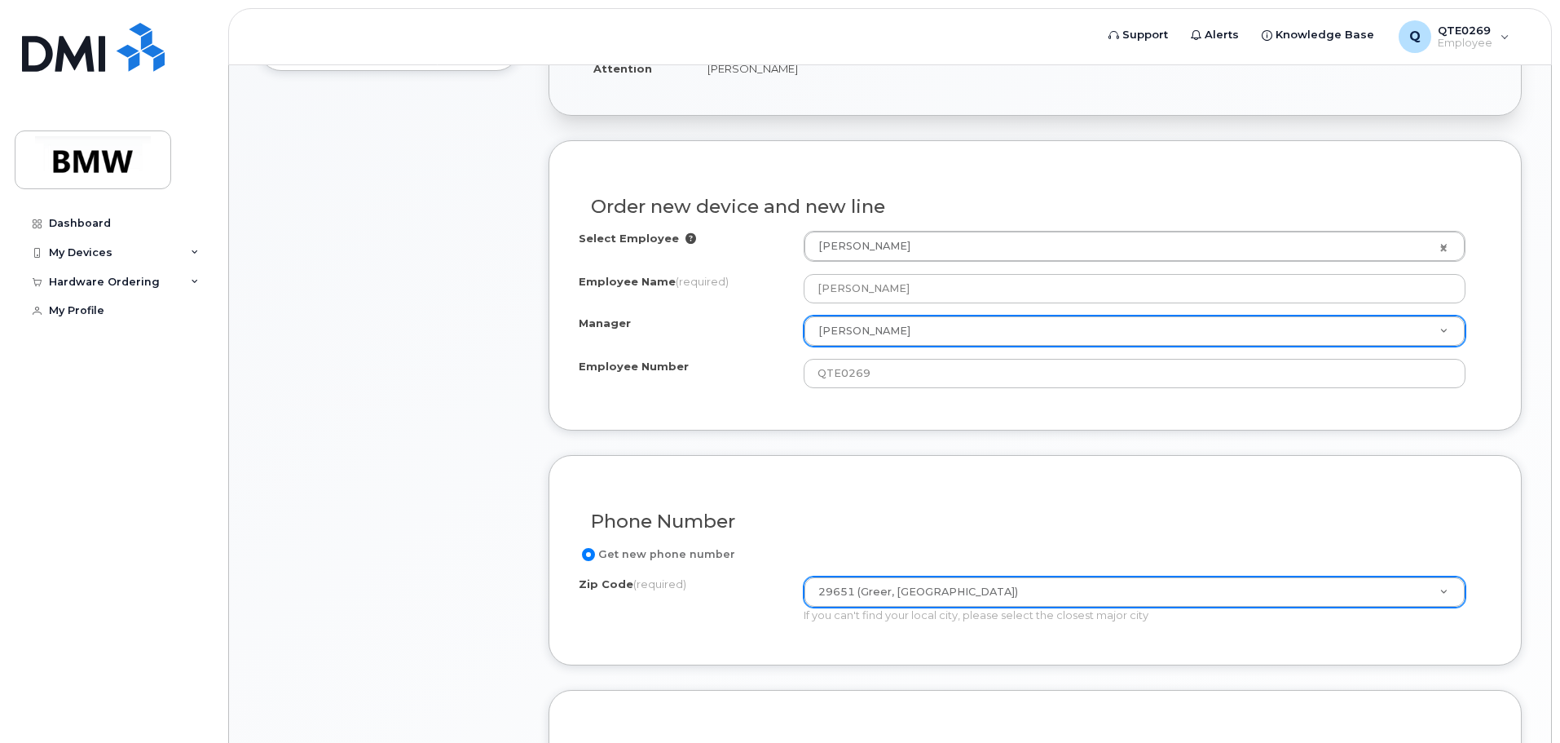
click at [590, 556] on input "Get new phone number" at bounding box center [588, 554] width 13 height 13
click at [591, 556] on input "Get new phone number" at bounding box center [588, 554] width 13 height 13
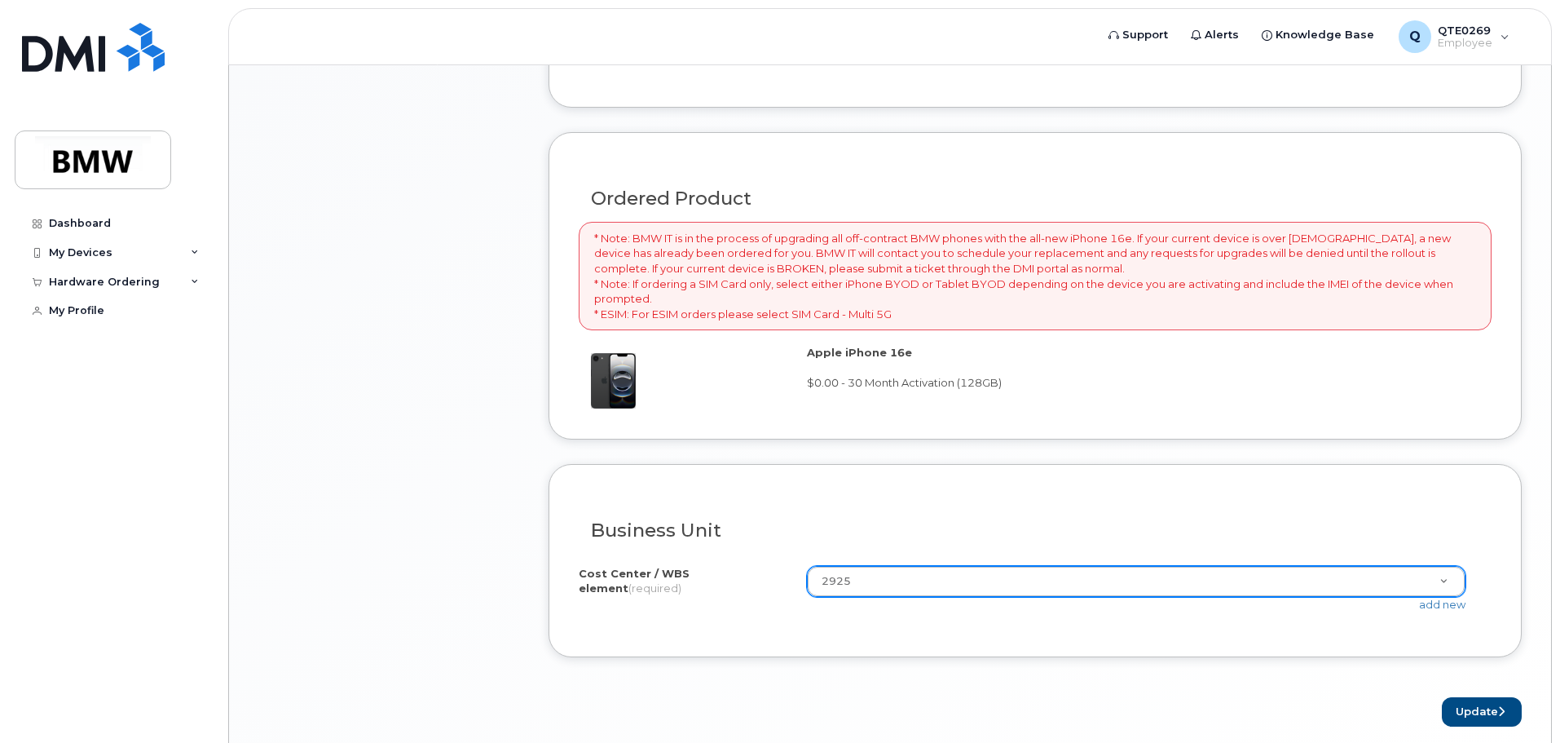
scroll to position [1184, 0]
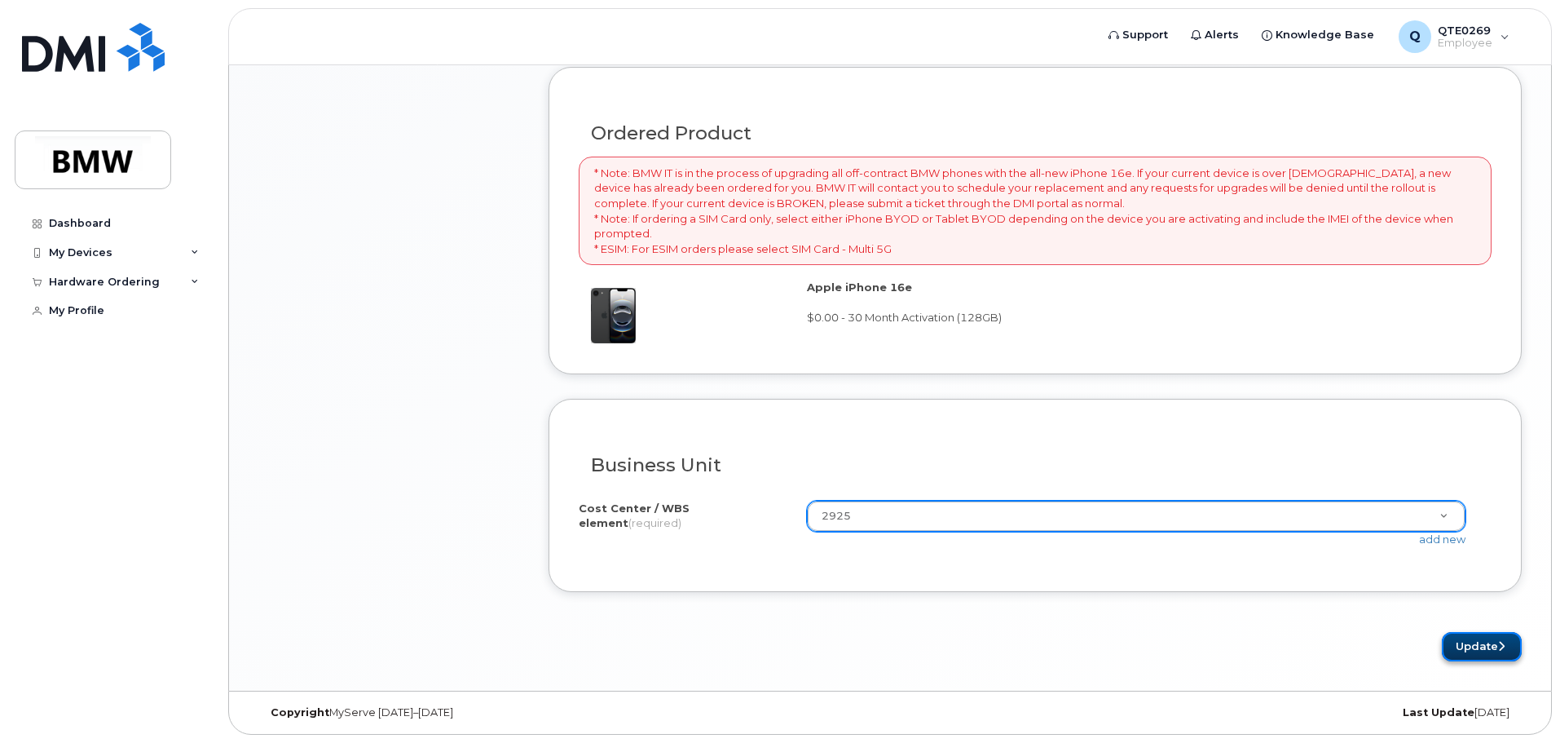
click at [1467, 637] on button "Update" at bounding box center [1482, 647] width 80 height 30
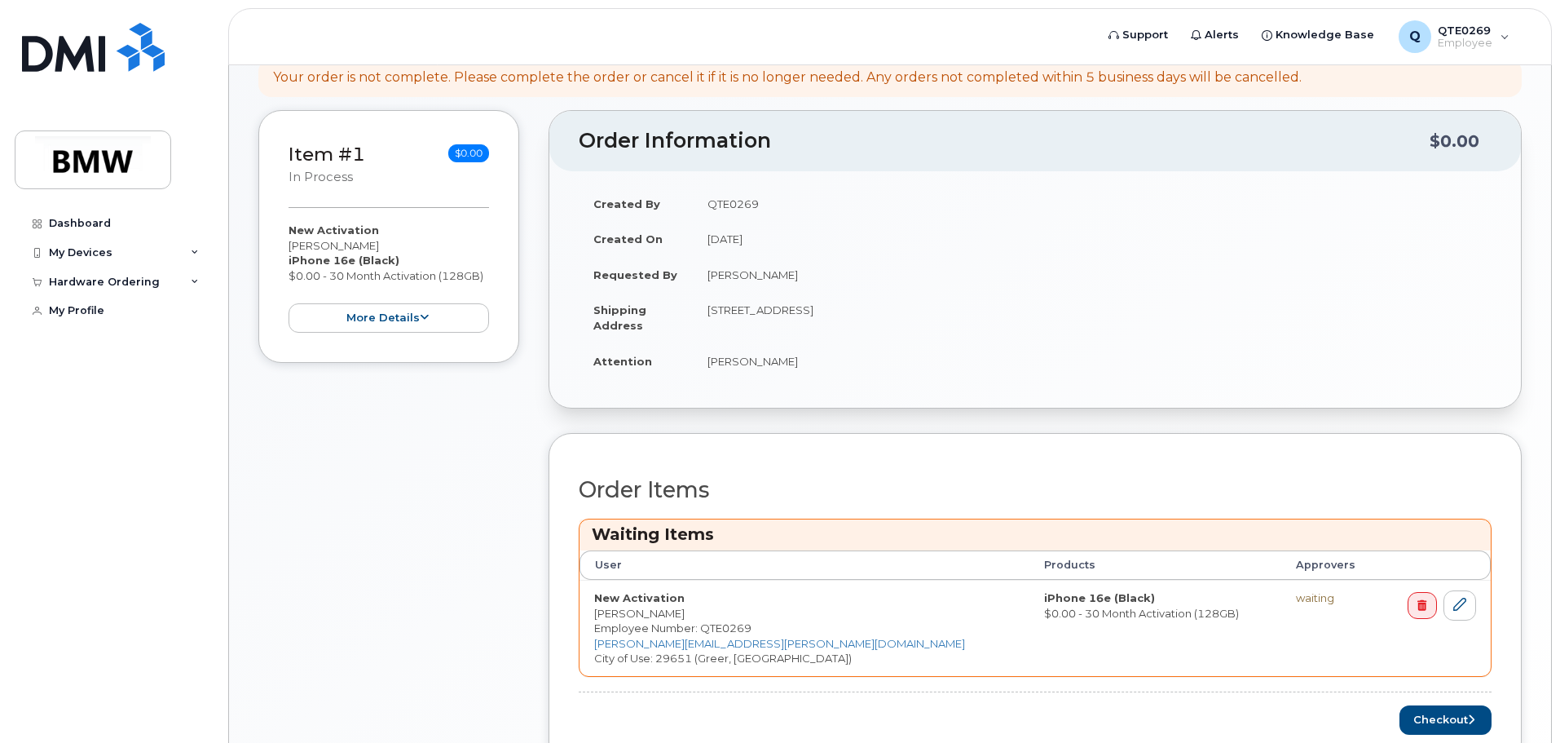
scroll to position [467, 0]
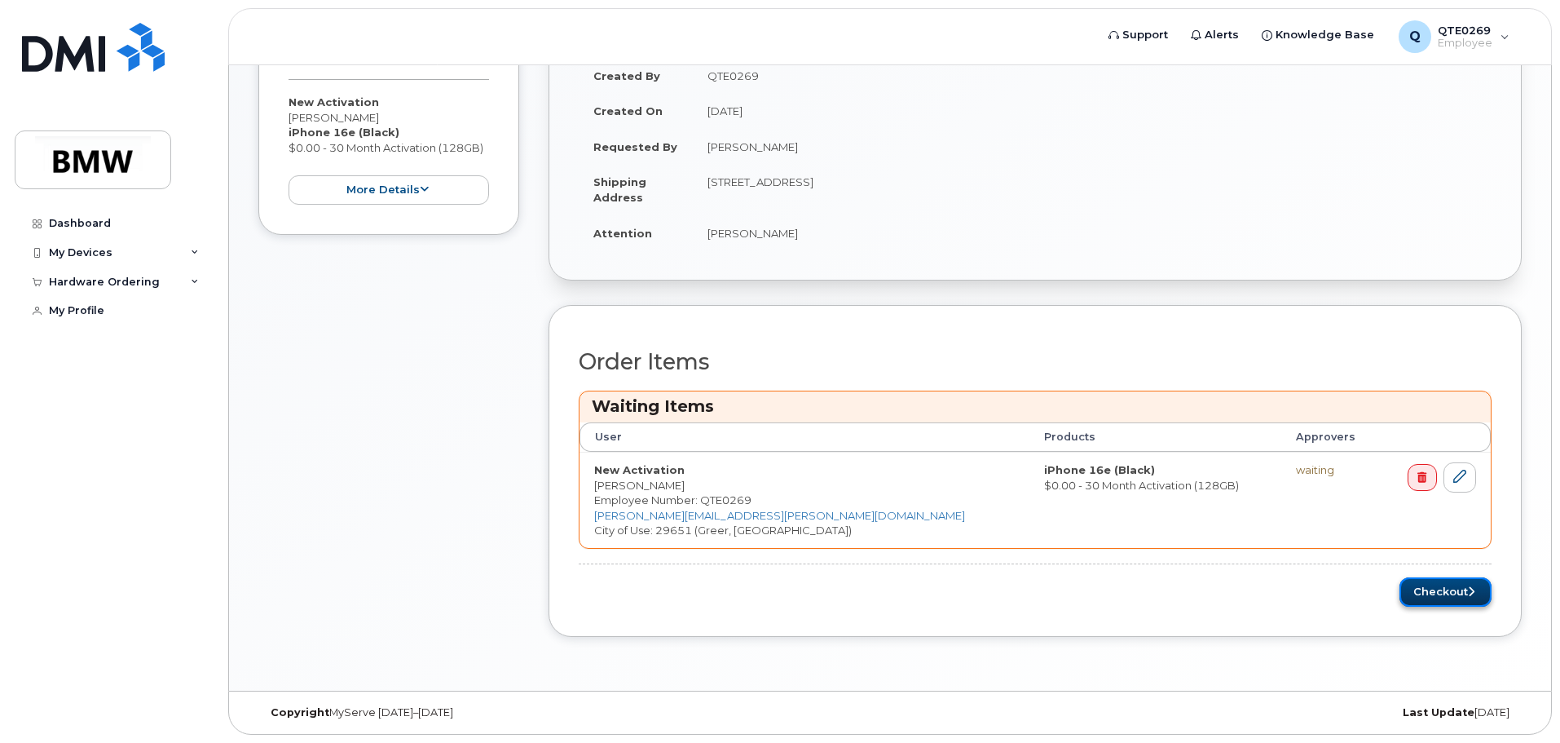
click at [1446, 584] on button "Checkout" at bounding box center [1446, 592] width 92 height 30
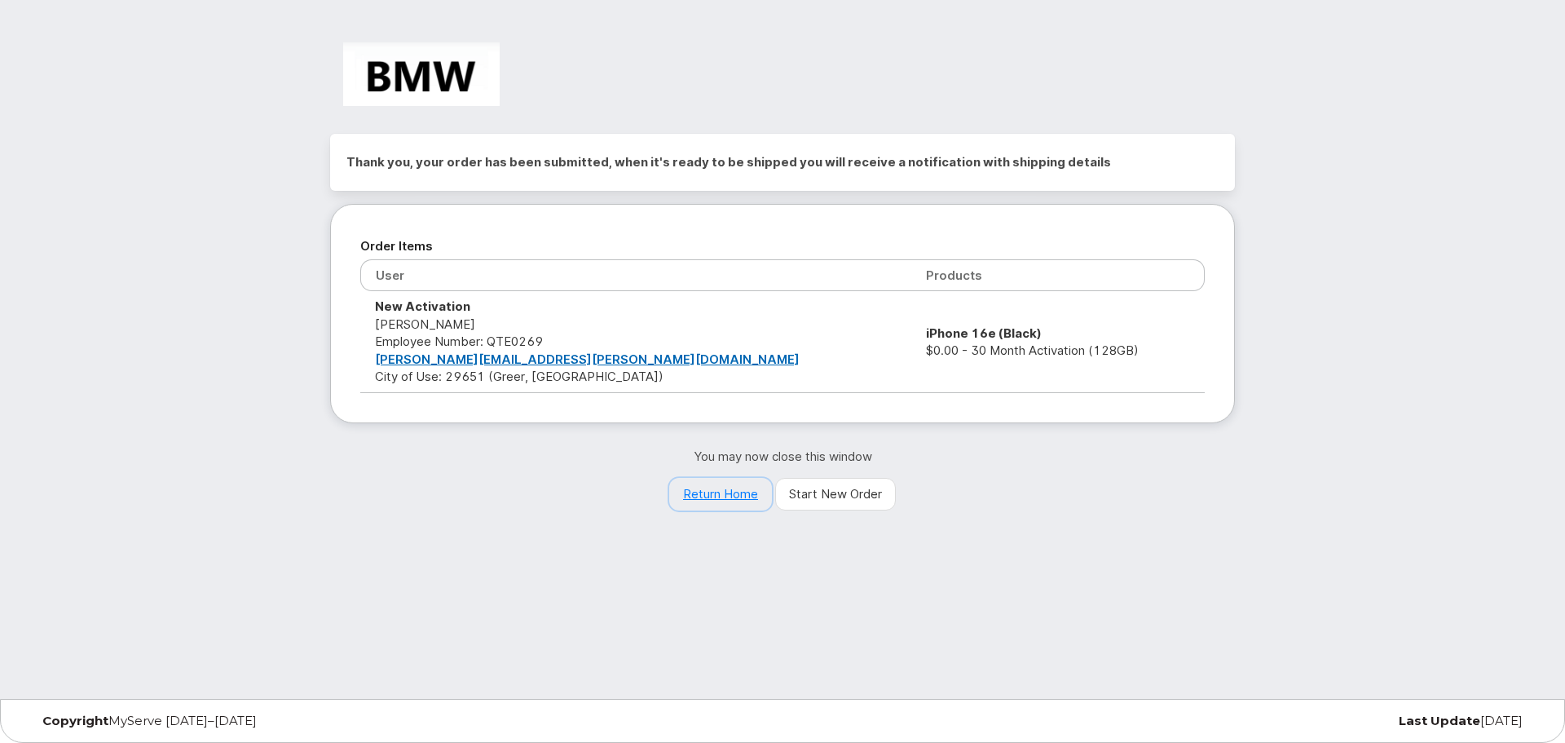
drag, startPoint x: 715, startPoint y: 489, endPoint x: 690, endPoint y: 497, distance: 26.6
click at [715, 489] on link "Return Home" at bounding box center [720, 494] width 103 height 33
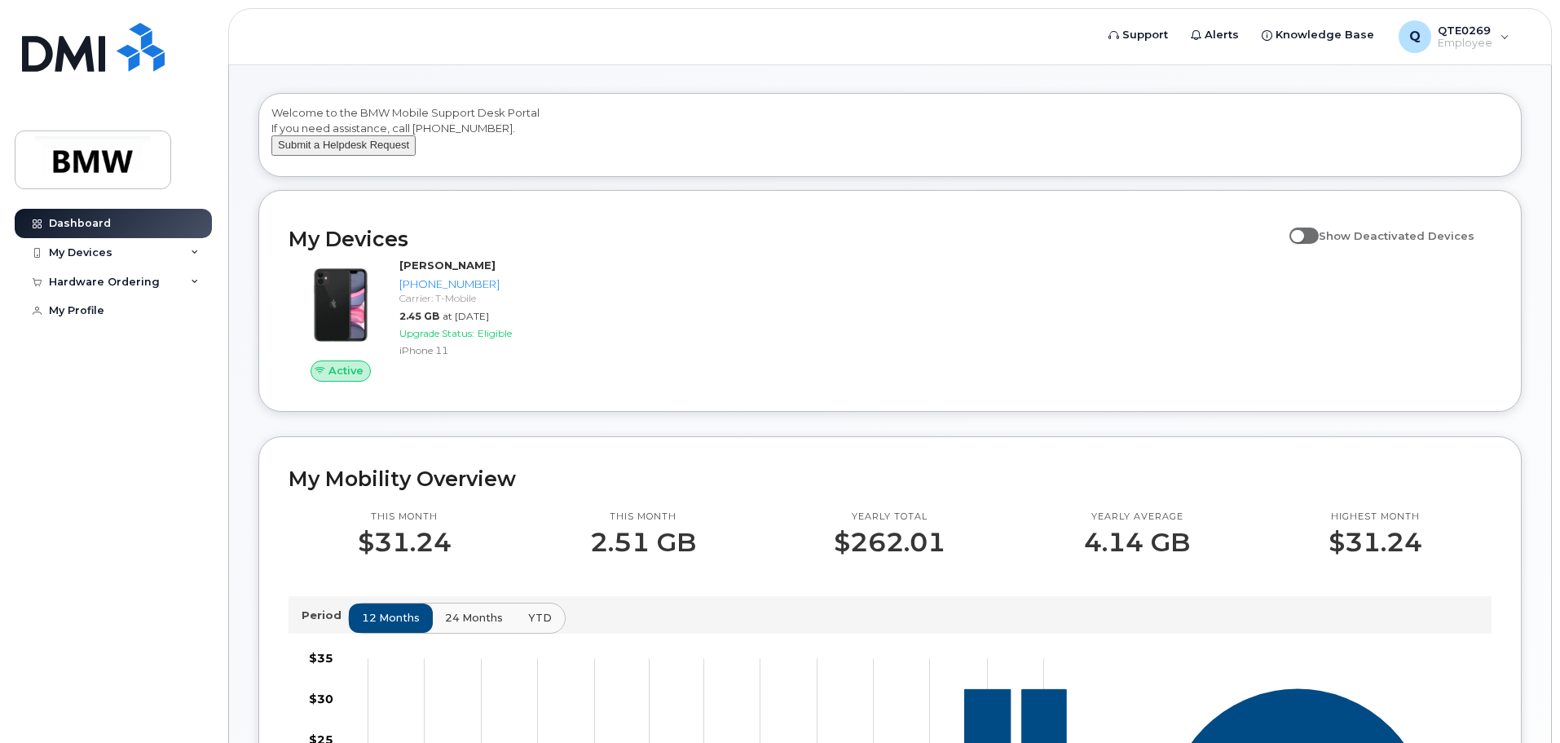
scroll to position [82, 0]
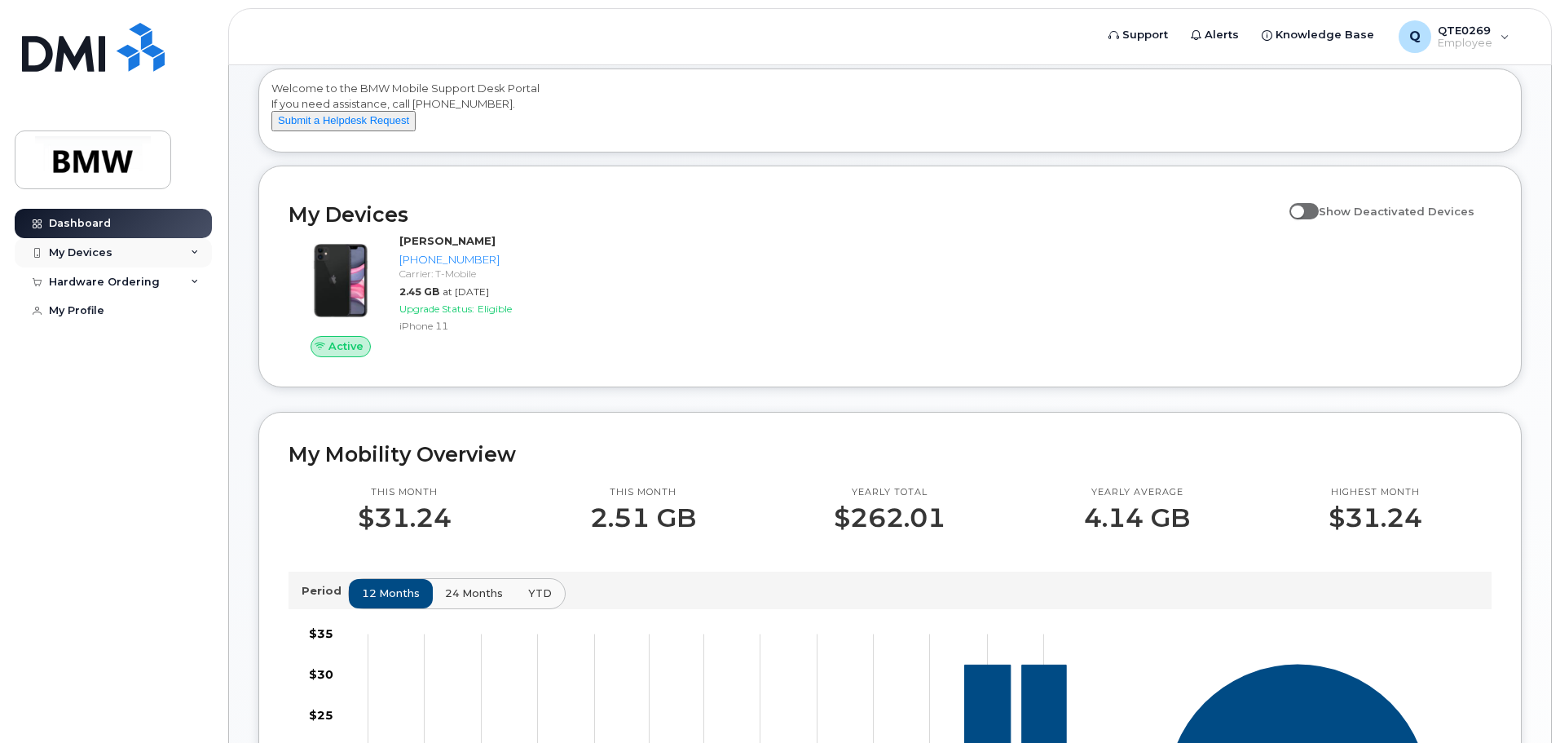
click at [135, 246] on div "My Devices" at bounding box center [113, 252] width 197 height 29
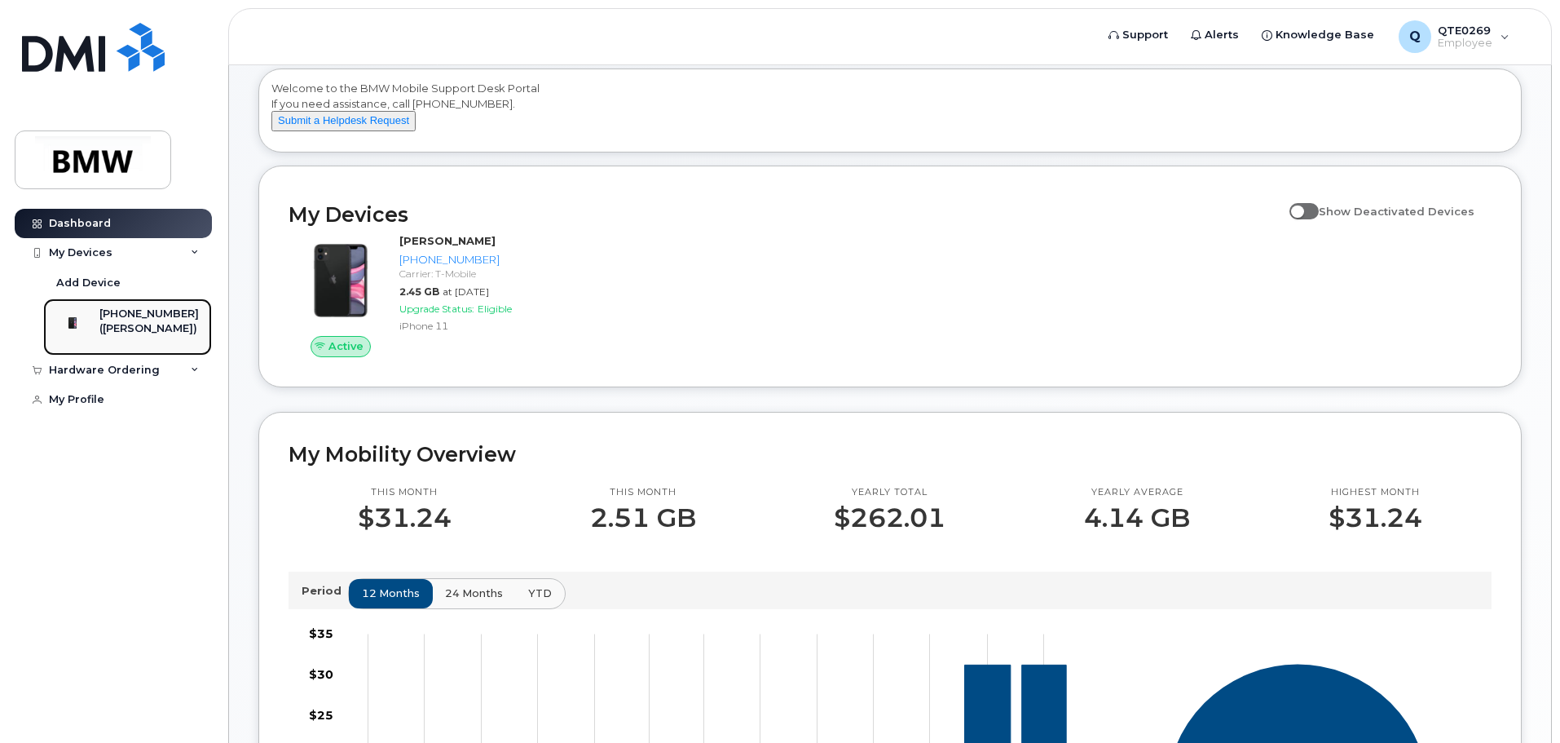
click at [147, 309] on div "[PHONE_NUMBER]" at bounding box center [148, 314] width 99 height 15
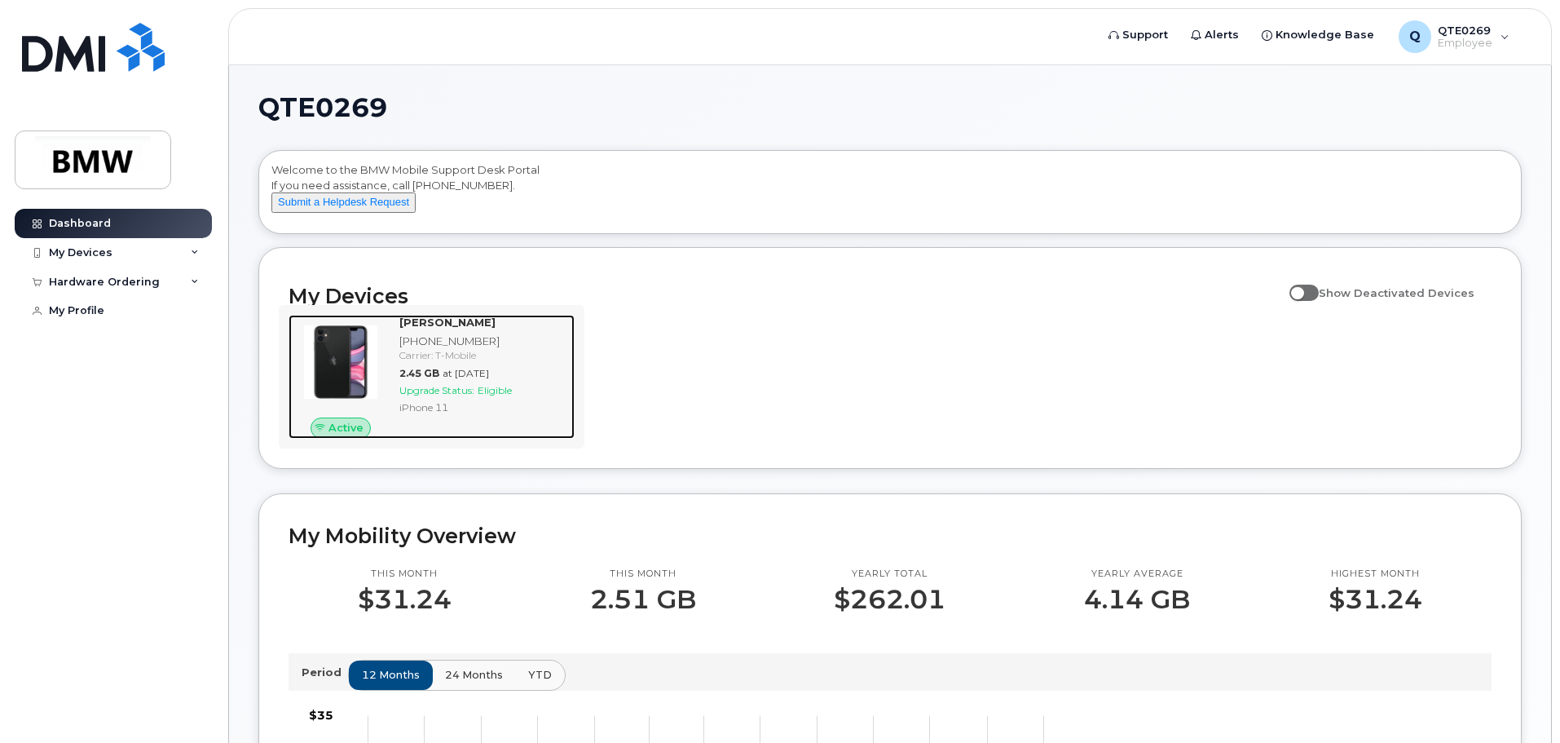
click at [354, 372] on img at bounding box center [341, 362] width 78 height 78
click at [501, 396] on span "Eligible" at bounding box center [495, 390] width 34 height 12
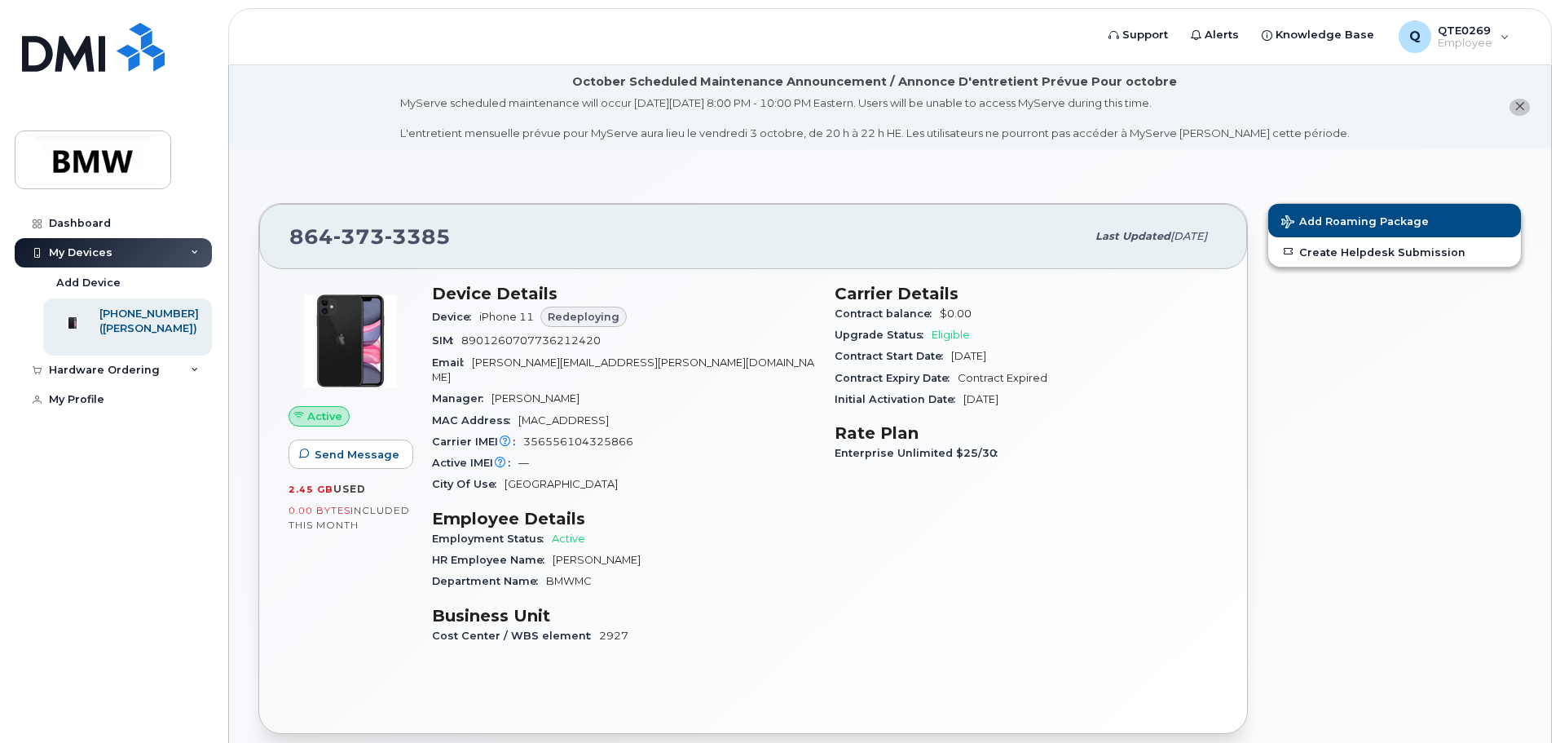
click at [354, 408] on div "Active" at bounding box center [351, 416] width 124 height 21
drag, startPoint x: 565, startPoint y: 410, endPoint x: 818, endPoint y: 394, distance: 253.2
click at [568, 414] on span "[MAC_ADDRESS]" at bounding box center [563, 420] width 90 height 12
drag, startPoint x: 878, startPoint y: 385, endPoint x: 980, endPoint y: 353, distance: 106.7
click at [899, 377] on div "Contract Expiry Date Contract Expired" at bounding box center [1026, 378] width 383 height 21
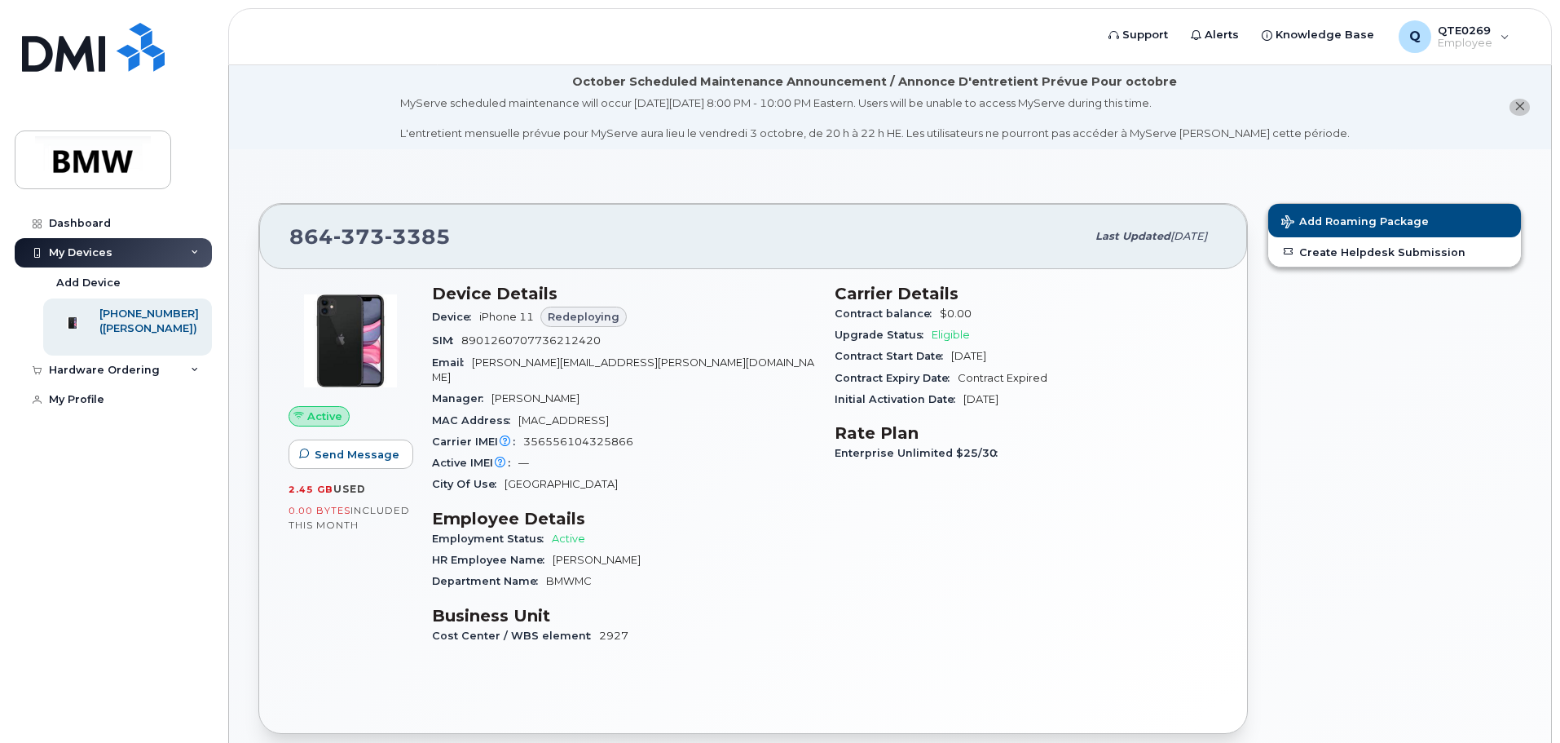
click at [936, 331] on span "Eligible" at bounding box center [951, 335] width 38 height 12
click at [980, 340] on div "Upgrade Status Eligible" at bounding box center [1026, 334] width 383 height 21
drag, startPoint x: 942, startPoint y: 432, endPoint x: 941, endPoint y: 424, distance: 8.2
click at [942, 431] on h3 "Rate Plan" at bounding box center [1026, 433] width 383 height 20
